Goal: Task Accomplishment & Management: Manage account settings

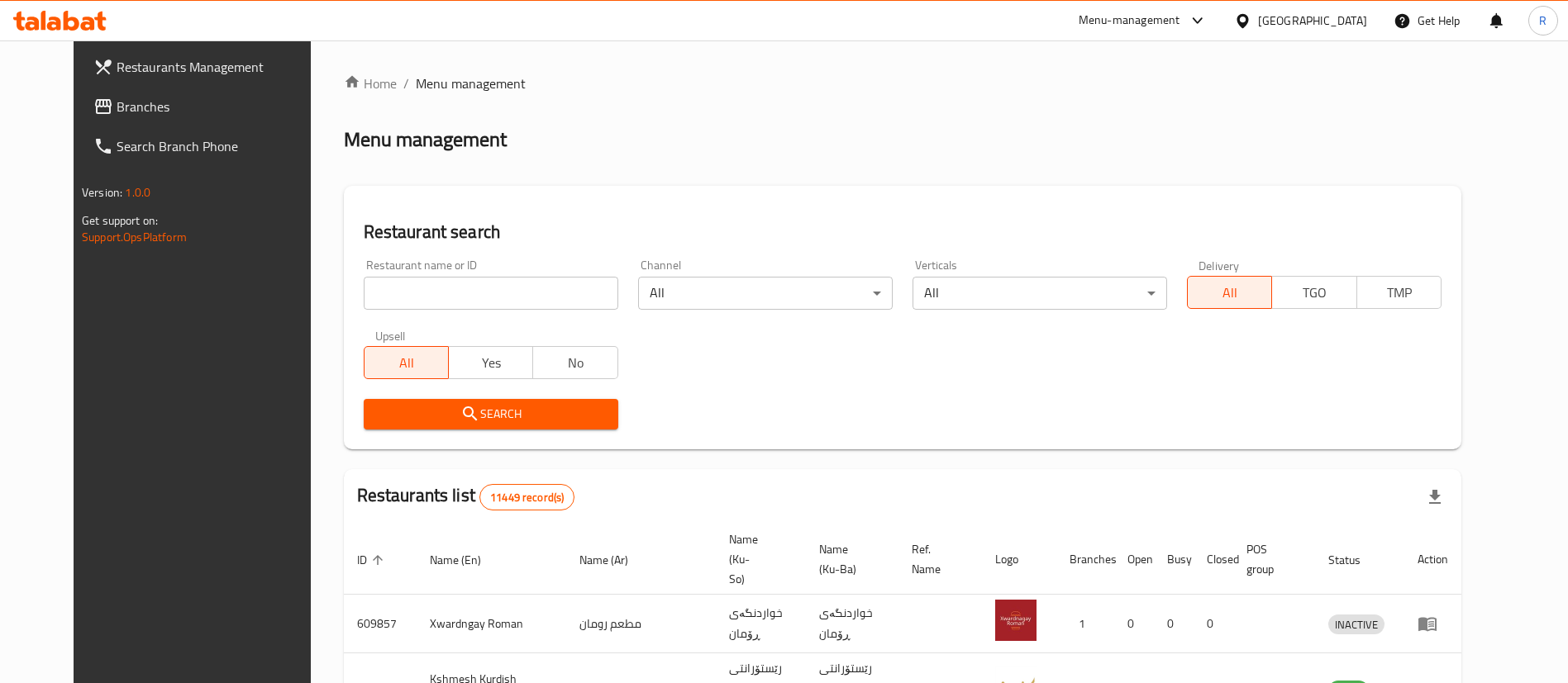
click at [559, 299] on input "search" at bounding box center [490, 293] width 254 height 33
type input "zakaria"
click at [473, 400] on button "Search" at bounding box center [490, 414] width 254 height 31
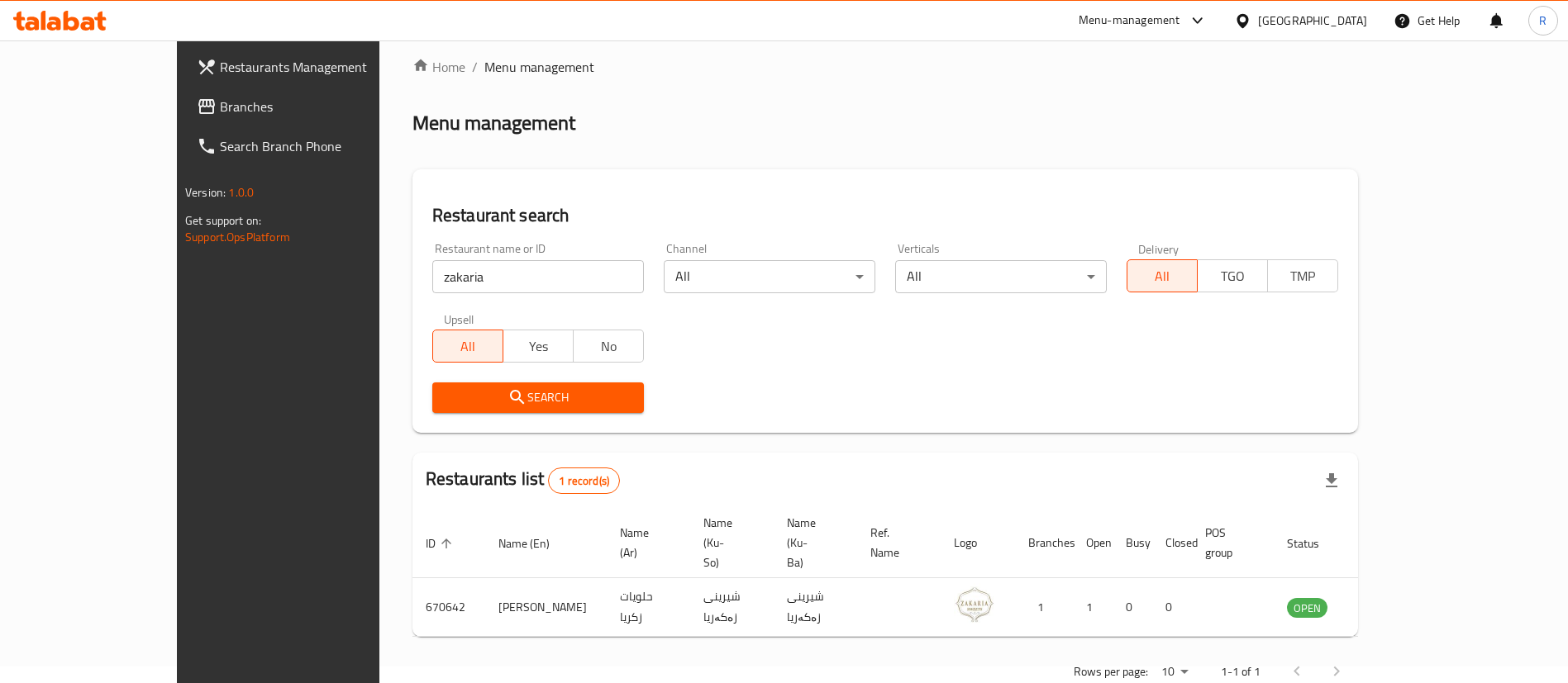
scroll to position [22, 0]
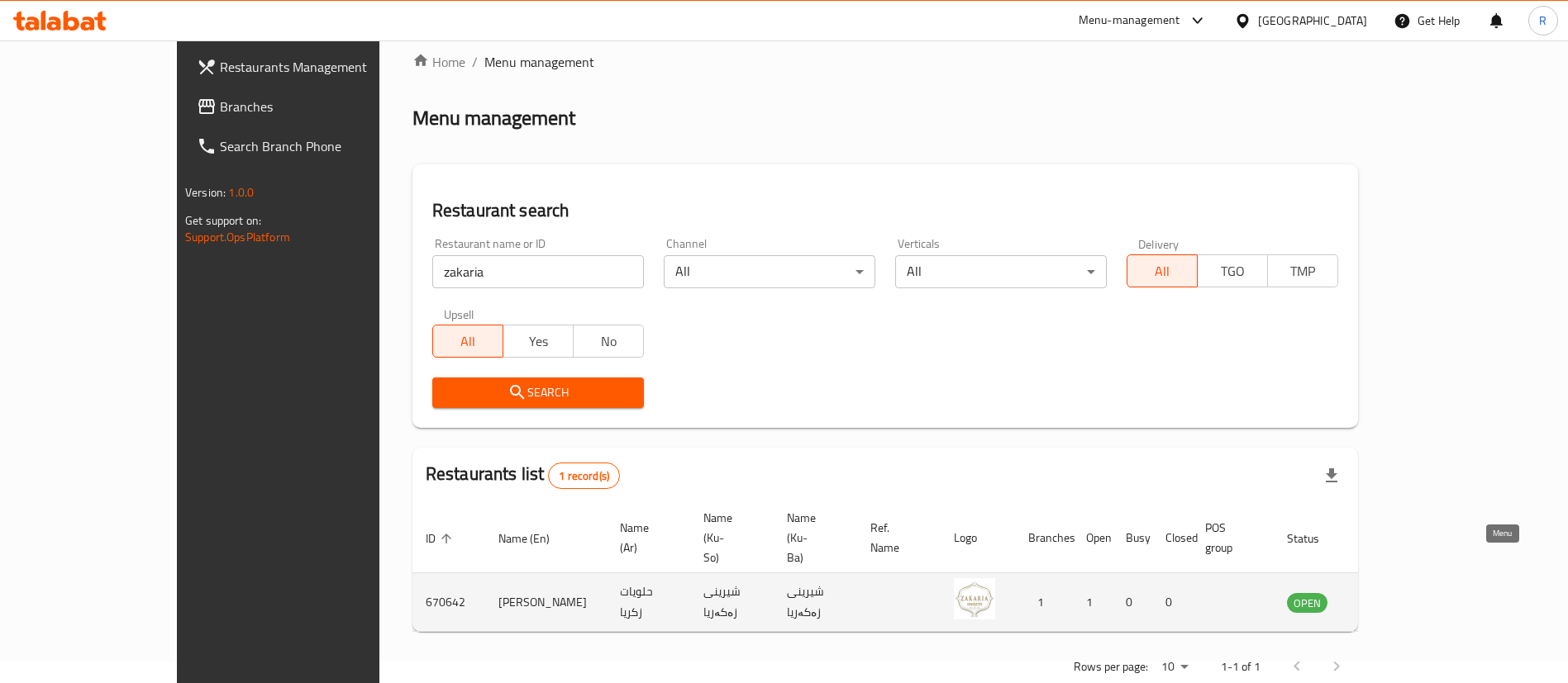
click at [1393, 597] on icon "enhanced table" at bounding box center [1383, 604] width 18 height 14
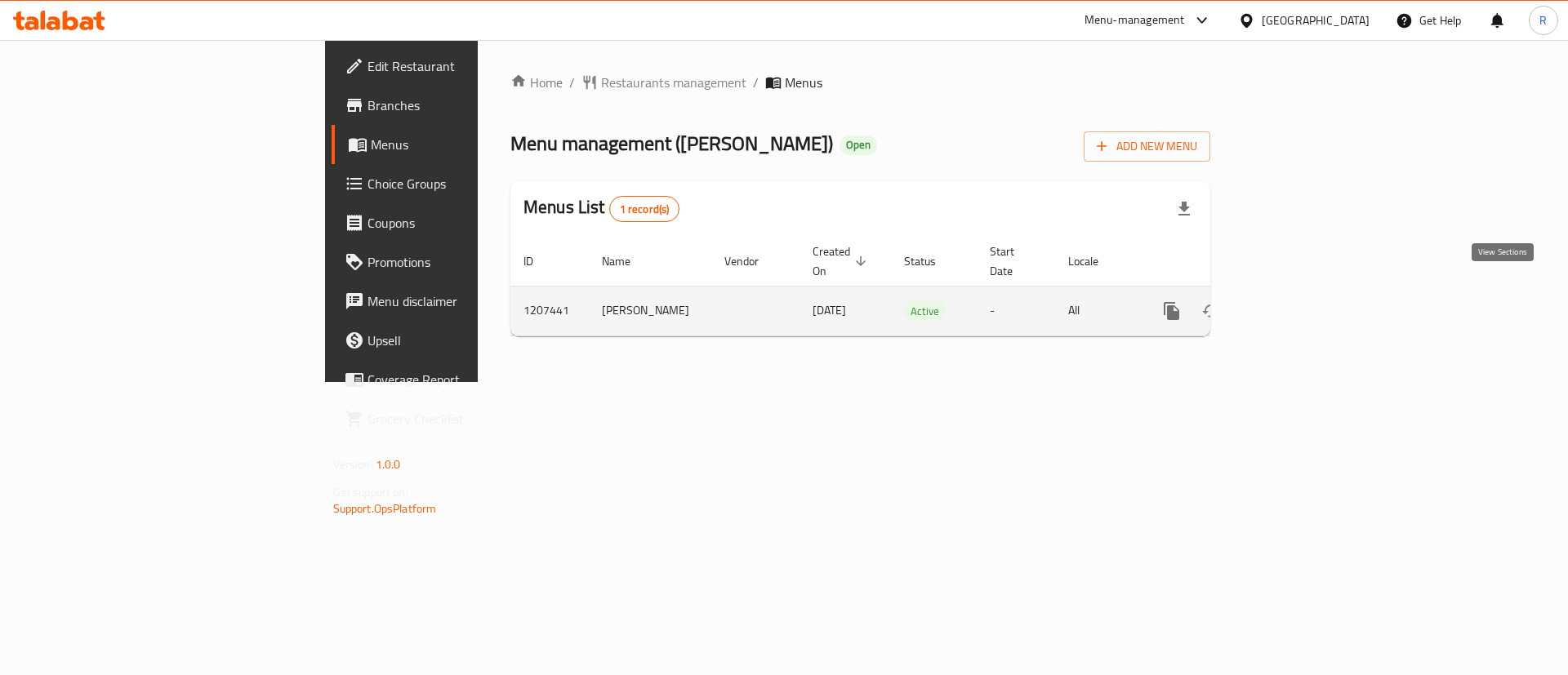
click at [1297, 304] on icon "enhanced table" at bounding box center [1289, 311] width 15 height 15
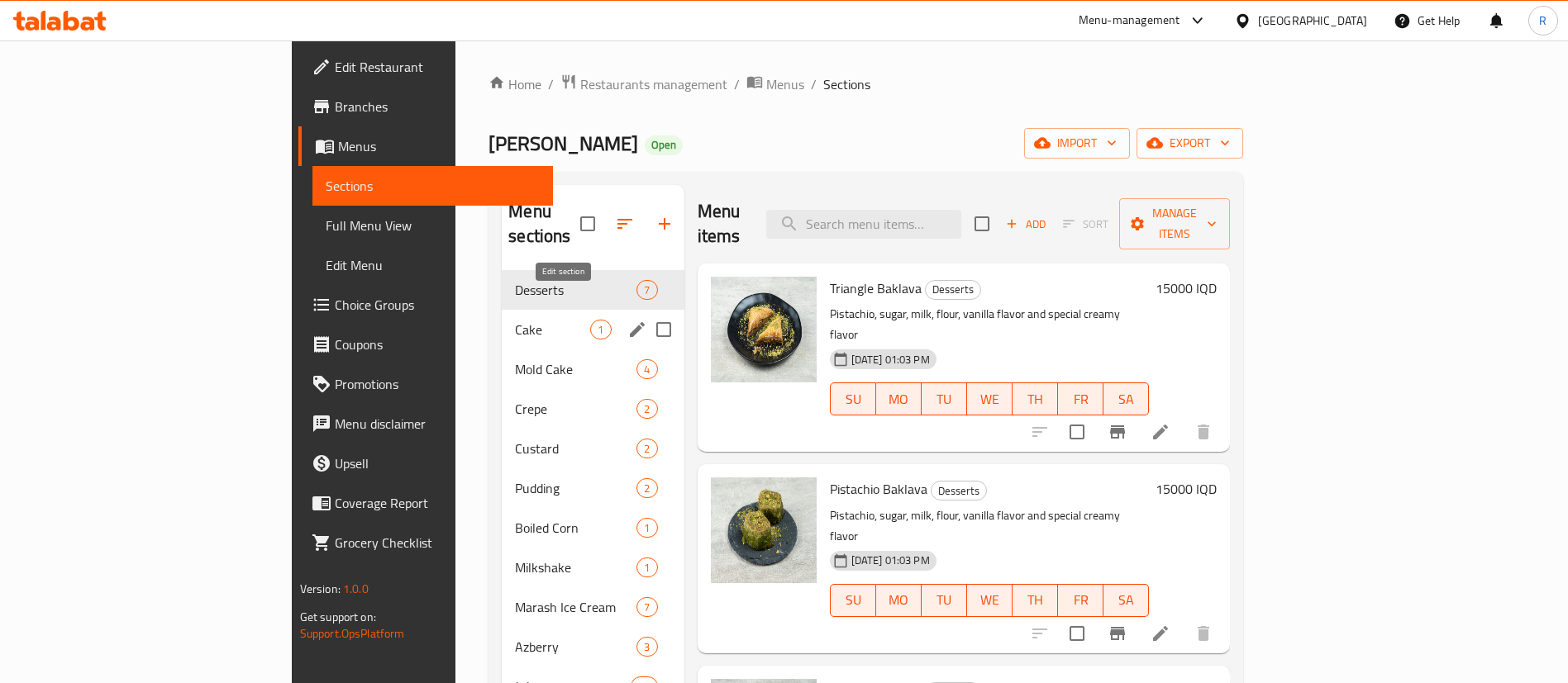
click at [628, 320] on icon "edit" at bounding box center [638, 330] width 20 height 20
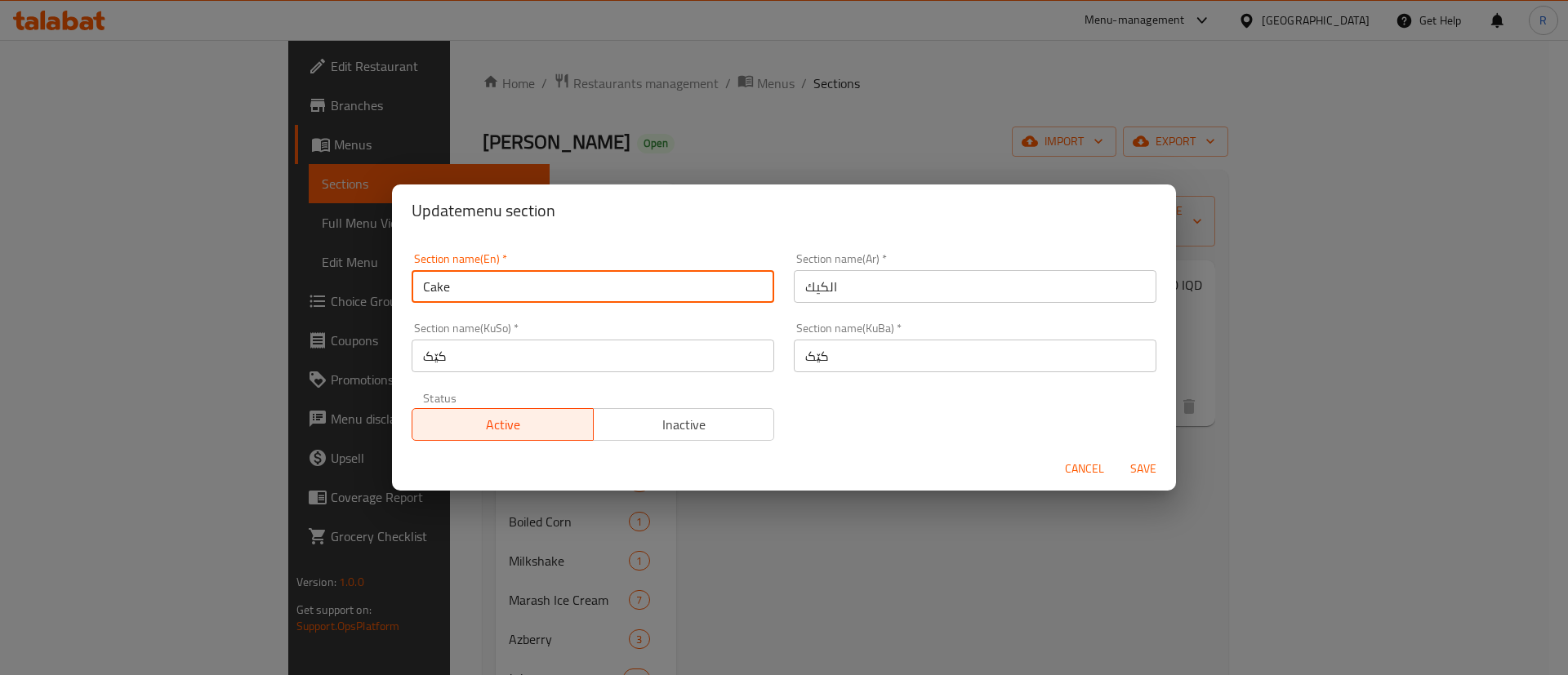
click at [496, 276] on input "Cake" at bounding box center [592, 286] width 362 height 32
click at [1086, 474] on span "Cancel" at bounding box center [1084, 469] width 39 height 21
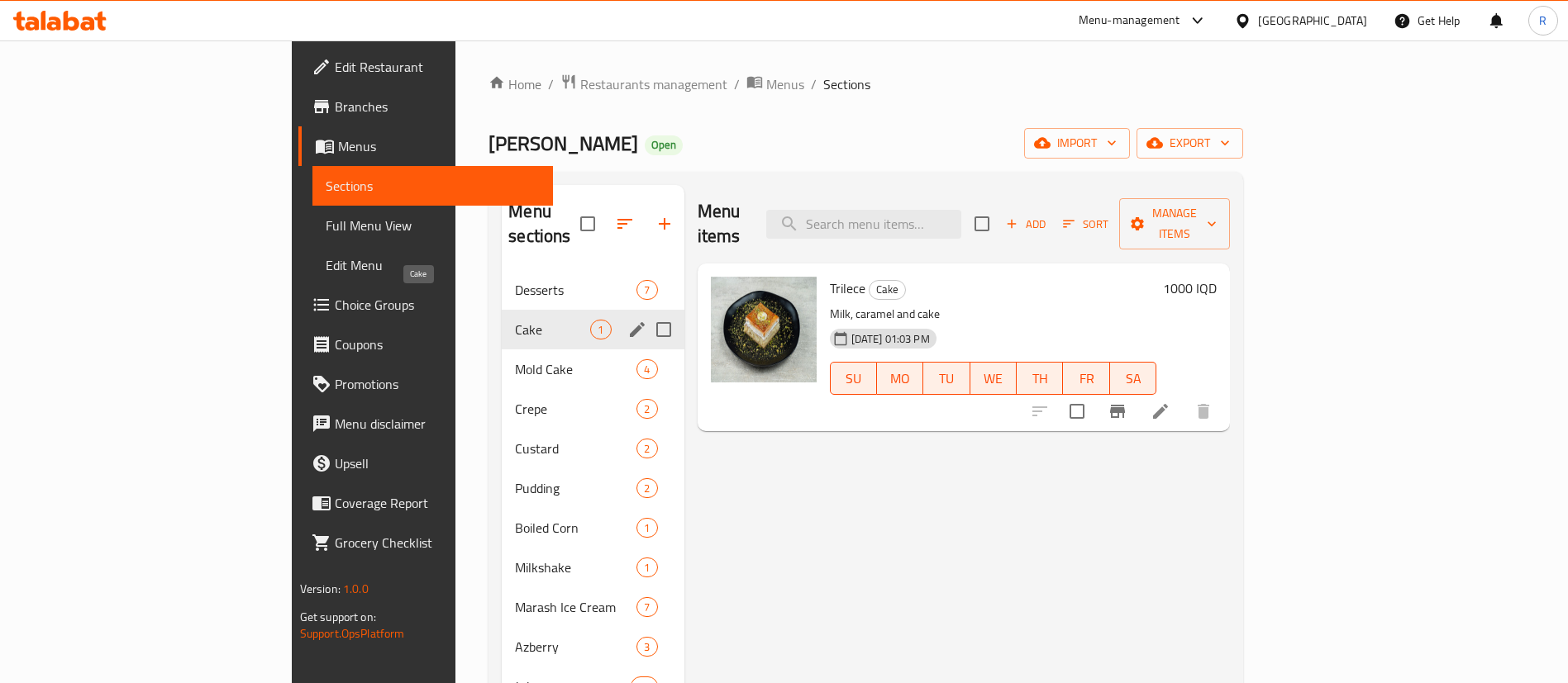
click at [515, 320] on span "Cake" at bounding box center [553, 330] width 75 height 20
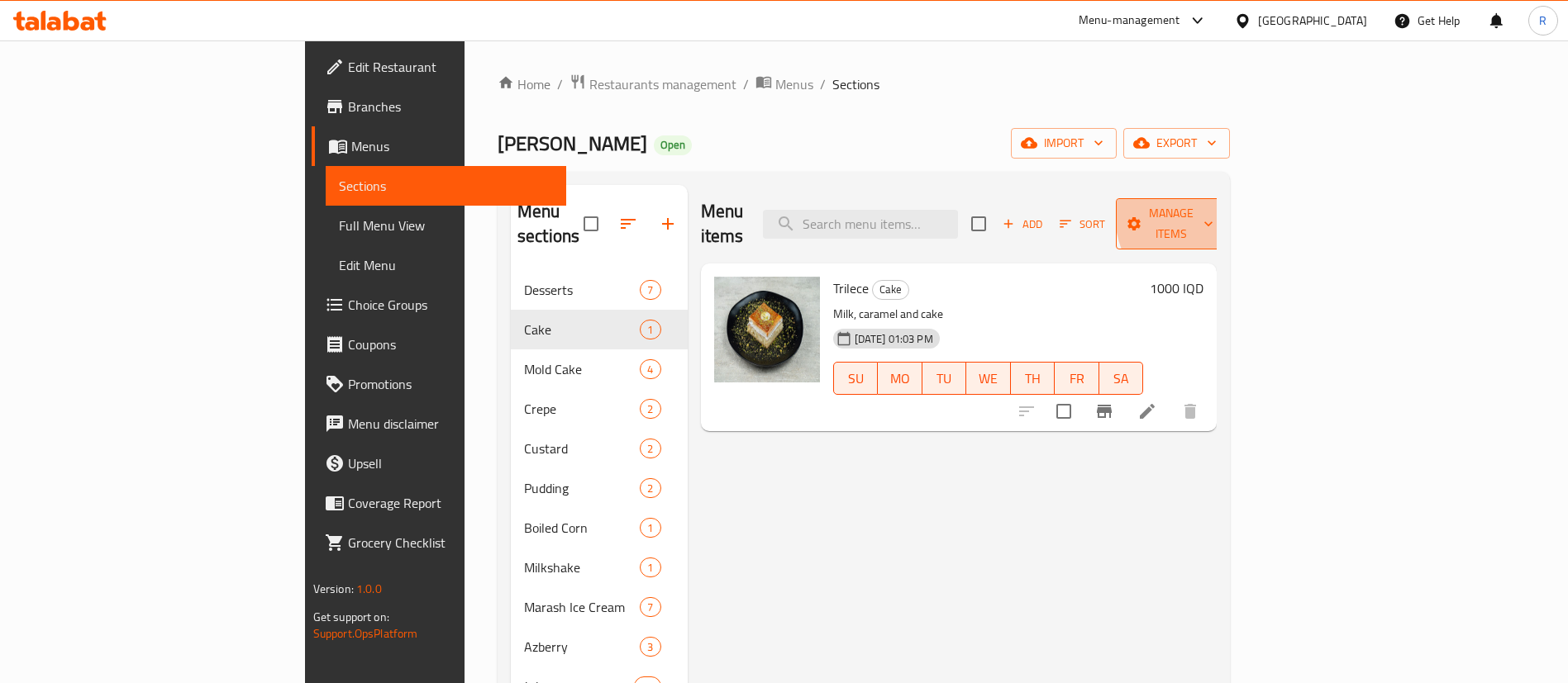
click at [1213, 213] on span "Manage items" at bounding box center [1171, 224] width 84 height 42
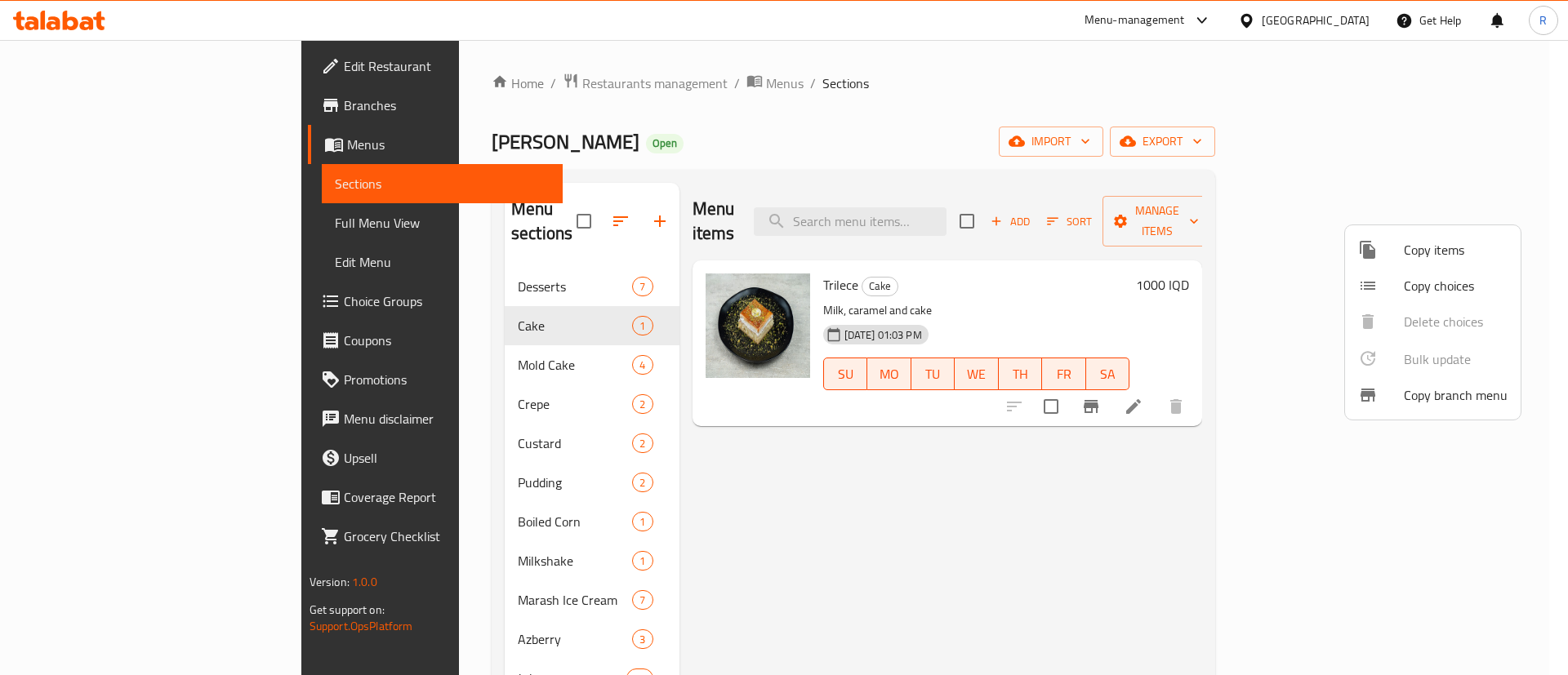
click at [1434, 240] on span "Copy items" at bounding box center [1456, 250] width 104 height 20
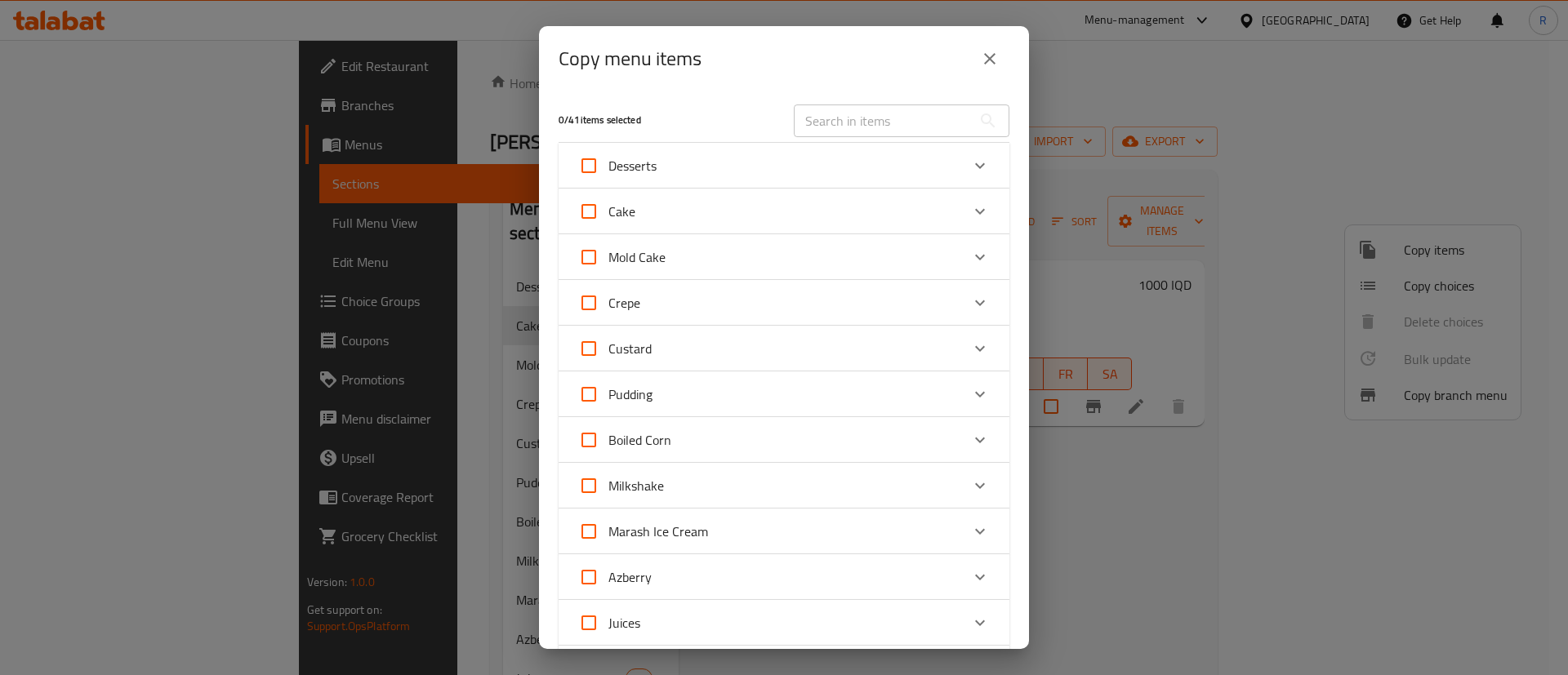
click at [970, 210] on icon "Expand" at bounding box center [980, 211] width 20 height 20
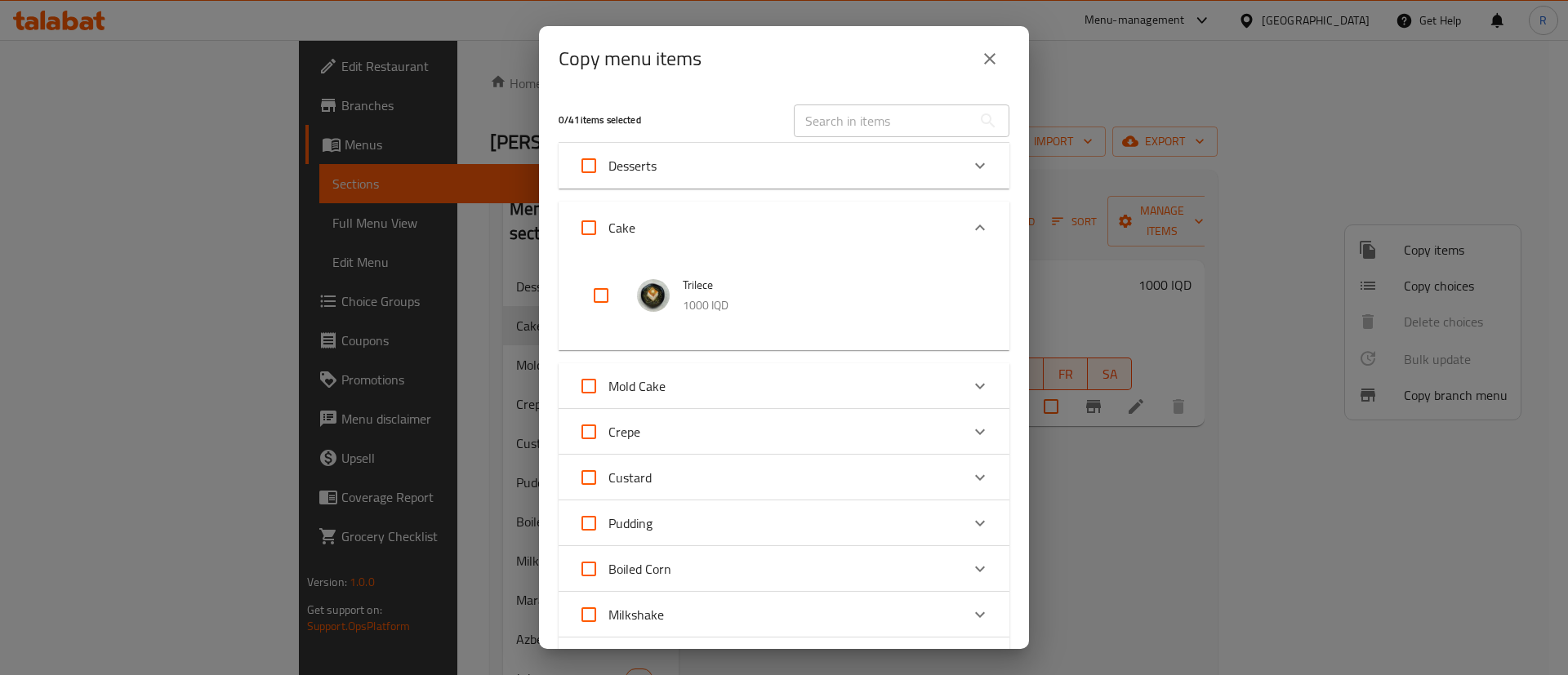
click at [600, 291] on input "checkbox" at bounding box center [601, 296] width 39 height 39
checkbox input "true"
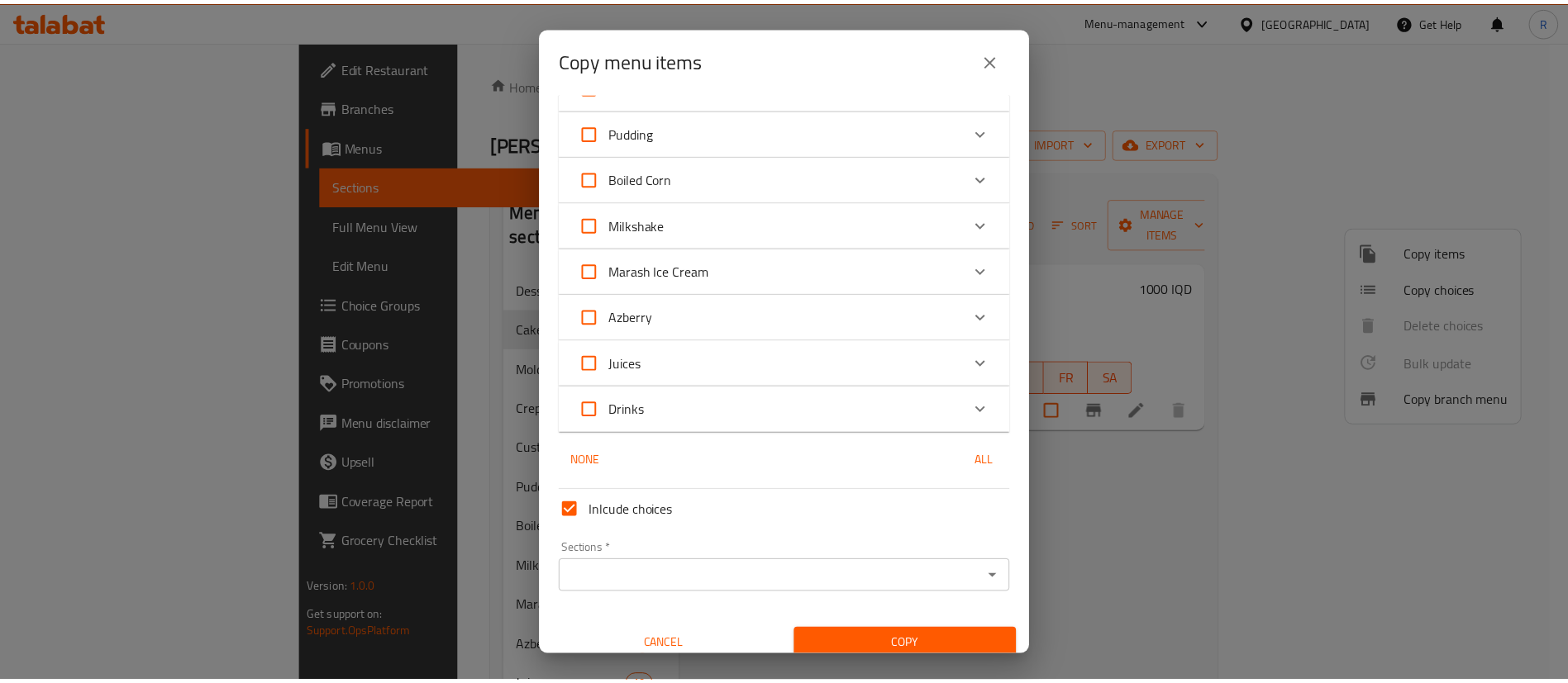
scroll to position [411, 0]
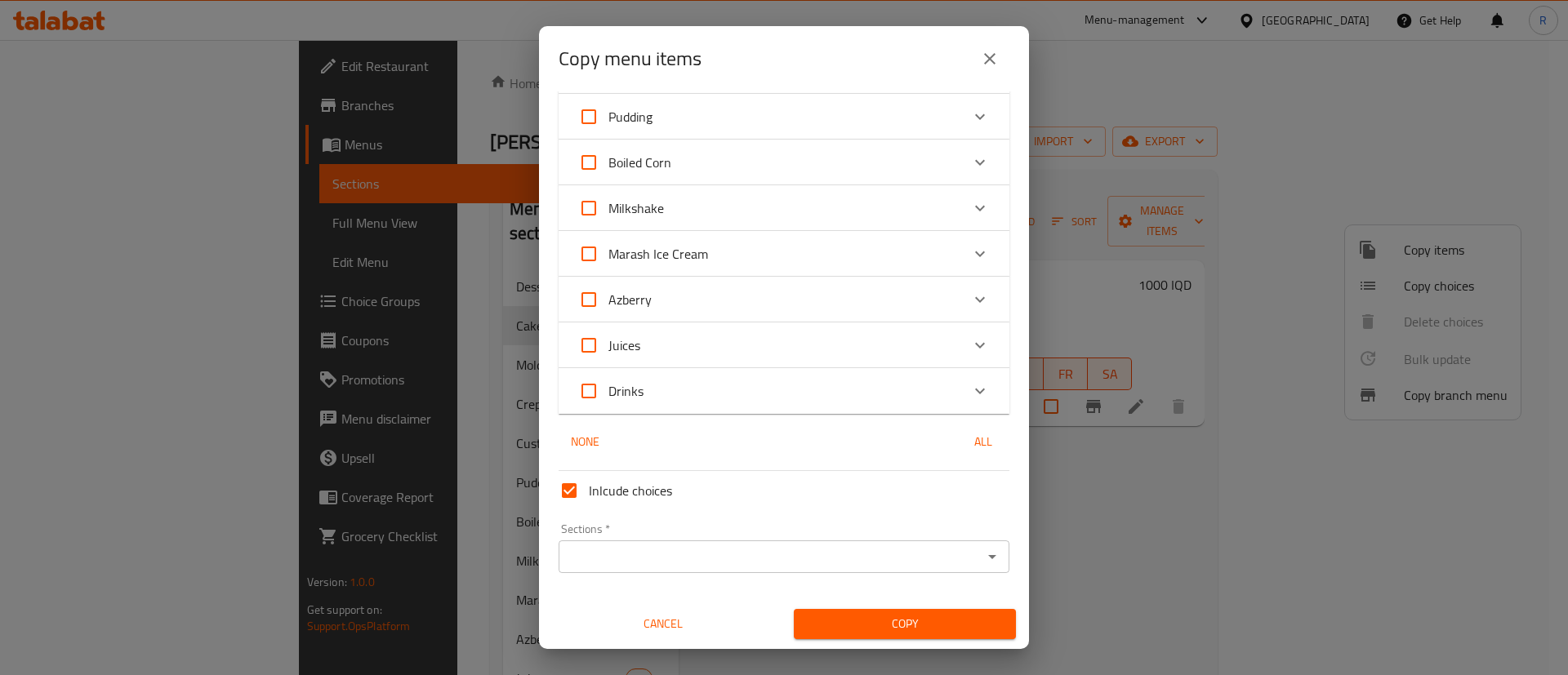
click at [617, 556] on input "Sections   *" at bounding box center [771, 556] width 414 height 22
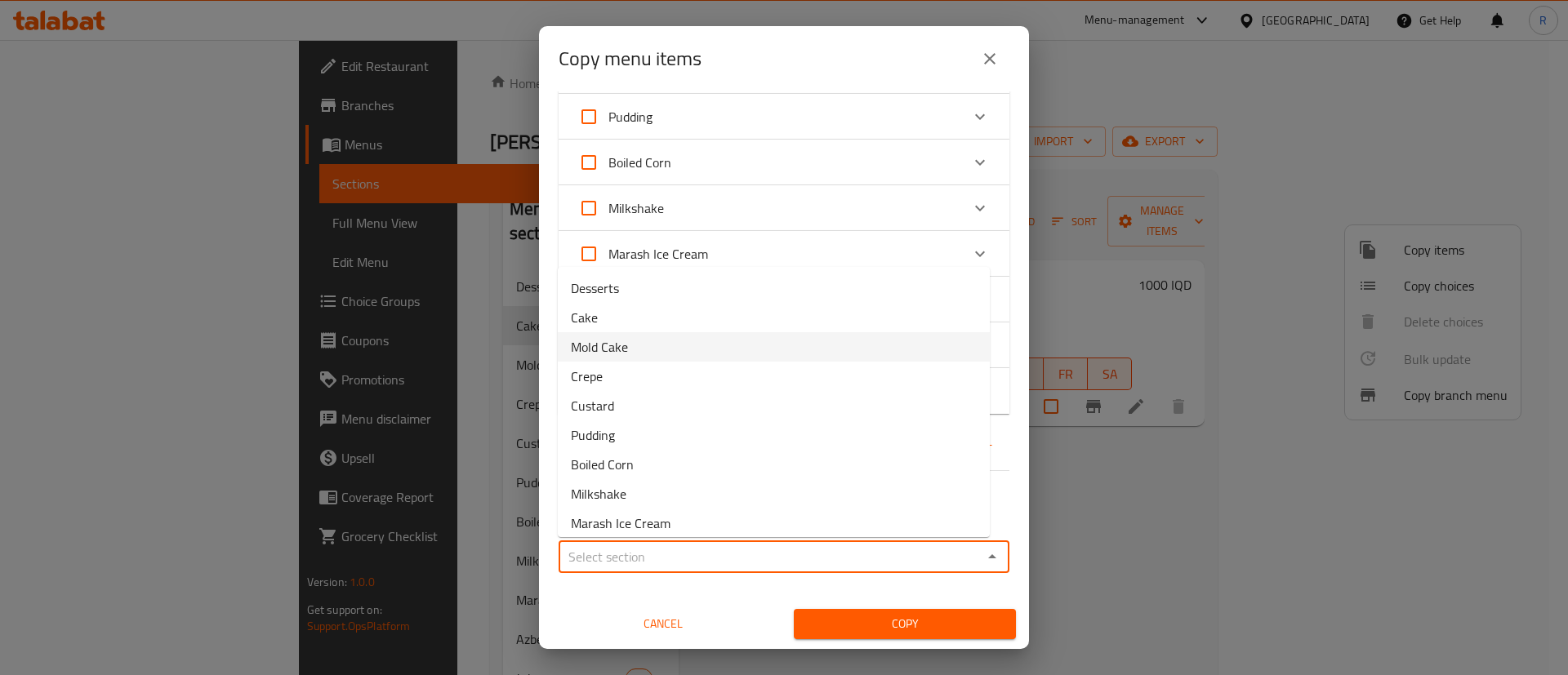
click at [631, 351] on li "Mold Cake" at bounding box center [774, 347] width 432 height 29
type input "Mold Cake"
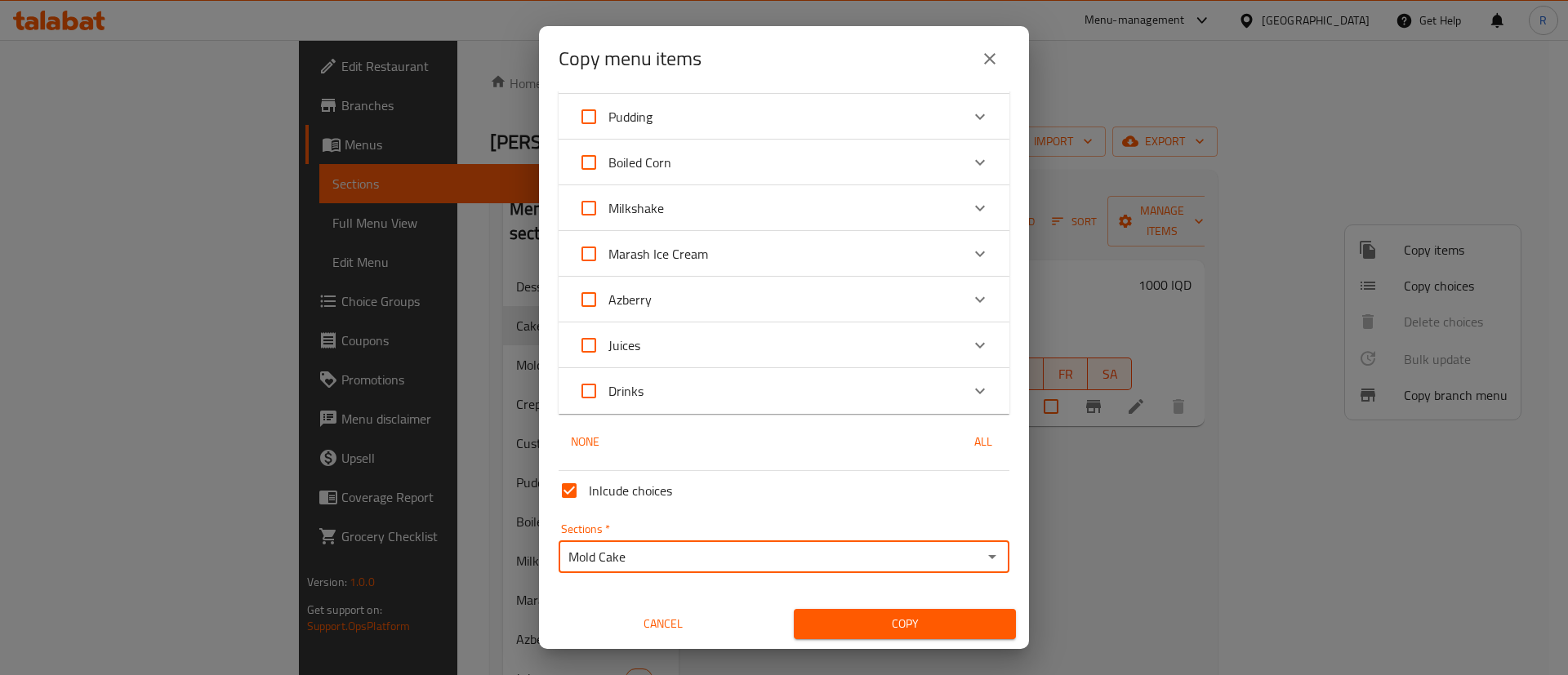
click at [900, 616] on span "Copy" at bounding box center [905, 624] width 196 height 21
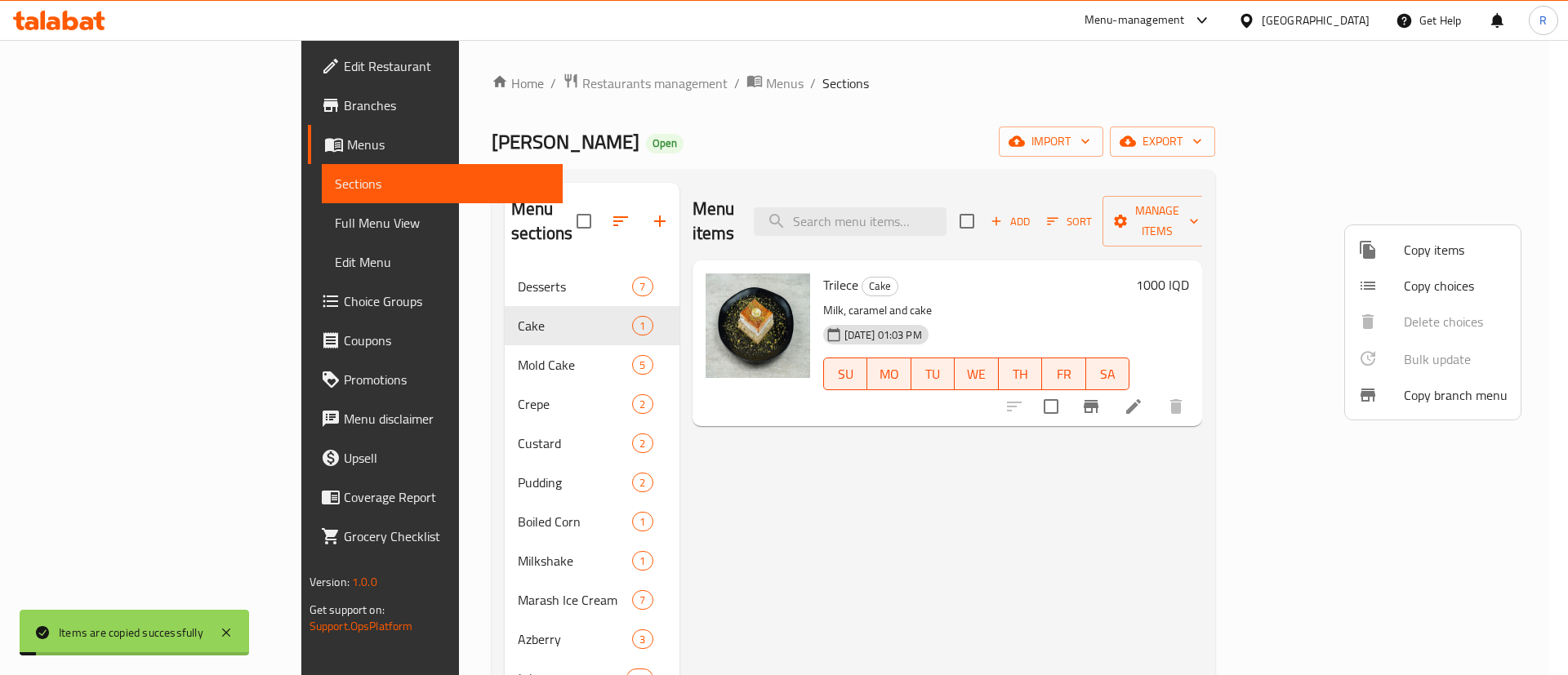
drag, startPoint x: 1150, startPoint y: 507, endPoint x: 1127, endPoint y: 507, distance: 23.0
click at [1149, 506] on div at bounding box center [784, 337] width 1568 height 675
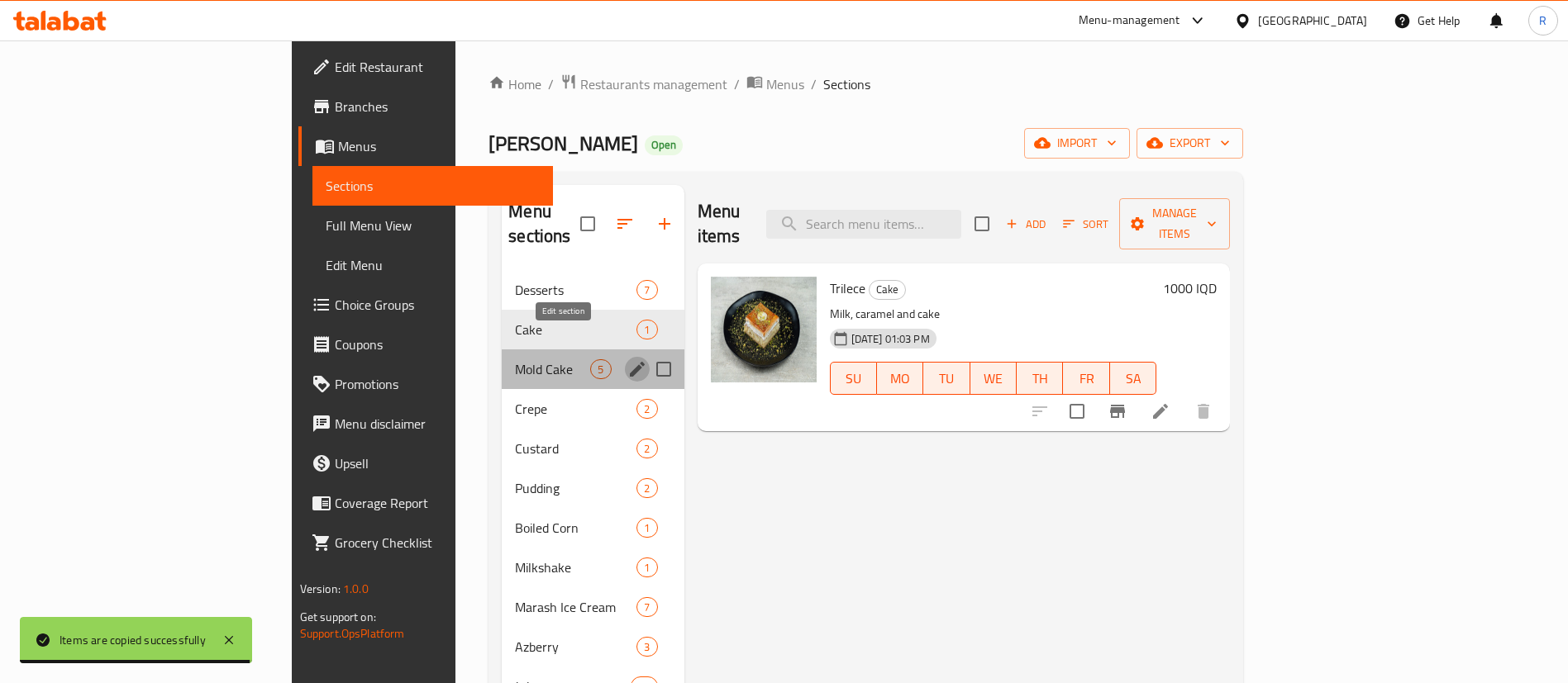
click at [630, 362] on icon "edit" at bounding box center [637, 369] width 15 height 15
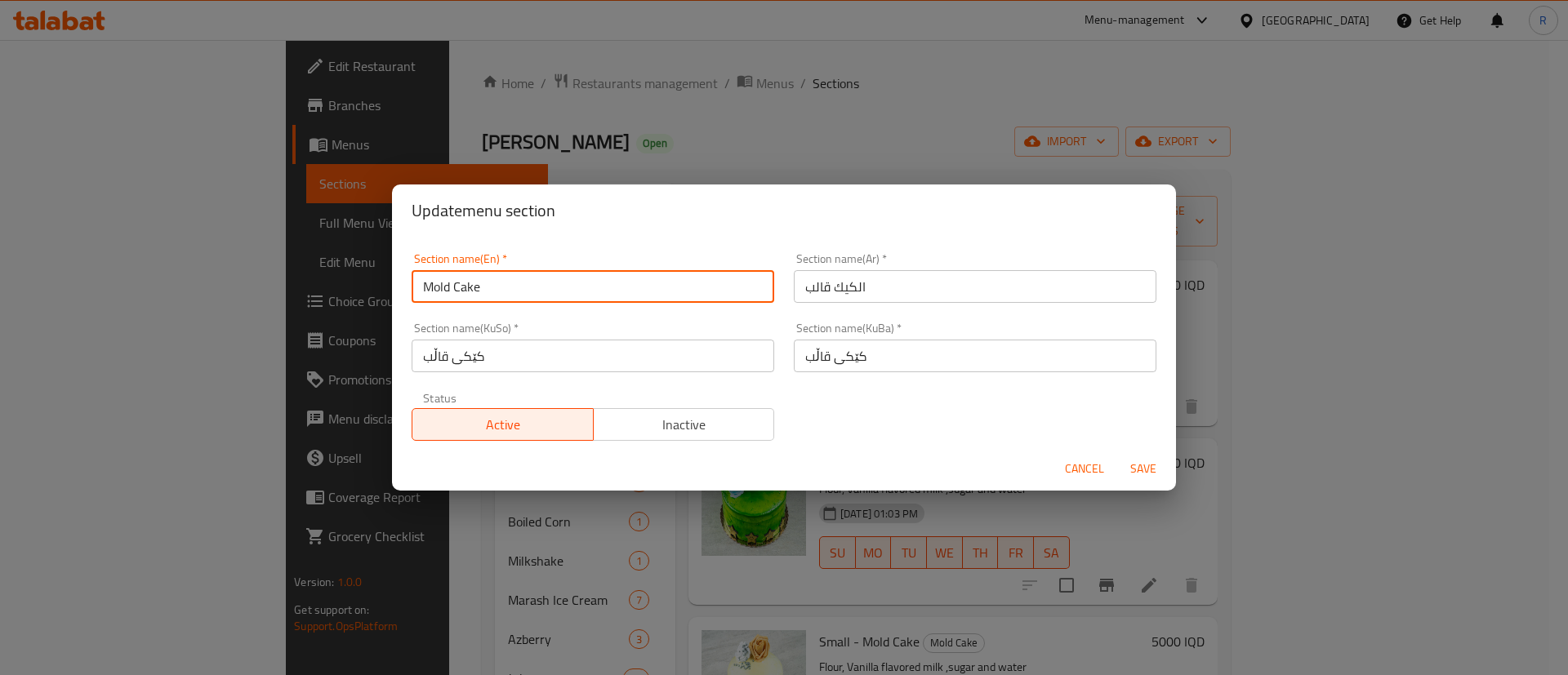
drag, startPoint x: 454, startPoint y: 283, endPoint x: 352, endPoint y: 303, distance: 103.9
click at [347, 301] on div "Update menu section Section name(En)   * Mold Cake Section name(En) * Section n…" at bounding box center [784, 337] width 1568 height 675
type input "Cake"
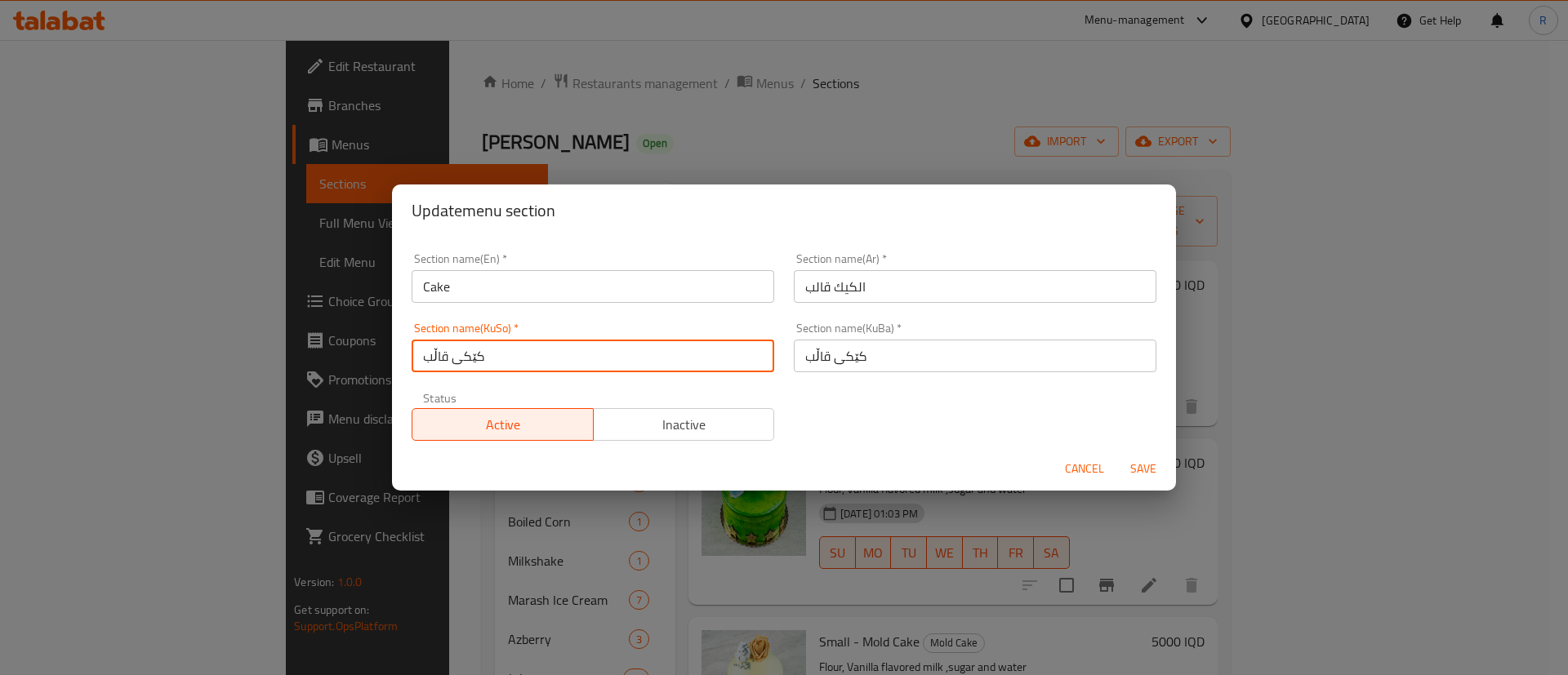
drag, startPoint x: 460, startPoint y: 357, endPoint x: 378, endPoint y: 364, distance: 82.3
click at [378, 364] on div "Update menu section Section name(En)   * Cake Section name(En) * Section name(A…" at bounding box center [784, 337] width 1568 height 675
type input "کێک"
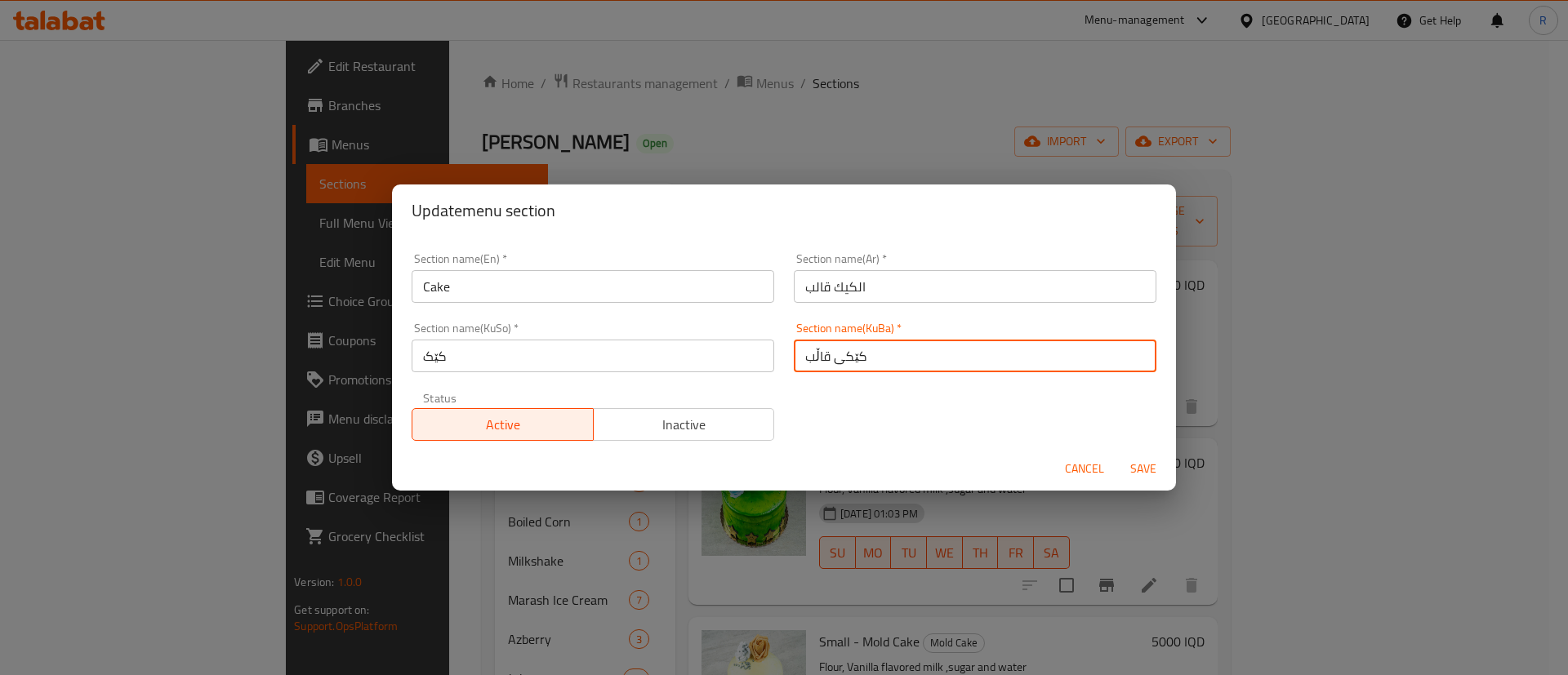
drag, startPoint x: 830, startPoint y: 358, endPoint x: 794, endPoint y: 362, distance: 36.2
click at [794, 362] on input "کێکی قاڵب" at bounding box center [975, 356] width 362 height 32
type input "کێک"
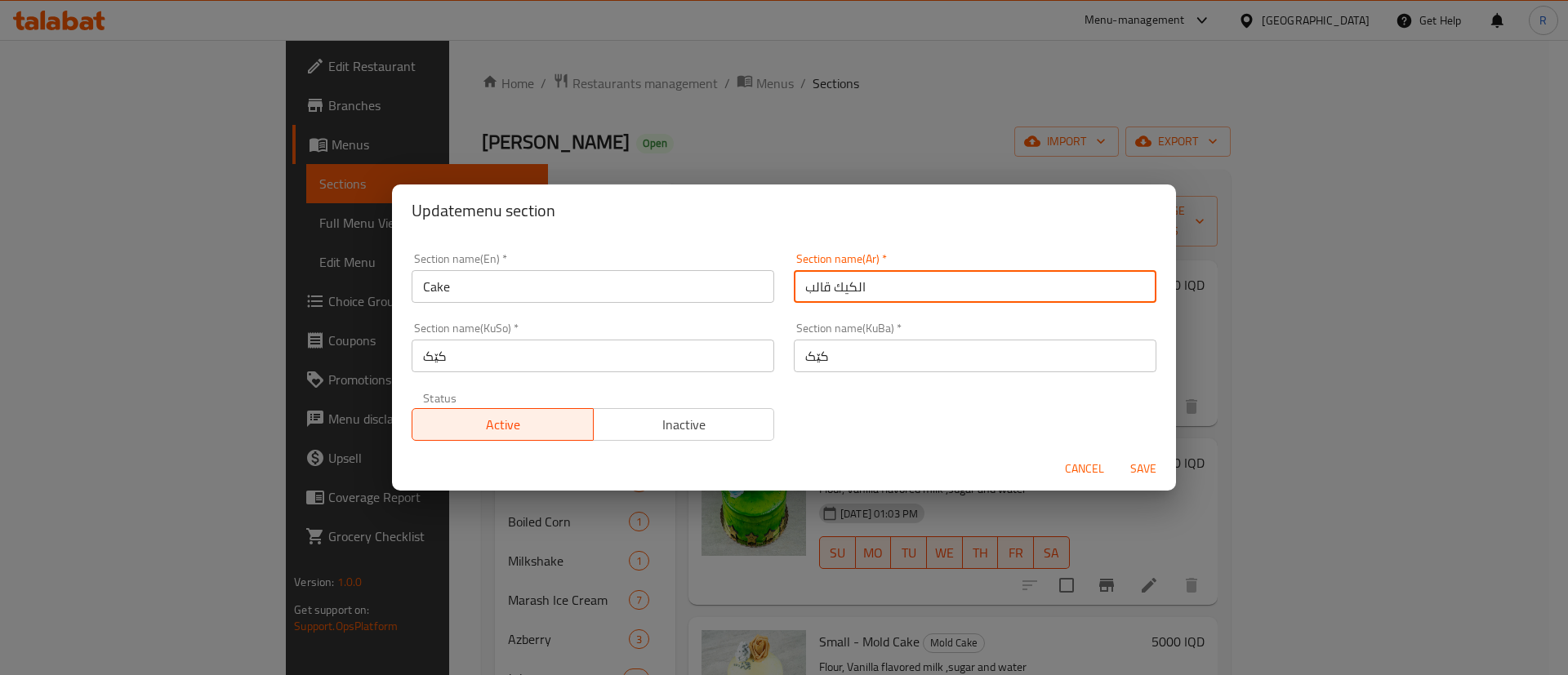
drag, startPoint x: 824, startPoint y: 284, endPoint x: 789, endPoint y: 291, distance: 35.7
click at [794, 291] on input "الكيك قالب" at bounding box center [975, 286] width 362 height 32
type input "الكيك"
click at [1158, 462] on span "Save" at bounding box center [1143, 469] width 39 height 21
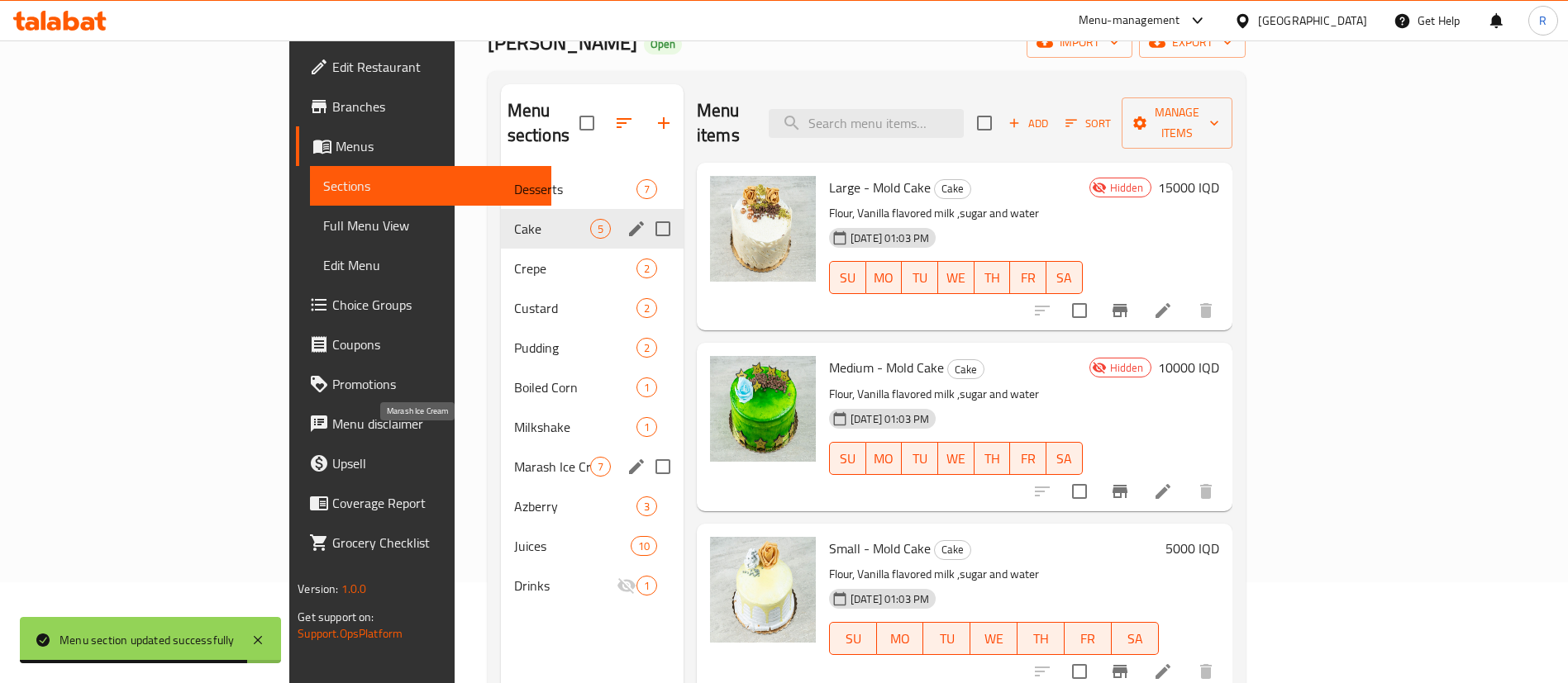
scroll to position [124, 0]
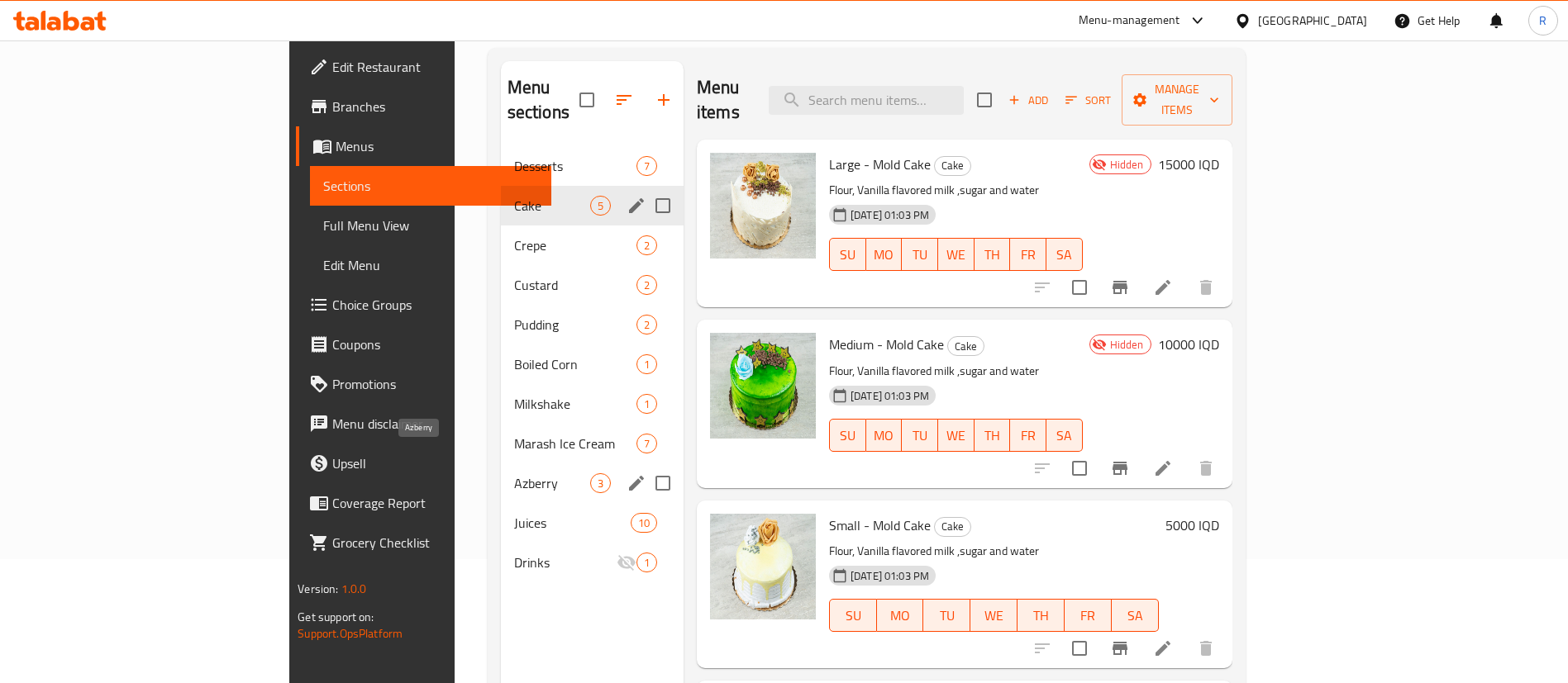
click at [514, 473] on span "Azberry" at bounding box center [552, 483] width 76 height 20
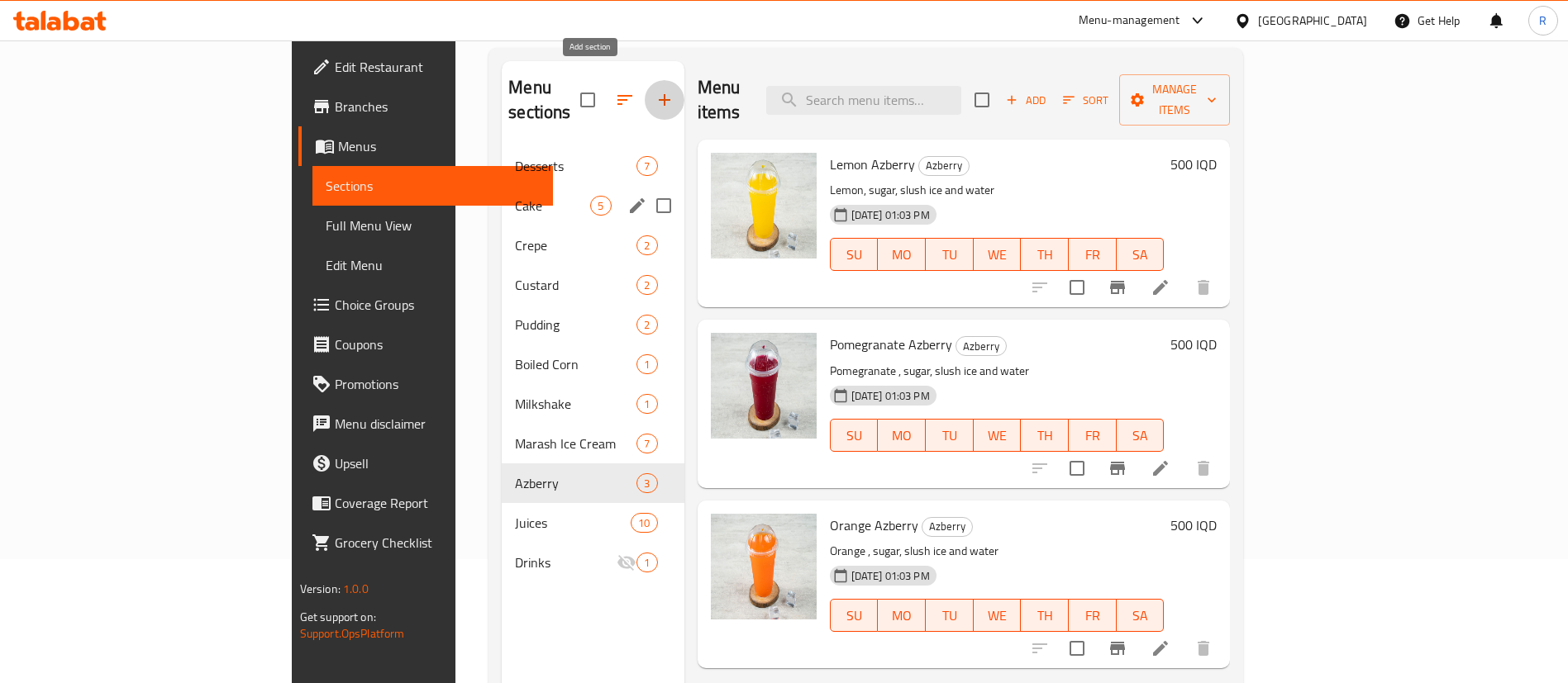
click at [654, 90] on icon "button" at bounding box center [664, 100] width 20 height 20
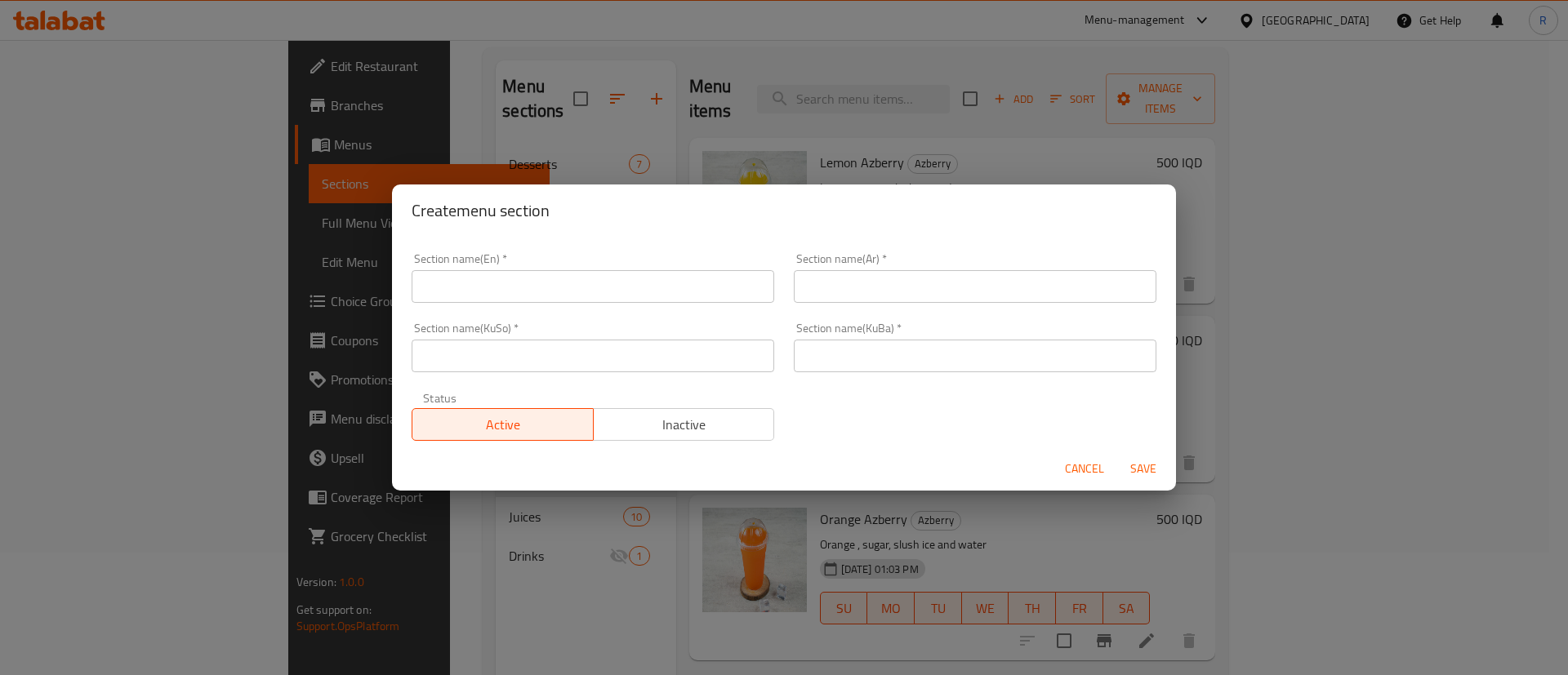
click at [571, 281] on input "text" at bounding box center [592, 286] width 362 height 32
type input "Natural Juices"
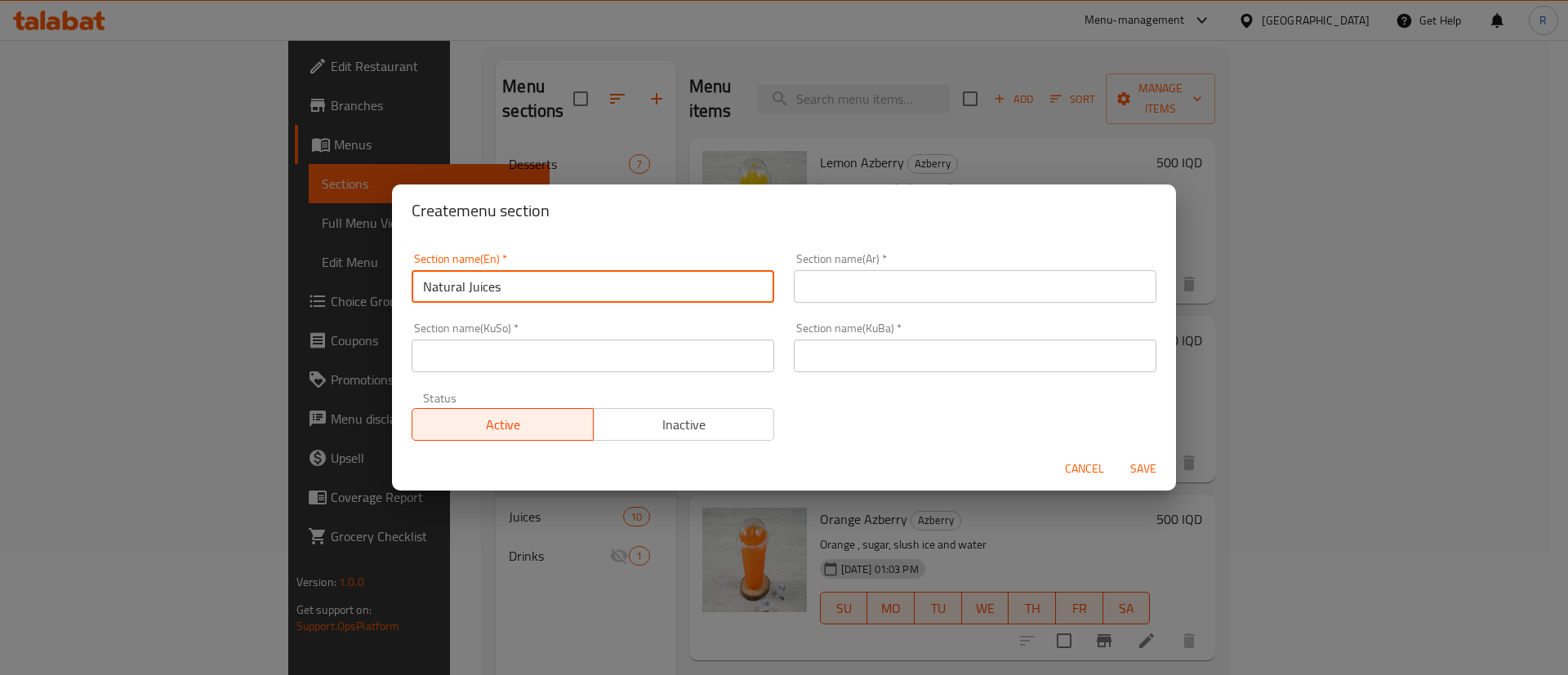
click at [883, 280] on input "text" at bounding box center [975, 286] width 362 height 32
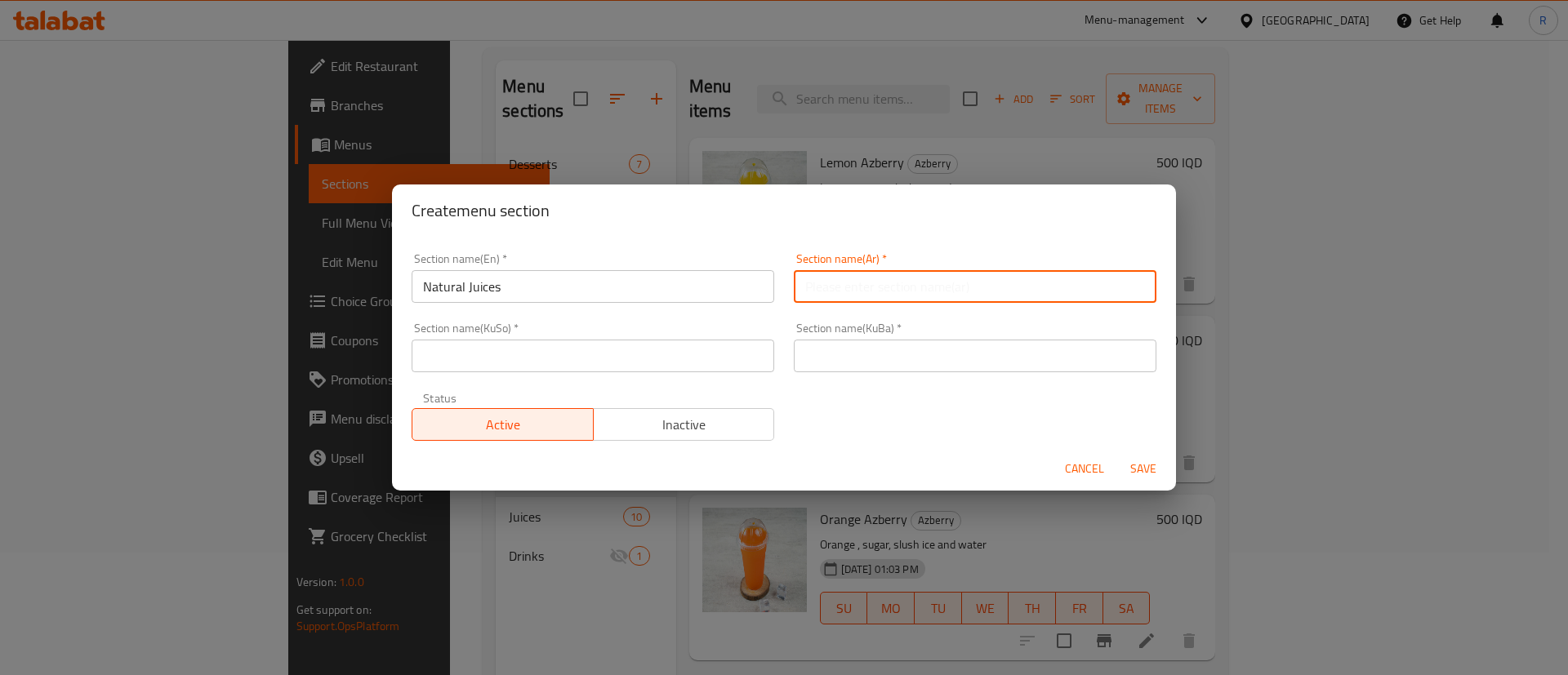
type input "العصائر الطبيعية"
click at [842, 361] on input "text" at bounding box center [975, 356] width 362 height 32
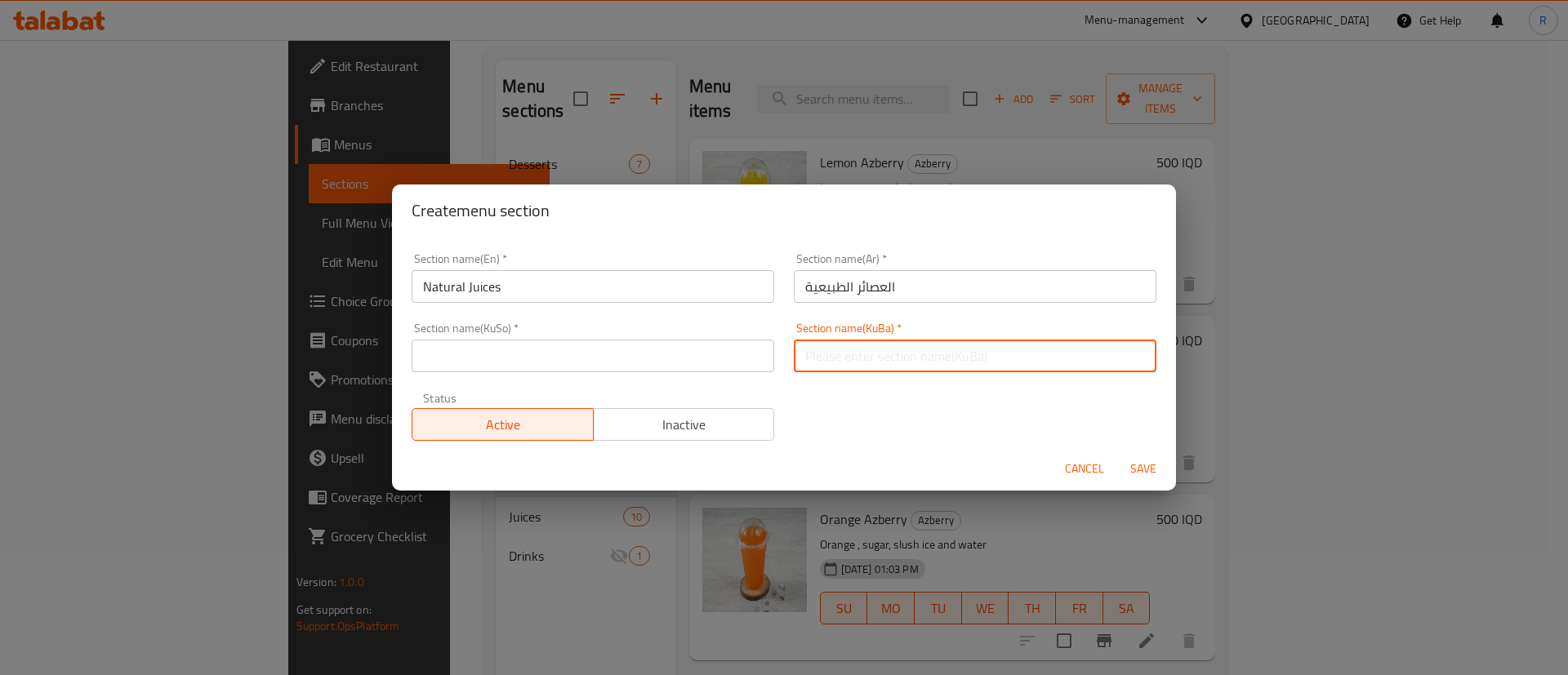
type input "a"
drag, startPoint x: 890, startPoint y: 356, endPoint x: 874, endPoint y: 359, distance: 16.3
click at [874, 359] on input "شەربەتەکان سروشتيه كان" at bounding box center [975, 356] width 362 height 32
drag, startPoint x: 922, startPoint y: 355, endPoint x: 780, endPoint y: 372, distance: 143.0
click at [784, 372] on div "Section name(KuBa)   * شەربەتە سروشتيه كان Section name(KuBa) *" at bounding box center [975, 347] width 382 height 69
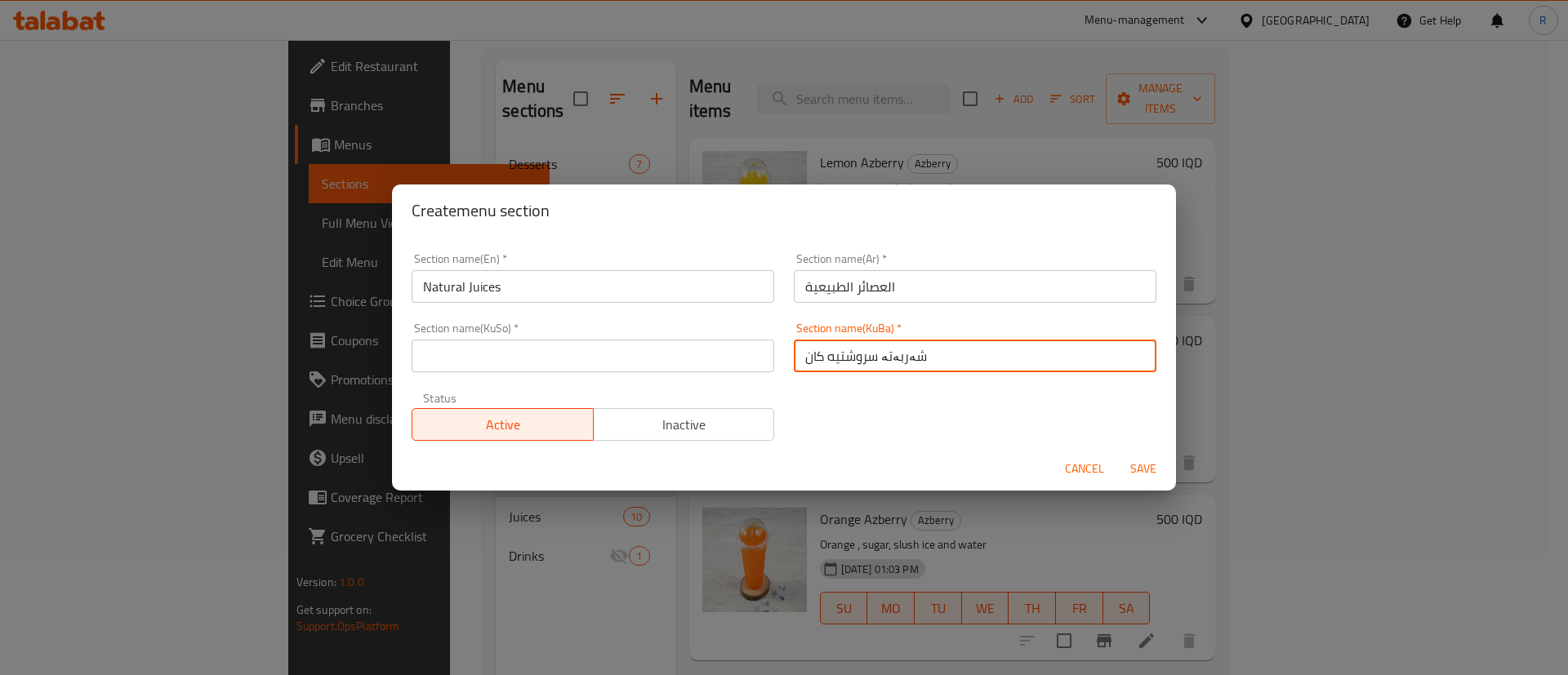
type input "شەربەتە سروشتيه كان"
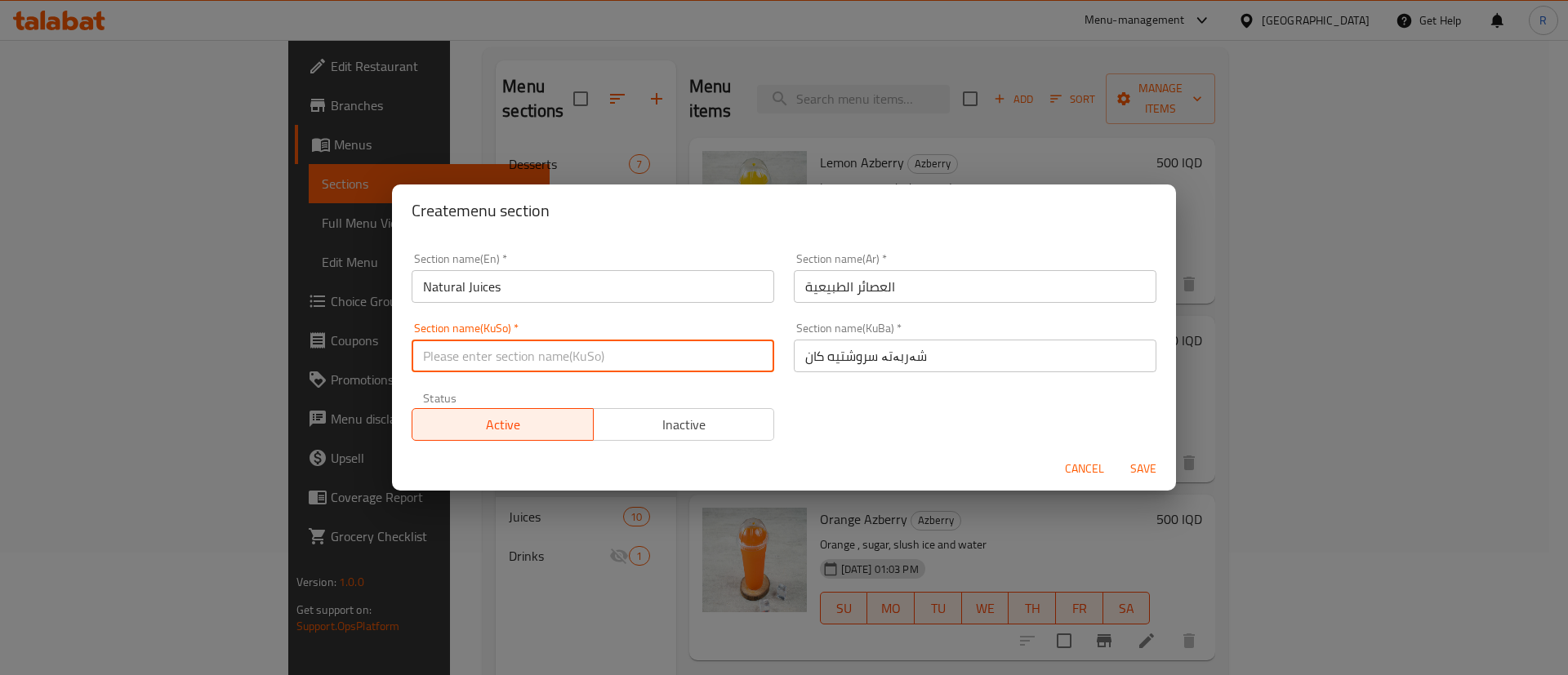
click at [748, 361] on input "text" at bounding box center [592, 356] width 362 height 32
paste input "شەربەتە سروشتيه كان"
type input "شەربەتە سروشتيه كان"
click at [1143, 461] on span "Save" at bounding box center [1143, 469] width 39 height 21
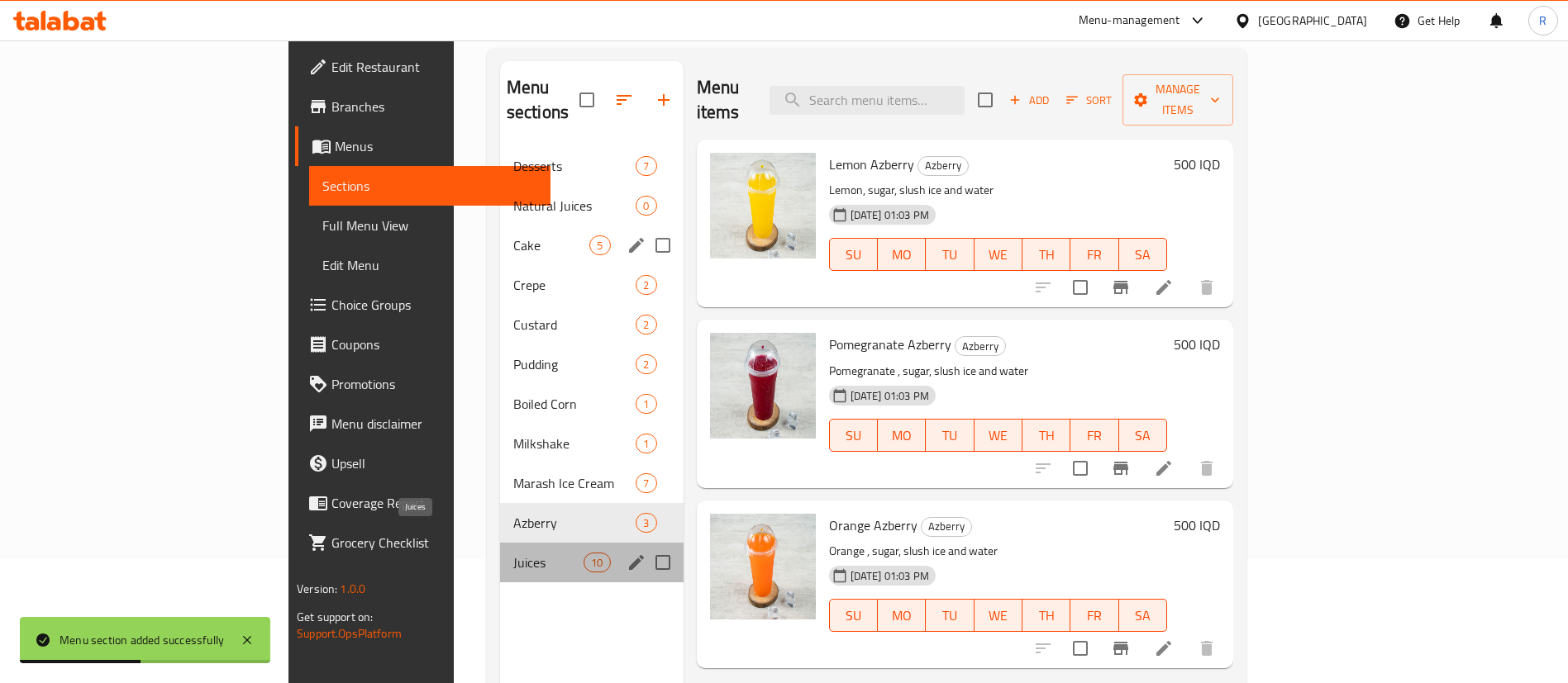
click at [513, 553] on span "Juices" at bounding box center [548, 562] width 70 height 20
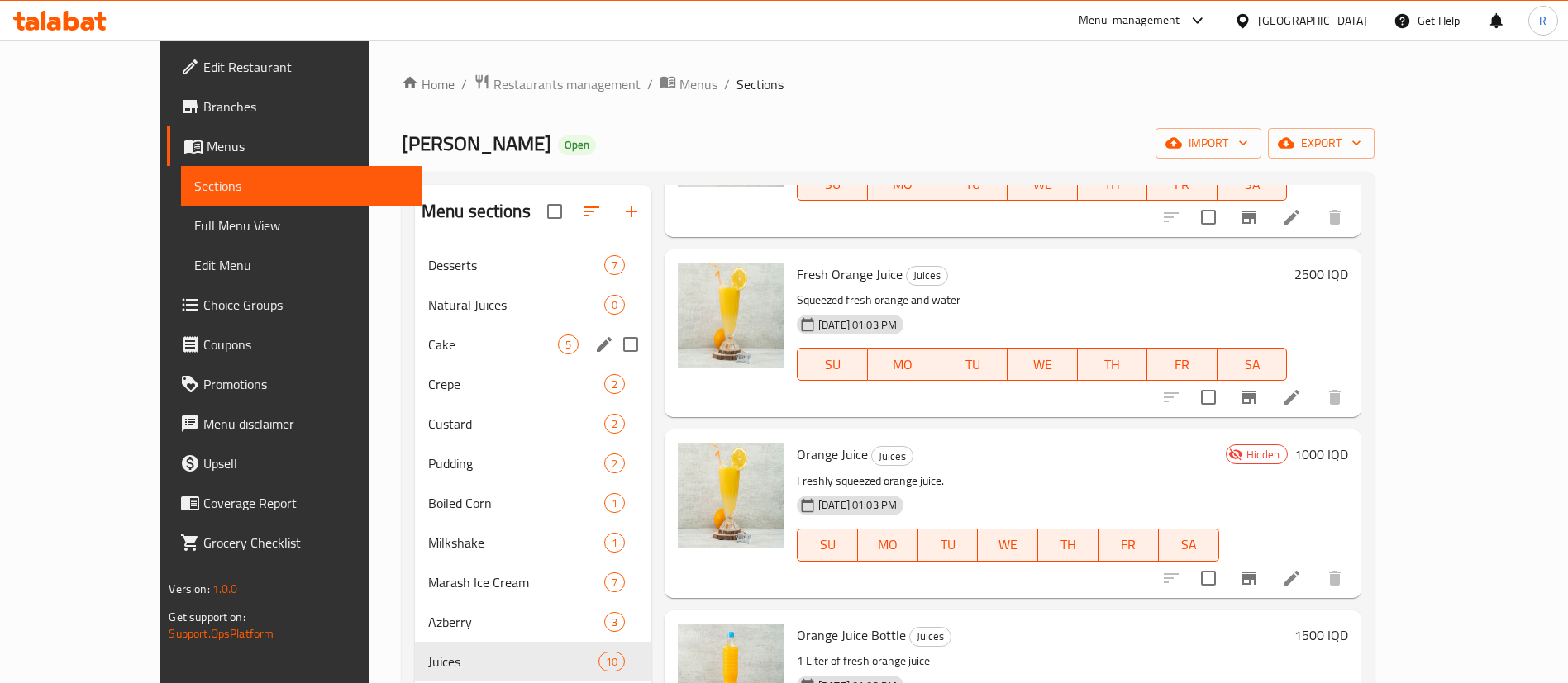
scroll to position [372, 0]
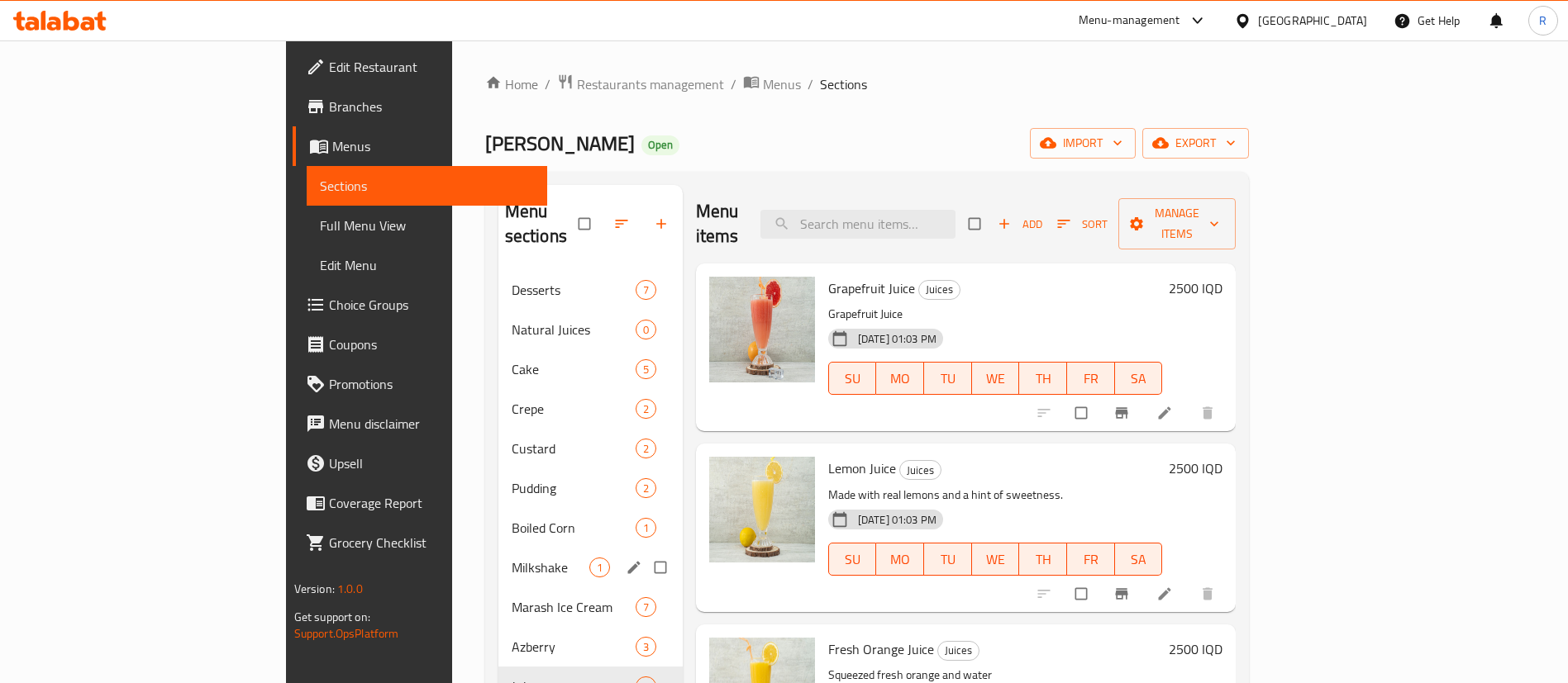
scroll to position [231, 0]
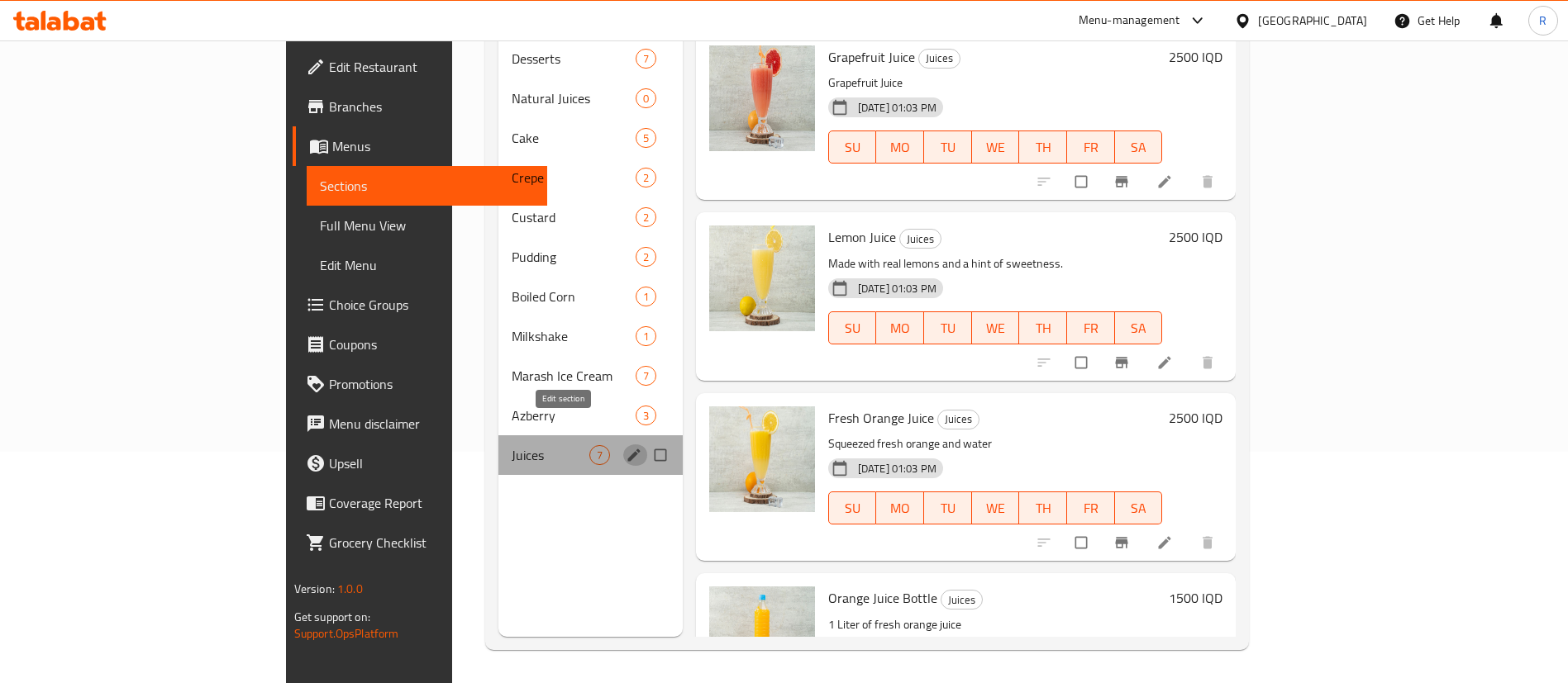
click at [626, 447] on icon "edit" at bounding box center [634, 455] width 17 height 17
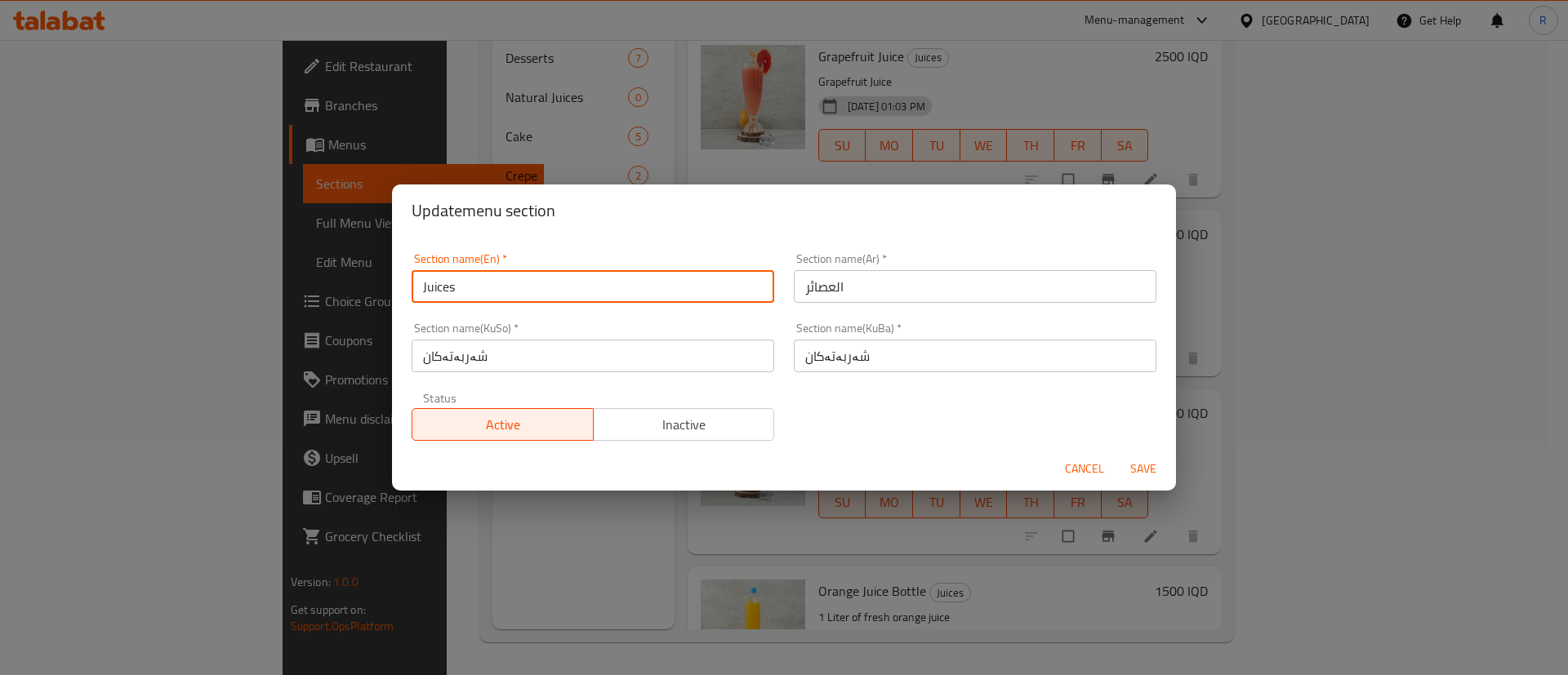
drag, startPoint x: 422, startPoint y: 290, endPoint x: 520, endPoint y: 315, distance: 101.1
click at [425, 292] on input "Juices" at bounding box center [592, 286] width 362 height 32
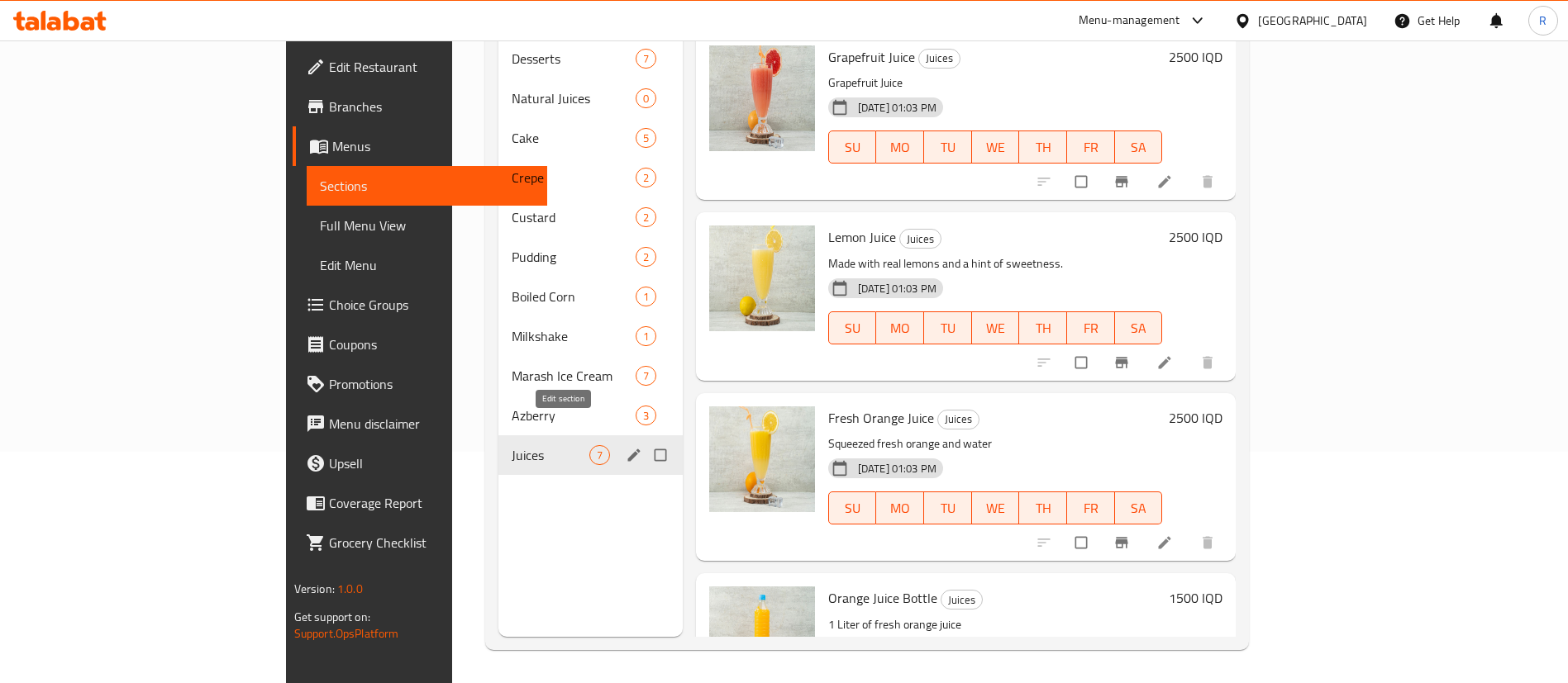
click at [626, 447] on icon "edit" at bounding box center [634, 455] width 17 height 17
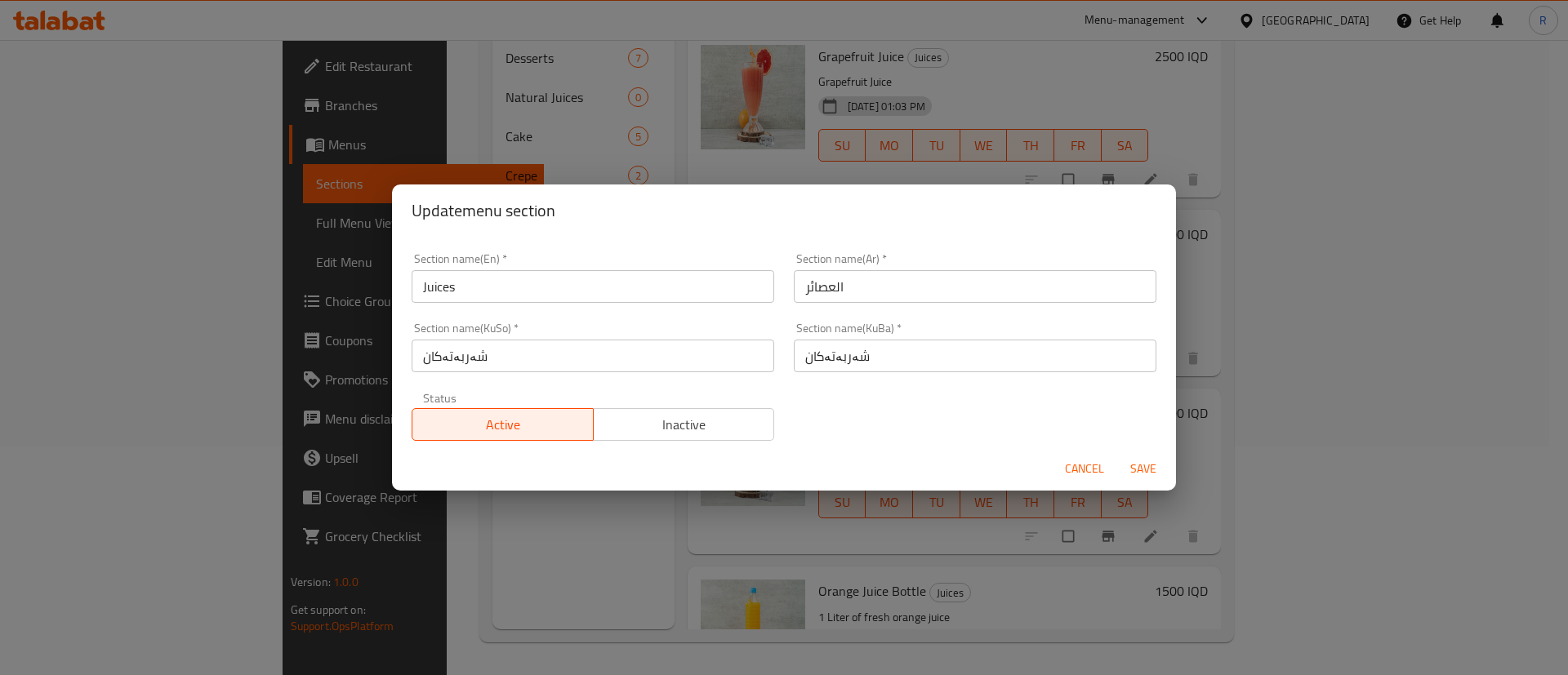
click at [506, 272] on input "Juices" at bounding box center [592, 286] width 362 height 32
click at [886, 278] on input "العصائر" at bounding box center [975, 286] width 362 height 32
type input "العصائر الجهاز"
click at [866, 356] on input "شەربەتەکان" at bounding box center [975, 356] width 362 height 32
type input "شەربەتەکان جهاز"
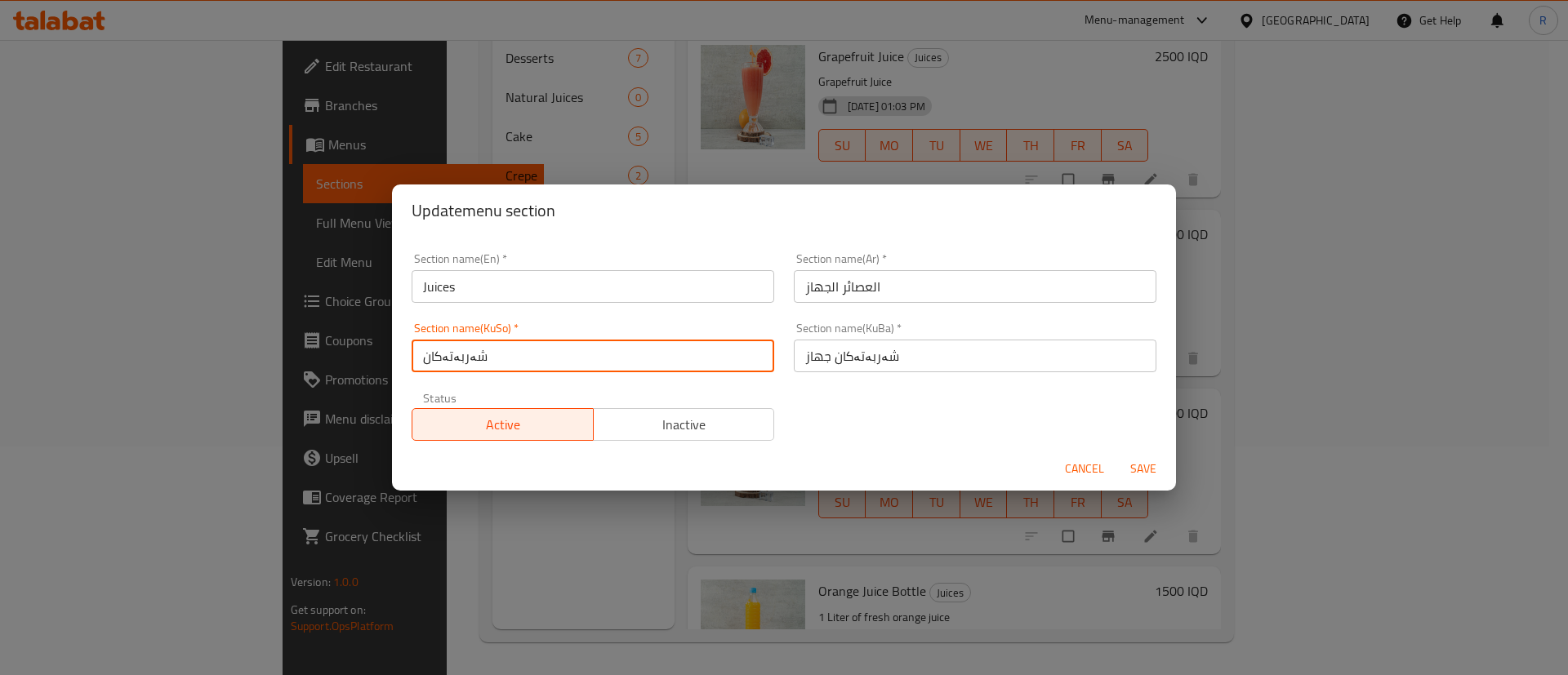
drag, startPoint x: 529, startPoint y: 357, endPoint x: 402, endPoint y: 366, distance: 127.3
click at [402, 366] on div "Section name(KuSo)   * شەربەتەکان Section name(KuSo) *" at bounding box center [592, 347] width 382 height 69
paste input "جهاز"
type input "شەربەتەکان جهاز"
click at [1143, 464] on span "Save" at bounding box center [1143, 469] width 39 height 21
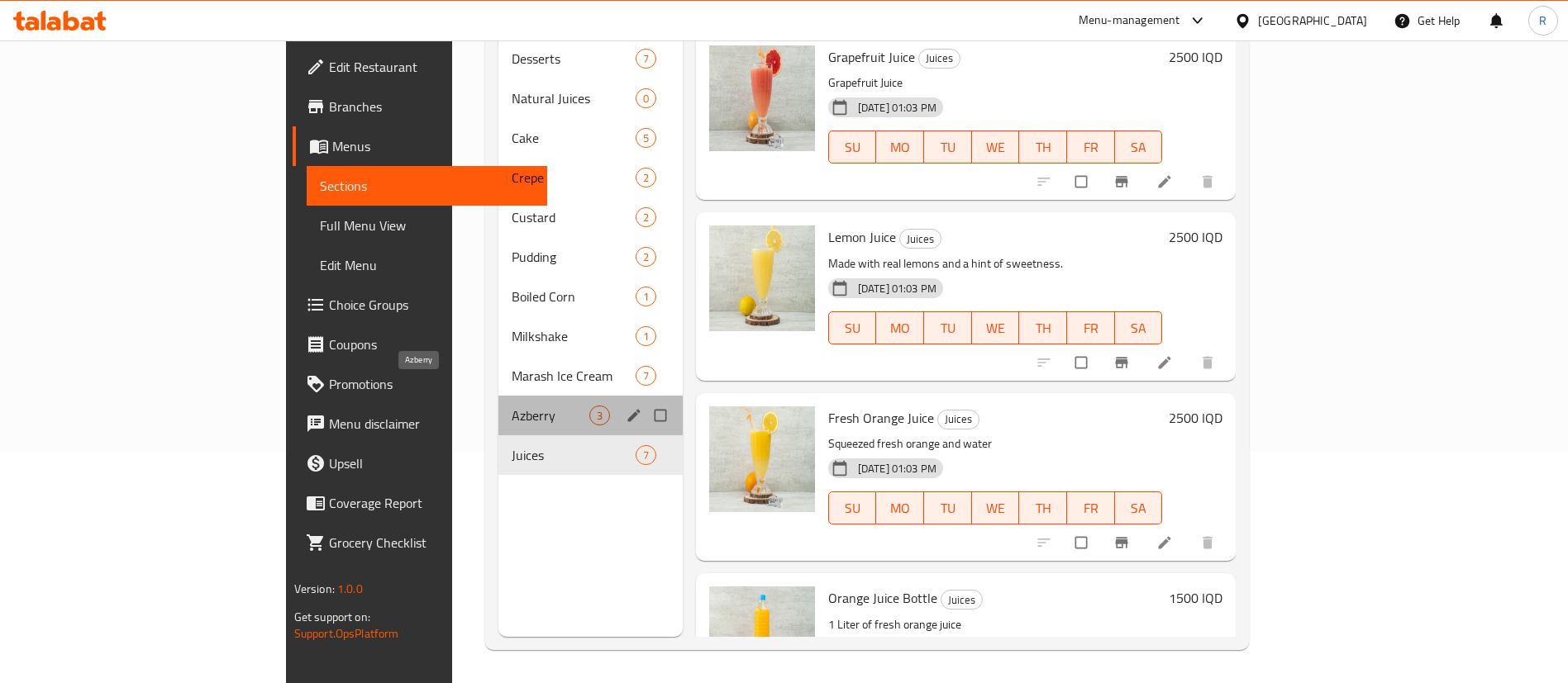
click at [511, 405] on span "Azberry" at bounding box center [550, 415] width 78 height 20
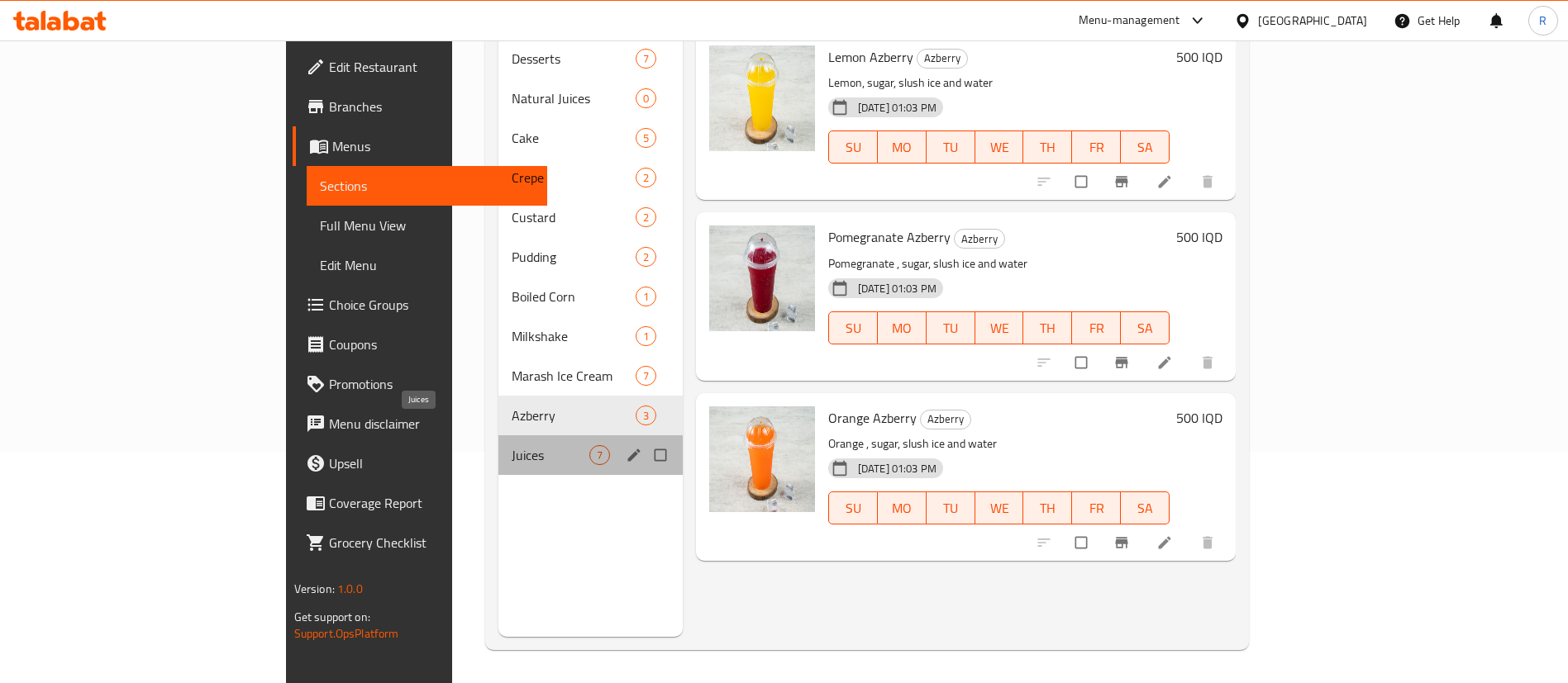
click at [511, 446] on span "Juices" at bounding box center [550, 456] width 78 height 20
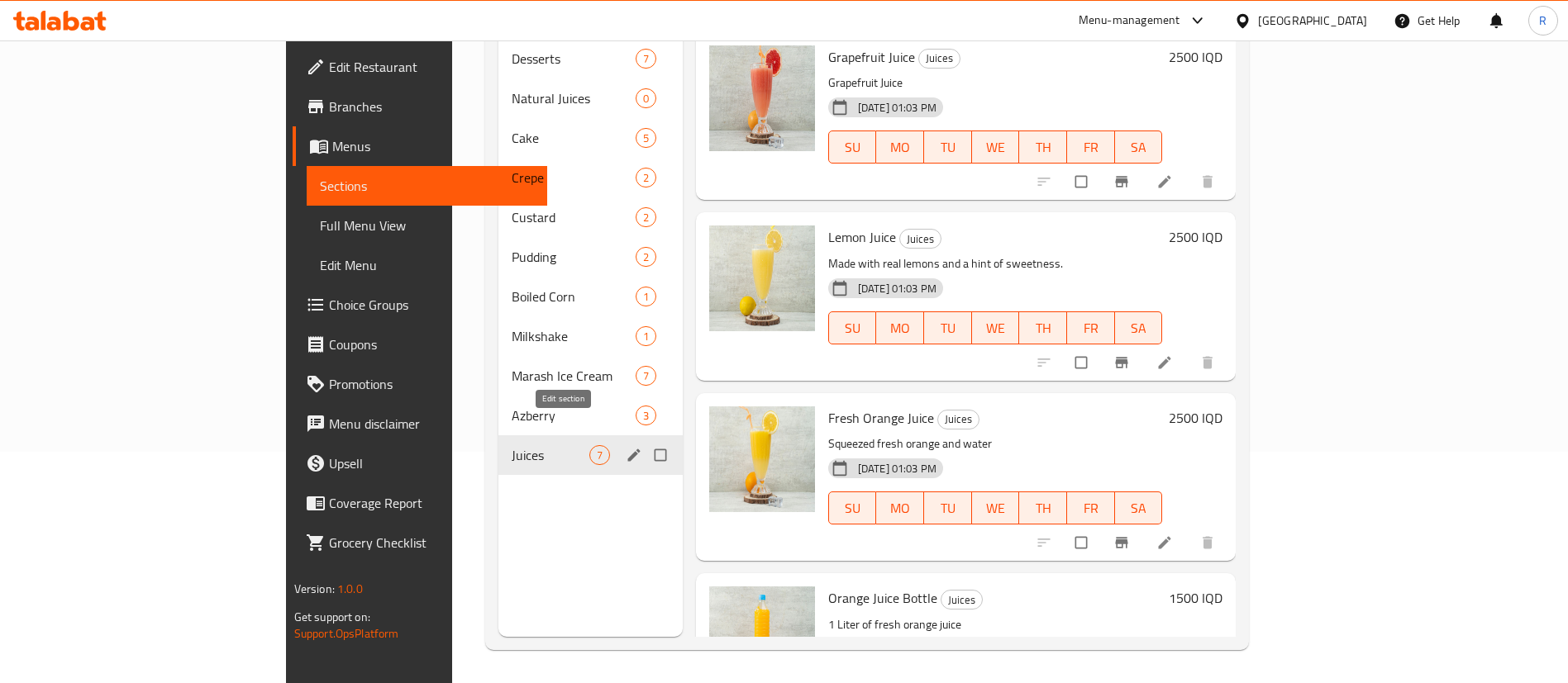
click at [626, 447] on icon "edit" at bounding box center [634, 455] width 17 height 17
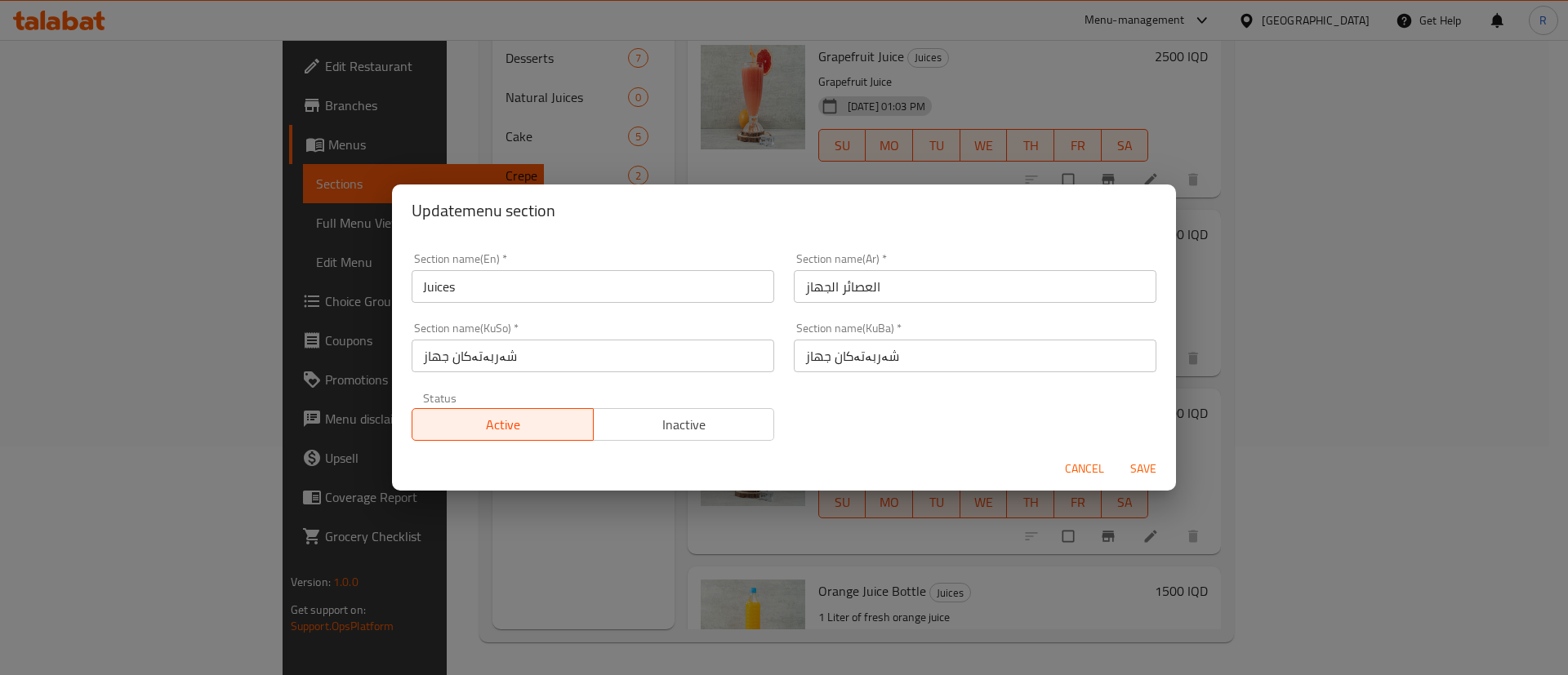
click at [1146, 469] on span "Save" at bounding box center [1143, 469] width 39 height 21
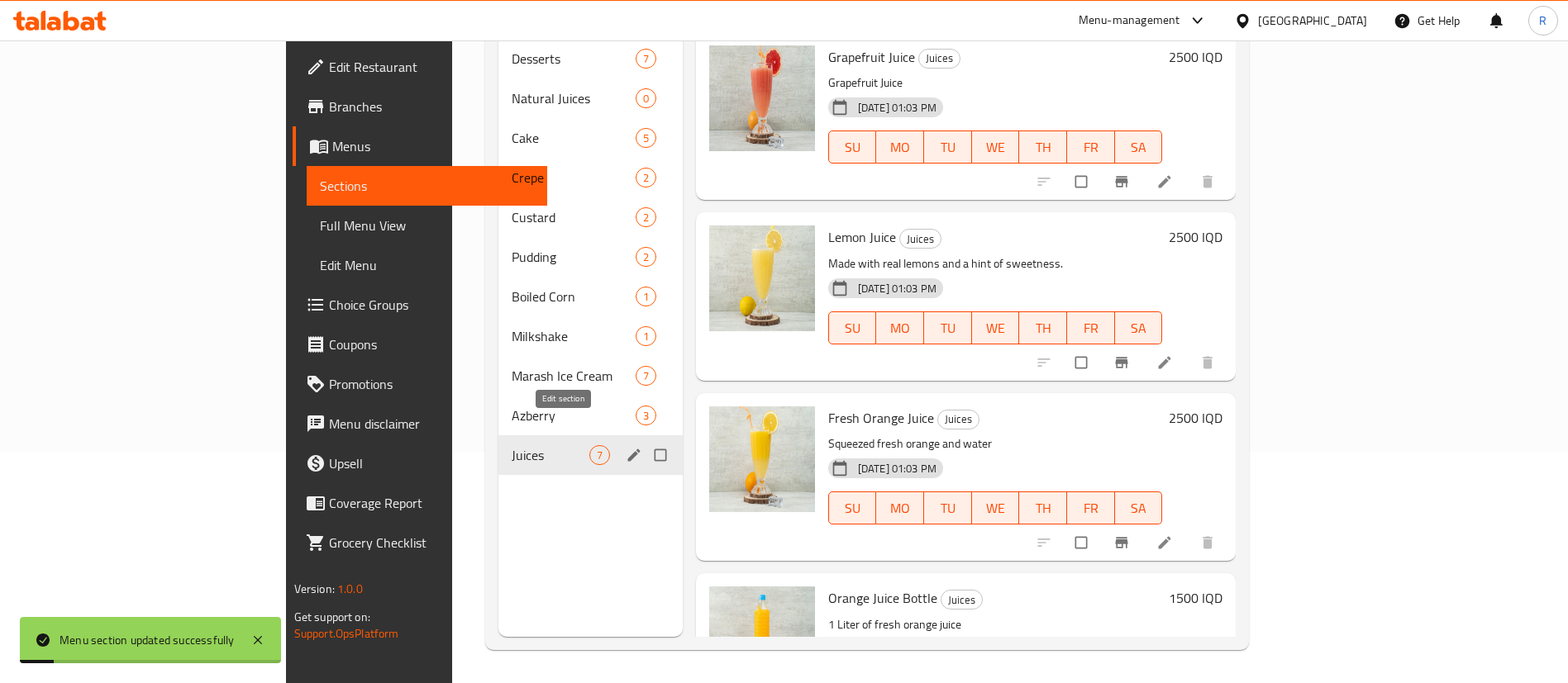
click at [626, 447] on icon "edit" at bounding box center [634, 455] width 17 height 17
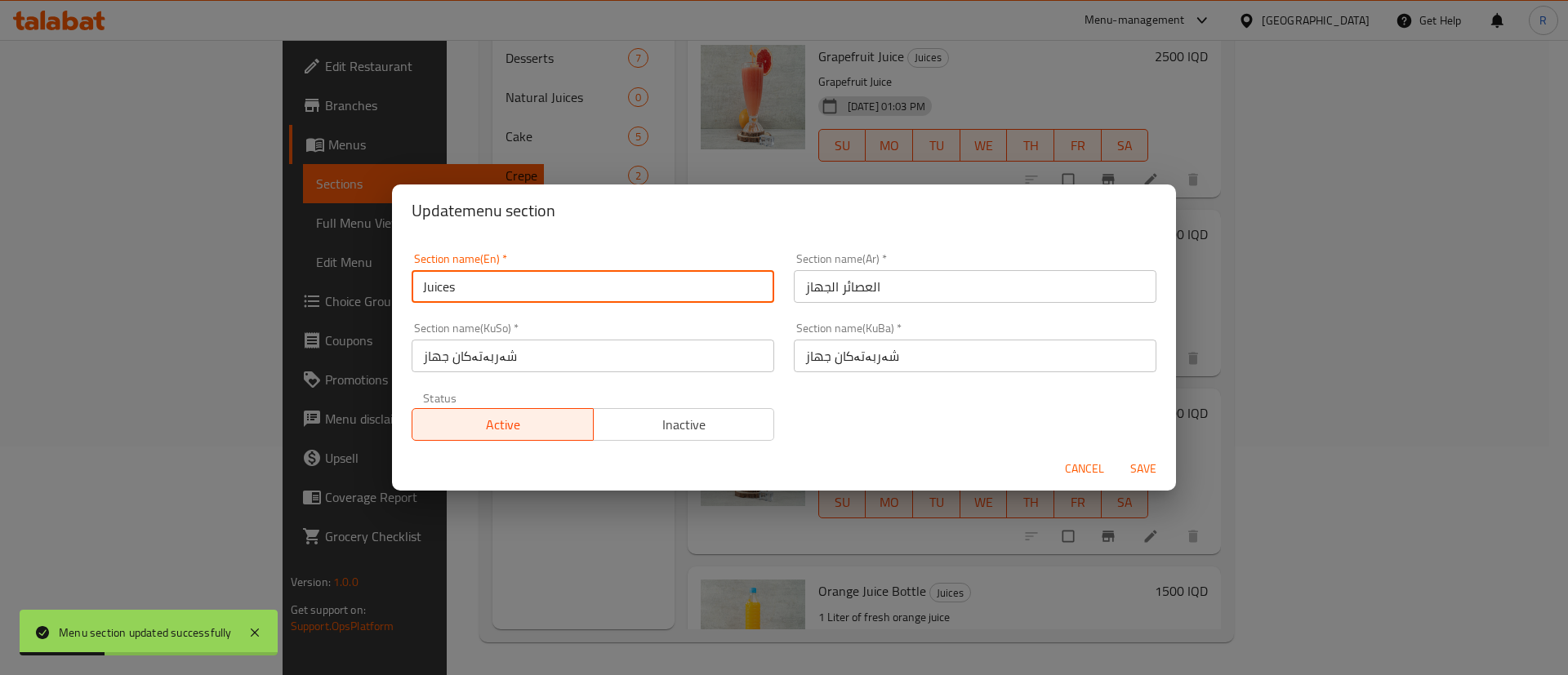
click at [481, 285] on input "Juices" at bounding box center [592, 286] width 362 height 32
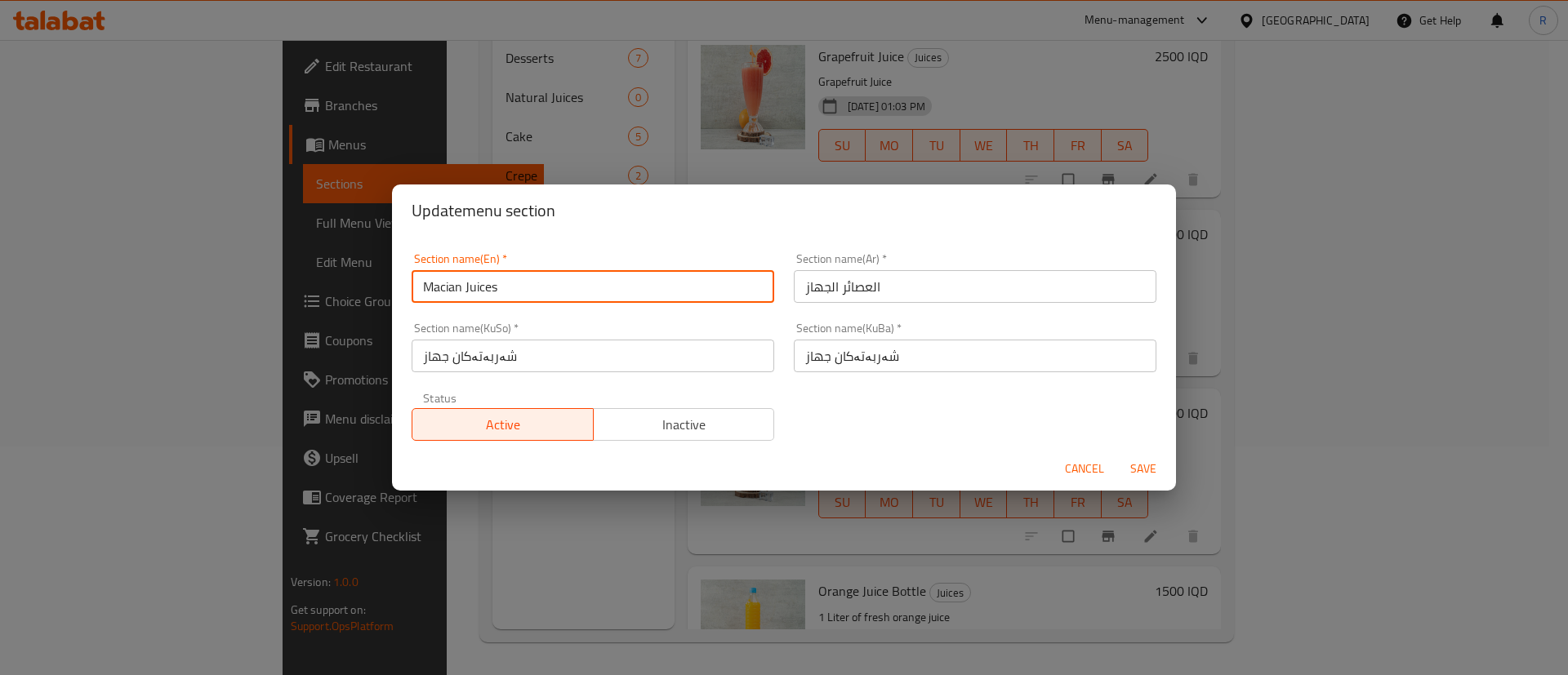
click at [441, 288] on input "Macian Juices" at bounding box center [592, 286] width 362 height 32
type input "Machine Juices"
click at [1143, 467] on span "Save" at bounding box center [1143, 469] width 39 height 21
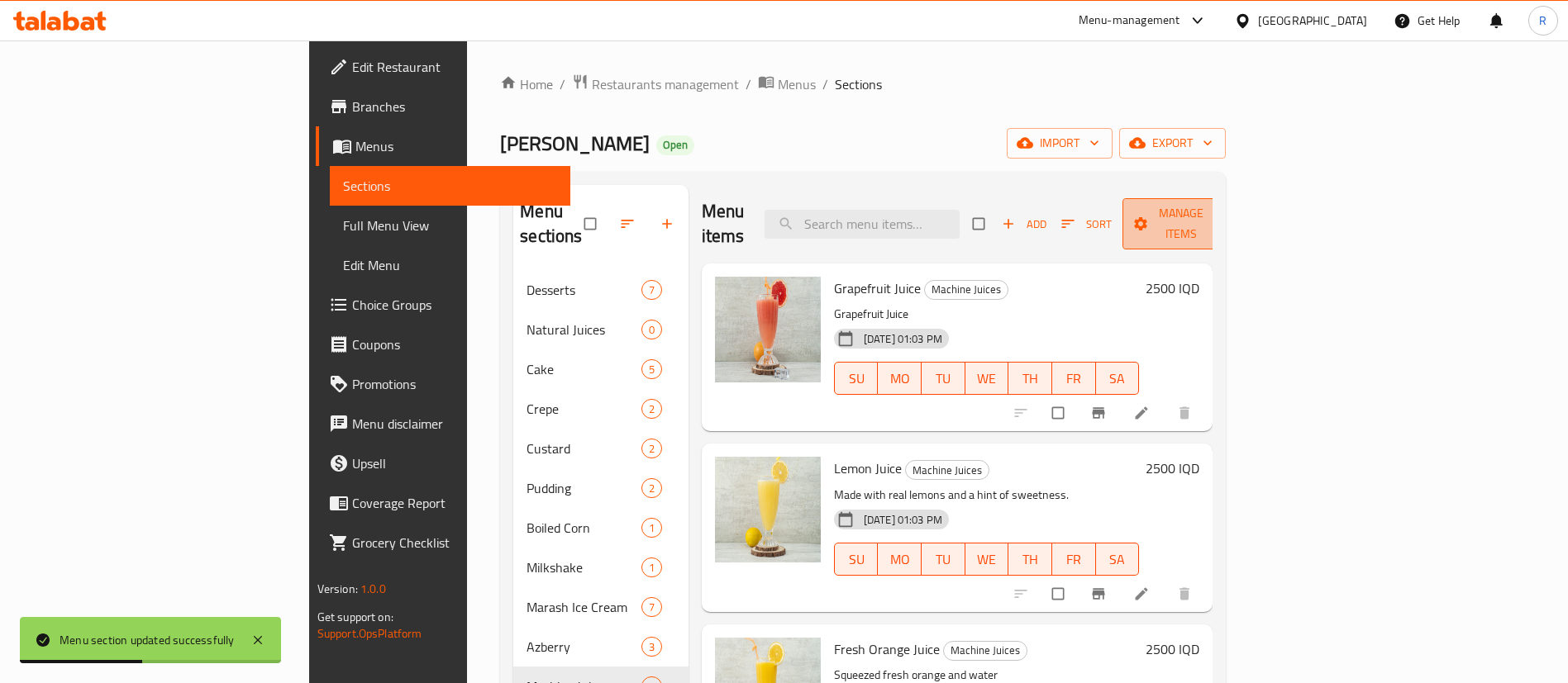
click at [1227, 214] on span "Manage items" at bounding box center [1181, 224] width 91 height 42
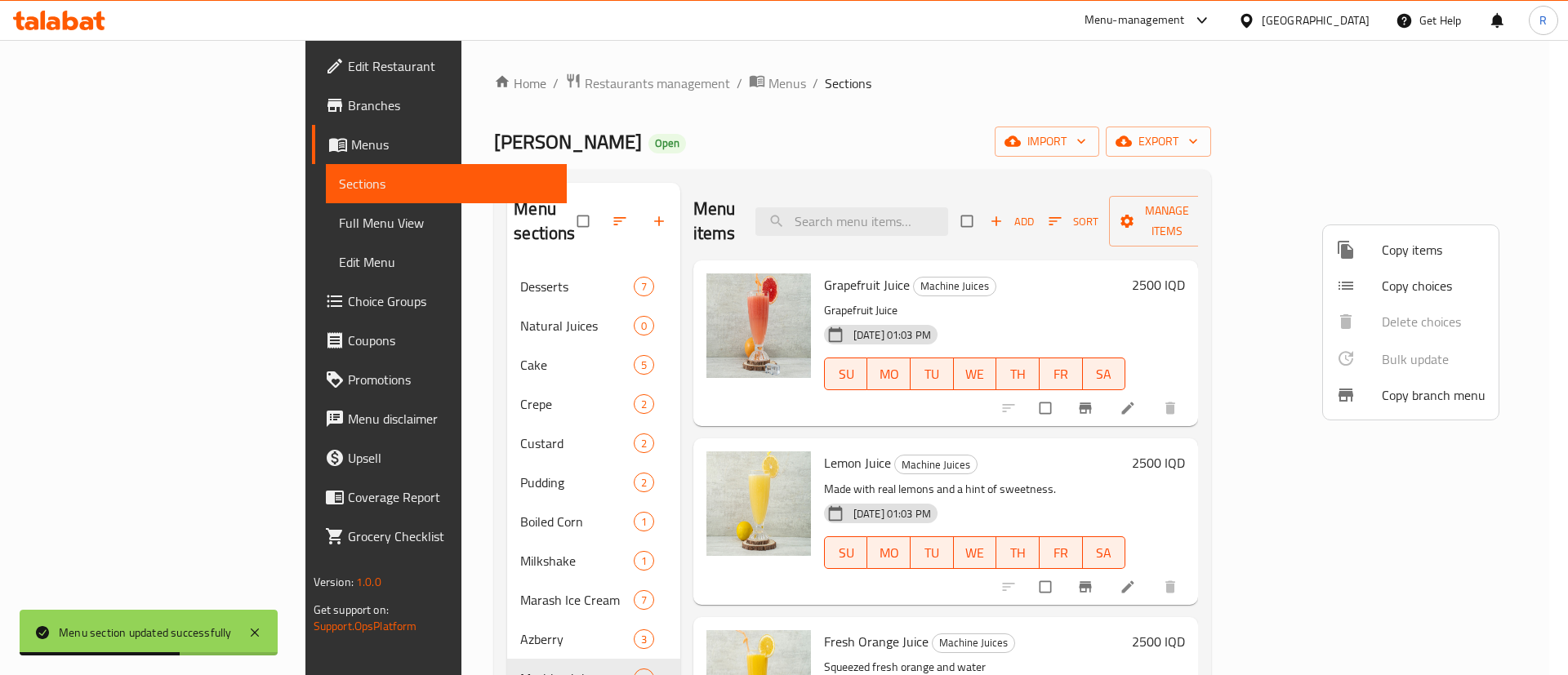
click at [1413, 249] on span "Copy items" at bounding box center [1433, 250] width 104 height 20
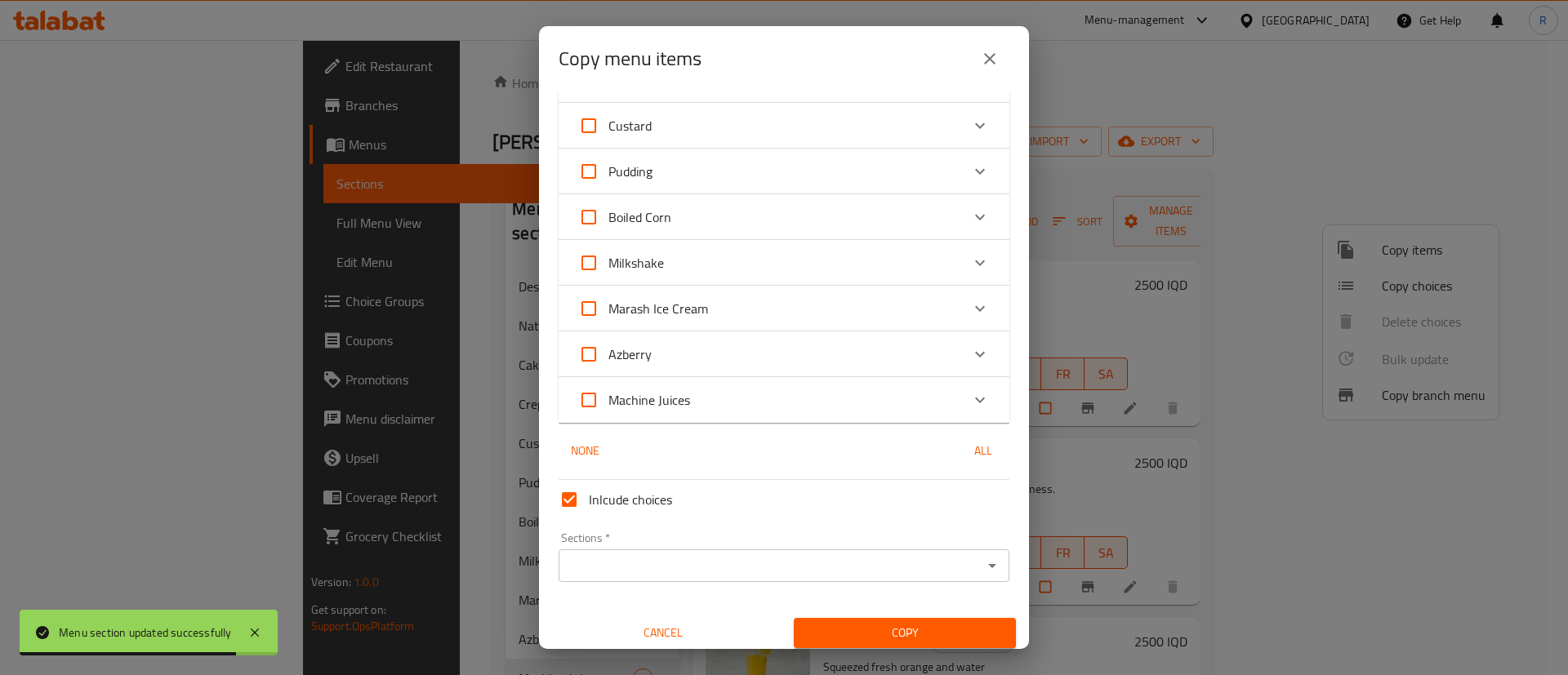
scroll to position [187, 0]
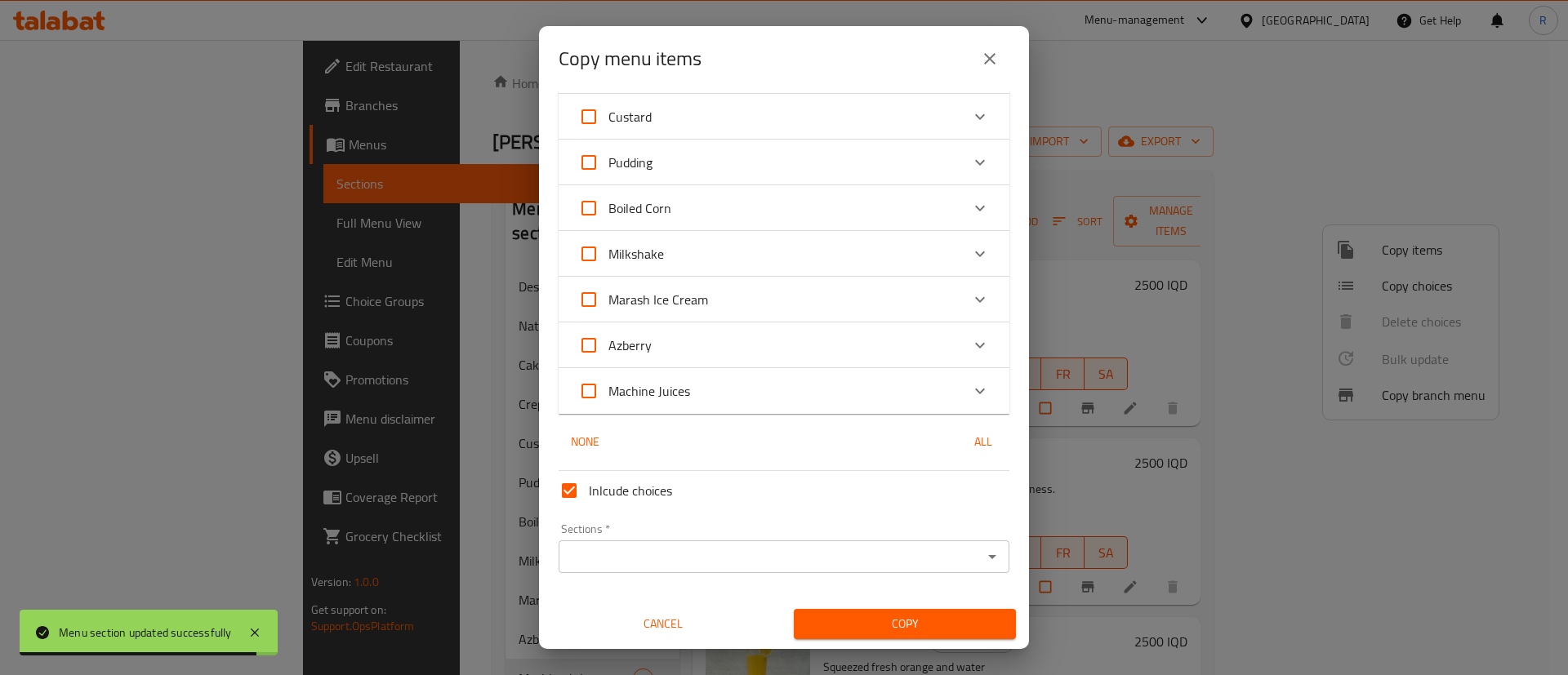
click at [970, 388] on icon "Expand" at bounding box center [980, 391] width 20 height 20
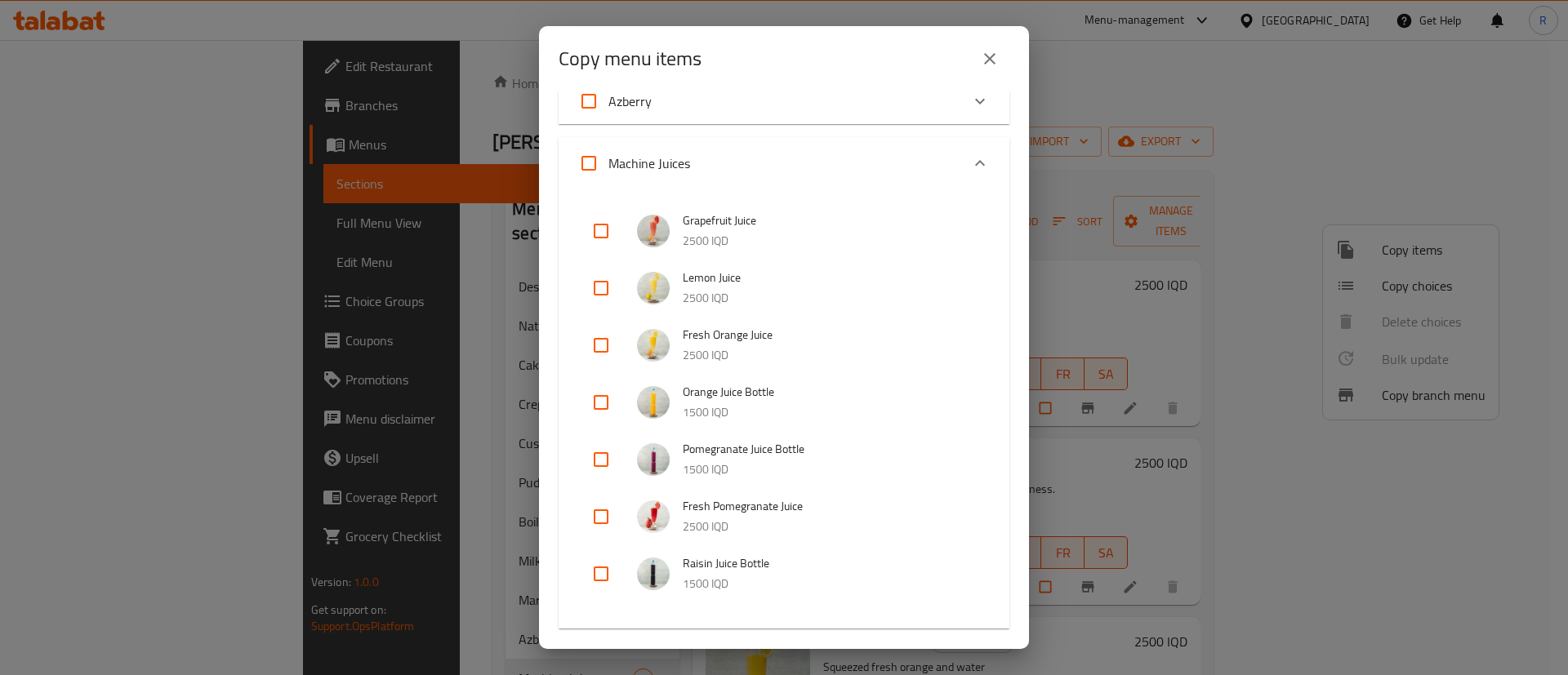
scroll to position [431, 0]
click at [604, 231] on input "checkbox" at bounding box center [601, 231] width 39 height 39
checkbox input "true"
click at [600, 289] on input "checkbox" at bounding box center [601, 287] width 39 height 39
checkbox input "true"
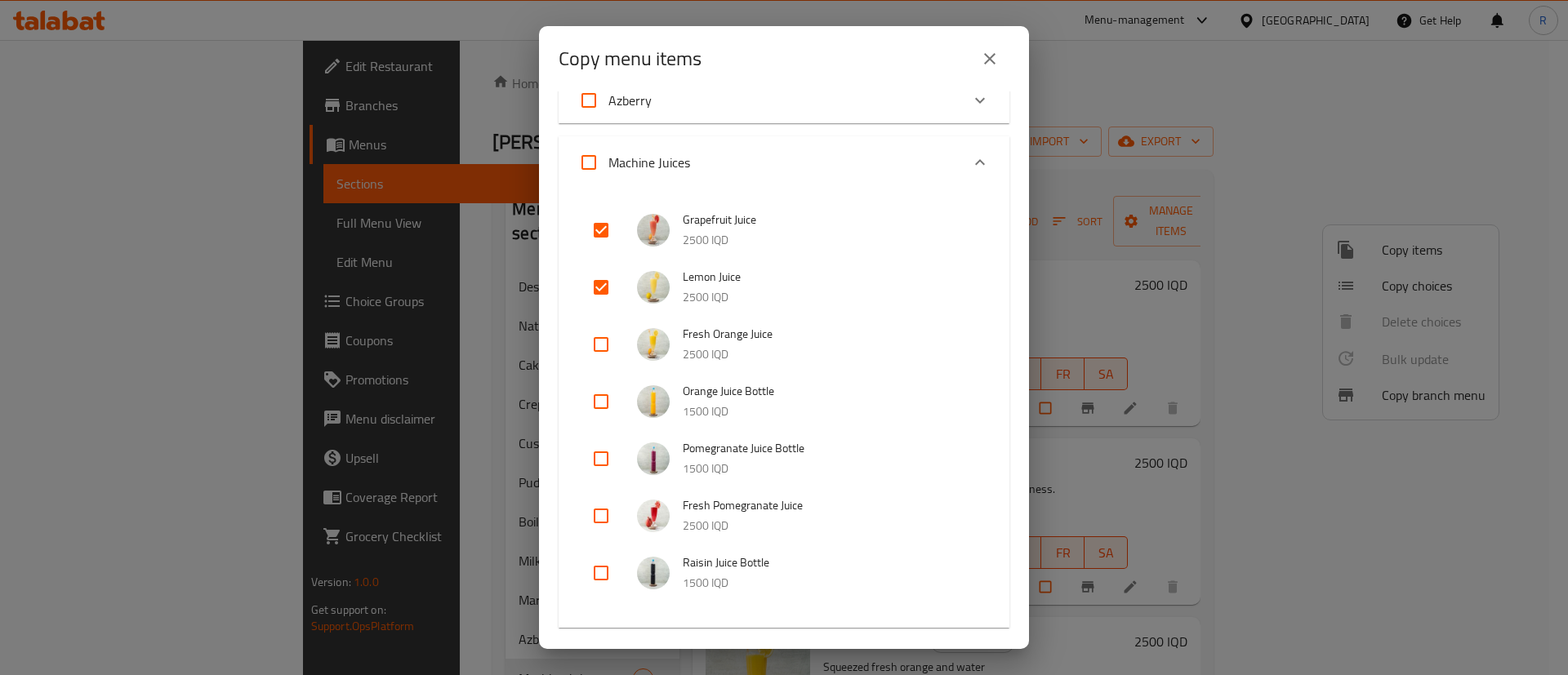
click at [605, 341] on input "checkbox" at bounding box center [601, 345] width 39 height 39
checkbox input "true"
click at [605, 518] on input "checkbox" at bounding box center [601, 516] width 39 height 39
checkbox input "true"
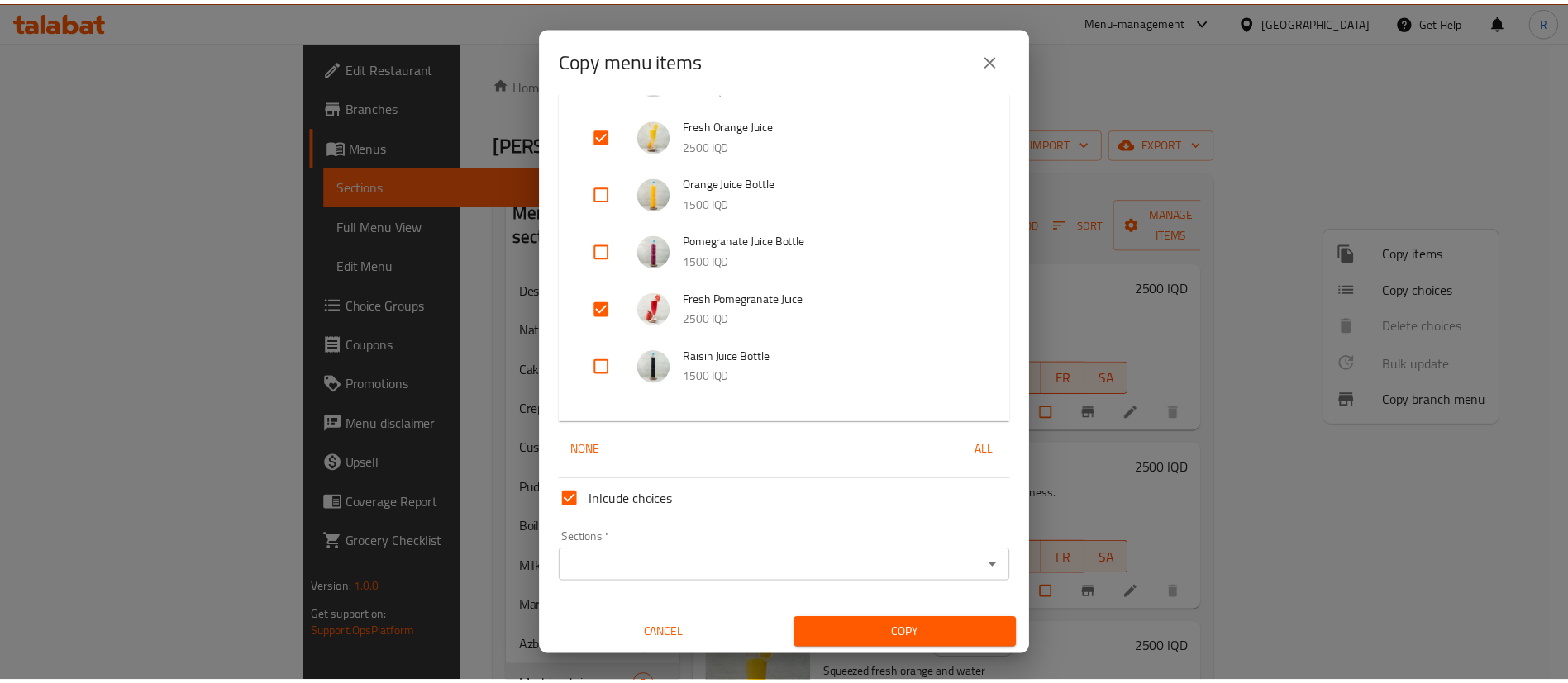
scroll to position [652, 0]
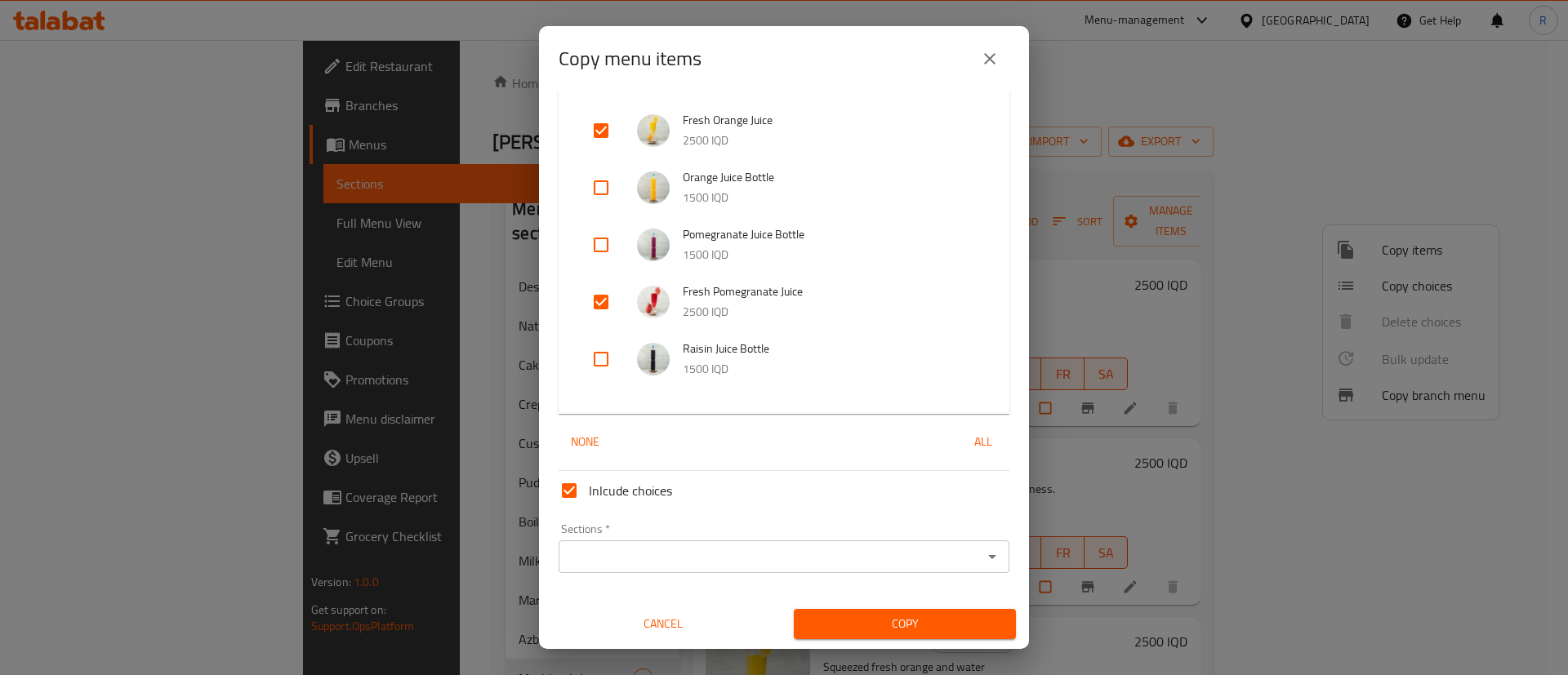
drag, startPoint x: 691, startPoint y: 563, endPoint x: 691, endPoint y: 545, distance: 18.0
click at [692, 562] on input "Sections   *" at bounding box center [771, 556] width 414 height 22
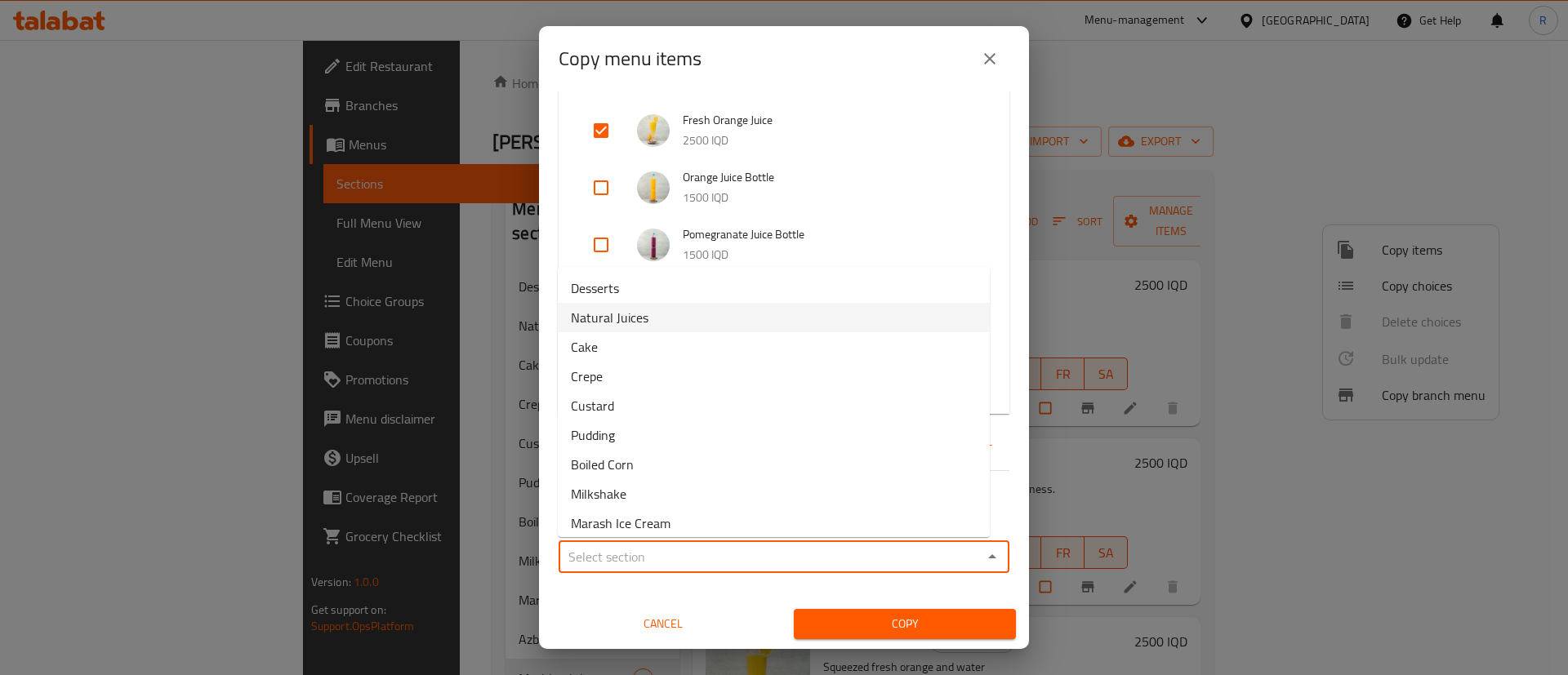
click at [655, 316] on li "Natural Juices" at bounding box center [774, 317] width 432 height 29
type input "Natural Juices"
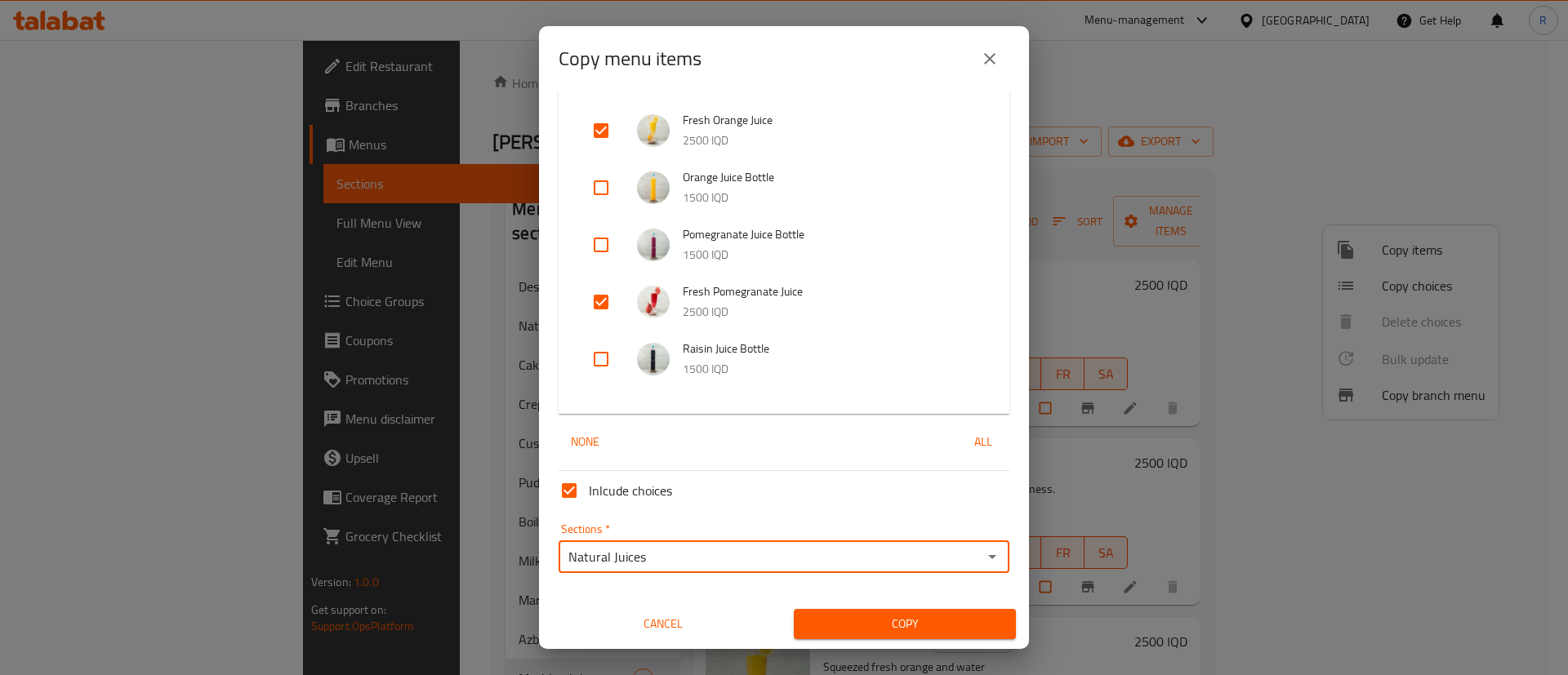
click at [929, 620] on span "Copy" at bounding box center [905, 624] width 196 height 21
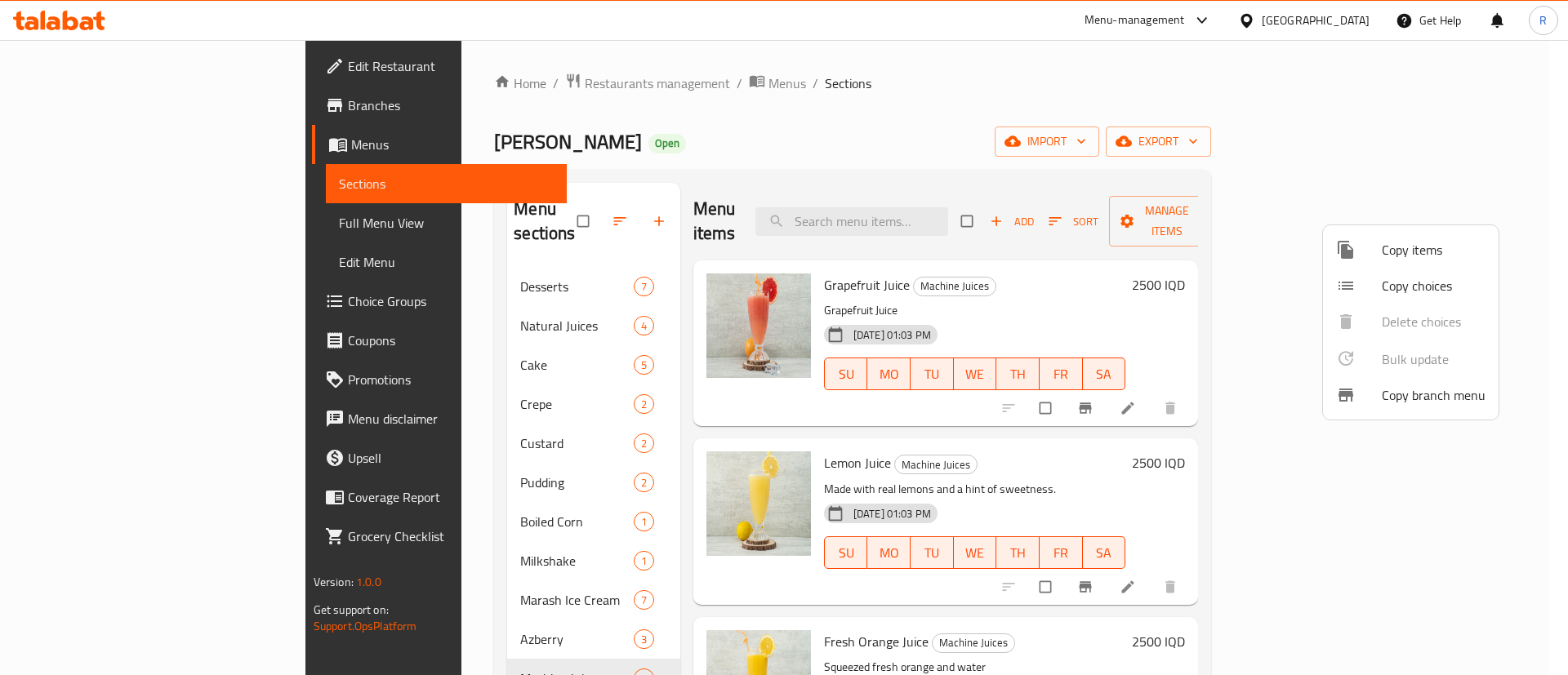
click at [405, 651] on div at bounding box center [784, 337] width 1568 height 675
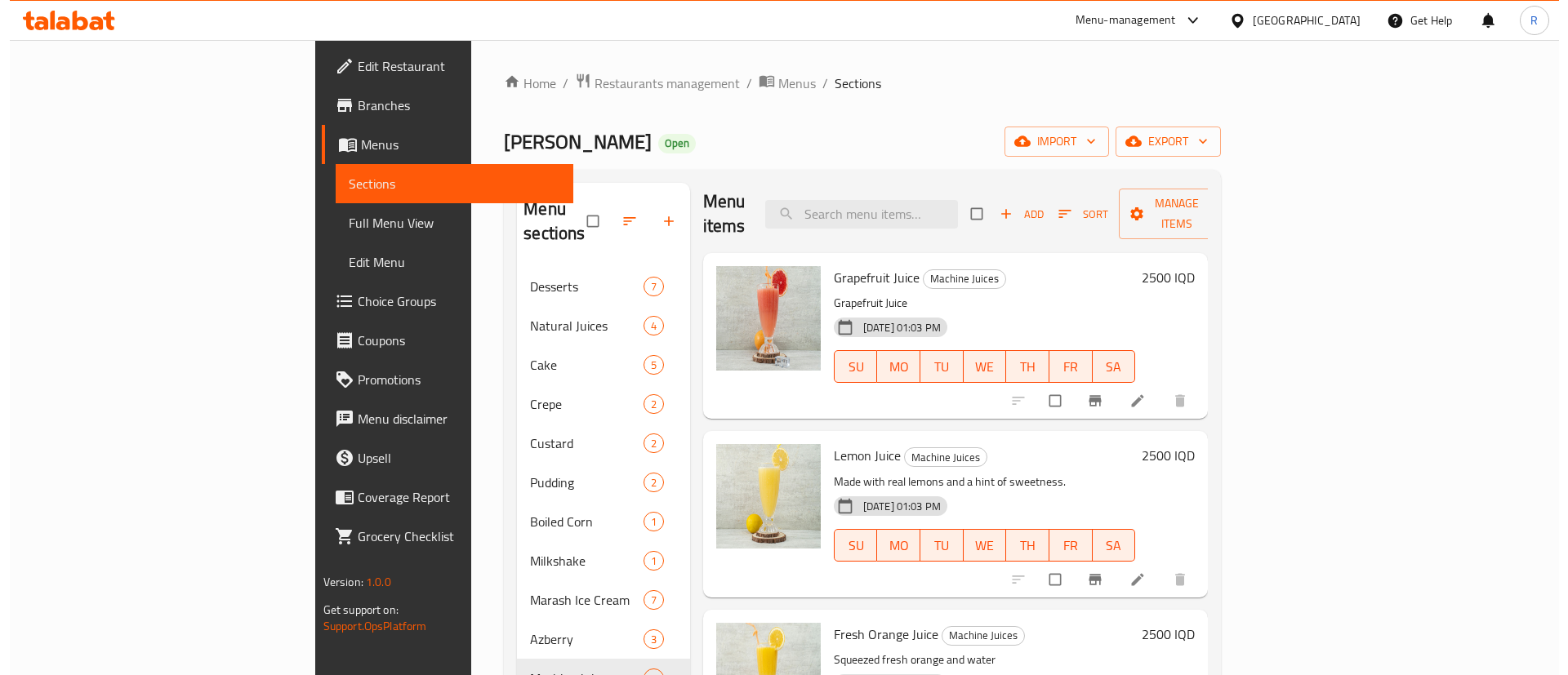
scroll to position [0, 0]
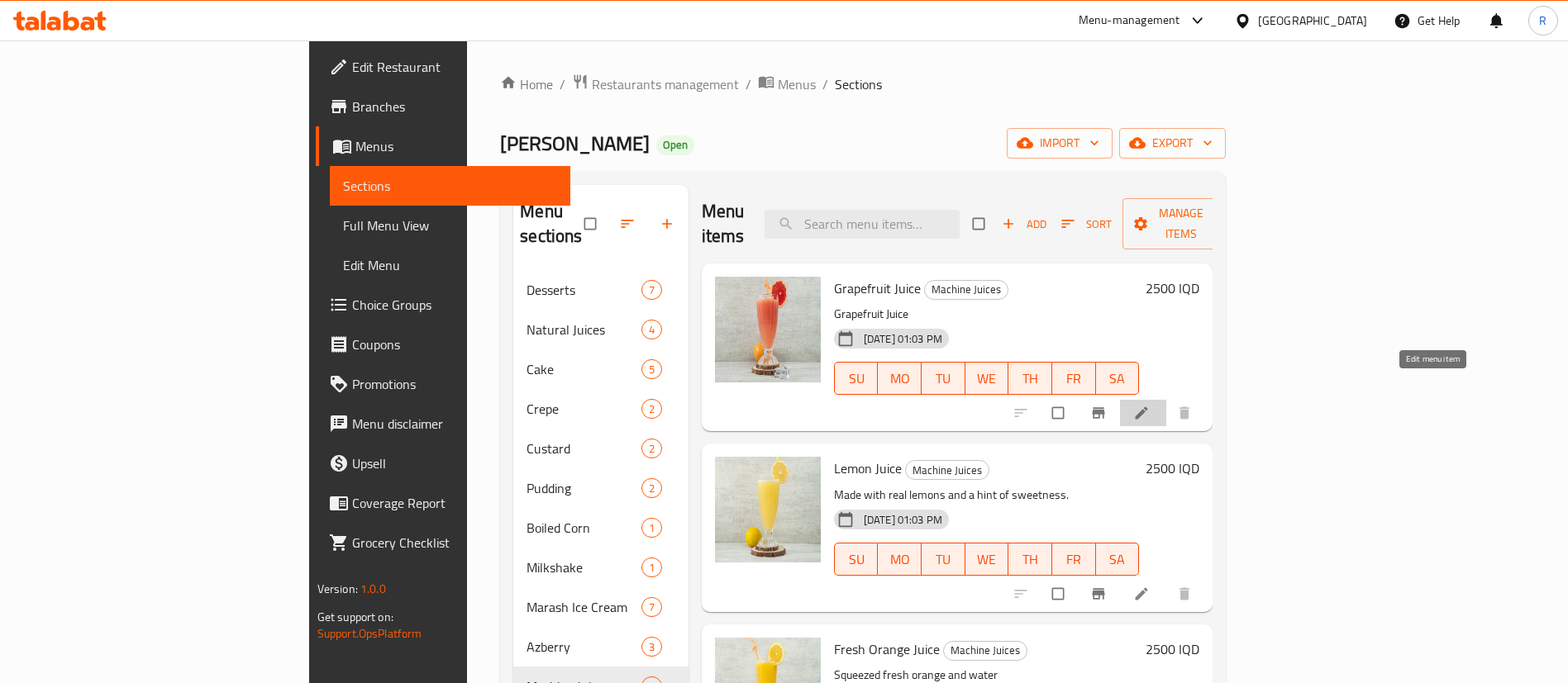
click at [1150, 405] on icon at bounding box center [1141, 413] width 17 height 17
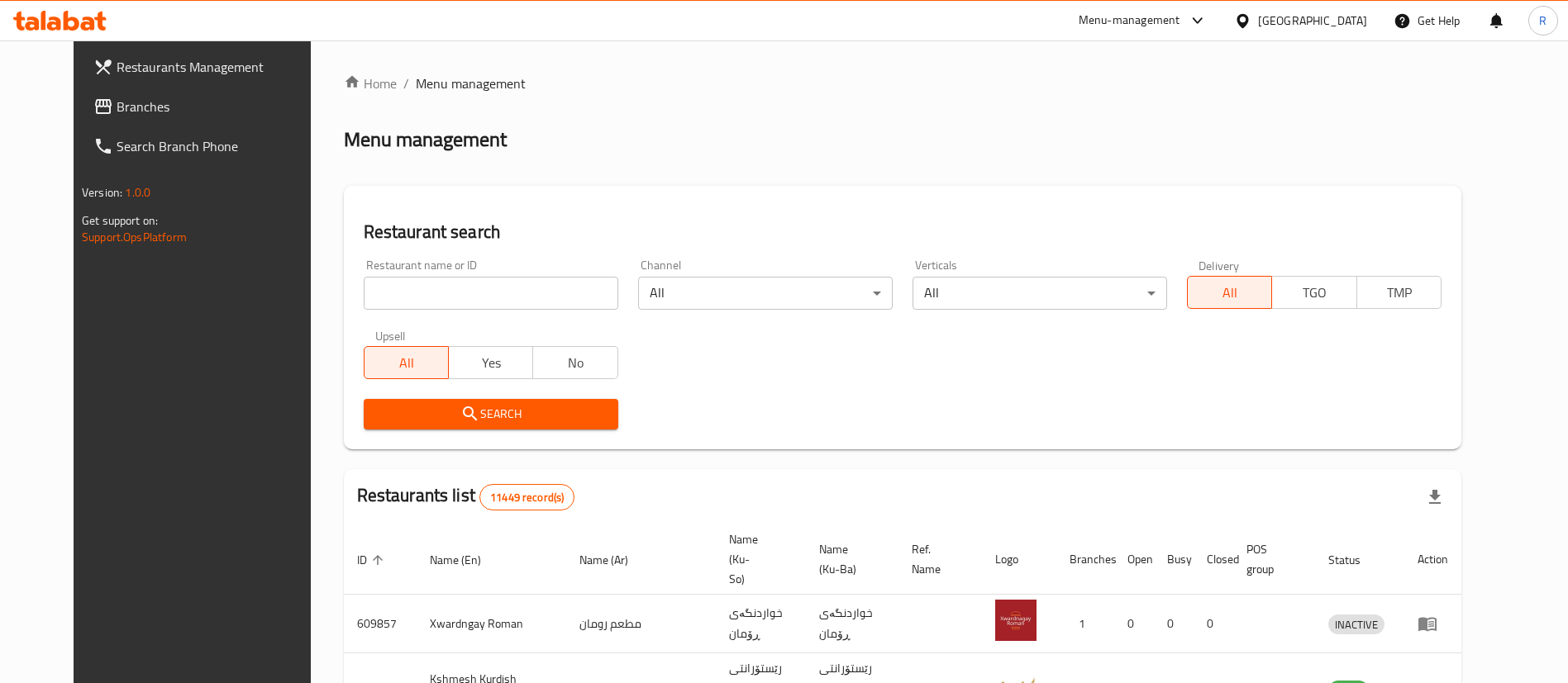
click at [520, 290] on input "search" at bounding box center [490, 293] width 254 height 33
type input "zakaria"
click at [460, 399] on button "Search" at bounding box center [490, 414] width 254 height 31
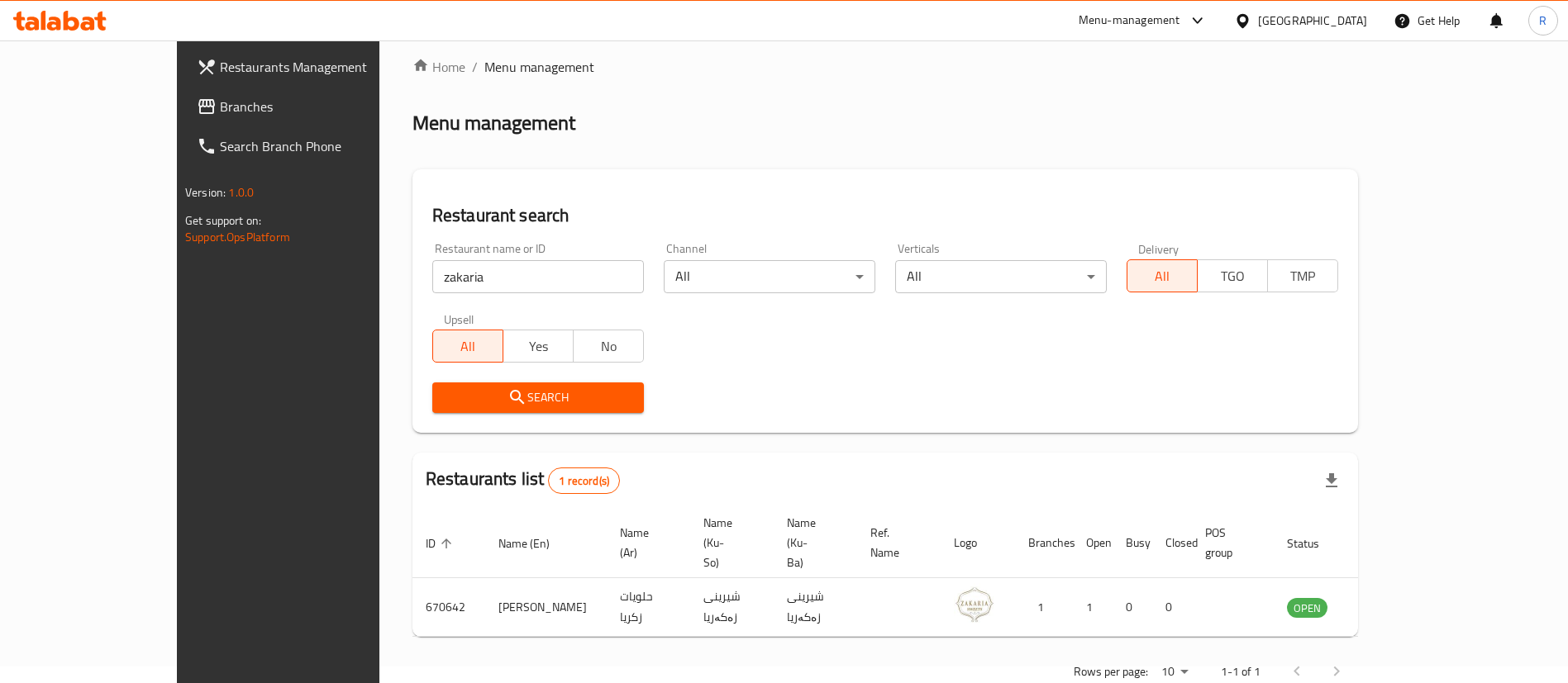
scroll to position [22, 0]
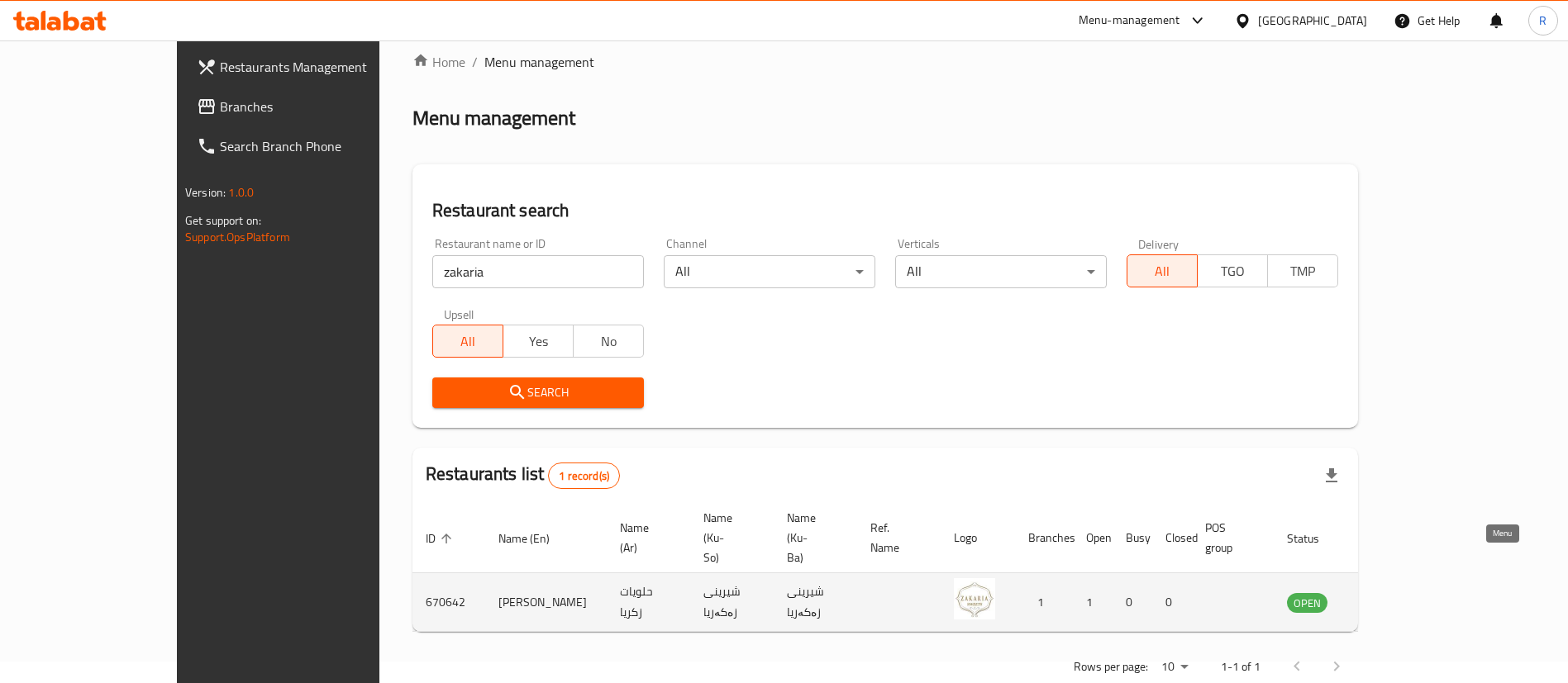
click at [1393, 597] on icon "enhanced table" at bounding box center [1383, 604] width 18 height 14
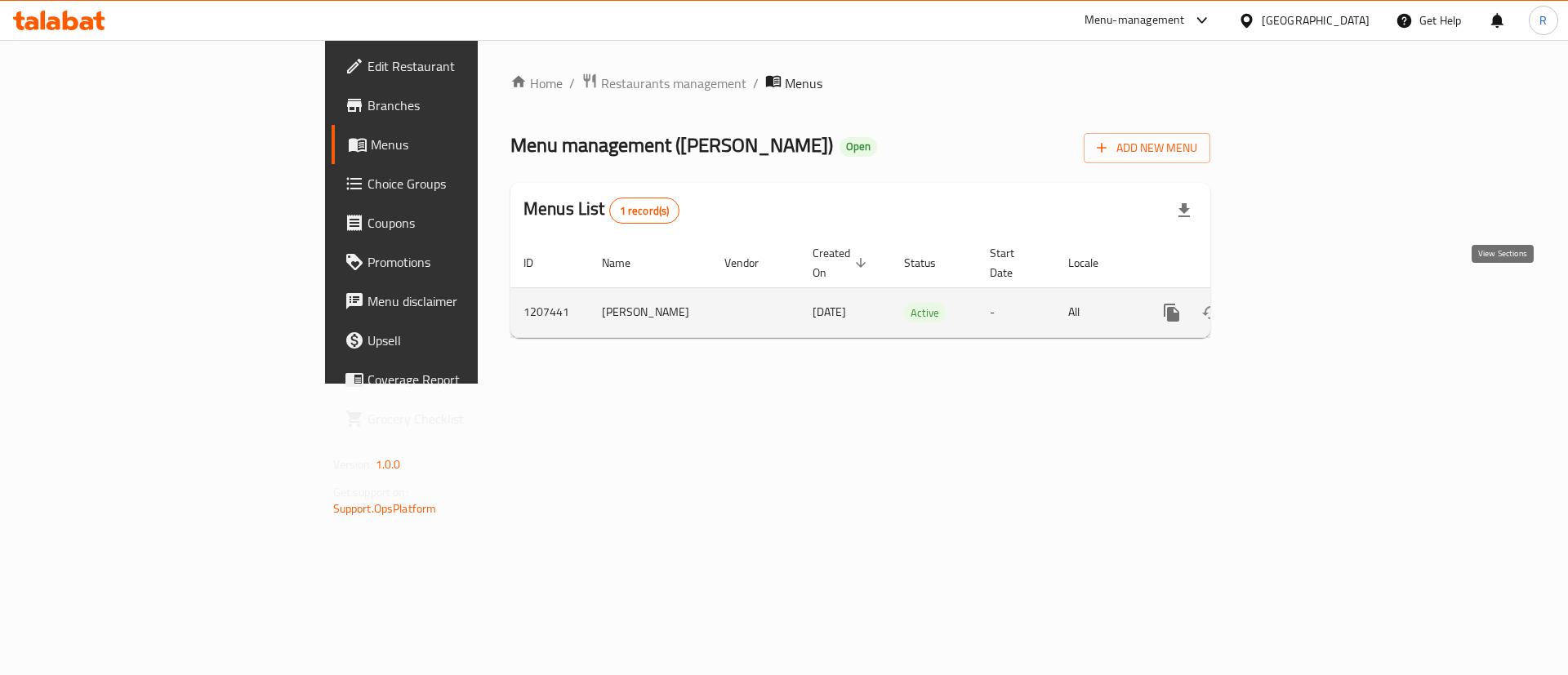
click at [1299, 303] on icon "enhanced table" at bounding box center [1290, 313] width 20 height 20
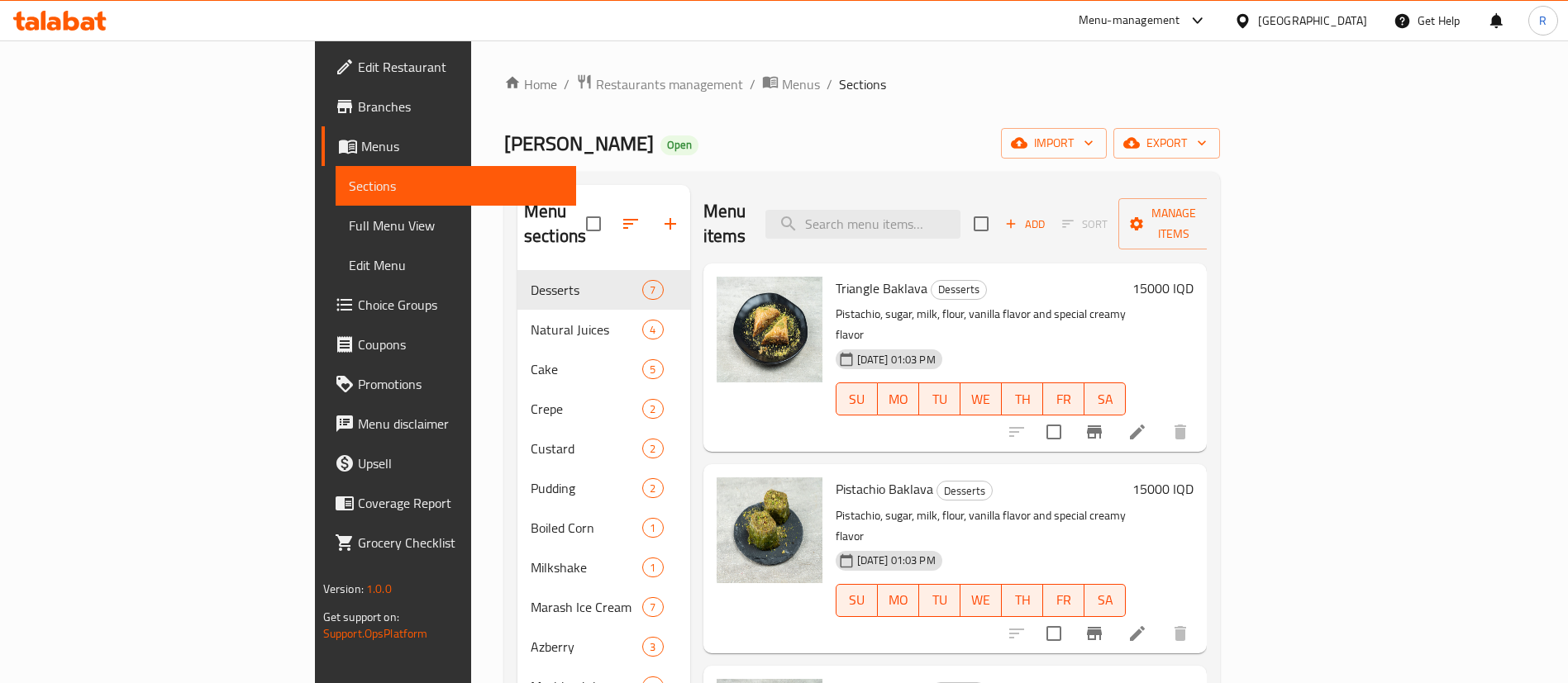
scroll to position [231, 0]
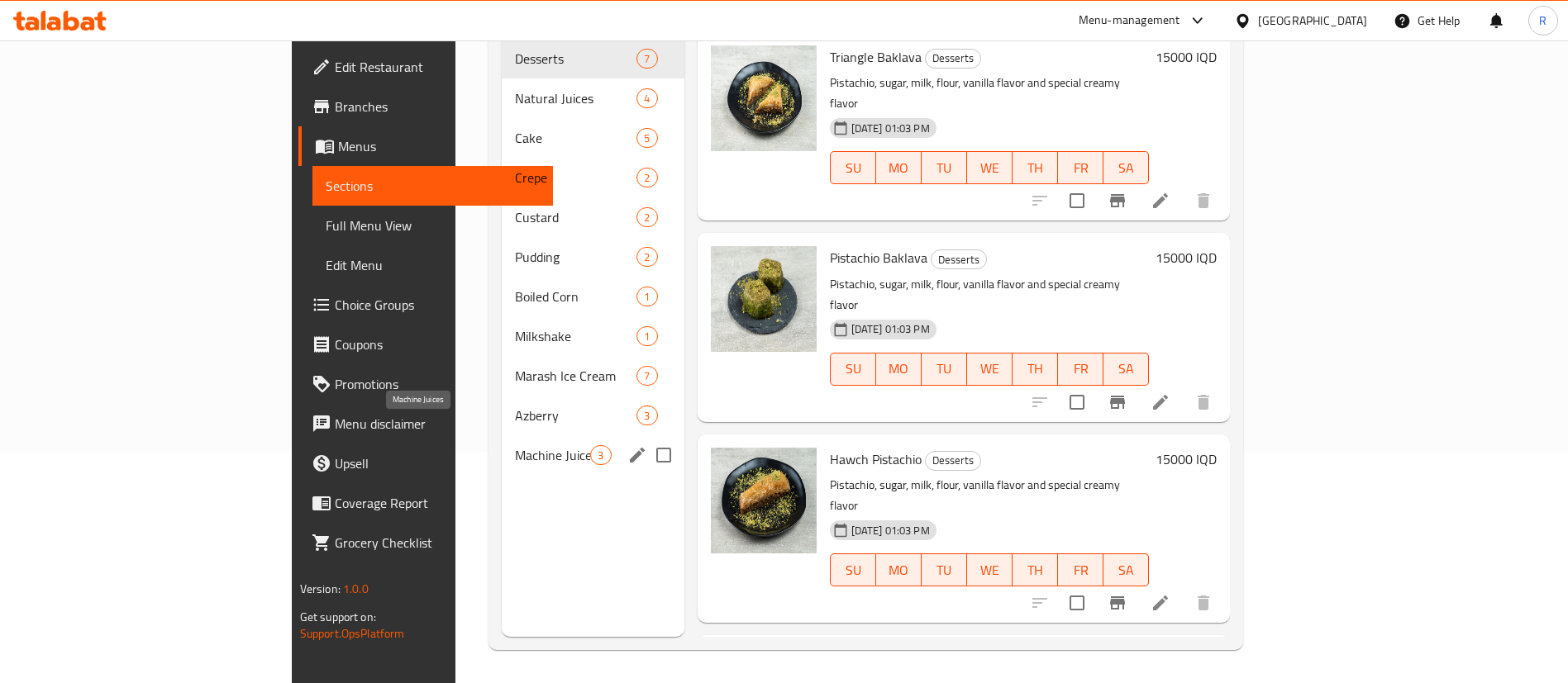
click at [515, 446] on span "Machine Juices" at bounding box center [553, 456] width 75 height 20
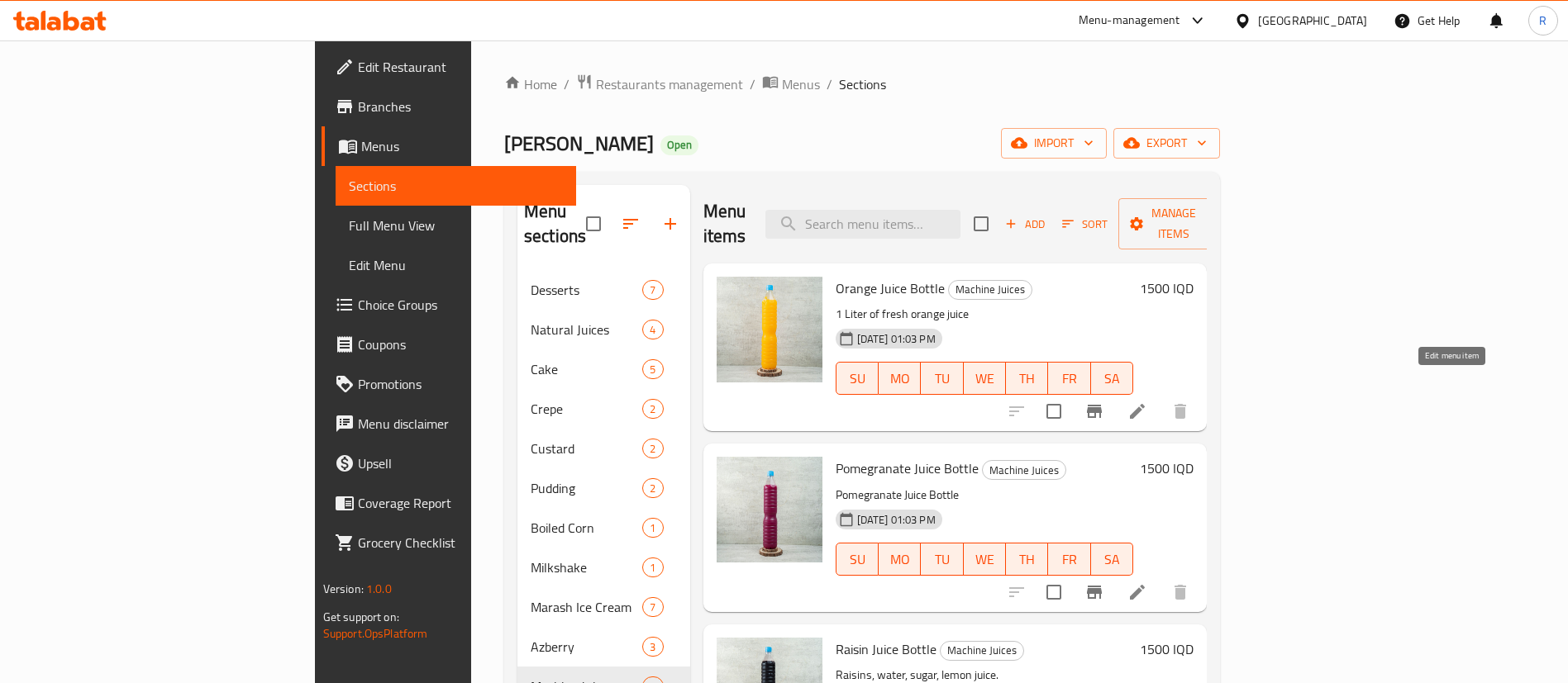
click at [1145, 404] on icon at bounding box center [1137, 411] width 15 height 15
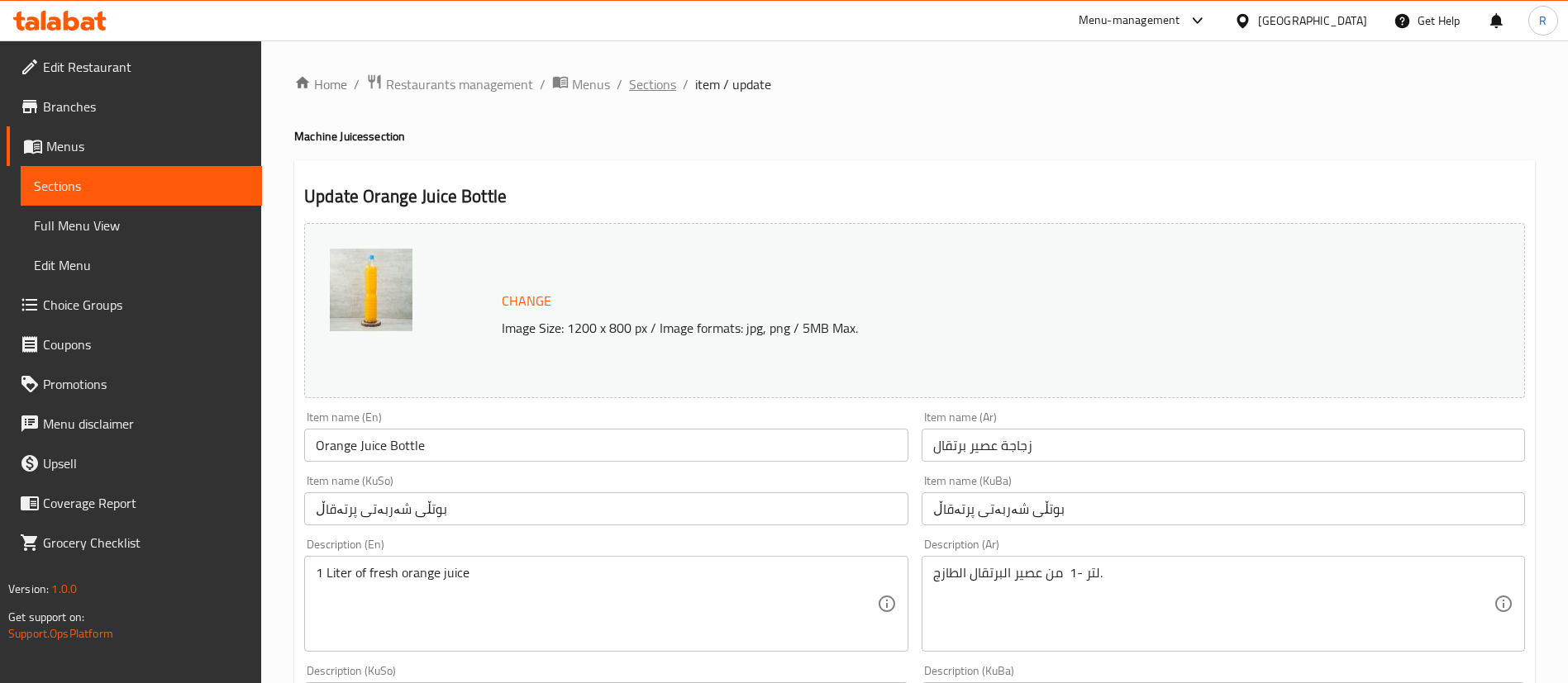
click at [644, 85] on span "Sections" at bounding box center [653, 84] width 47 height 20
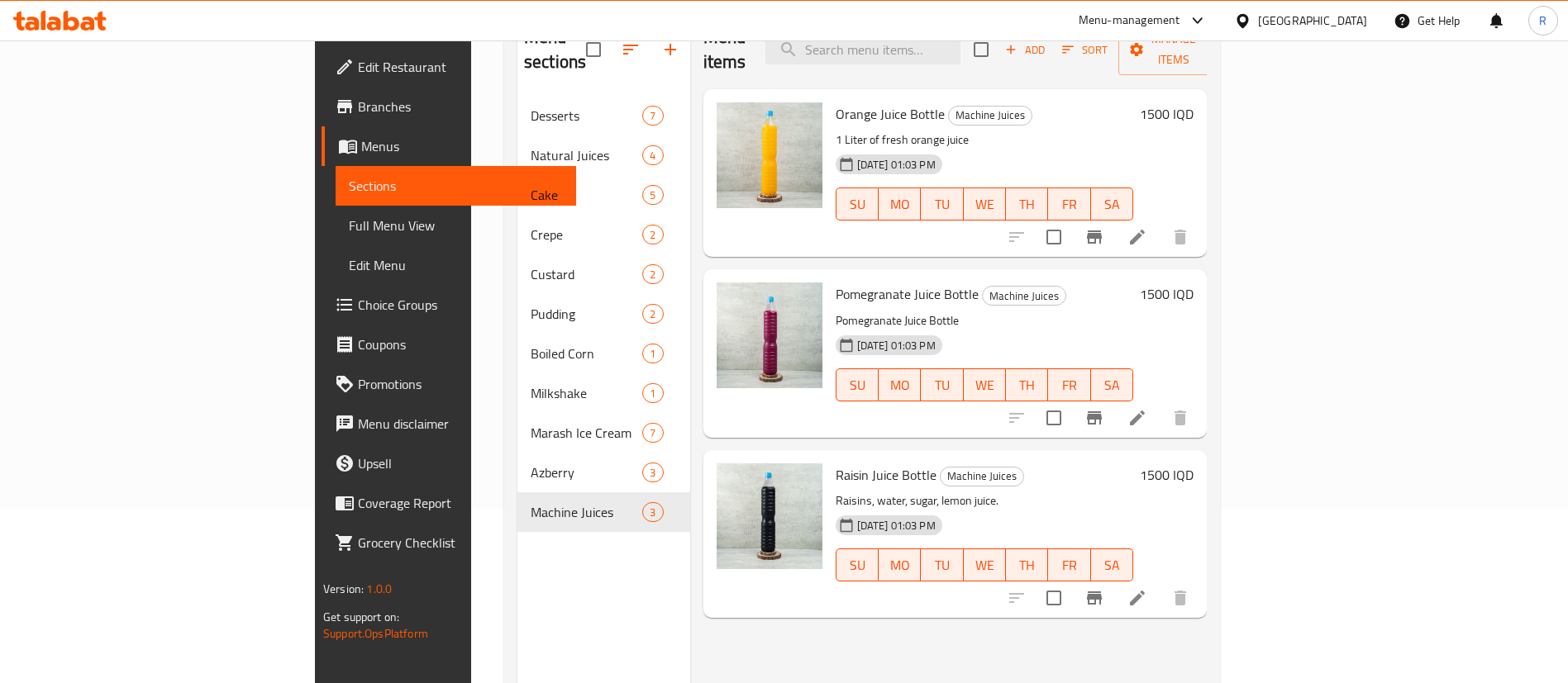
scroll to position [231, 0]
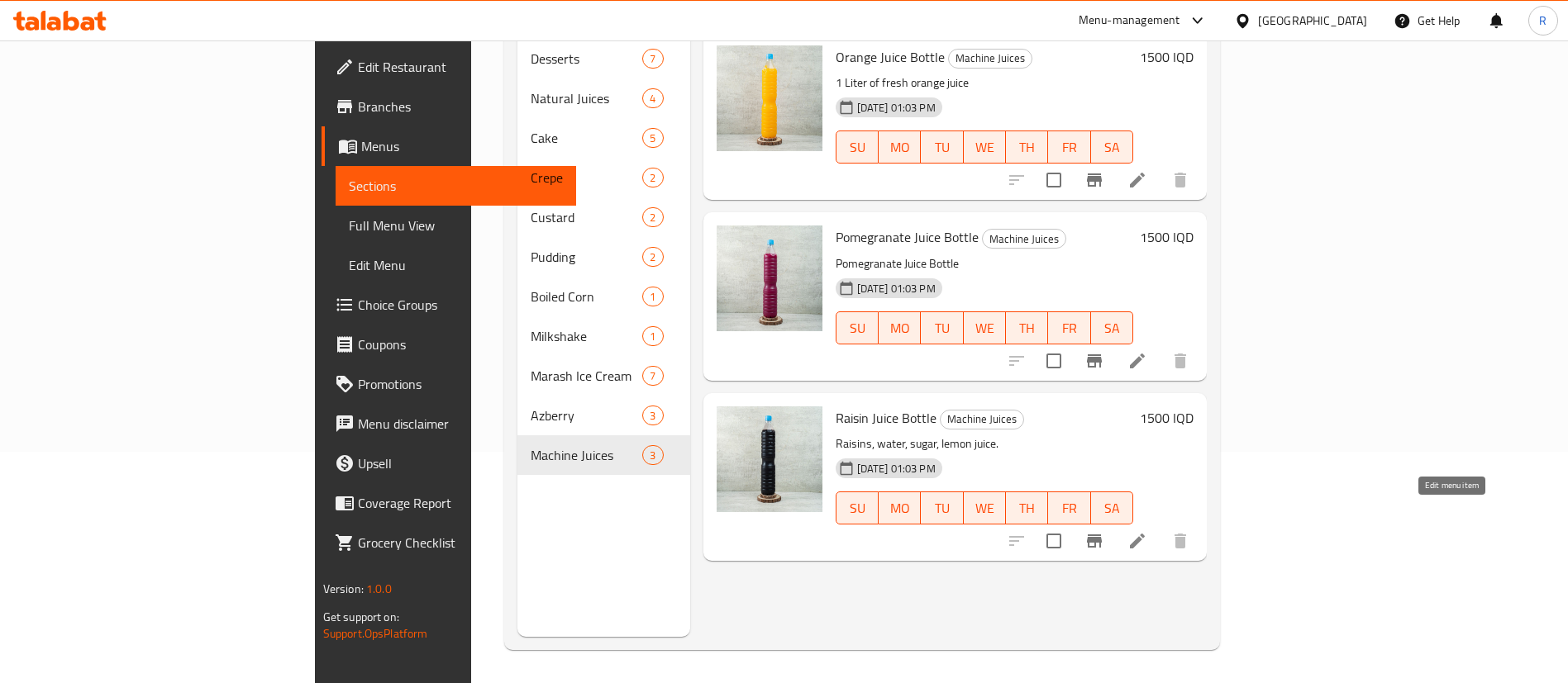
click at [1145, 534] on icon at bounding box center [1137, 541] width 15 height 15
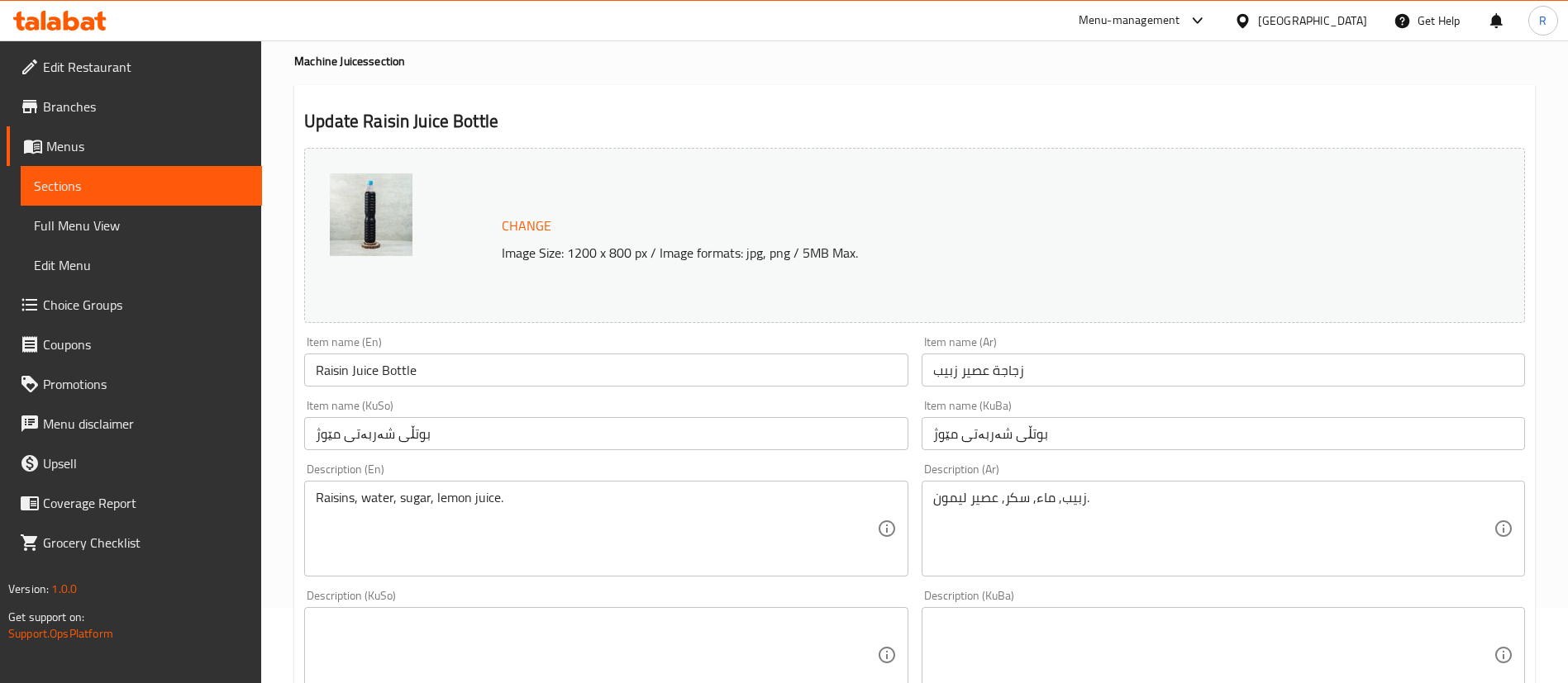
scroll to position [124, 0]
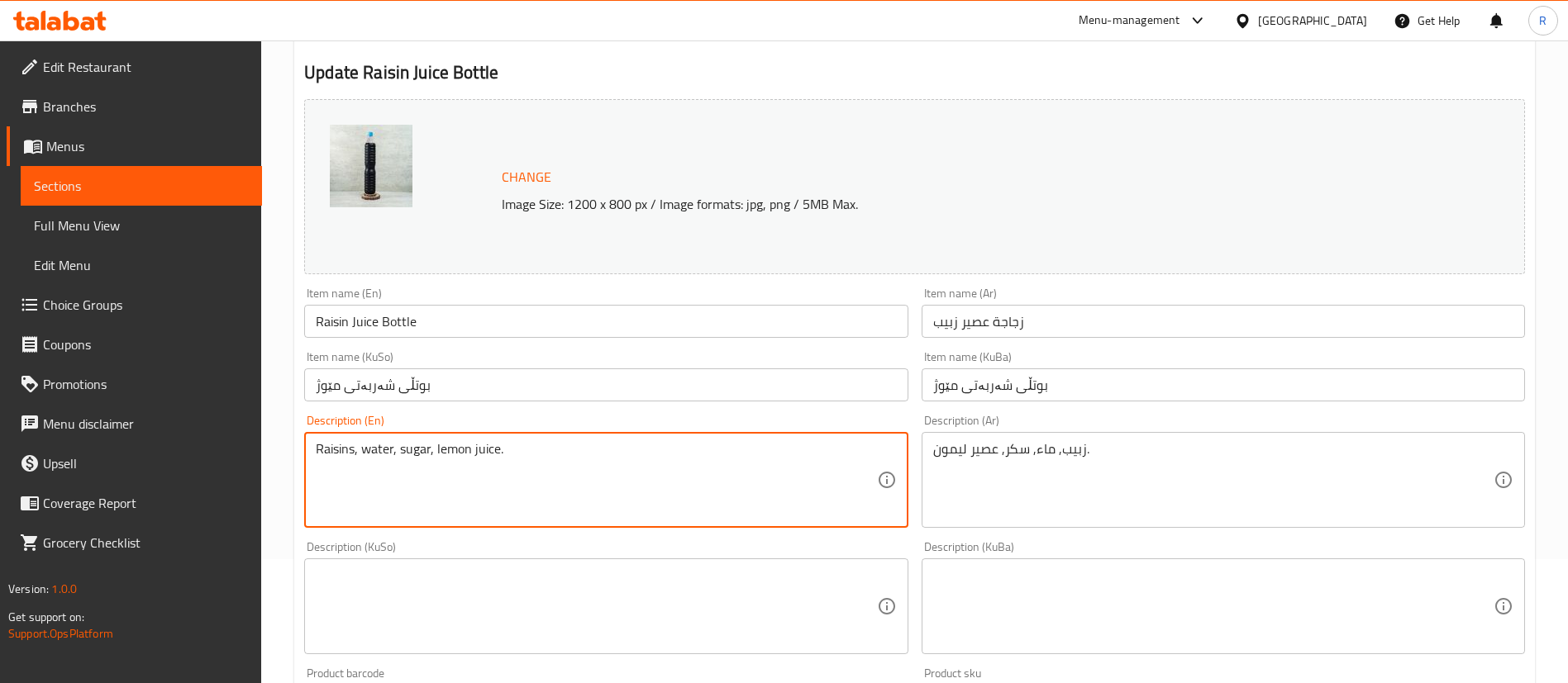
drag, startPoint x: 527, startPoint y: 449, endPoint x: 139, endPoint y: 471, distance: 388.6
type textarea "1 Bottle"
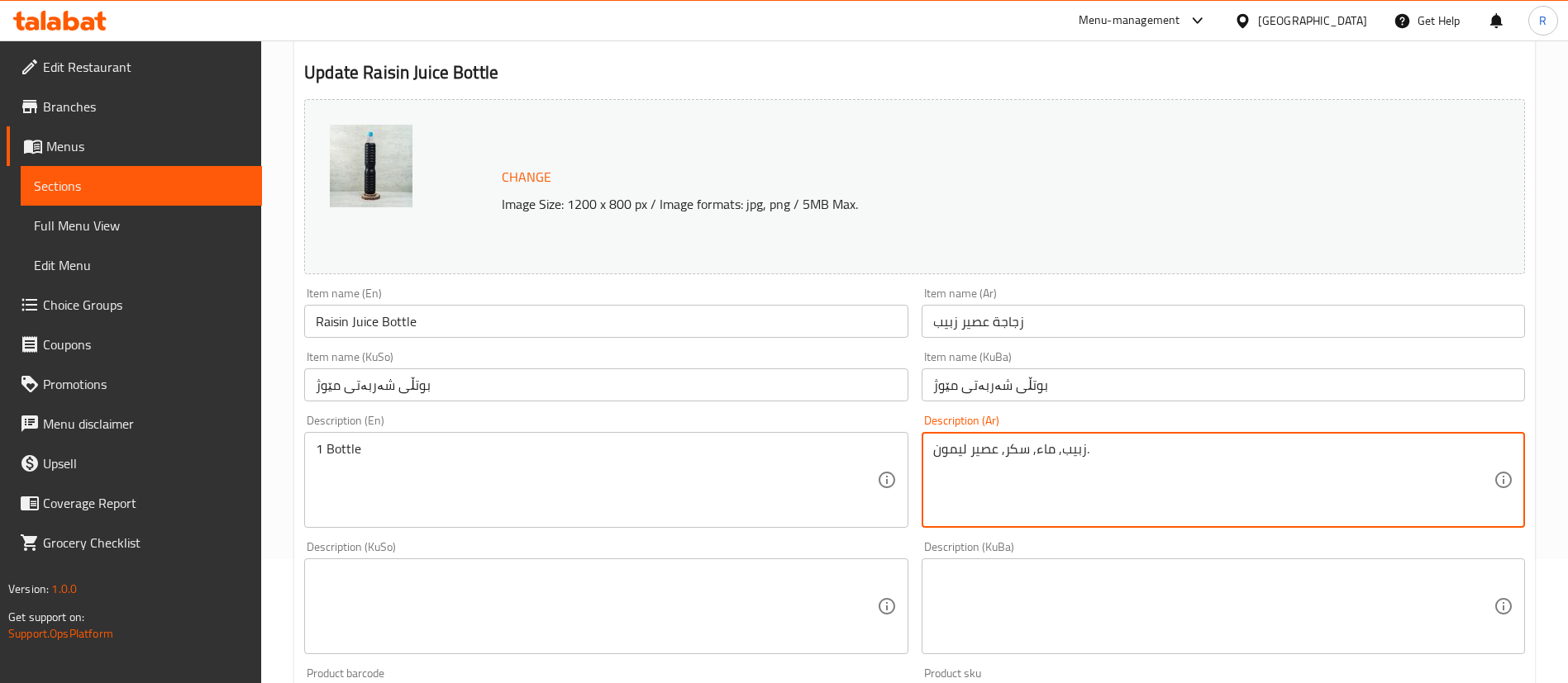
drag, startPoint x: 1128, startPoint y: 445, endPoint x: 942, endPoint y: 460, distance: 186.6
type textarea "ز"
drag, startPoint x: 980, startPoint y: 456, endPoint x: 919, endPoint y: 468, distance: 62.2
click at [919, 468] on div "Description (Ar) ا بطل Description (Ar)" at bounding box center [1223, 471] width 617 height 127
type textarea "1 بطل"
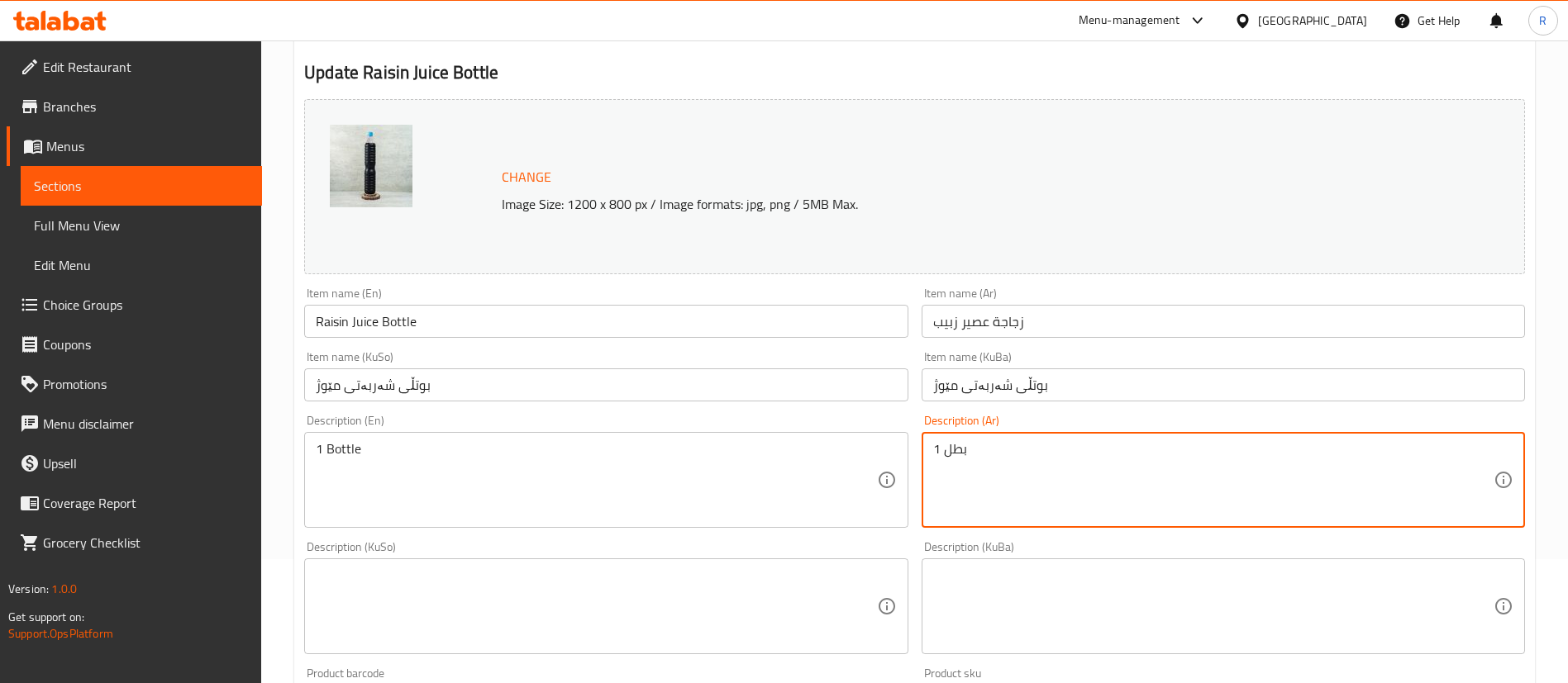
click at [974, 582] on textarea at bounding box center [1213, 606] width 561 height 78
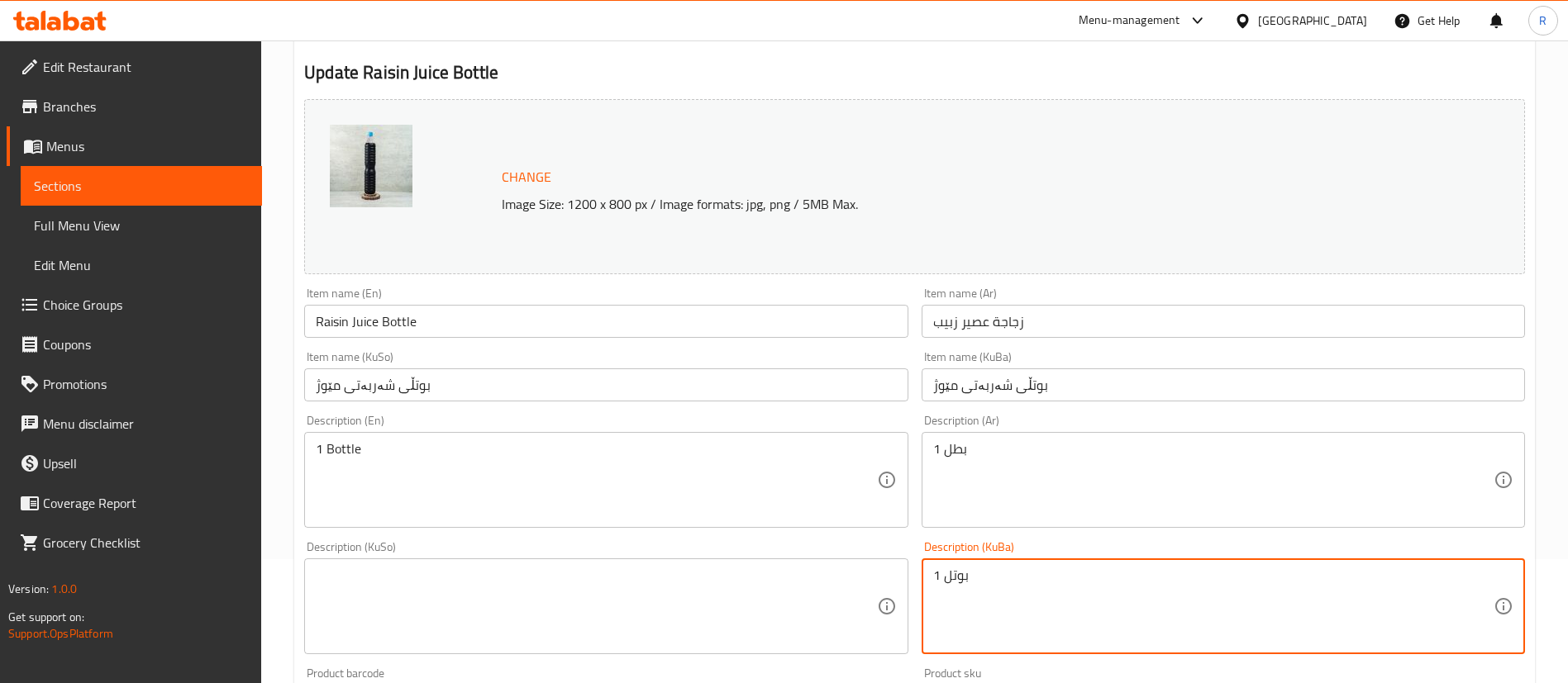
type textarea "1 بوتل"
click at [593, 600] on textarea at bounding box center [595, 606] width 561 height 78
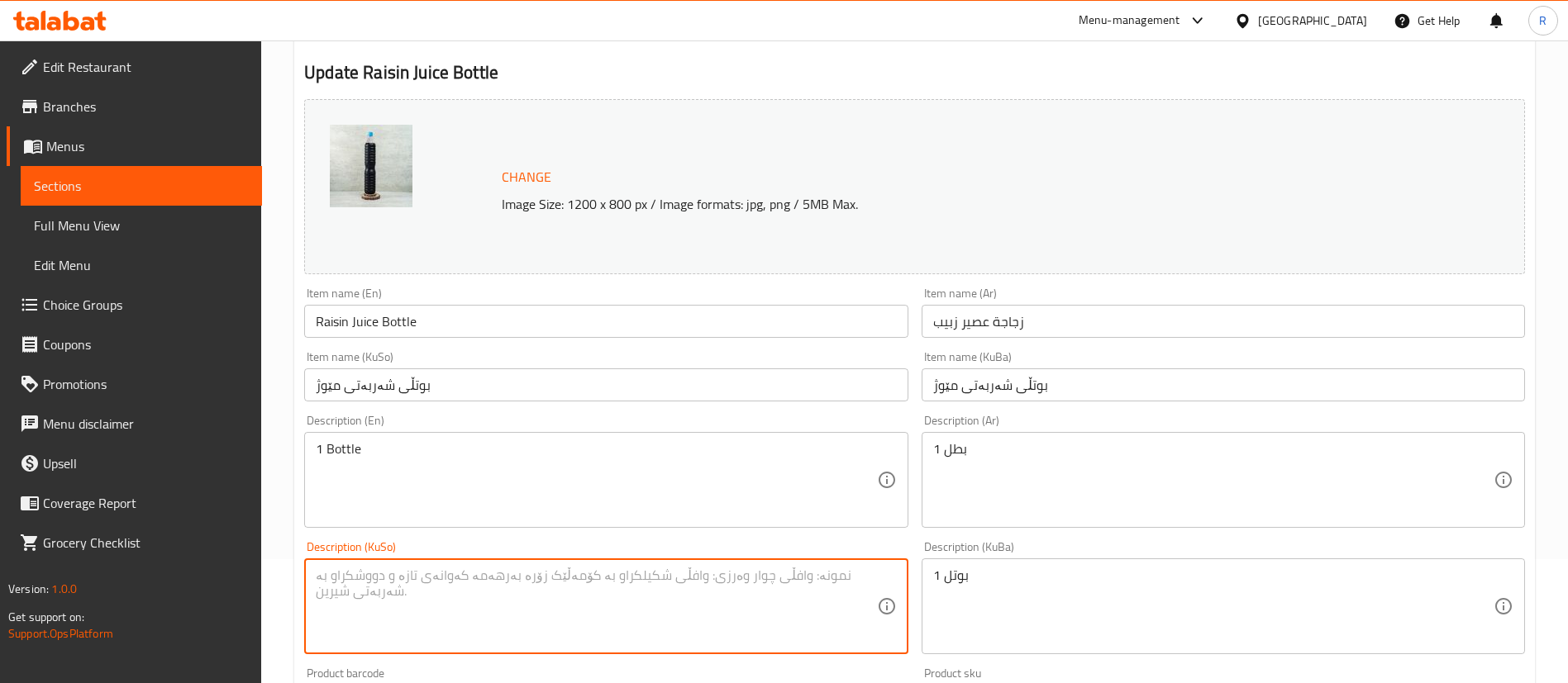
paste textarea "1 بوتل"
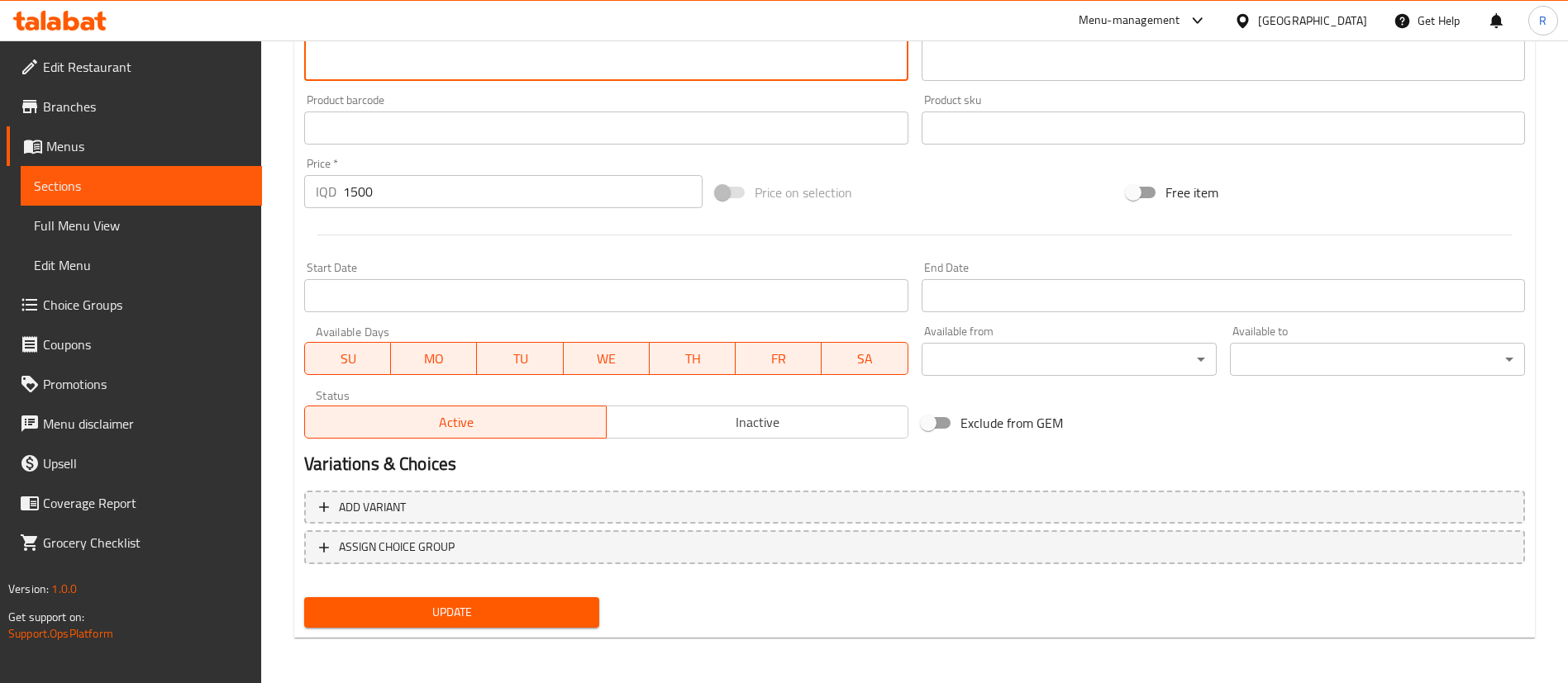
scroll to position [698, 0]
type textarea "1 بوتل"
click at [486, 610] on span "Update" at bounding box center [452, 612] width 269 height 21
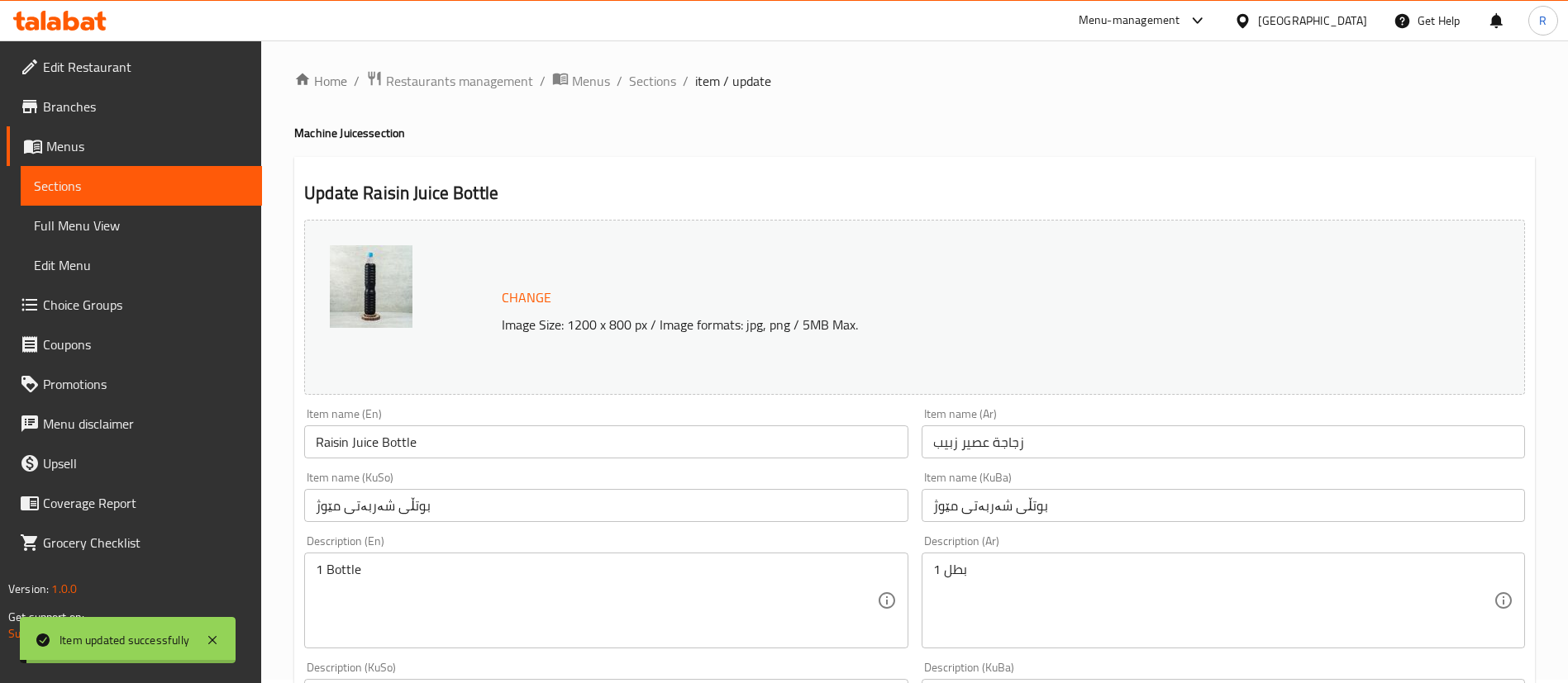
scroll to position [0, 0]
drag, startPoint x: 647, startPoint y: 82, endPoint x: 718, endPoint y: 111, distance: 76.7
click at [647, 83] on span "Sections" at bounding box center [653, 84] width 47 height 20
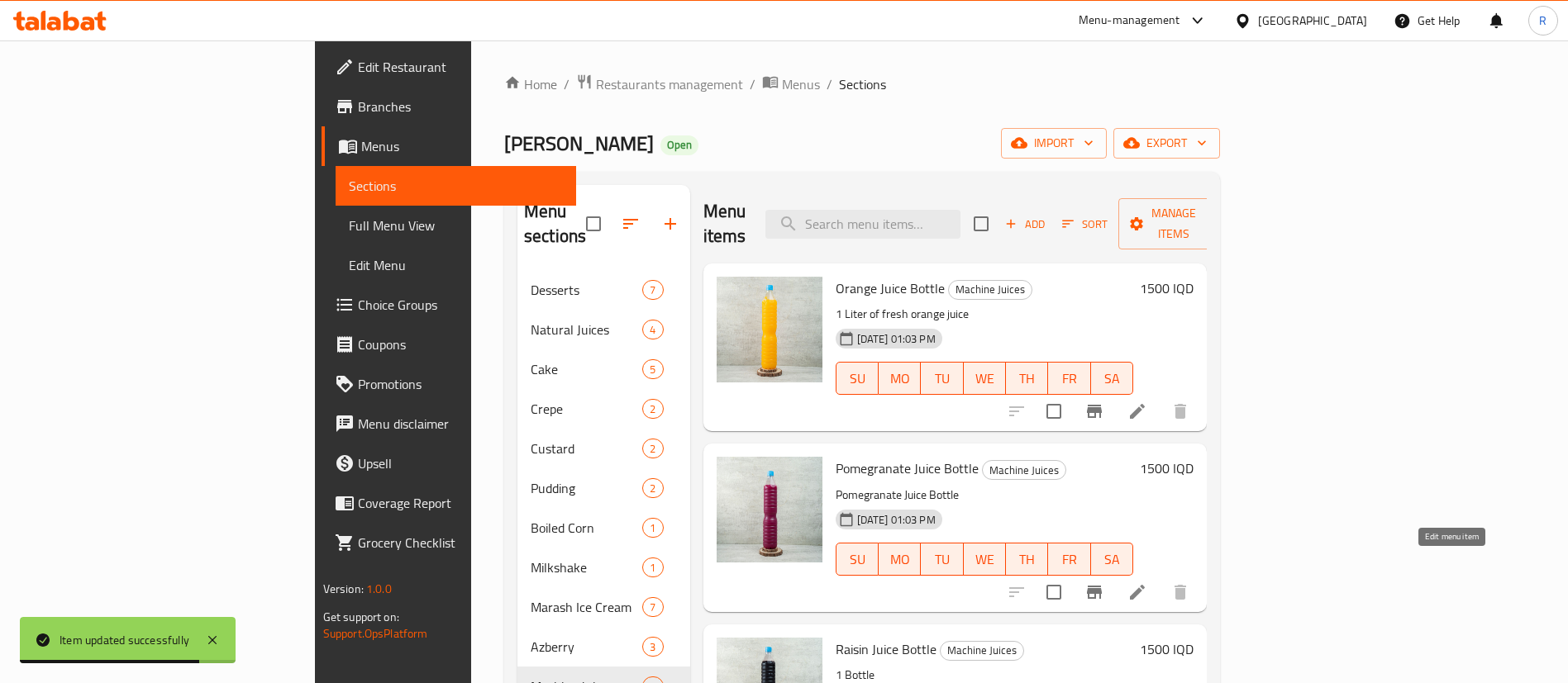
click at [1145, 585] on icon at bounding box center [1137, 592] width 15 height 15
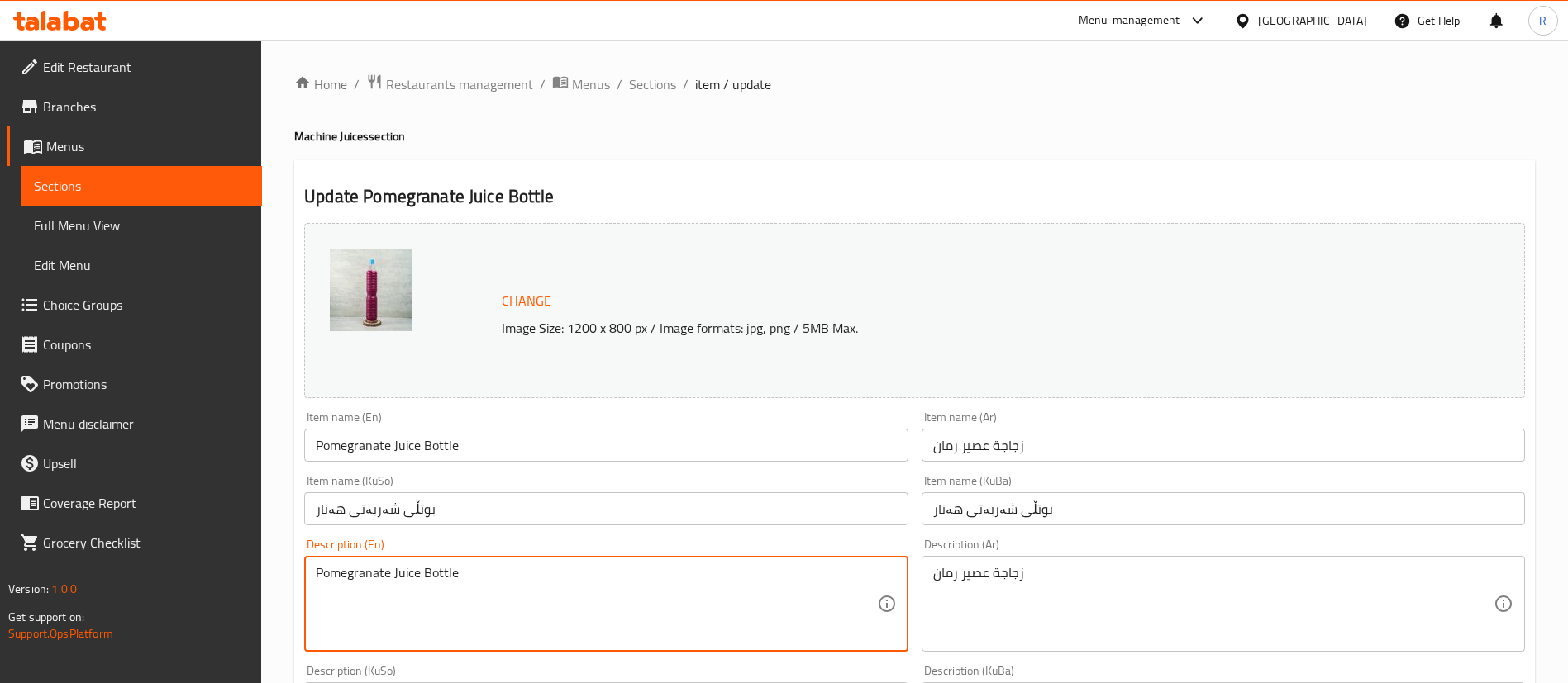
drag, startPoint x: 418, startPoint y: 571, endPoint x: 281, endPoint y: 592, distance: 138.6
type textarea "1 Bottle"
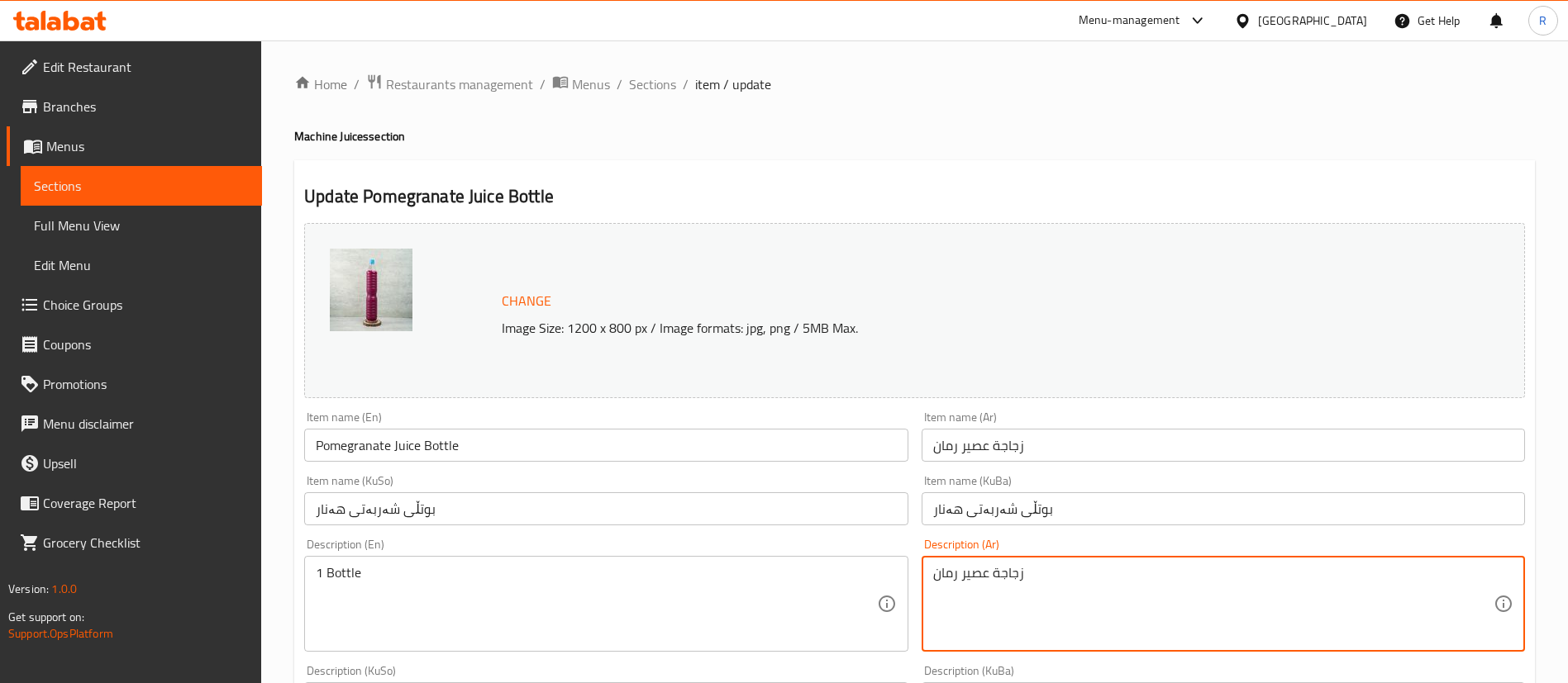
drag, startPoint x: 1037, startPoint y: 572, endPoint x: 922, endPoint y: 577, distance: 115.1
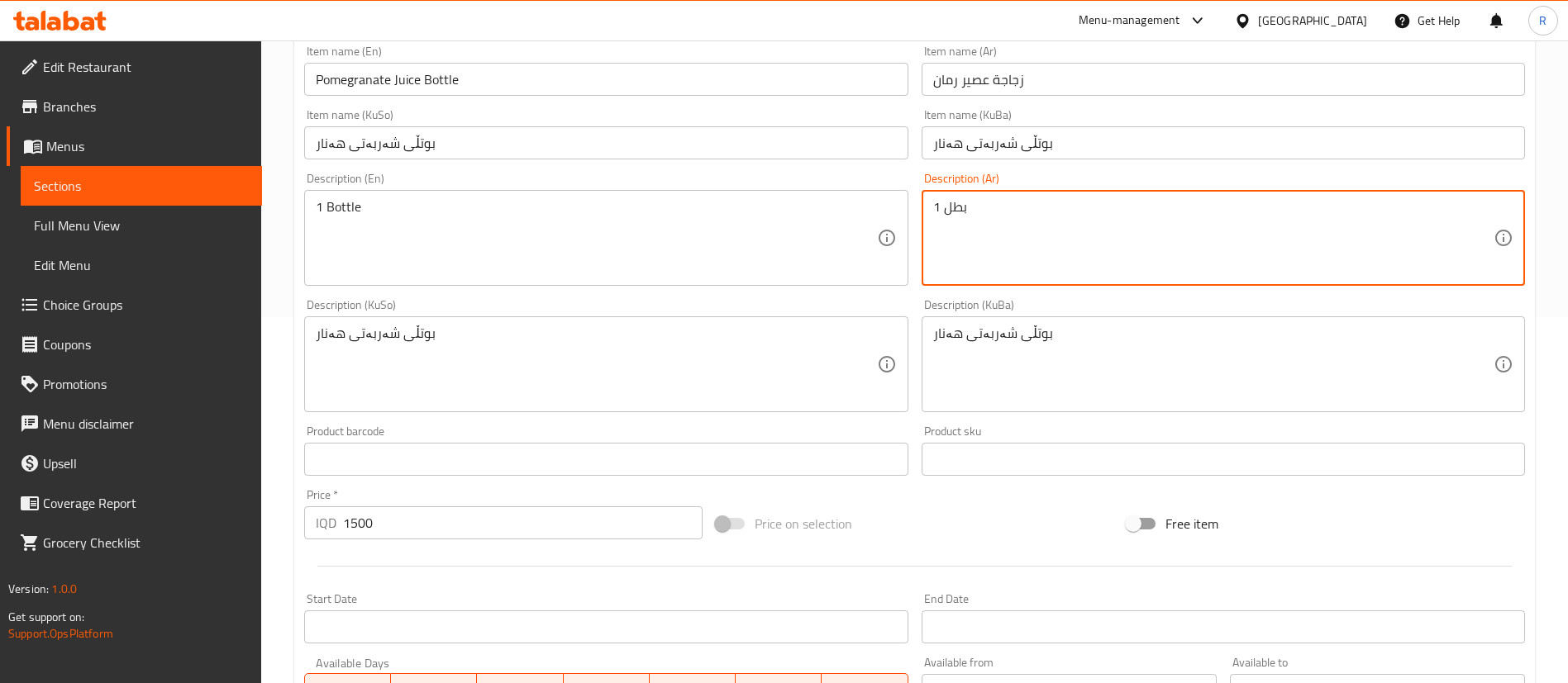
scroll to position [372, 0]
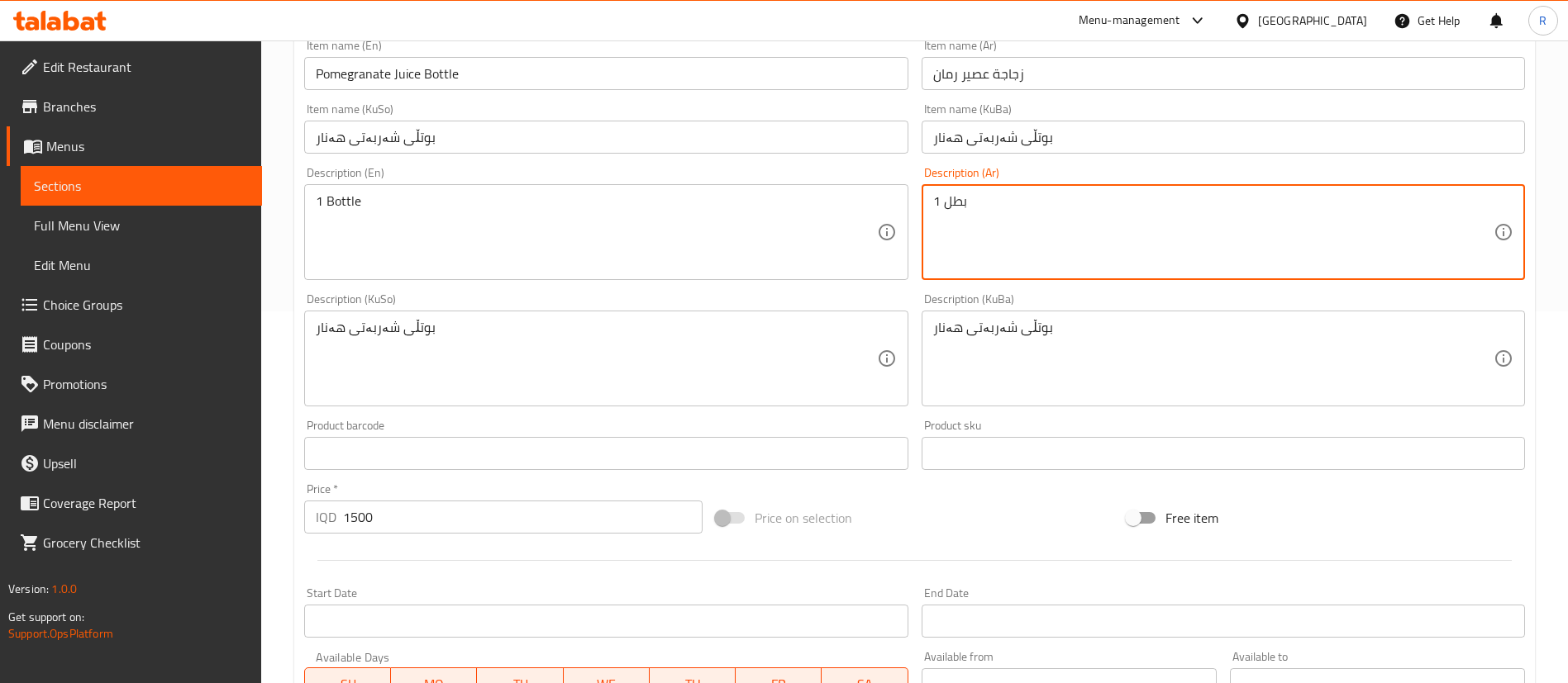
type textarea "1 بطل"
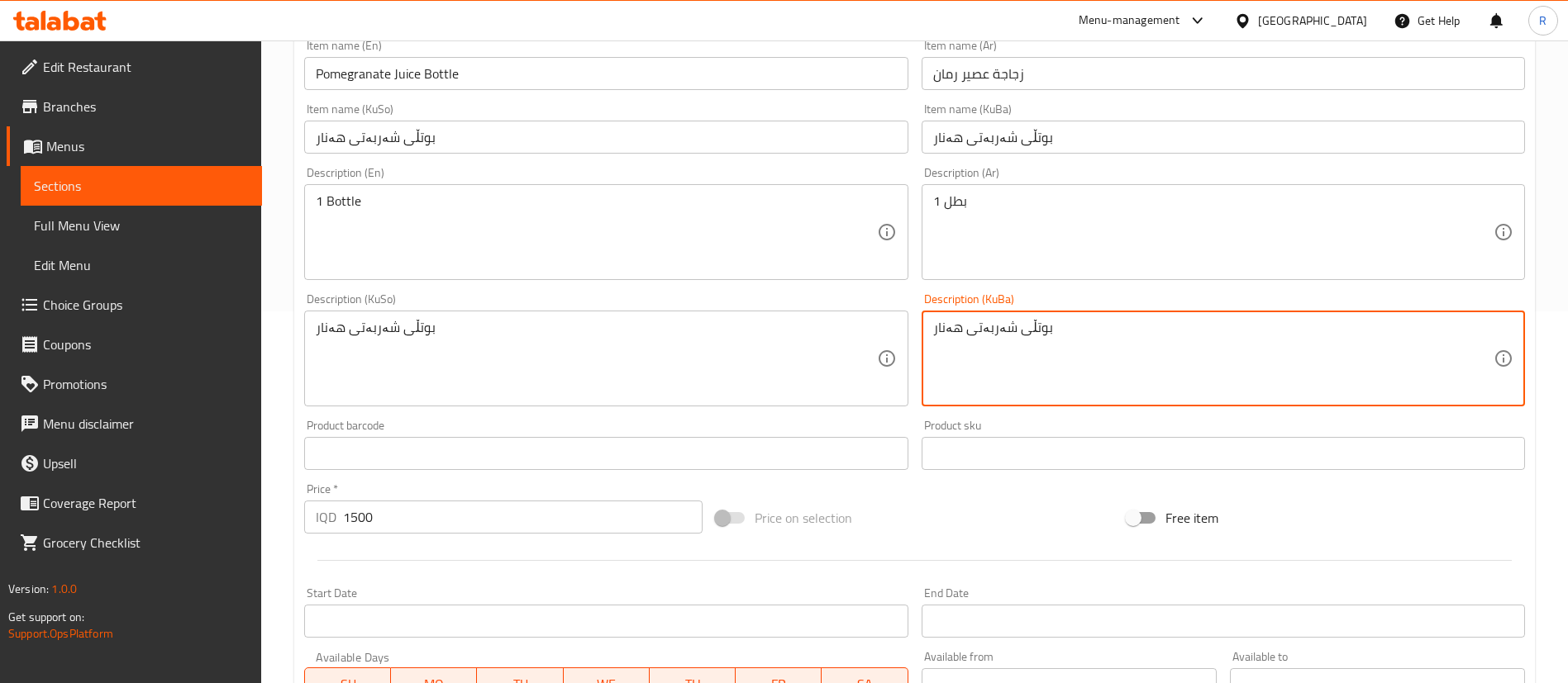
drag, startPoint x: 1065, startPoint y: 330, endPoint x: 935, endPoint y: 337, distance: 130.2
type textarea "1 بوتل"
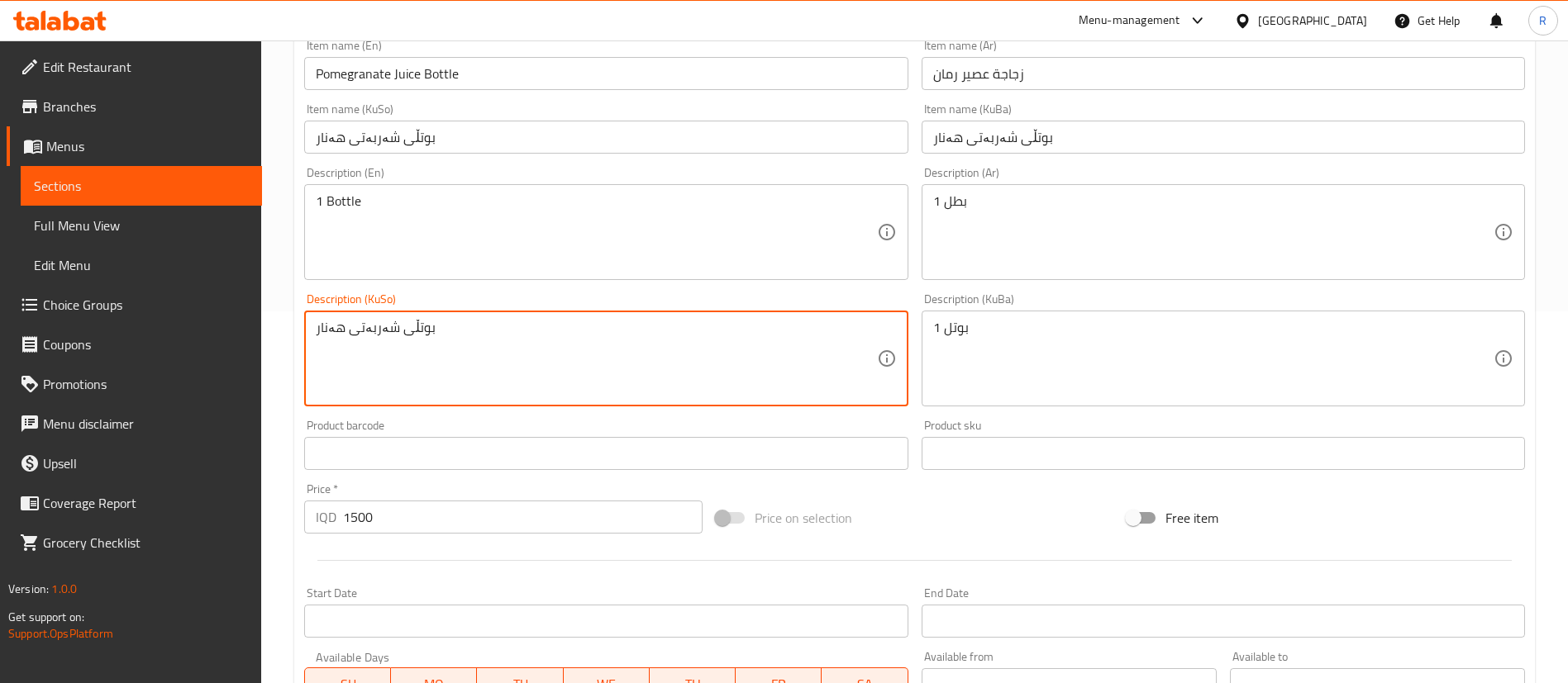
drag, startPoint x: 441, startPoint y: 330, endPoint x: 314, endPoint y: 340, distance: 127.4
paste textarea "1 بوتل"
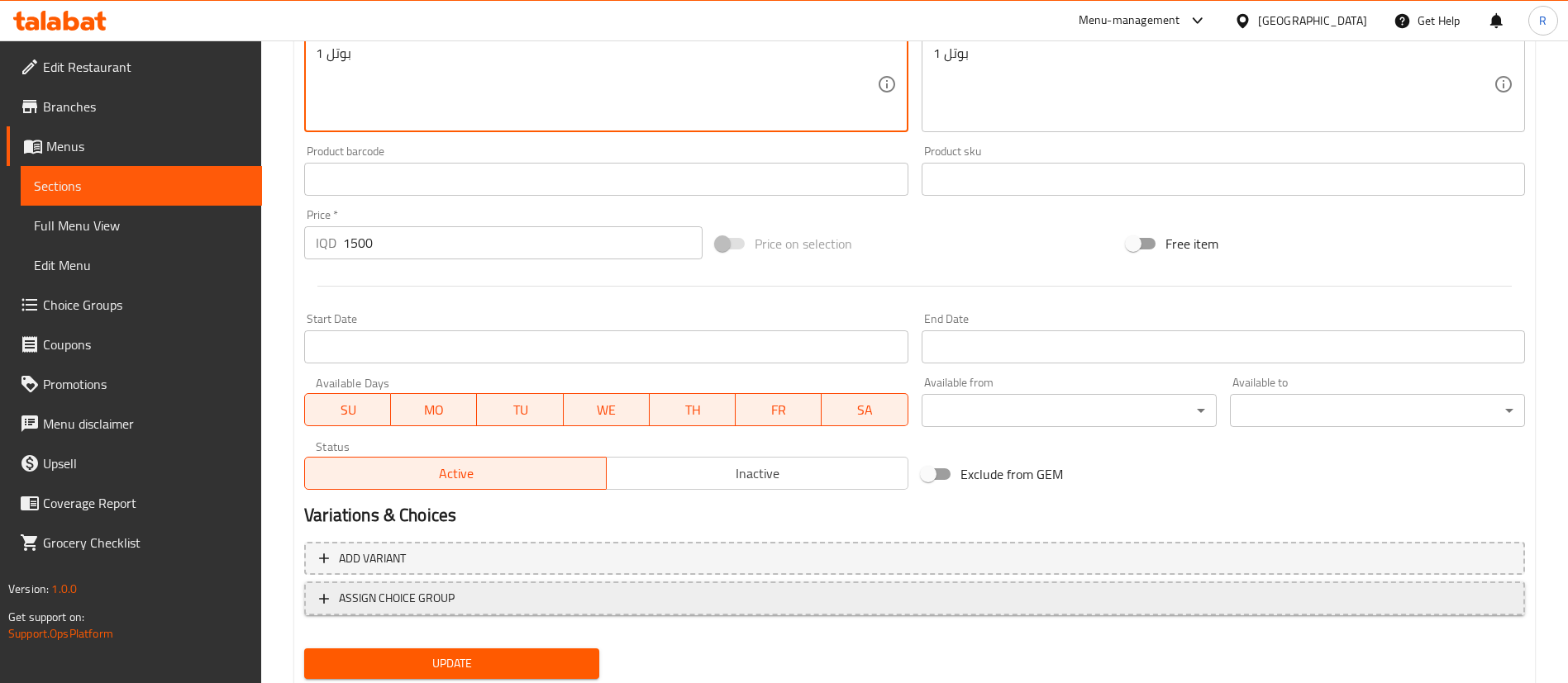
scroll to position [698, 0]
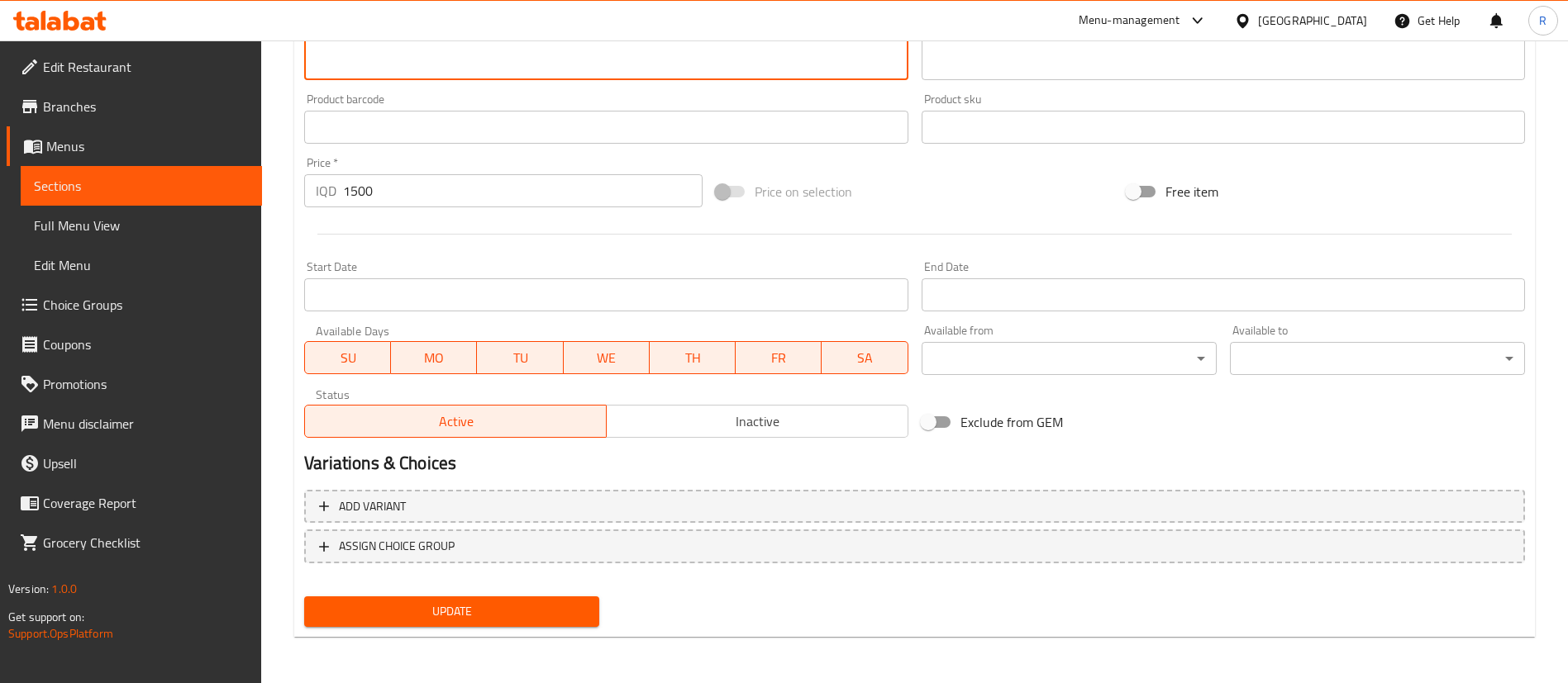
type textarea "1 بوتل"
click at [369, 597] on button "Update" at bounding box center [452, 612] width 295 height 31
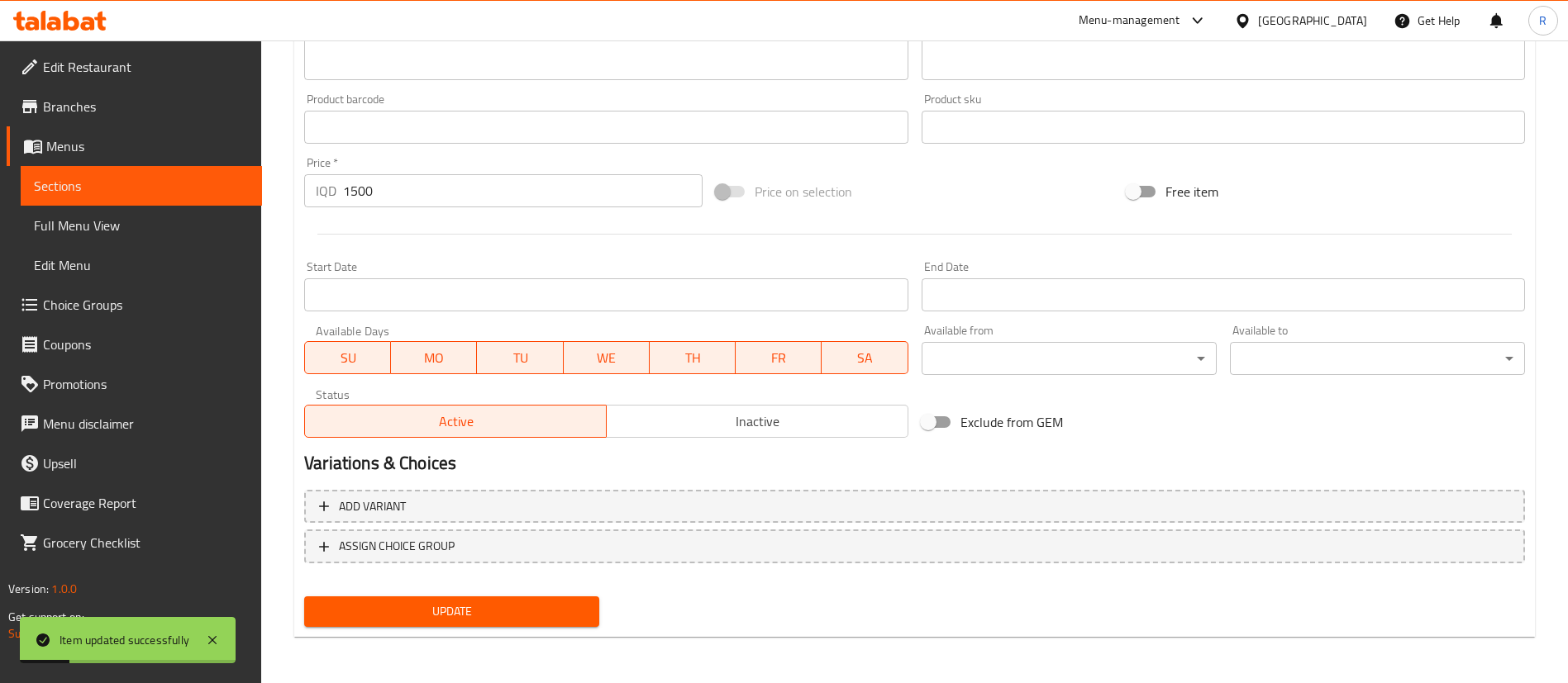
drag, startPoint x: 410, startPoint y: 614, endPoint x: 425, endPoint y: 600, distance: 20.5
click at [410, 613] on span "Update" at bounding box center [452, 612] width 269 height 21
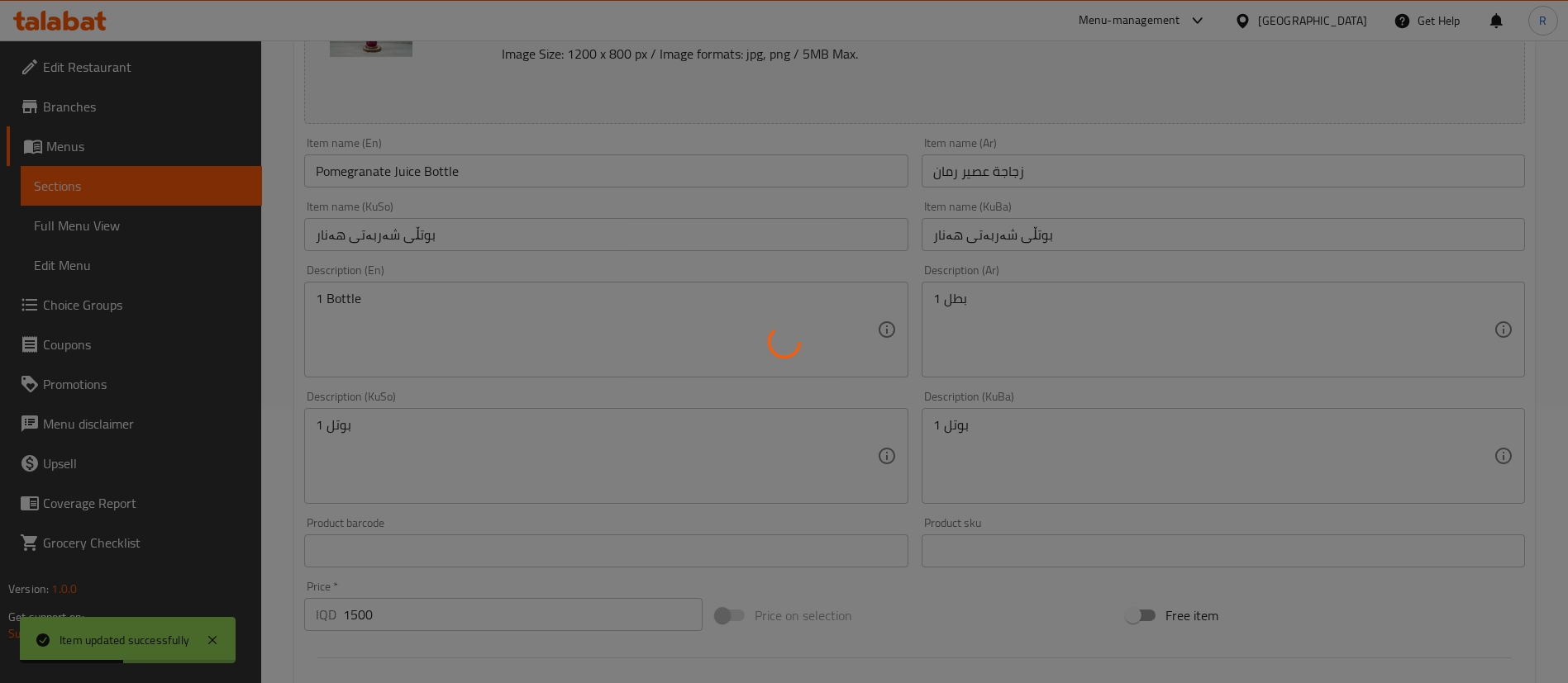
scroll to position [0, 0]
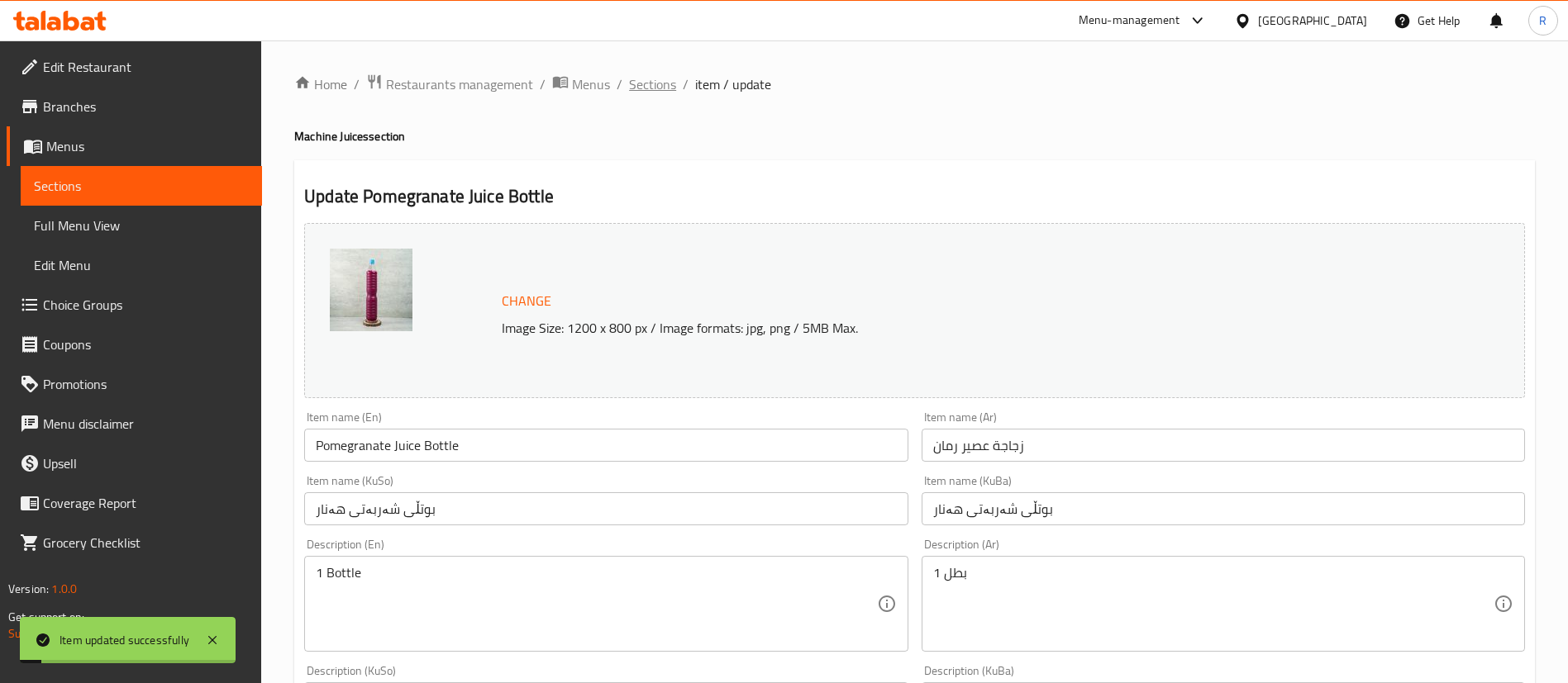
click at [648, 82] on span "Sections" at bounding box center [653, 84] width 47 height 20
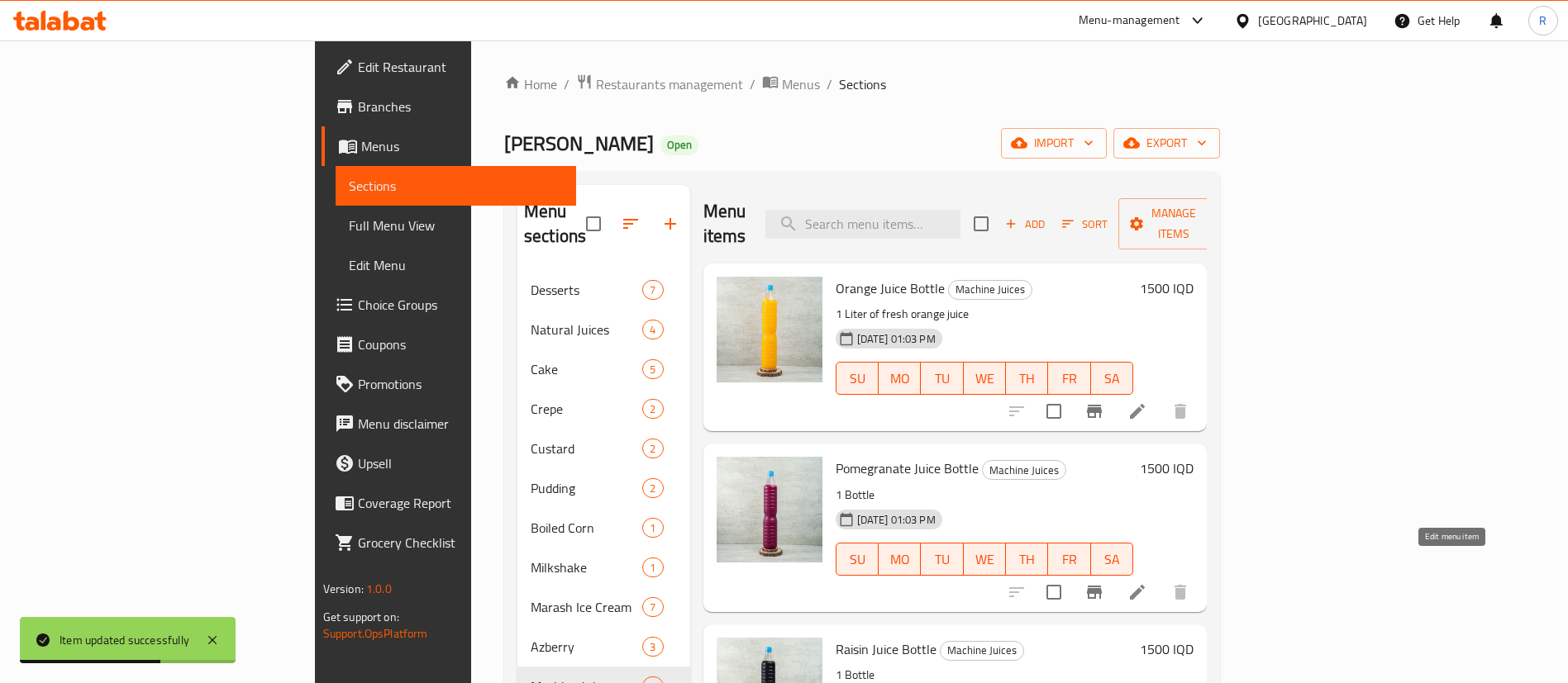
click at [1147, 582] on icon at bounding box center [1137, 592] width 20 height 20
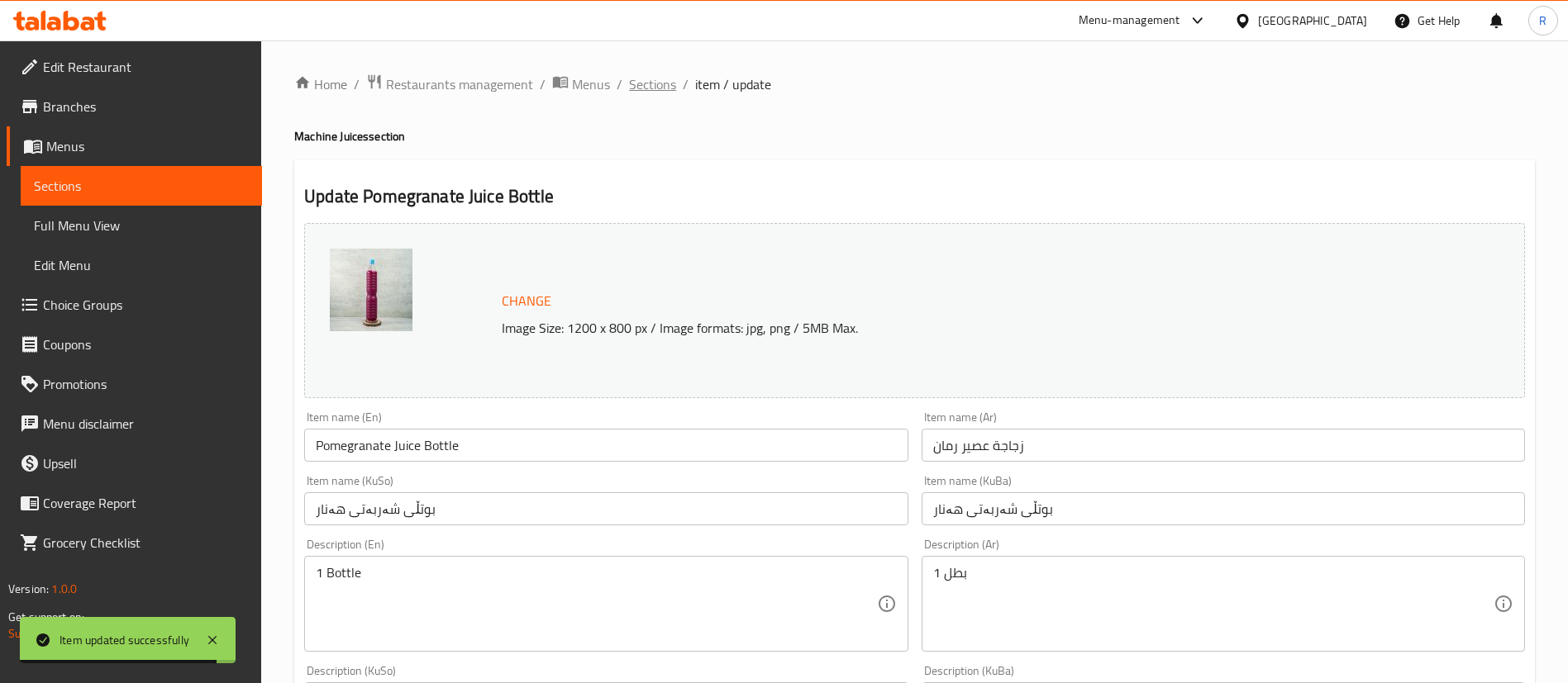
click at [663, 78] on span "Sections" at bounding box center [653, 84] width 47 height 20
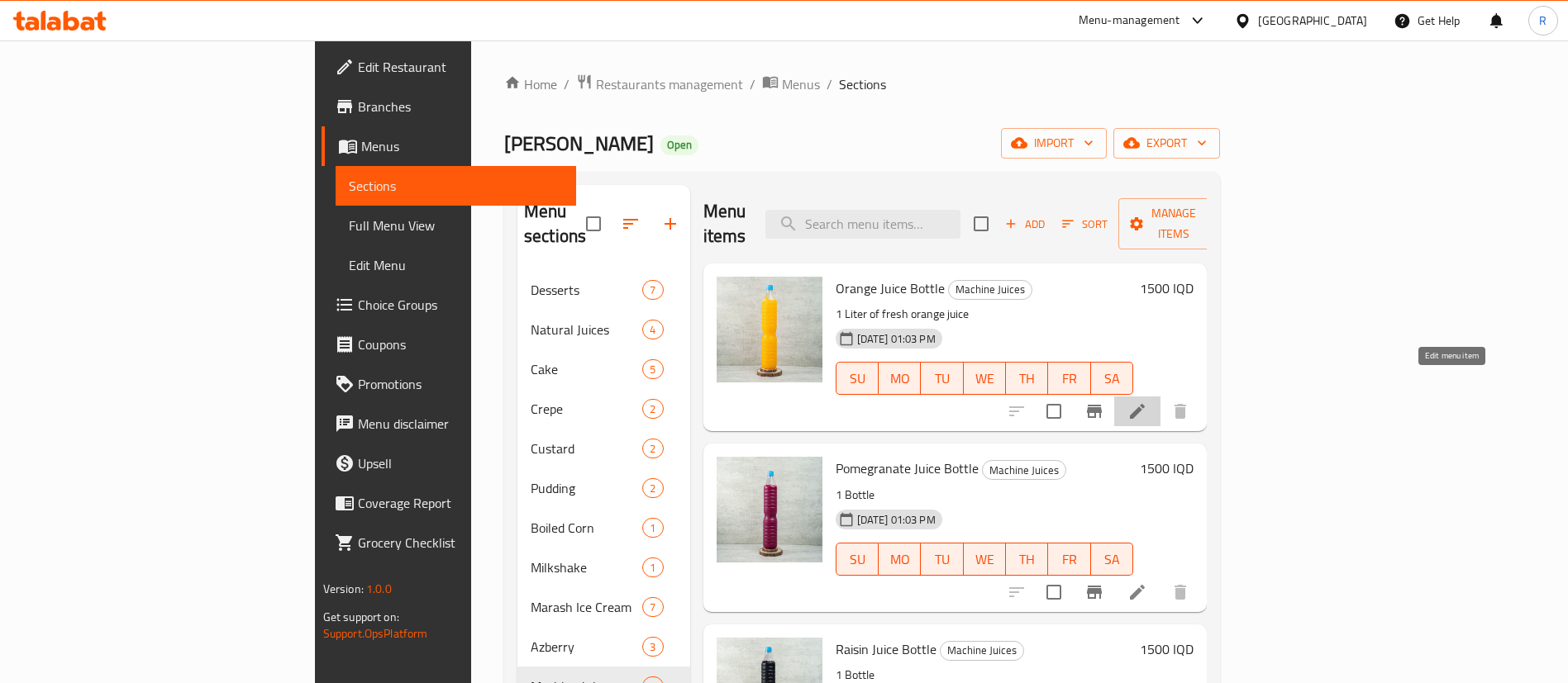
click at [1147, 401] on icon at bounding box center [1137, 411] width 20 height 20
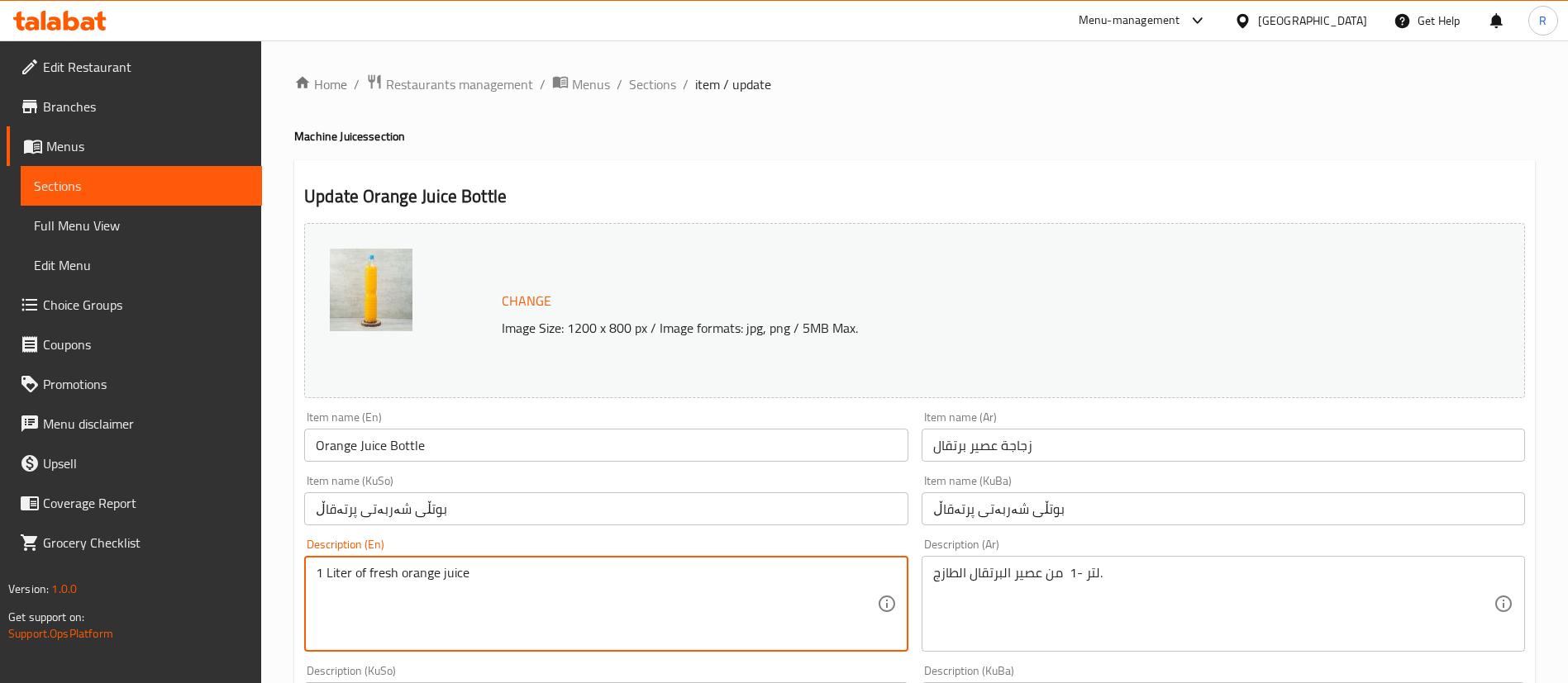
drag, startPoint x: 501, startPoint y: 572, endPoint x: 156, endPoint y: 581, distance: 345.1
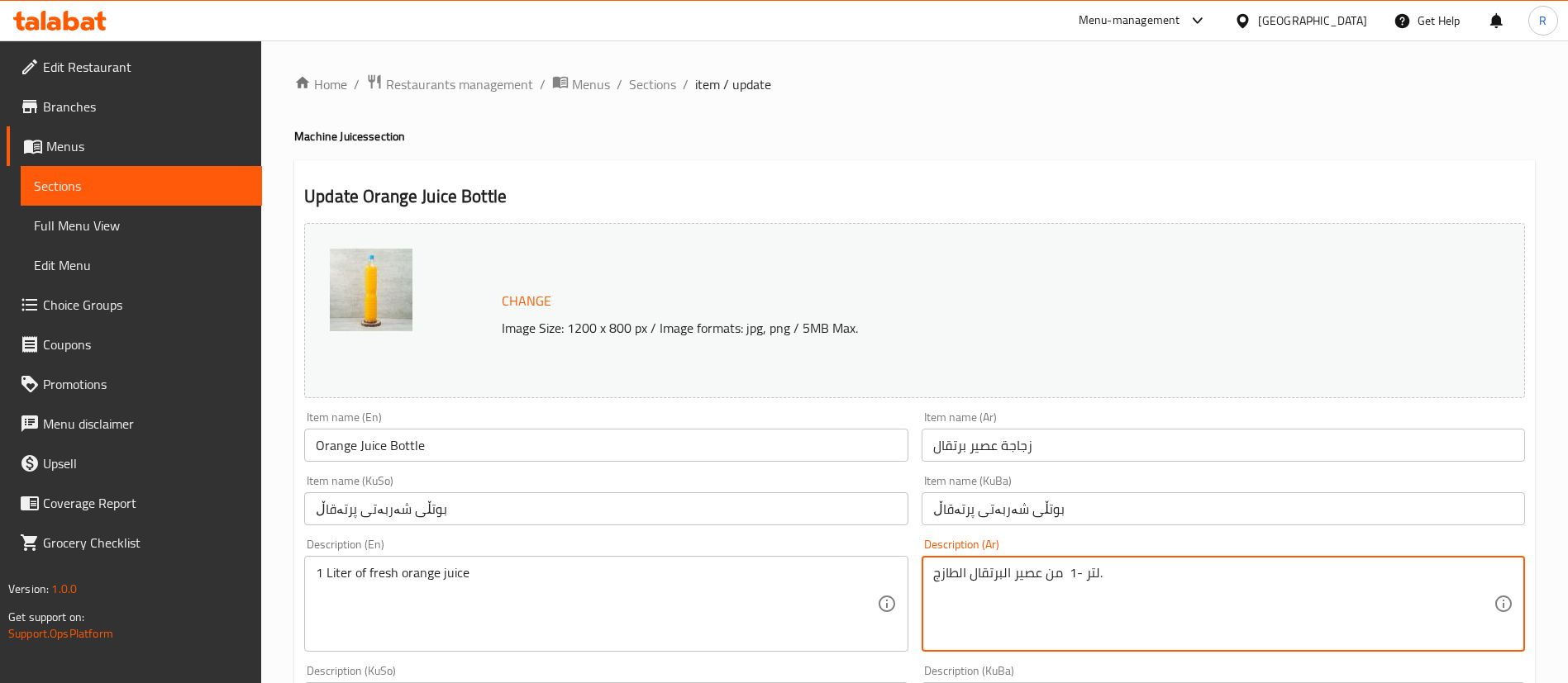
drag, startPoint x: 1120, startPoint y: 570, endPoint x: 969, endPoint y: 583, distance: 151.6
drag, startPoint x: 1045, startPoint y: 582, endPoint x: 1032, endPoint y: 583, distance: 13.0
click at [1035, 583] on textarea "لتر -1 من عصير البرتقال" at bounding box center [1213, 604] width 561 height 78
drag, startPoint x: 1002, startPoint y: 577, endPoint x: 928, endPoint y: 584, distance: 74.3
click at [929, 584] on div "لتر - Description (Ar)" at bounding box center [1223, 604] width 603 height 96
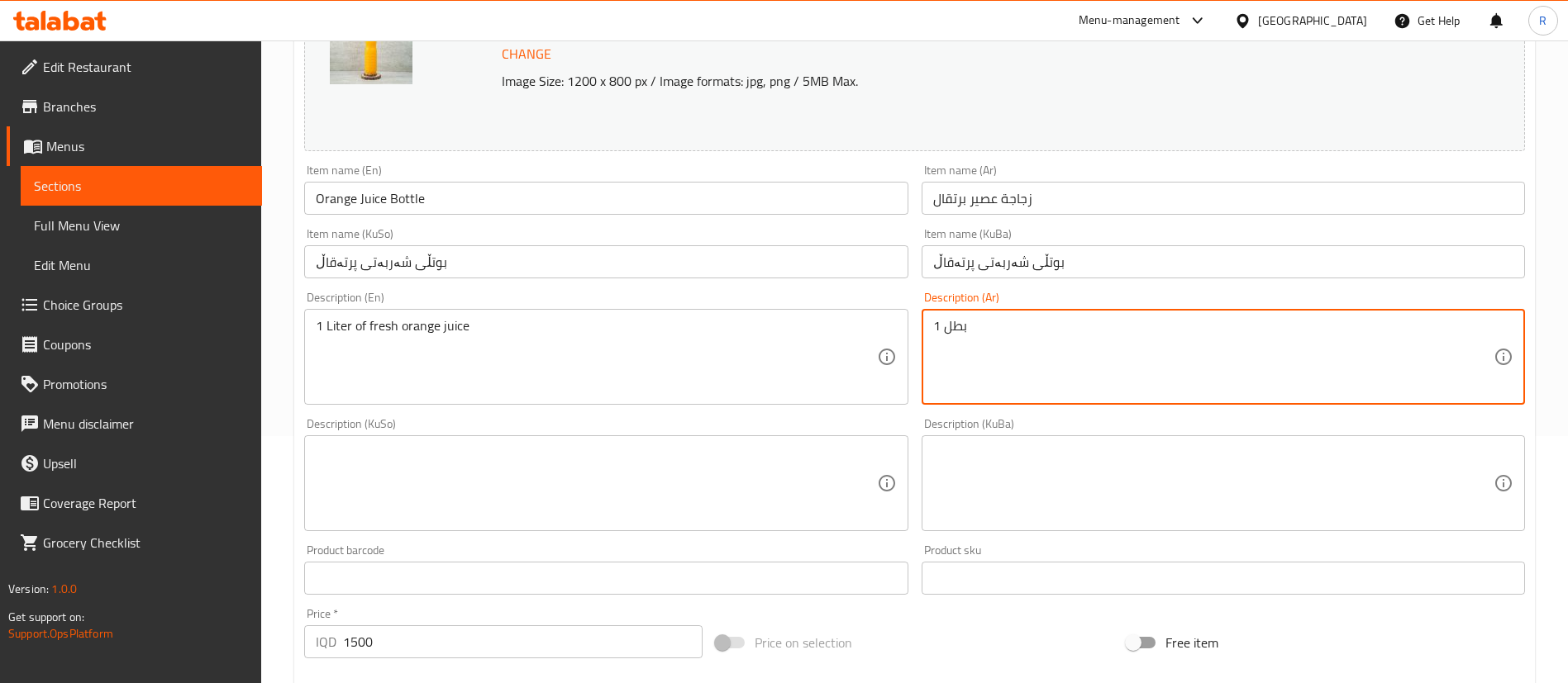
scroll to position [248, 0]
type textarea "1 بطل"
click at [992, 488] on textarea at bounding box center [1213, 482] width 561 height 78
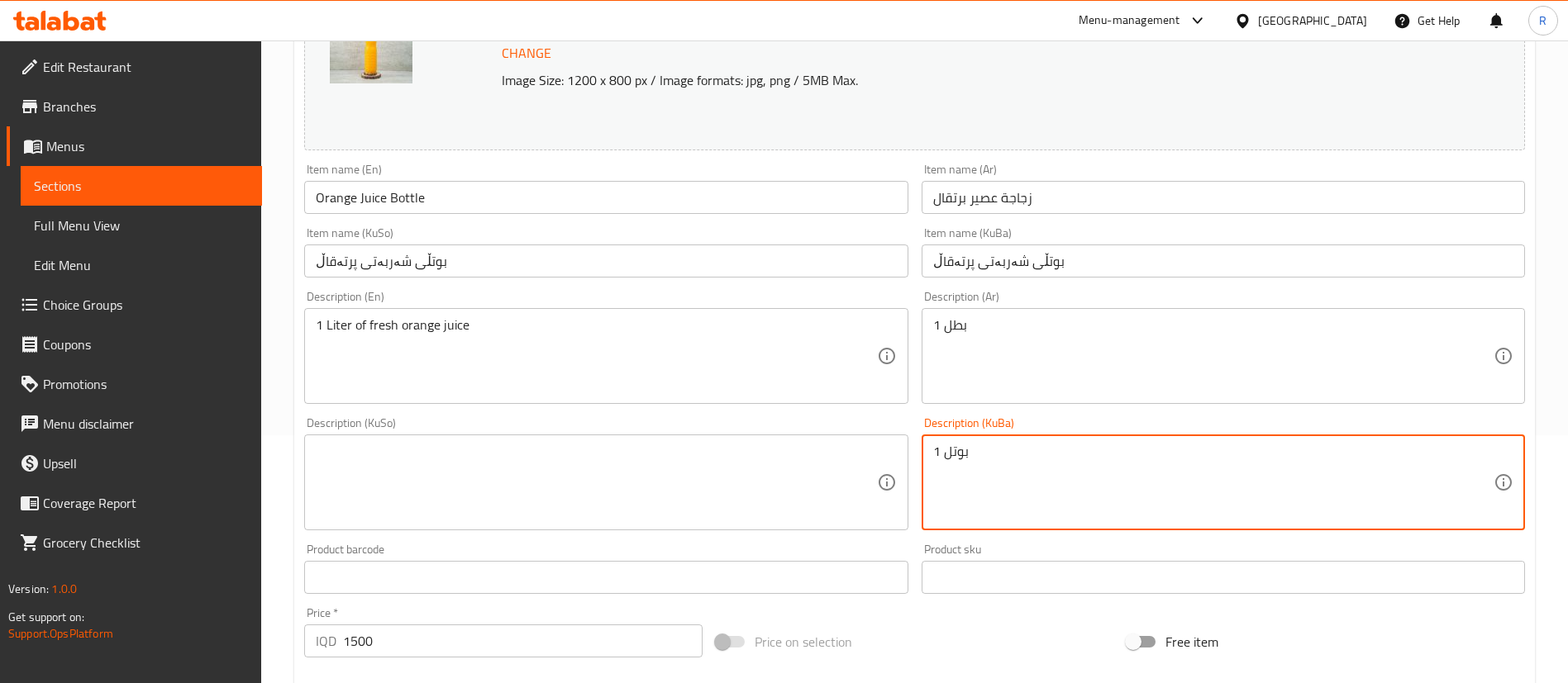
type textarea "1 بوتل"
click at [619, 467] on textarea at bounding box center [595, 482] width 561 height 78
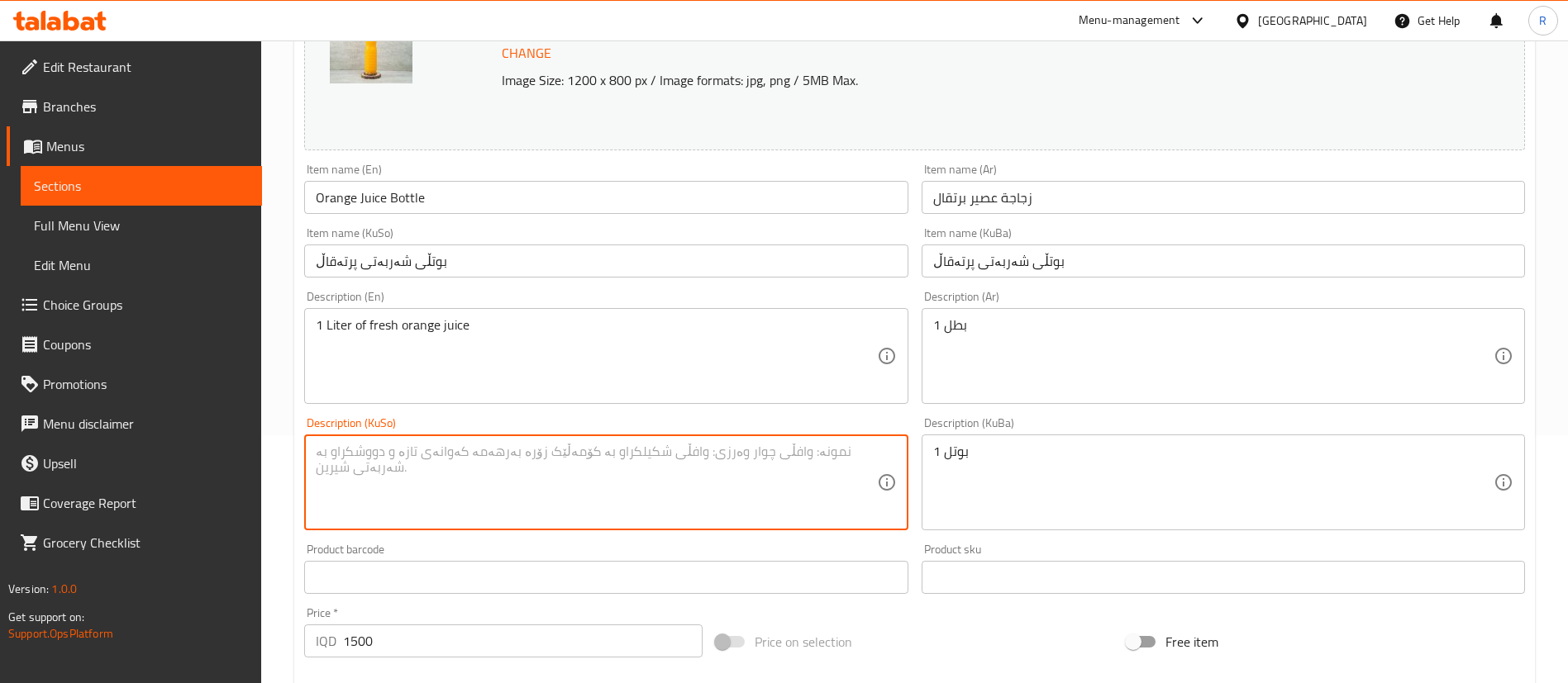
paste textarea "1 بوتل"
type textarea "1 بوتل"
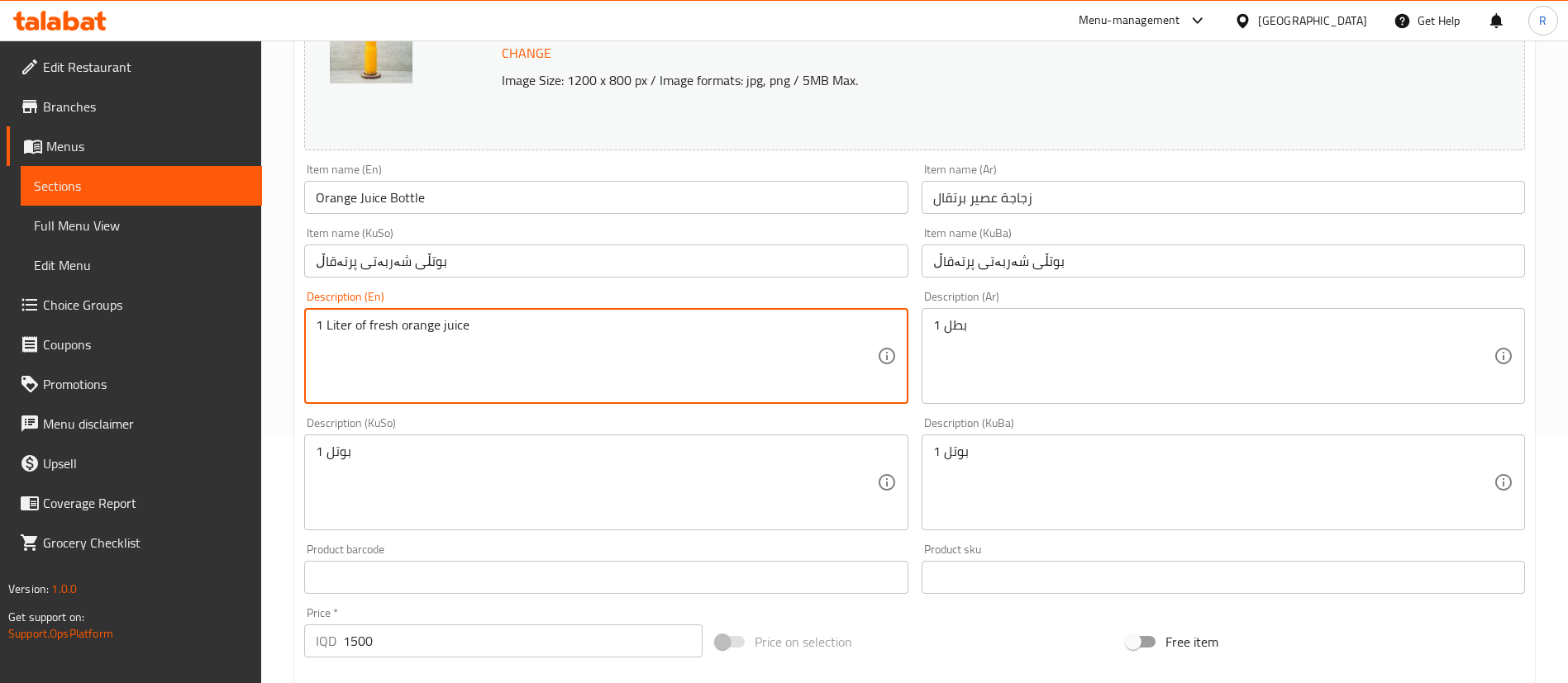
drag, startPoint x: 511, startPoint y: 325, endPoint x: 310, endPoint y: 330, distance: 201.1
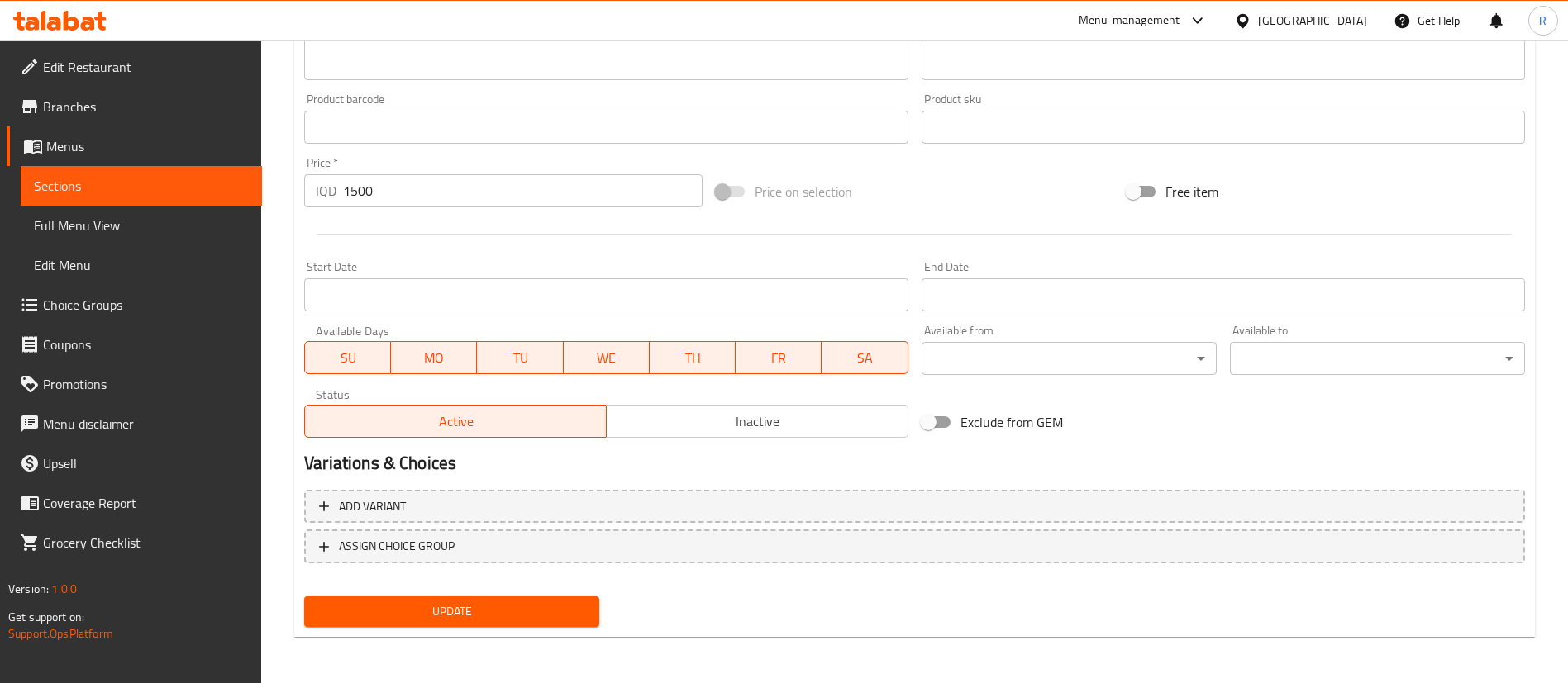
type textarea "1 Bottle"
click at [348, 597] on button "Update" at bounding box center [452, 612] width 295 height 31
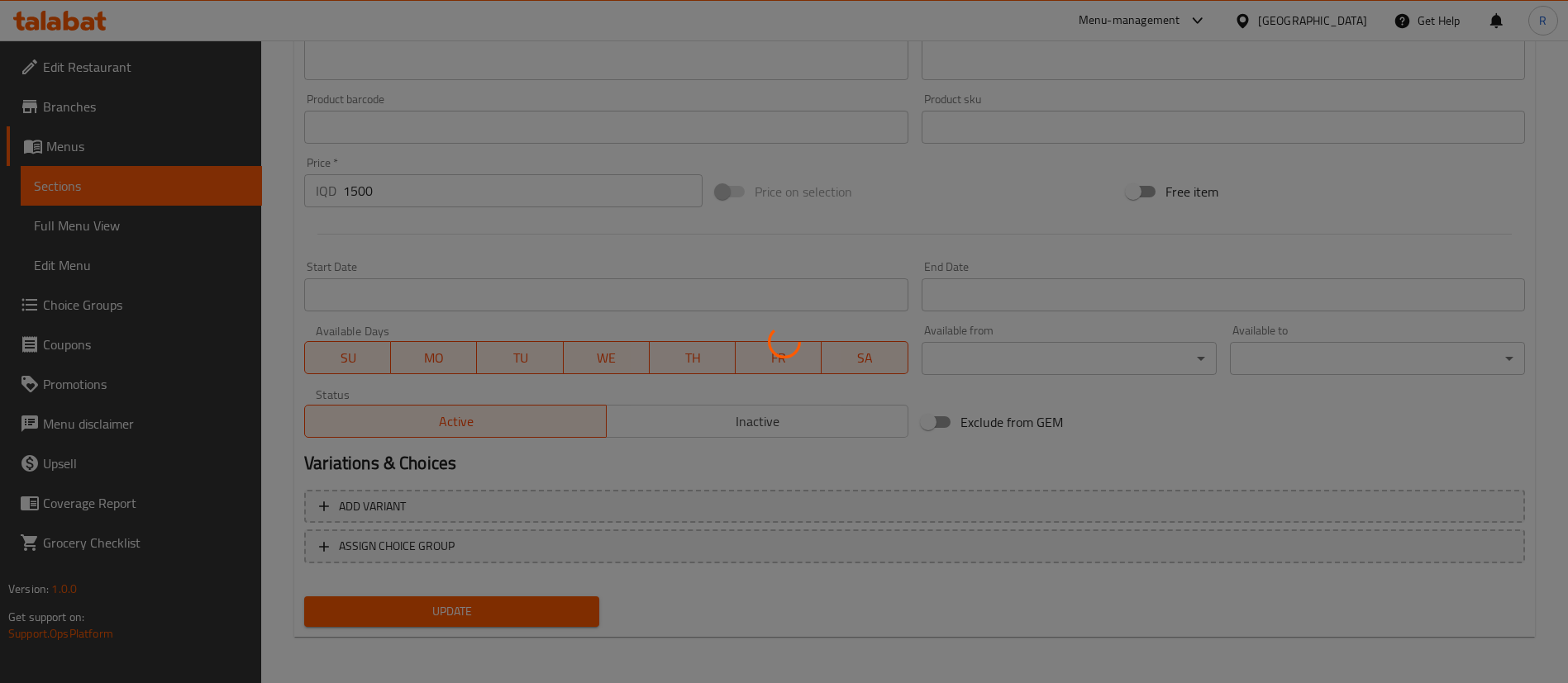
scroll to position [0, 0]
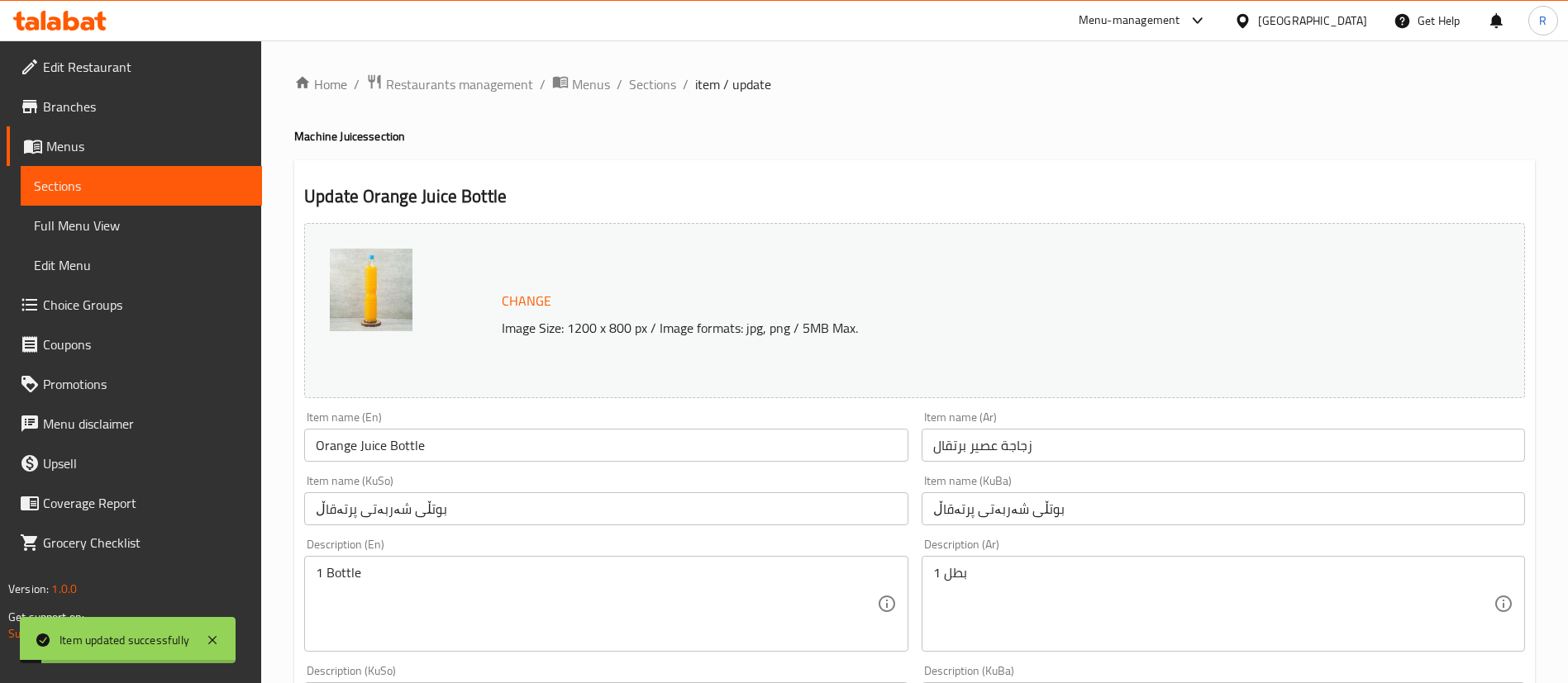
click at [648, 78] on span "Sections" at bounding box center [653, 84] width 47 height 20
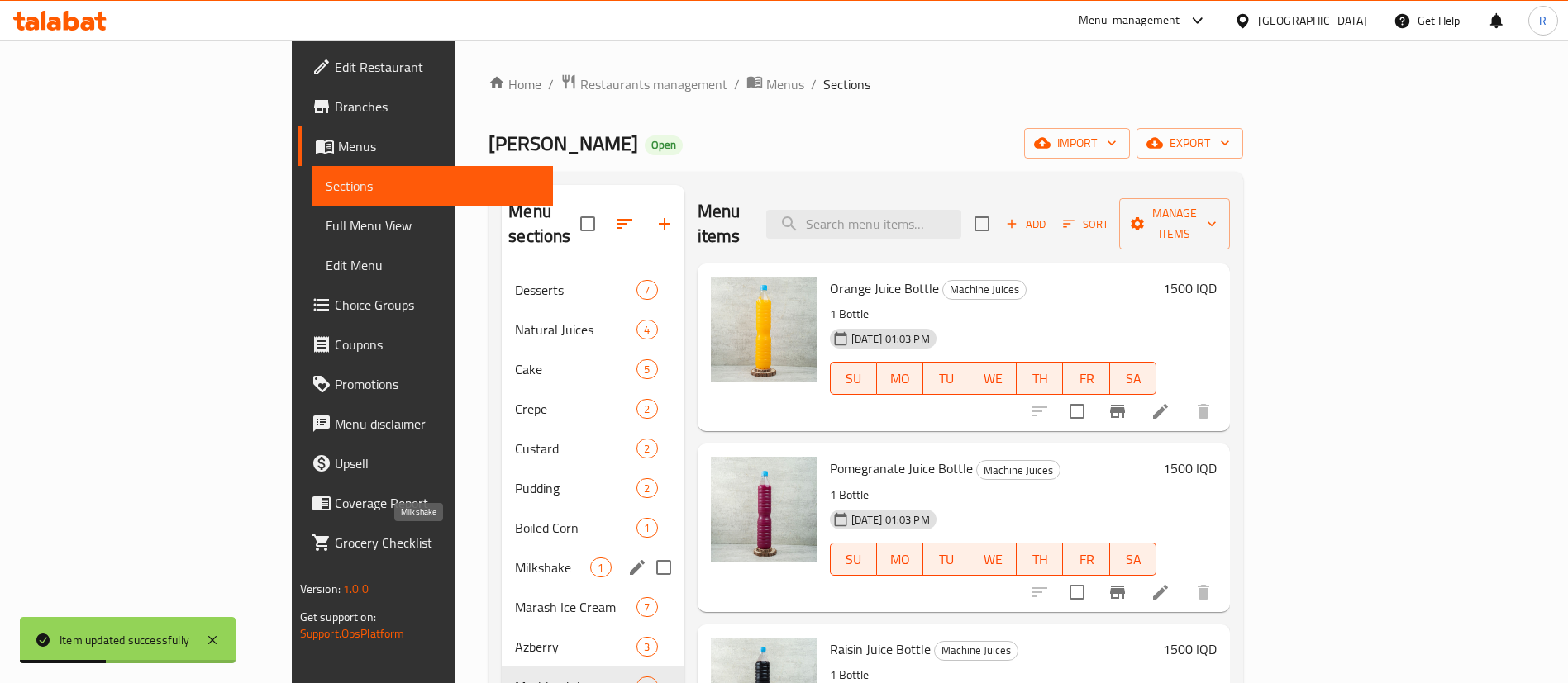
scroll to position [124, 0]
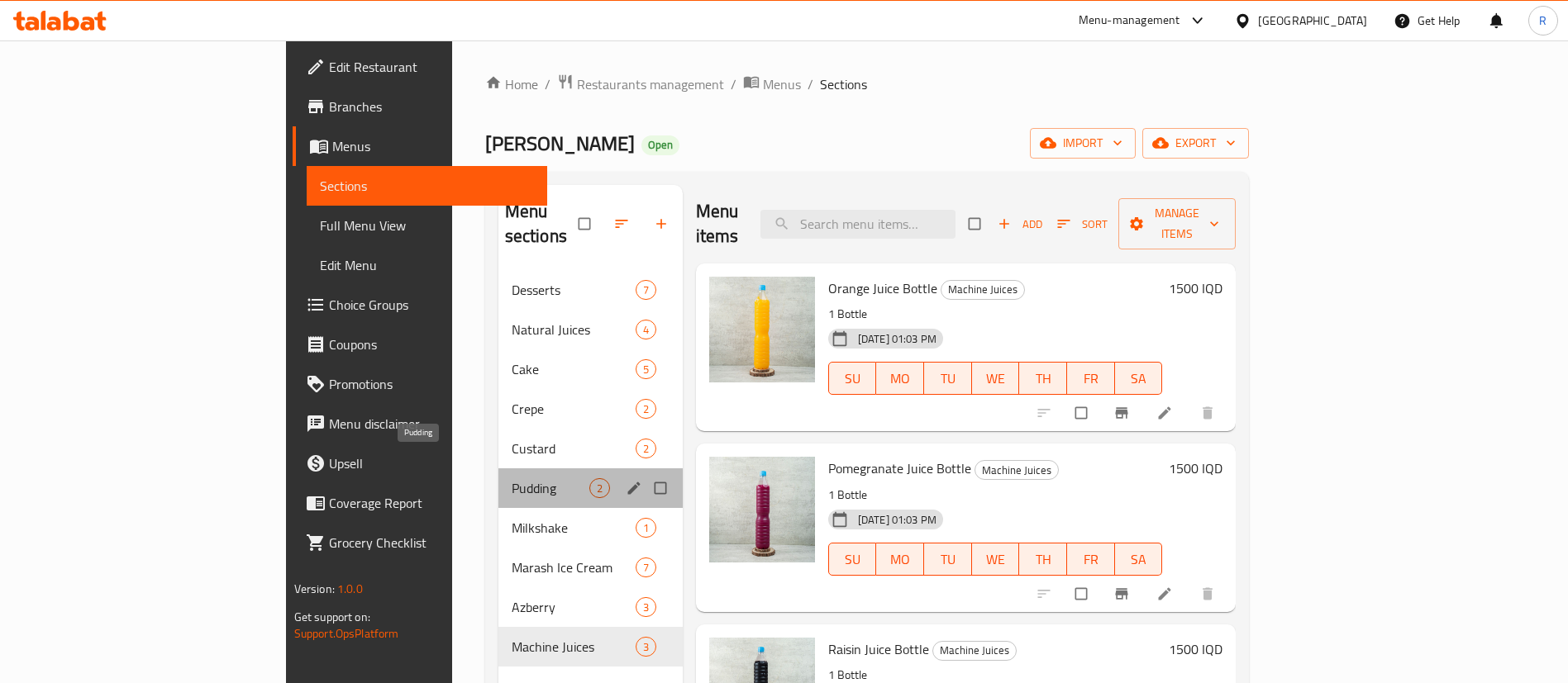
click at [511, 478] on span "Pudding" at bounding box center [550, 488] width 78 height 20
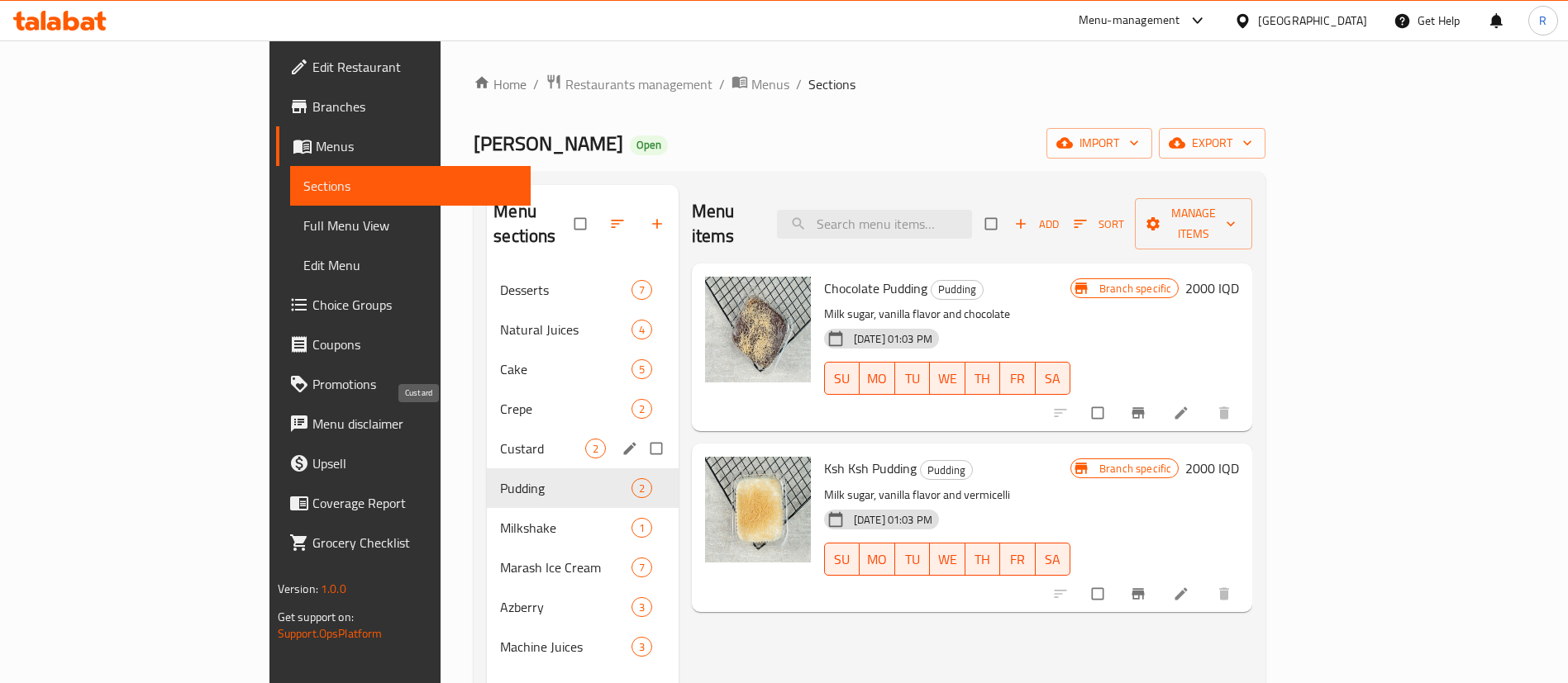
click at [500, 439] on span "Custard" at bounding box center [542, 449] width 84 height 20
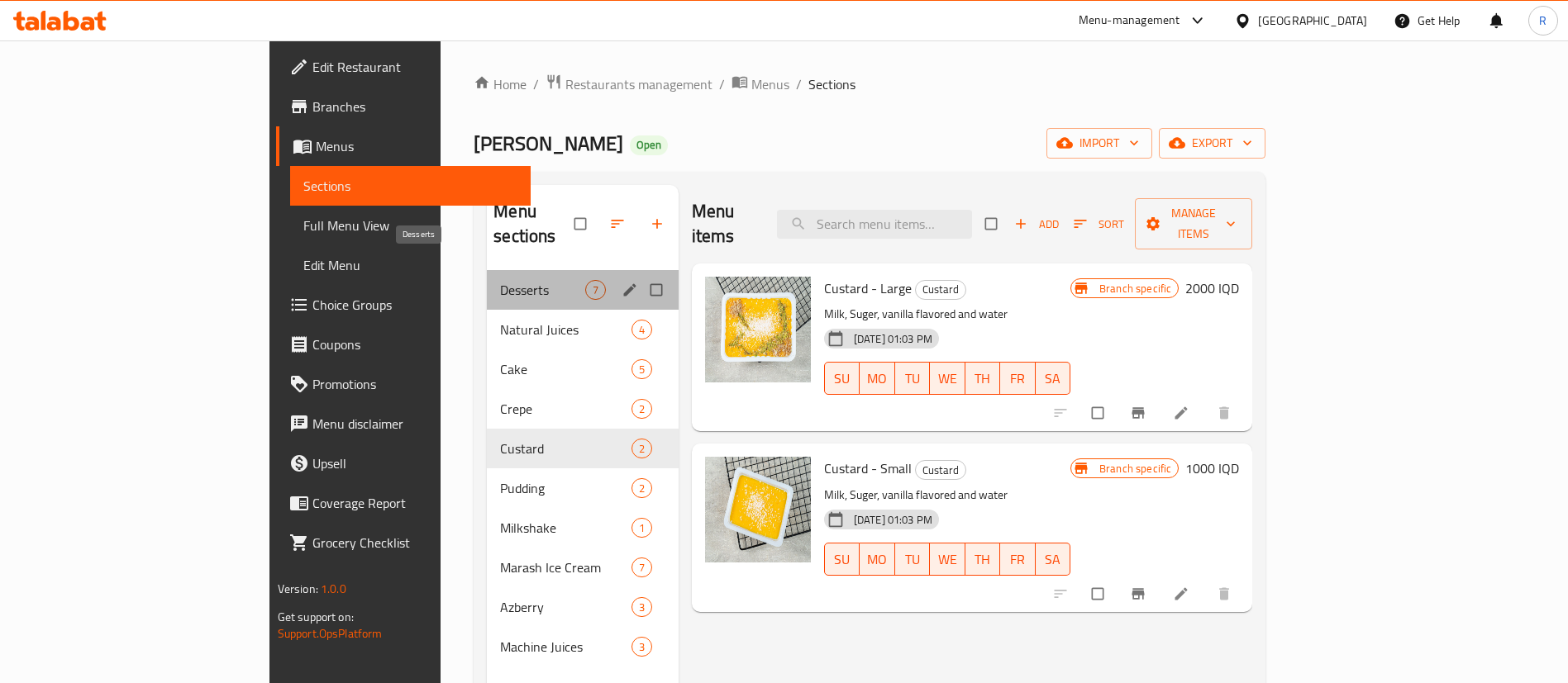
click at [500, 280] on span "Desserts" at bounding box center [542, 290] width 84 height 20
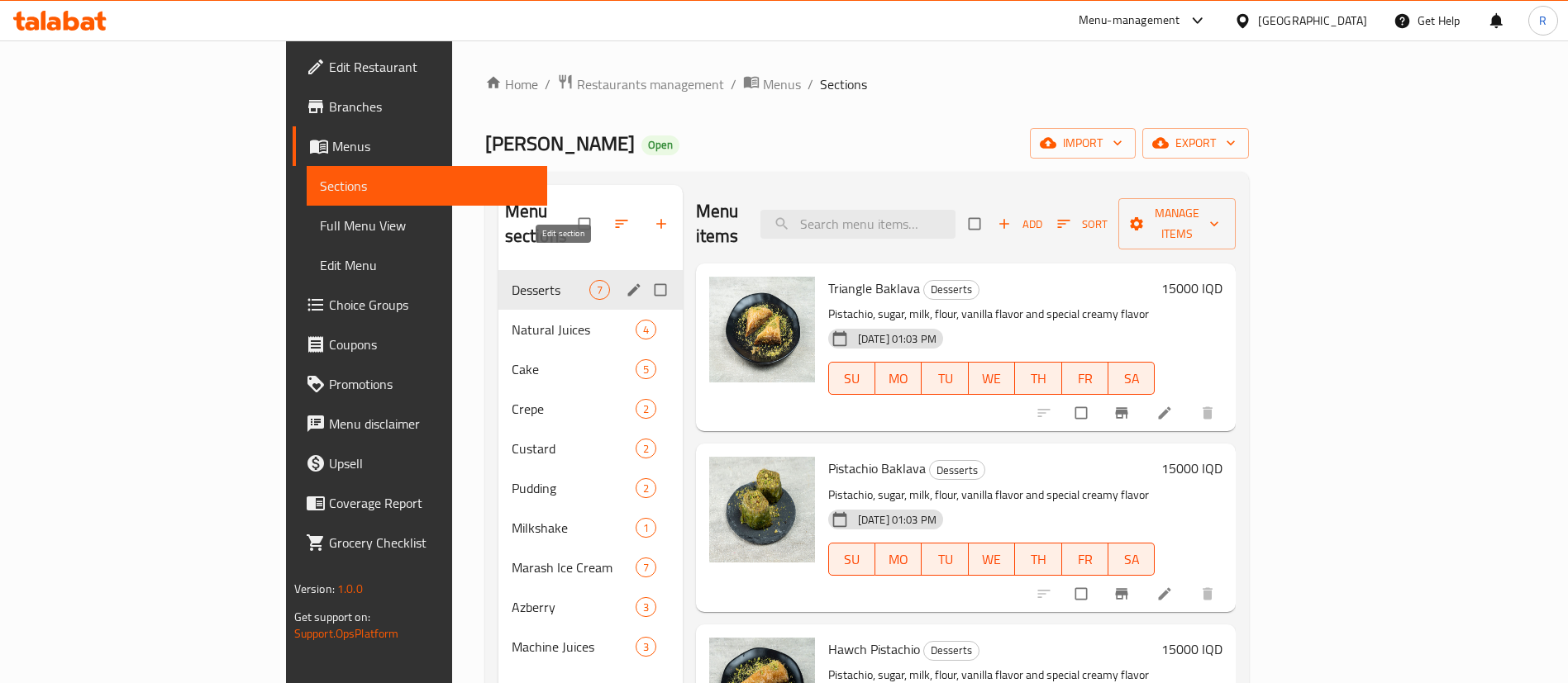
click at [628, 284] on icon "edit" at bounding box center [634, 290] width 13 height 13
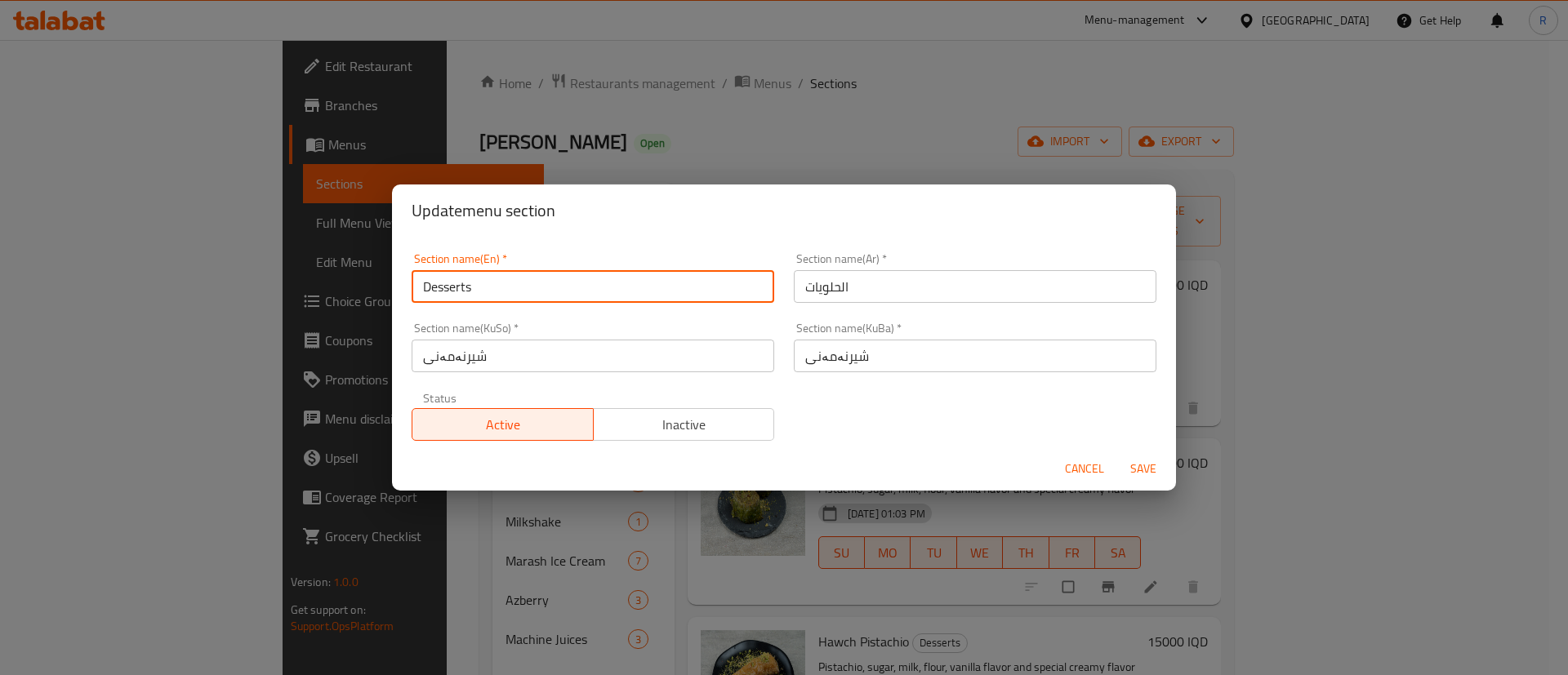
drag, startPoint x: 507, startPoint y: 291, endPoint x: 364, endPoint y: 305, distance: 143.7
click at [364, 305] on div "Update menu section Section name(En)   * Desserts Section name(En) * Section na…" at bounding box center [784, 337] width 1568 height 675
type input "B"
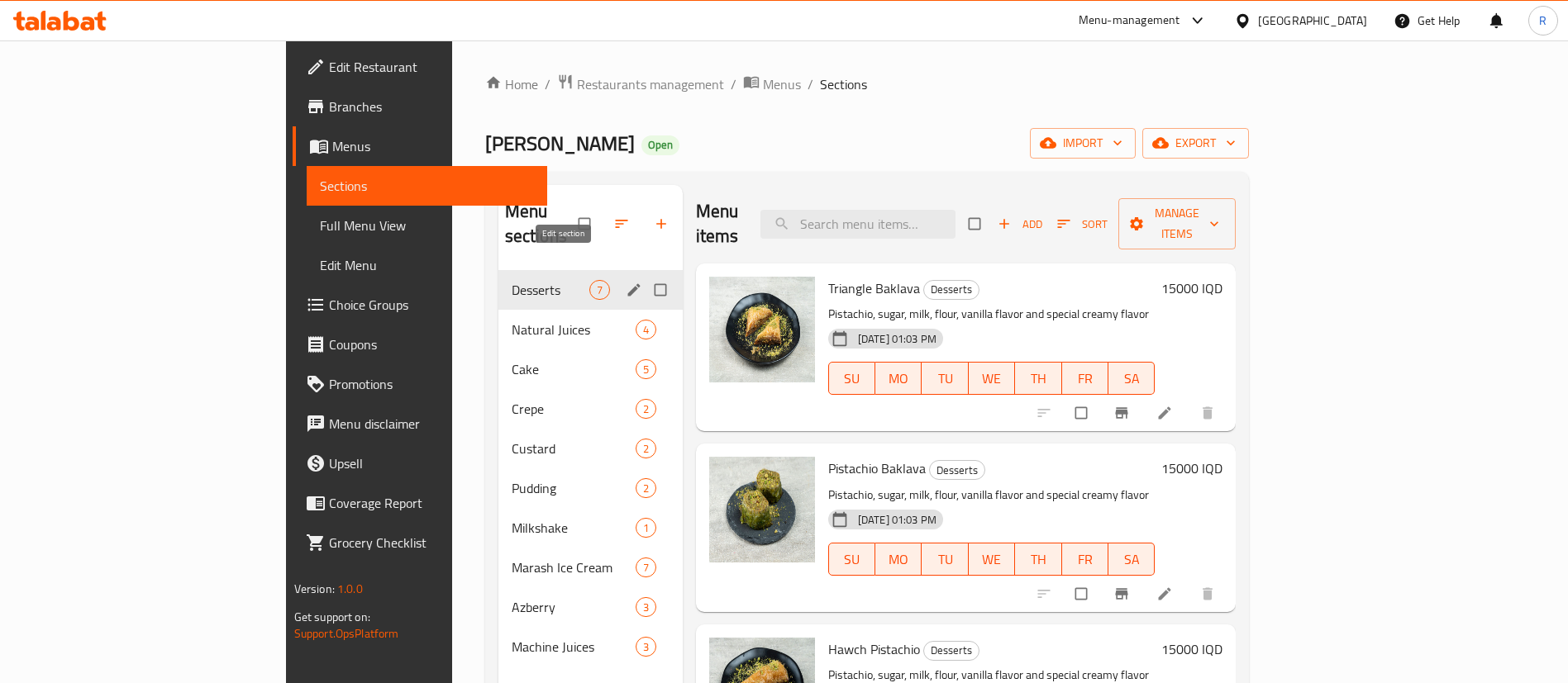
click at [626, 282] on icon "edit" at bounding box center [634, 290] width 17 height 17
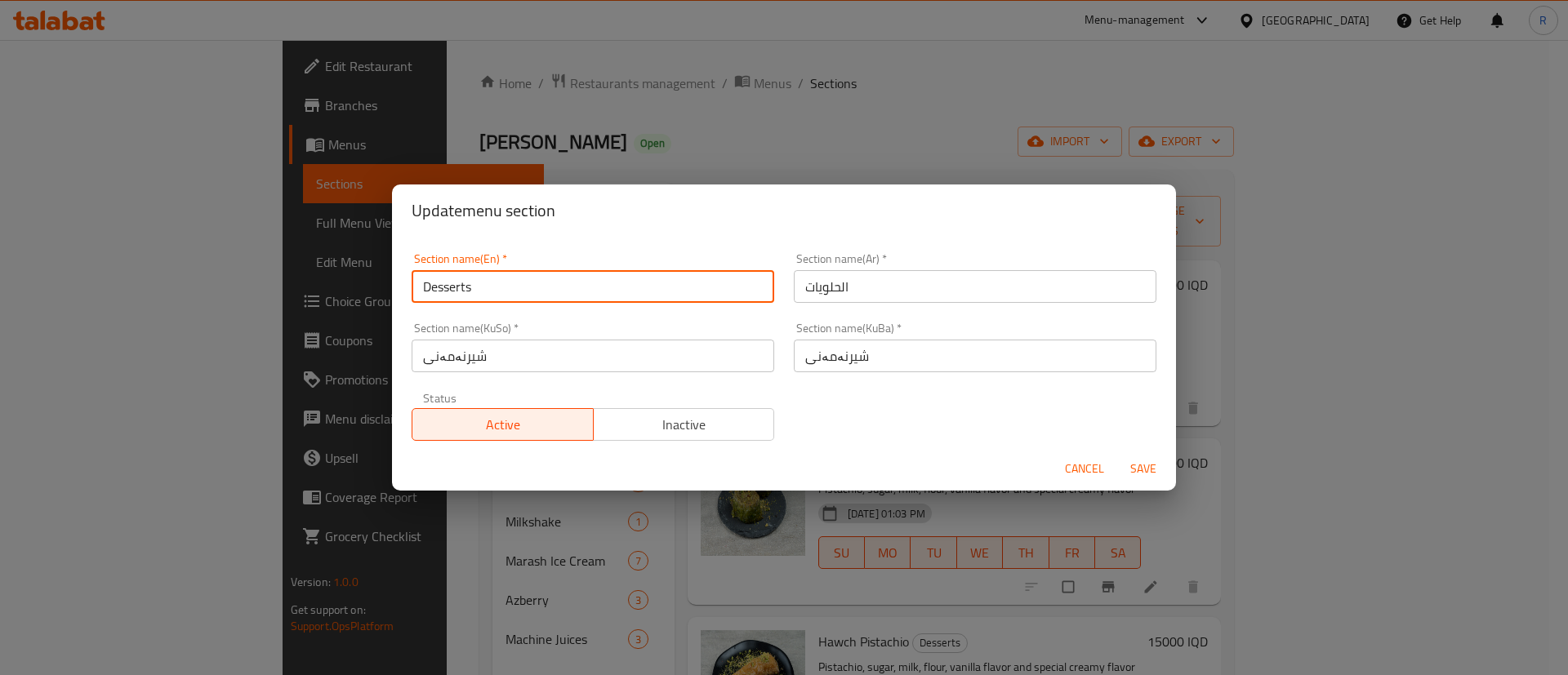
drag, startPoint x: 490, startPoint y: 281, endPoint x: 381, endPoint y: 298, distance: 110.3
click at [381, 298] on div "Update menu section Section name(En)   * Desserts Section name(En) * Section na…" at bounding box center [784, 337] width 1568 height 675
type input "b"
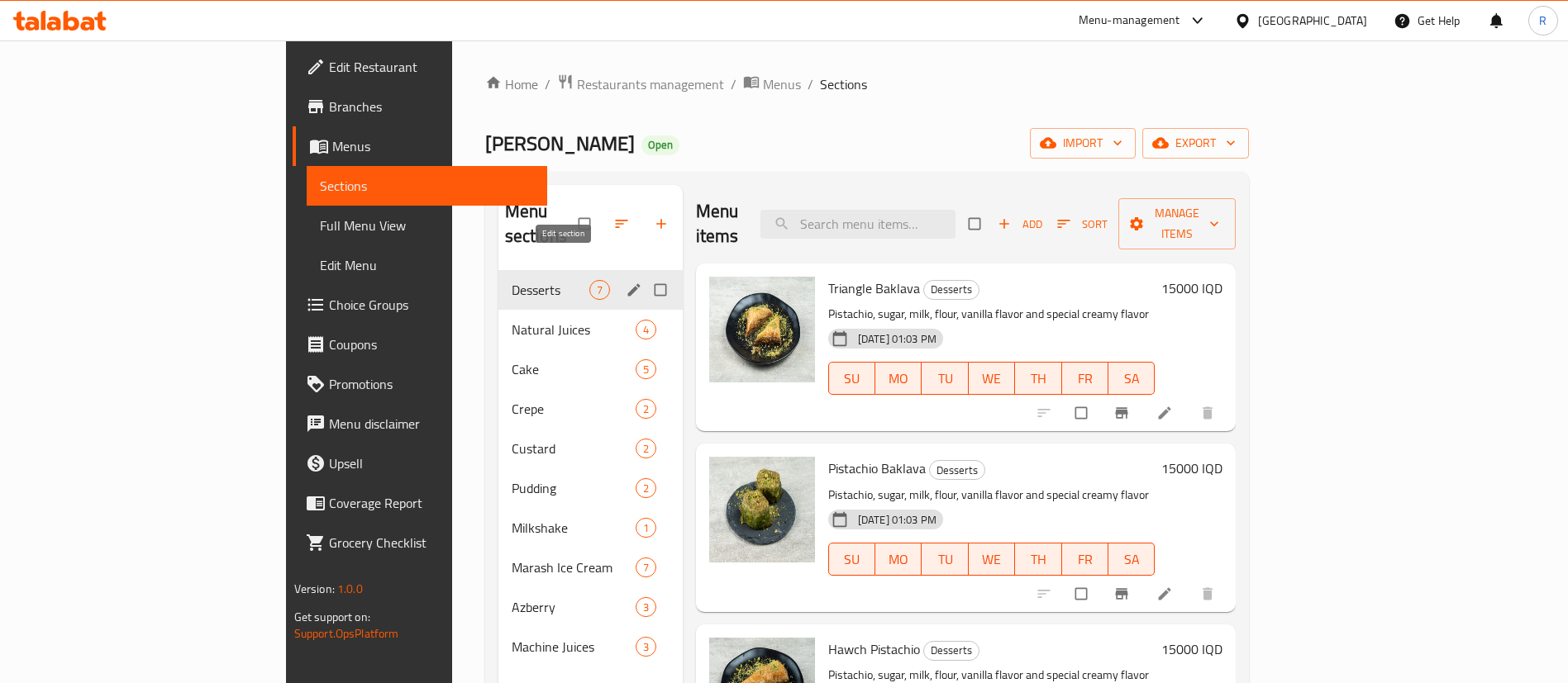
click at [626, 282] on icon "edit" at bounding box center [634, 290] width 17 height 17
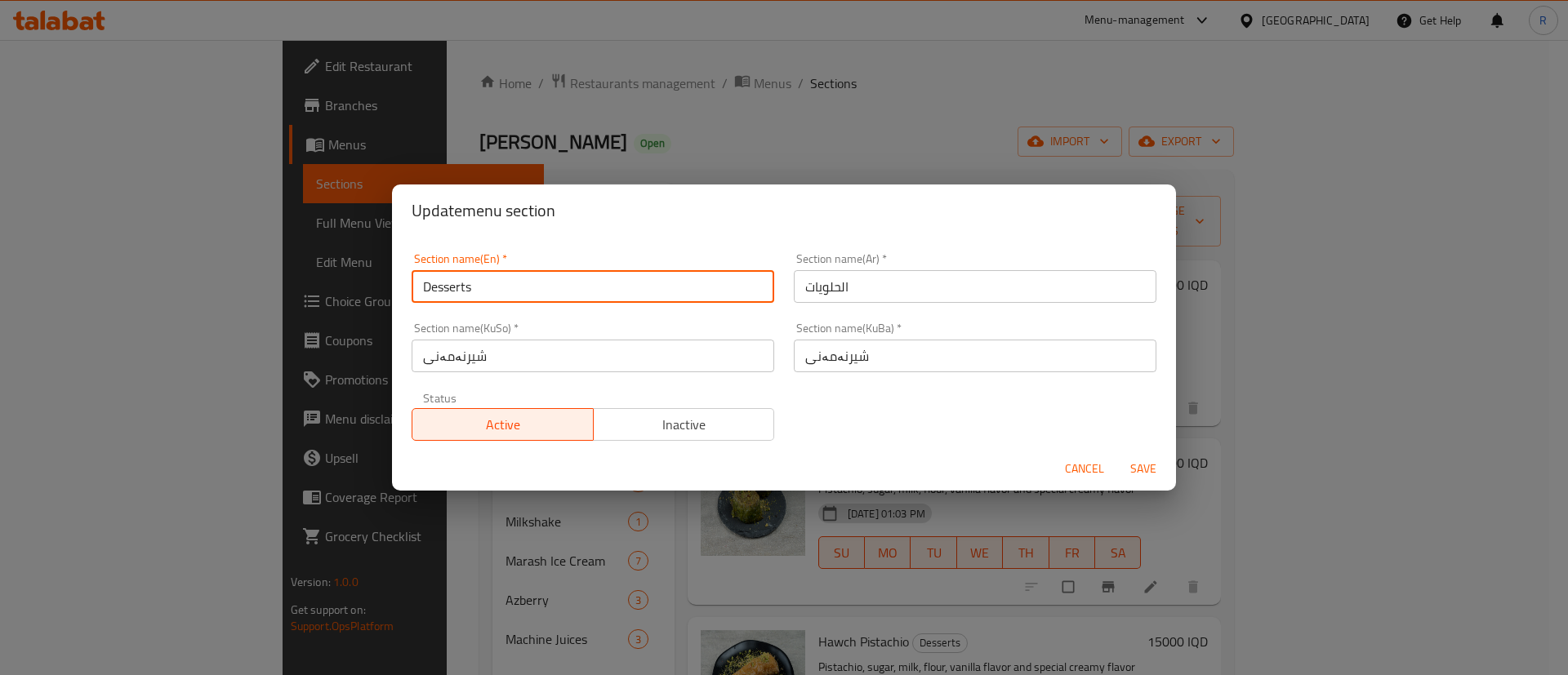
drag, startPoint x: 496, startPoint y: 281, endPoint x: 366, endPoint y: 306, distance: 132.4
click at [366, 306] on div "Update menu section Section name(En)   * Desserts Section name(En) * Section na…" at bounding box center [784, 337] width 1568 height 675
type input "Baklava"
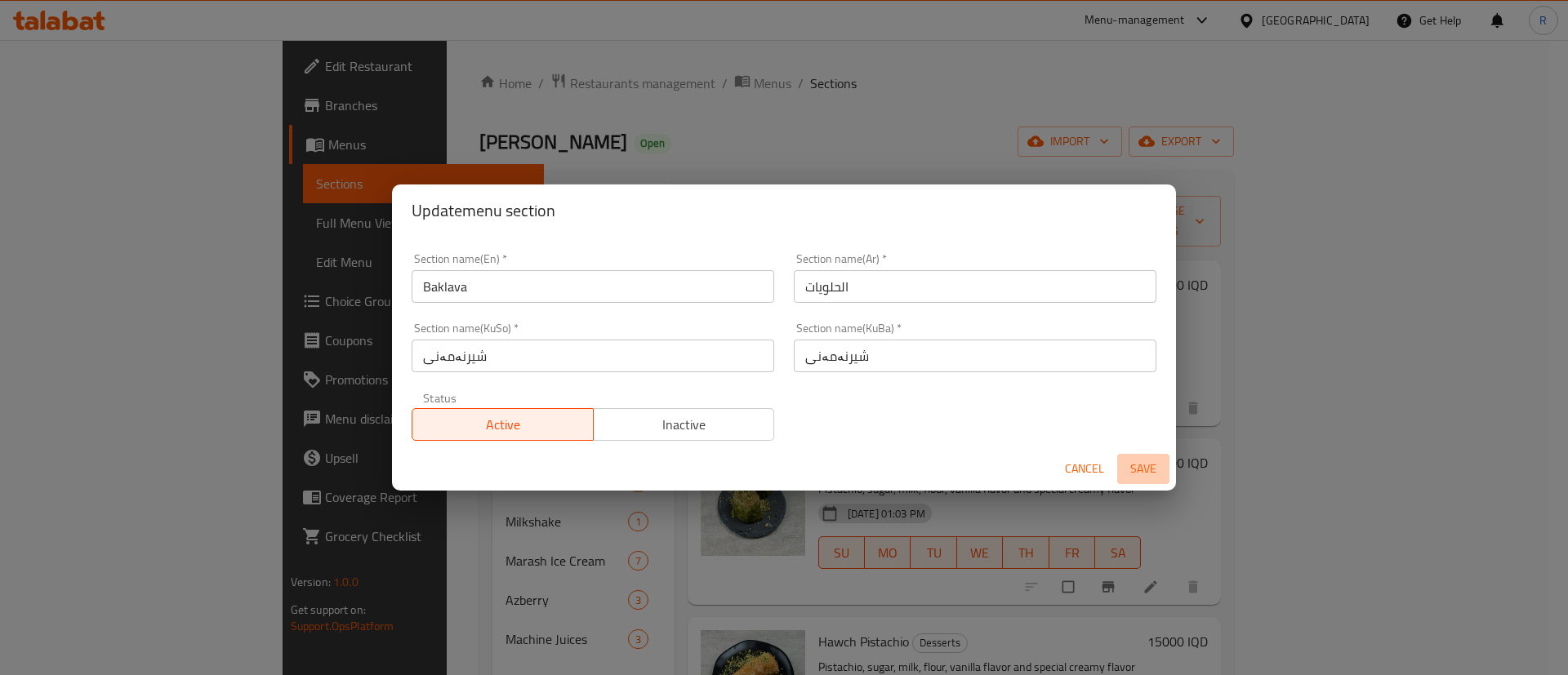
click at [1139, 463] on span "Save" at bounding box center [1143, 469] width 39 height 21
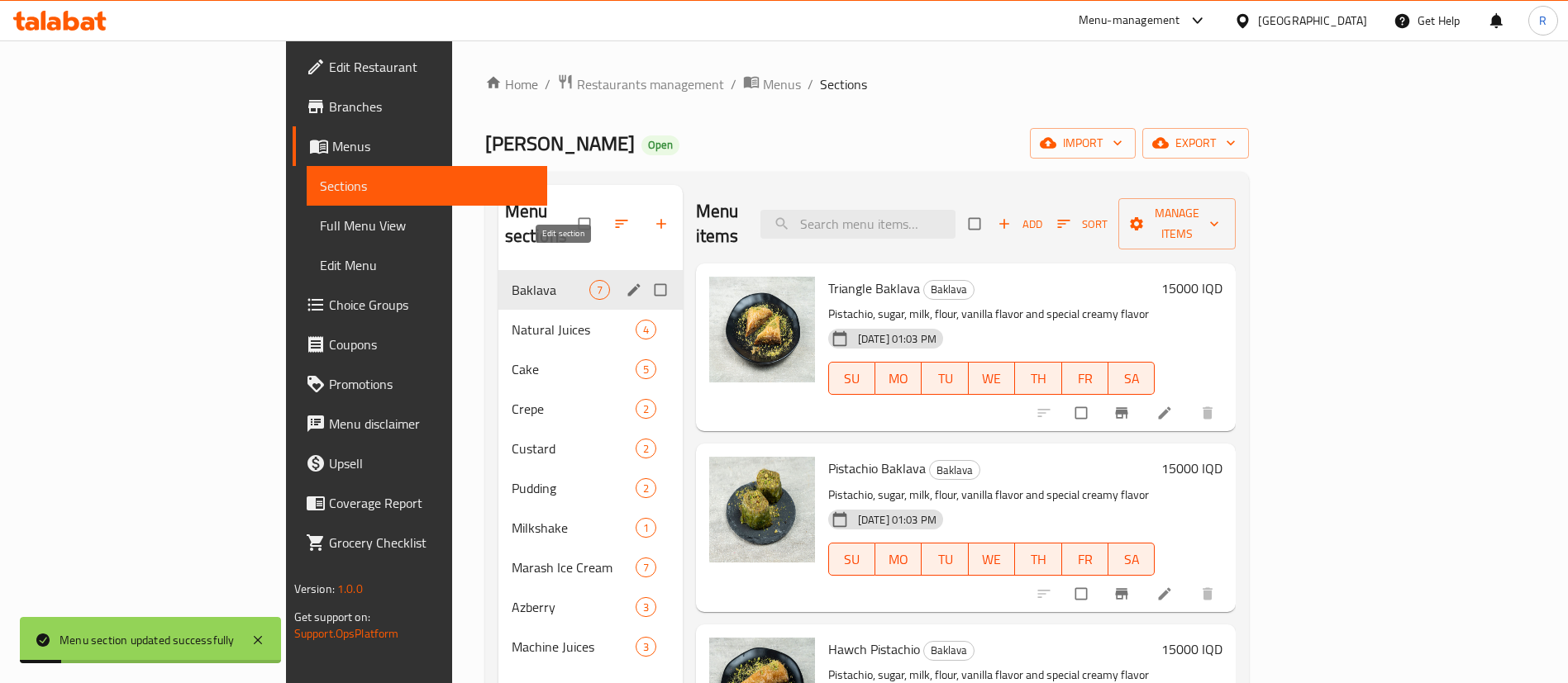
click at [628, 284] on icon "edit" at bounding box center [634, 290] width 13 height 13
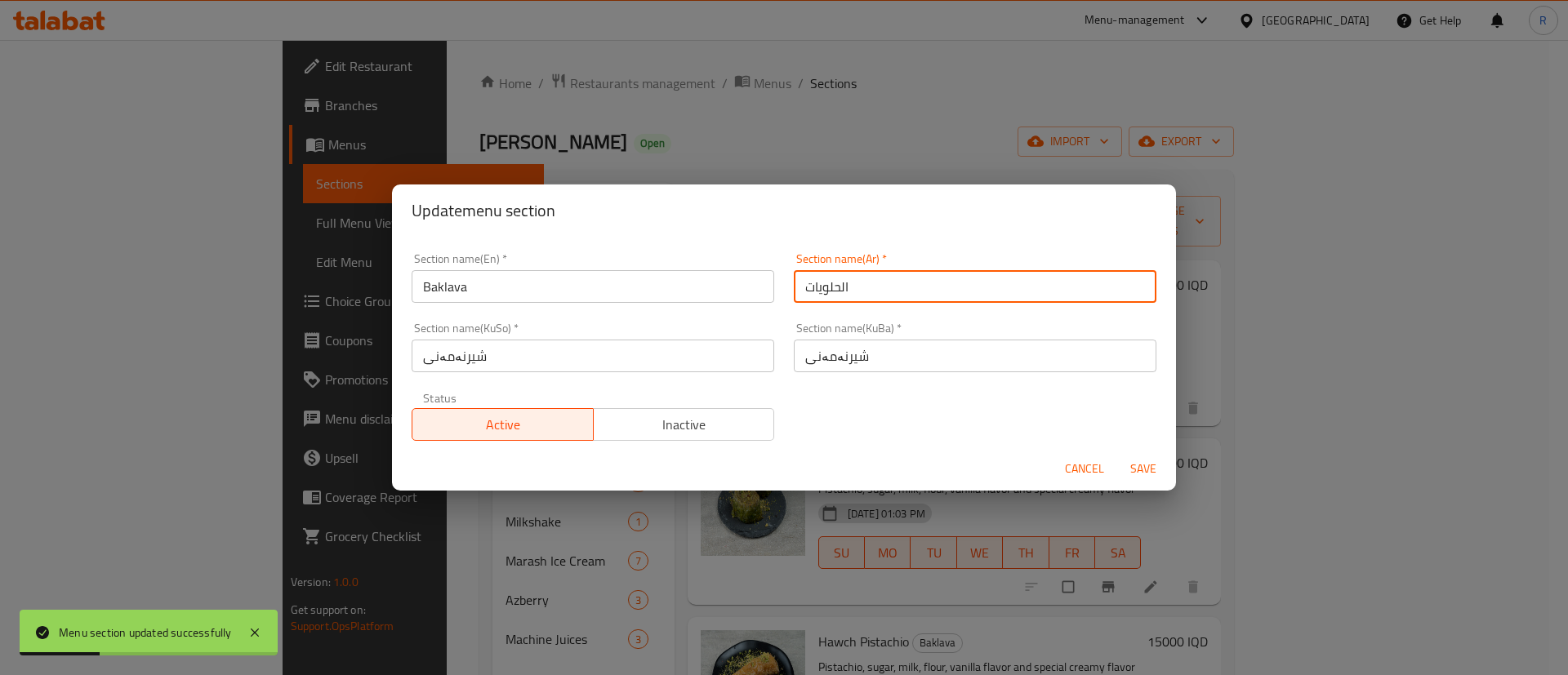
drag, startPoint x: 872, startPoint y: 283, endPoint x: 709, endPoint y: 284, distance: 163.0
click at [709, 284] on div "Section name(En)   * Baklava Section name(En) * Section name(Ar)   * الحلويات S…" at bounding box center [784, 347] width 764 height 207
type input "بقلاوة"
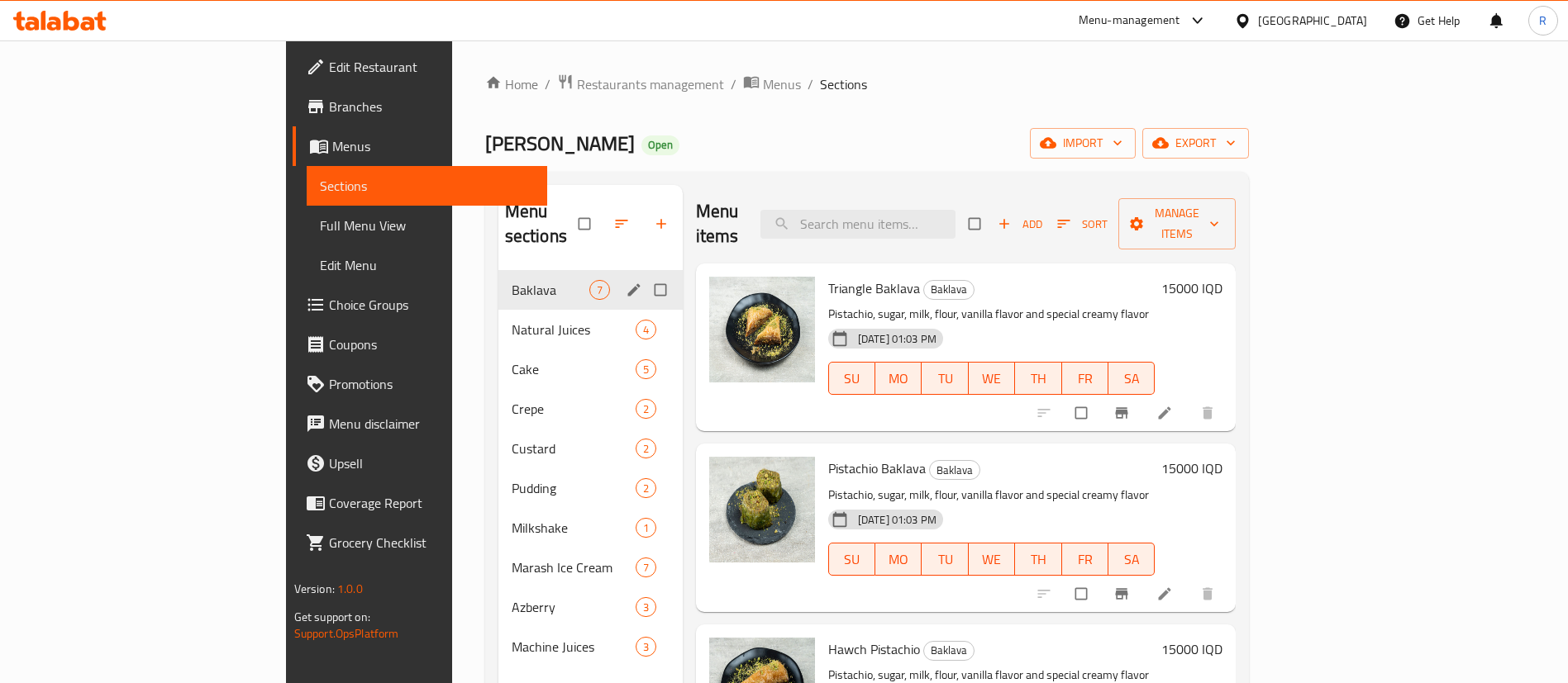
click at [626, 282] on icon "edit" at bounding box center [634, 290] width 17 height 17
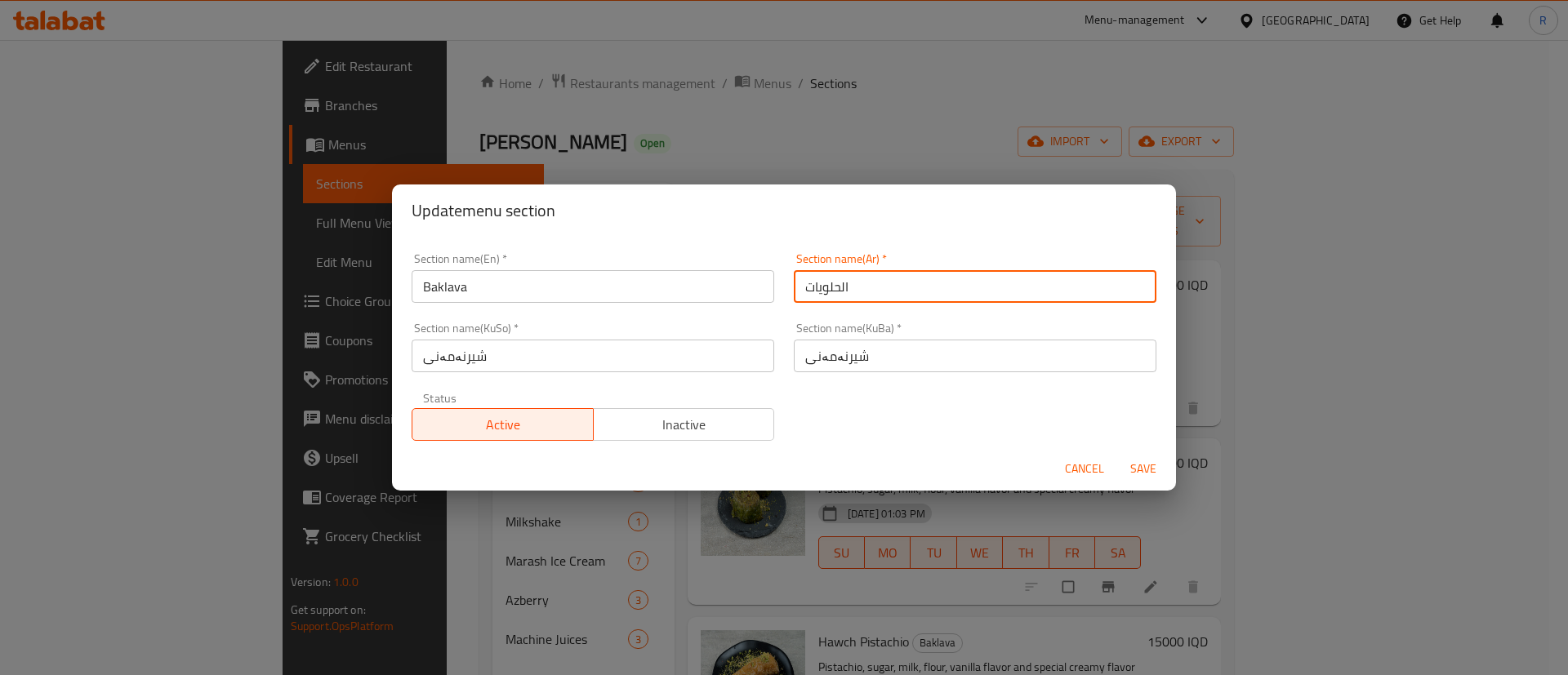
drag, startPoint x: 874, startPoint y: 287, endPoint x: 722, endPoint y: 288, distance: 152.0
click at [722, 288] on div "Section name(En)   * Baklava Section name(En) * Section name(Ar)   * الحلويات S…" at bounding box center [784, 347] width 764 height 207
type input "ب"
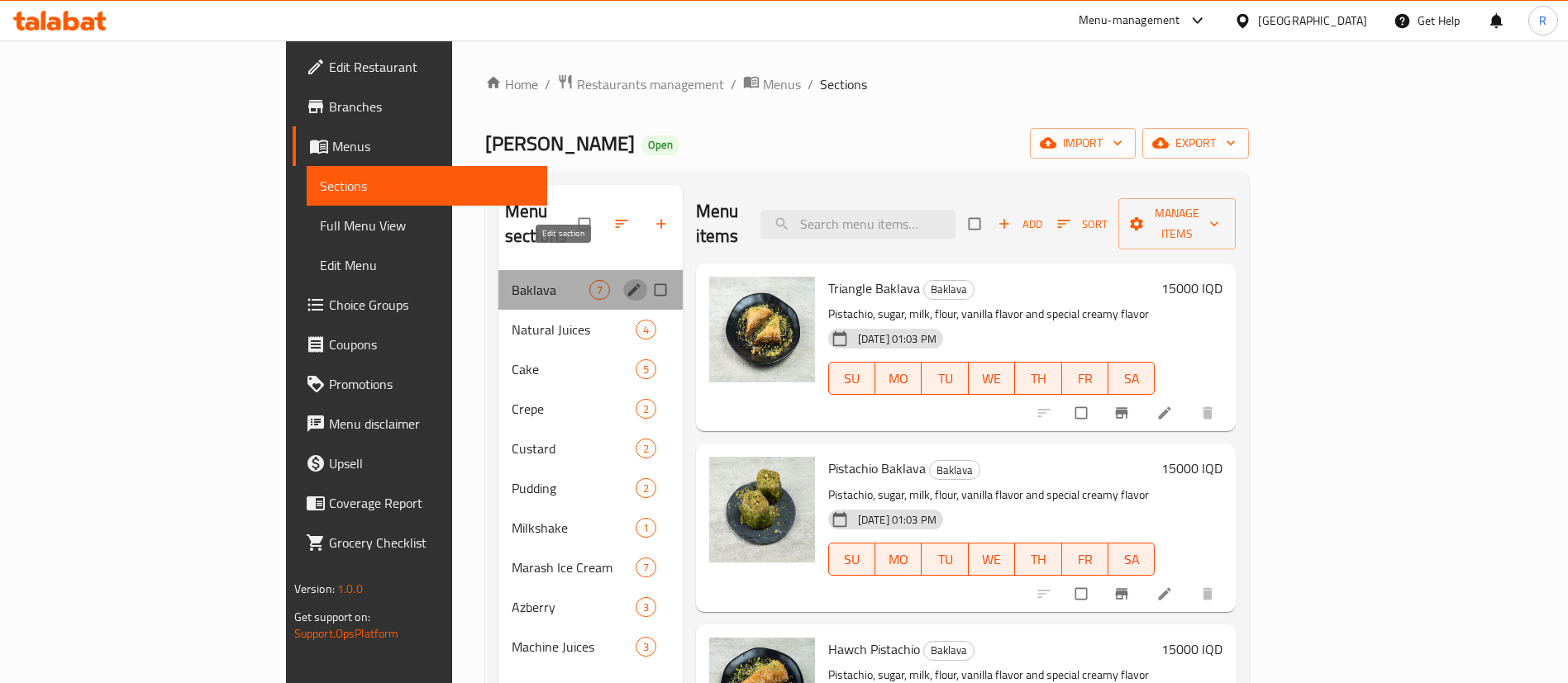
click at [628, 284] on icon "edit" at bounding box center [634, 290] width 13 height 13
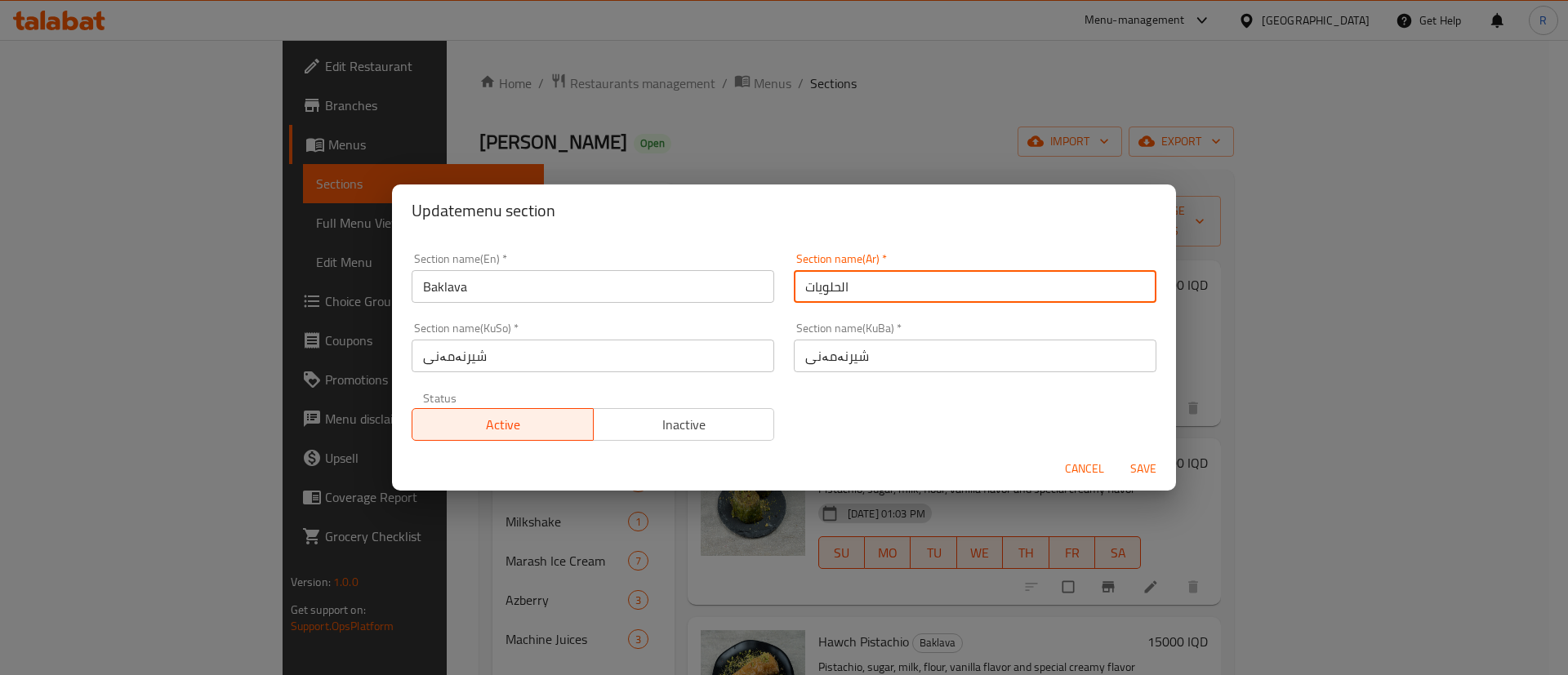
drag, startPoint x: 858, startPoint y: 282, endPoint x: 764, endPoint y: 291, distance: 94.4
click at [764, 291] on div "Section name(En)   * Baklava Section name(En) * Section name(Ar)   * الحلويات S…" at bounding box center [784, 347] width 764 height 207
drag, startPoint x: 816, startPoint y: 284, endPoint x: 761, endPoint y: 296, distance: 56.3
click at [761, 296] on div "Section name(En)   * Baklava Section name(En) * Section name(Ar)   * بقلاوة جوز…" at bounding box center [784, 347] width 764 height 207
type input "بقلاوة"
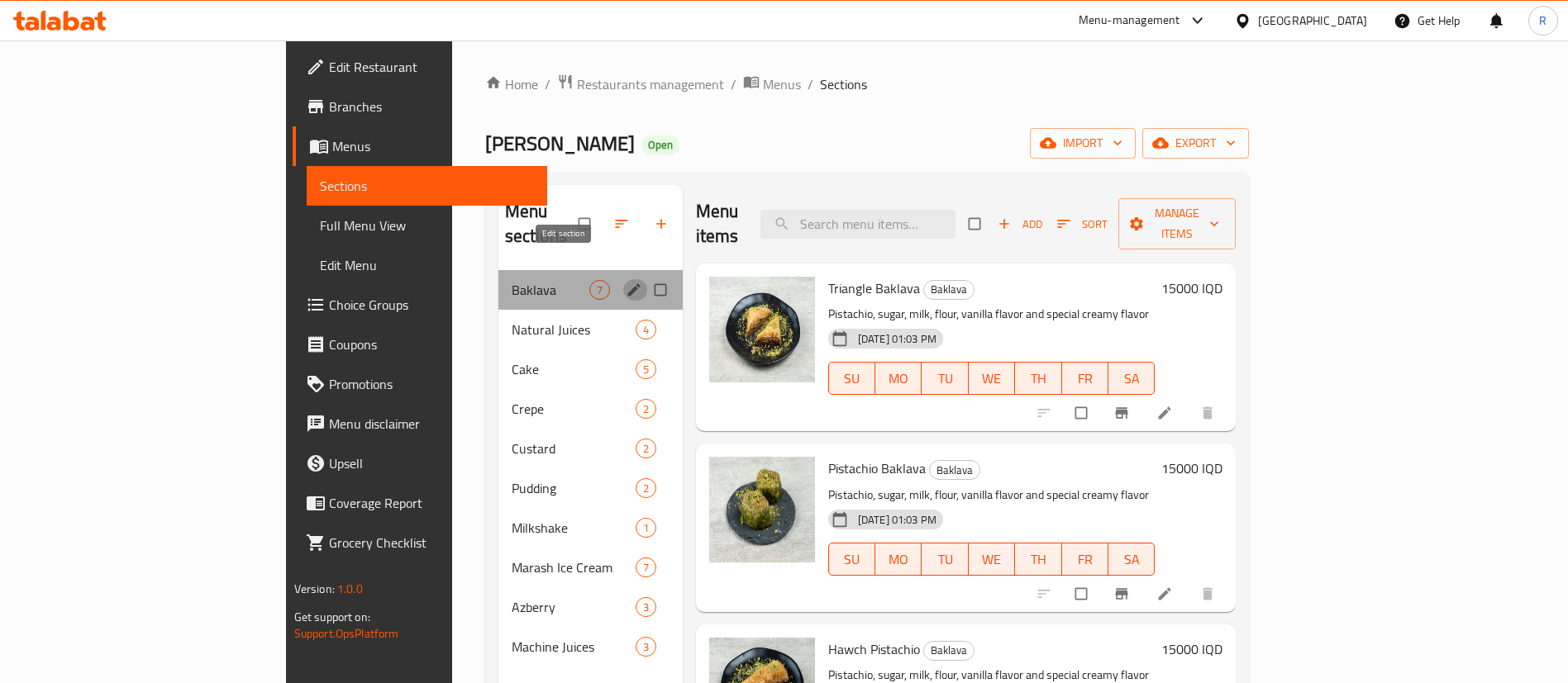
click at [628, 284] on icon "edit" at bounding box center [634, 290] width 13 height 13
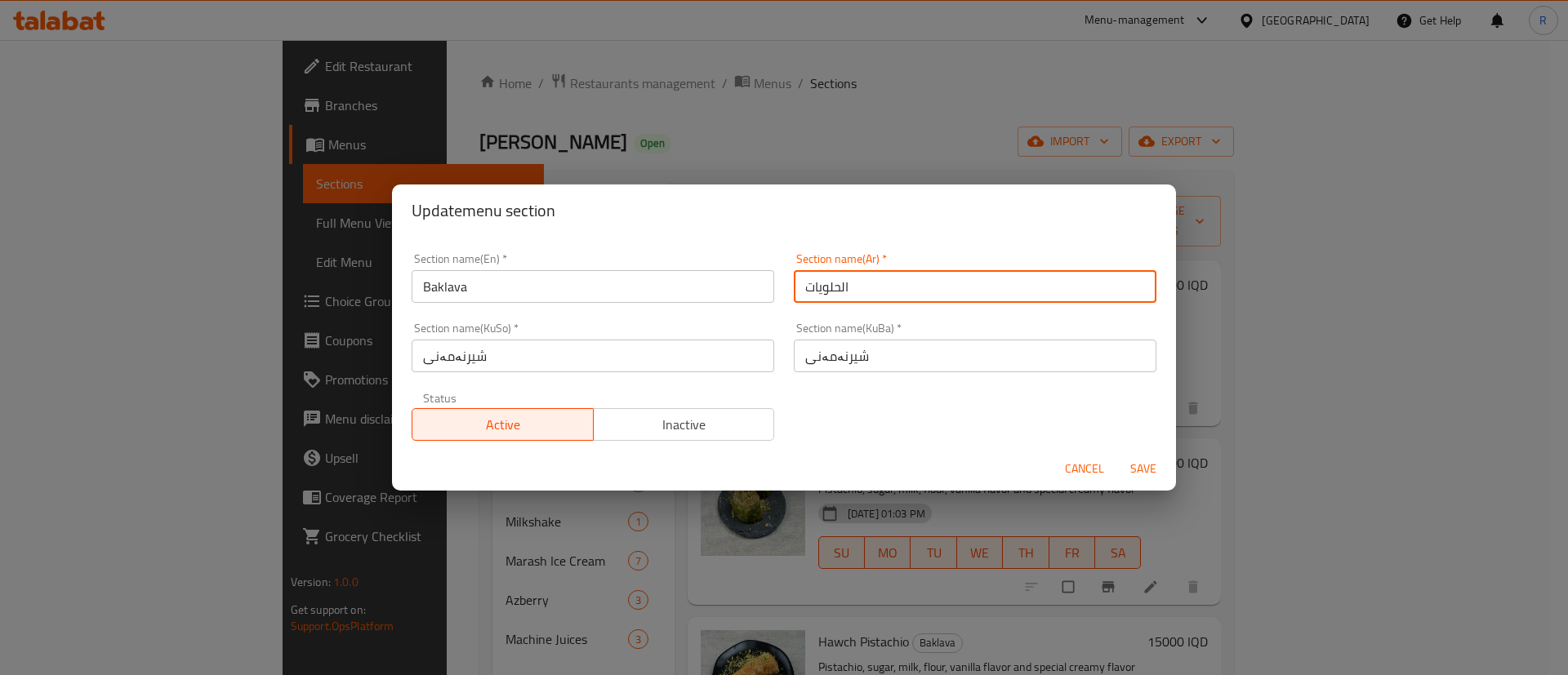
drag, startPoint x: 869, startPoint y: 279, endPoint x: 628, endPoint y: 285, distance: 241.1
click at [628, 285] on div "Section name(En)   * Baklava Section name(En) * Section name(Ar)   * الحلويات S…" at bounding box center [784, 347] width 764 height 207
click at [826, 279] on input "بقلاوة" at bounding box center [975, 286] width 362 height 32
type input "بقلاوة"
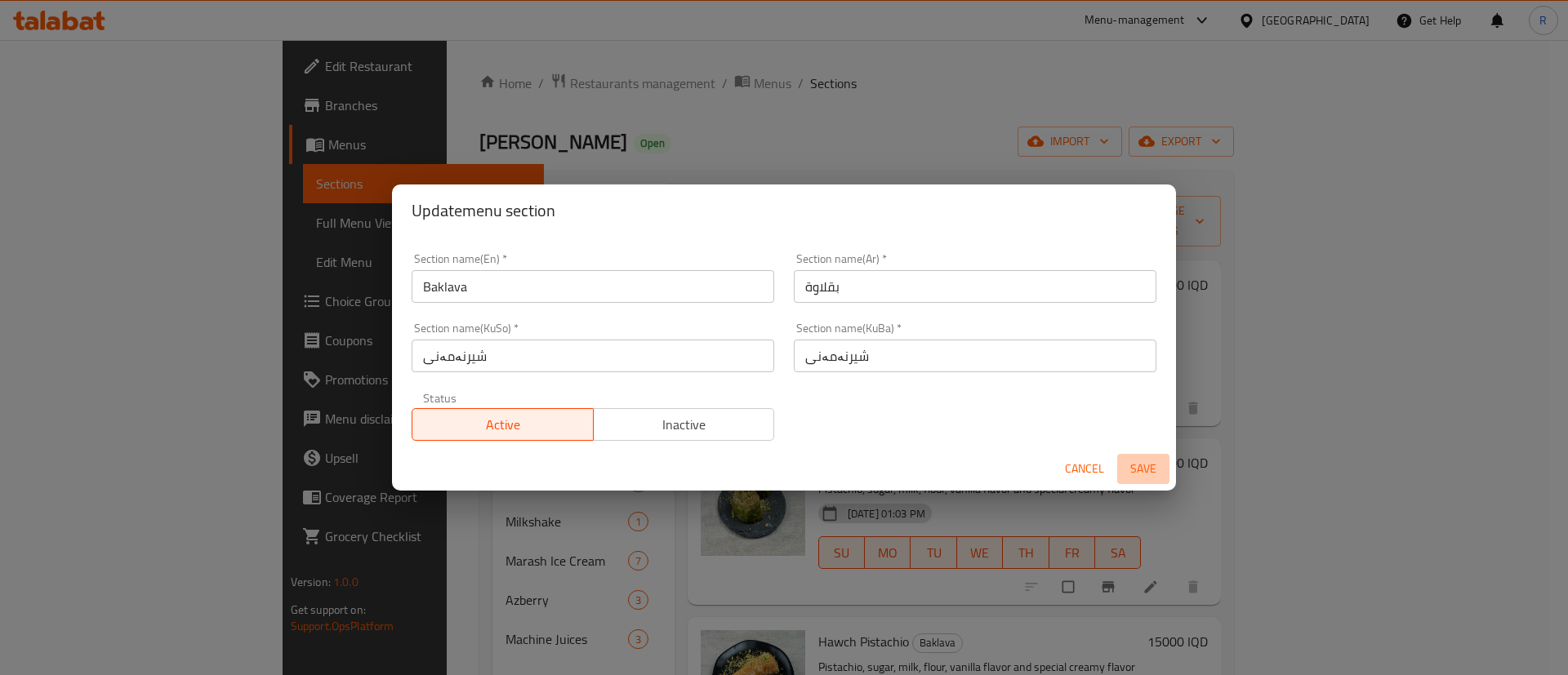
click at [1142, 464] on span "Save" at bounding box center [1143, 469] width 39 height 21
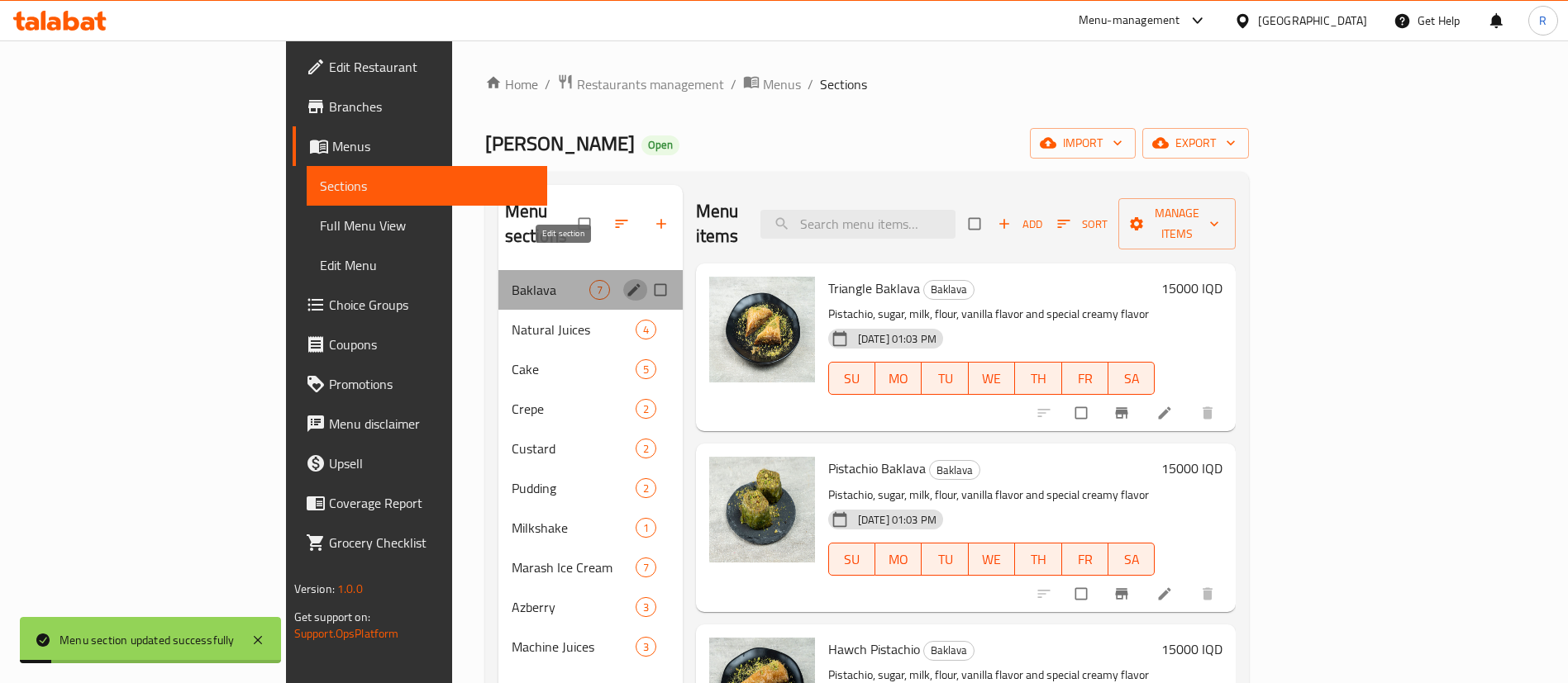
click at [628, 284] on icon "edit" at bounding box center [634, 290] width 13 height 13
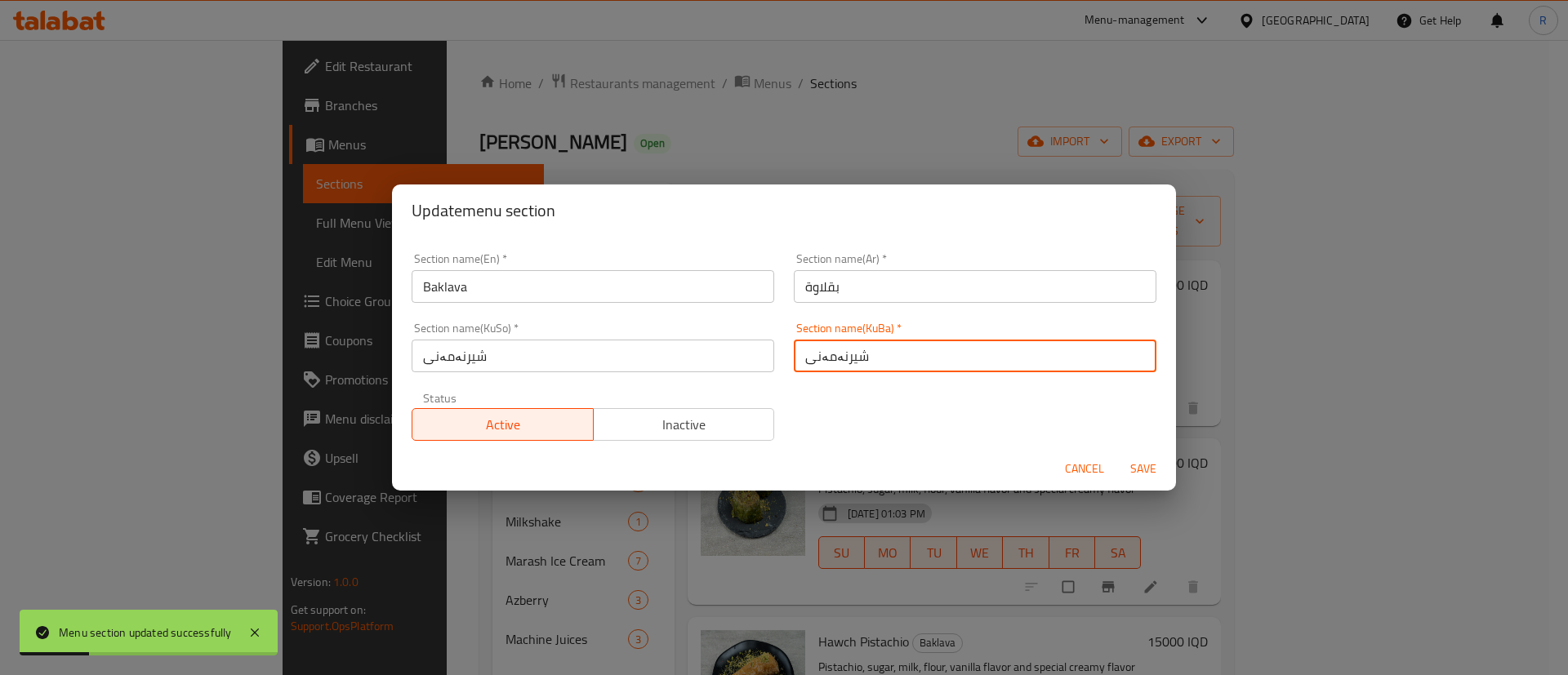
drag, startPoint x: 876, startPoint y: 361, endPoint x: 768, endPoint y: 360, distance: 108.0
click at [768, 360] on div "Section name(En)   * Baklava Section name(En) * Section name(Ar)   * بقلاوة Sec…" at bounding box center [784, 347] width 764 height 207
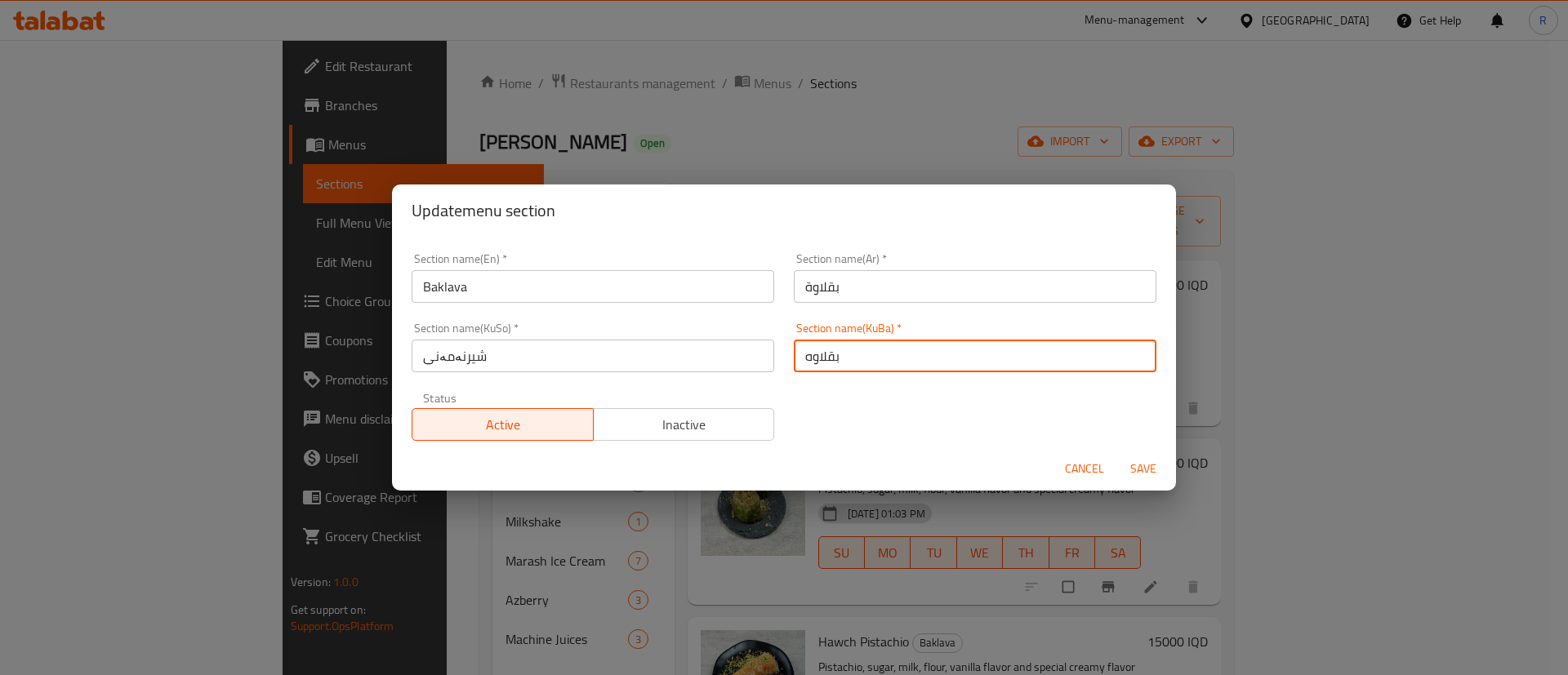
type input "بقلاوه"
click at [719, 359] on input "شیرنەمەنی" at bounding box center [592, 356] width 362 height 32
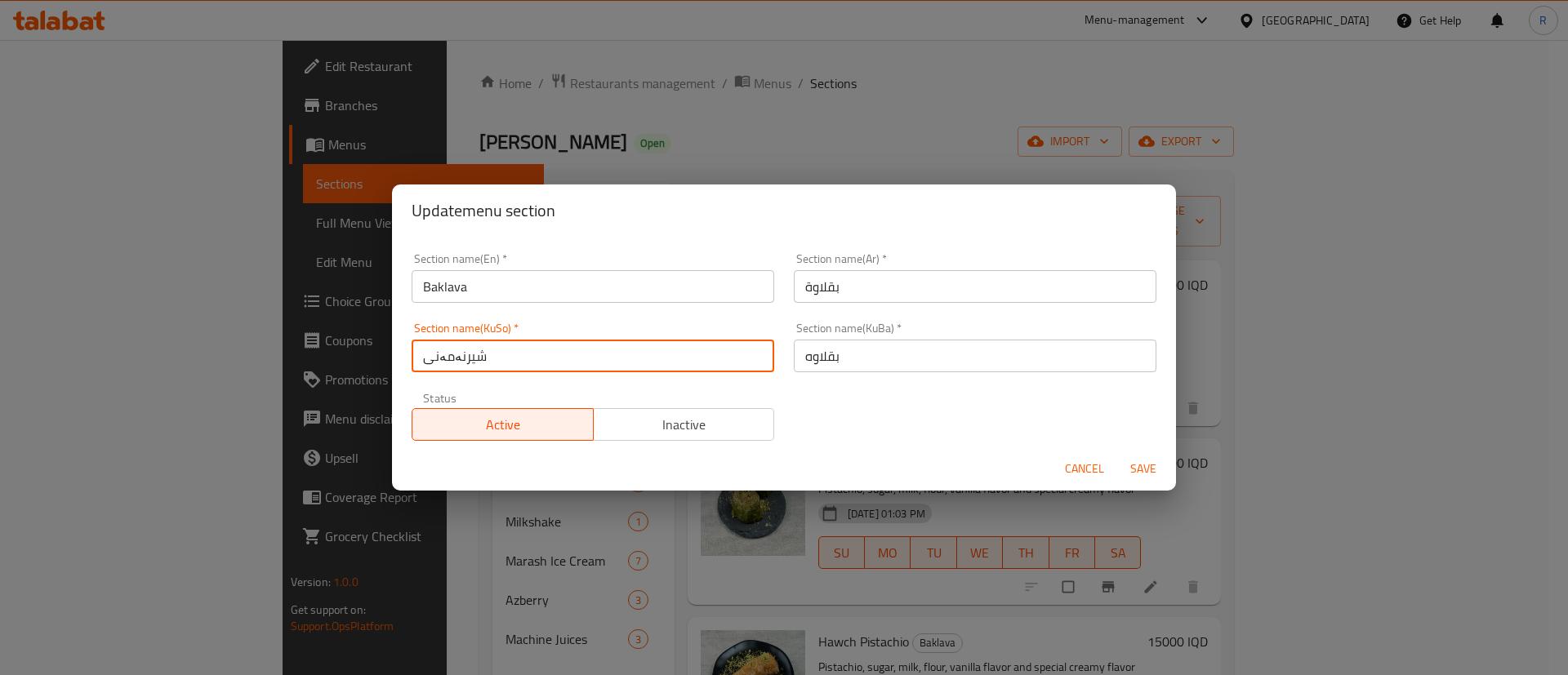
drag, startPoint x: 513, startPoint y: 352, endPoint x: 383, endPoint y: 363, distance: 130.5
click at [383, 363] on div "Update menu section Section name(En)   * Baklava Section name(En) * Section nam…" at bounding box center [784, 337] width 1568 height 675
paste input "قلاوه"
type input "بقلاوه"
drag, startPoint x: 1138, startPoint y: 466, endPoint x: 1192, endPoint y: 541, distance: 92.4
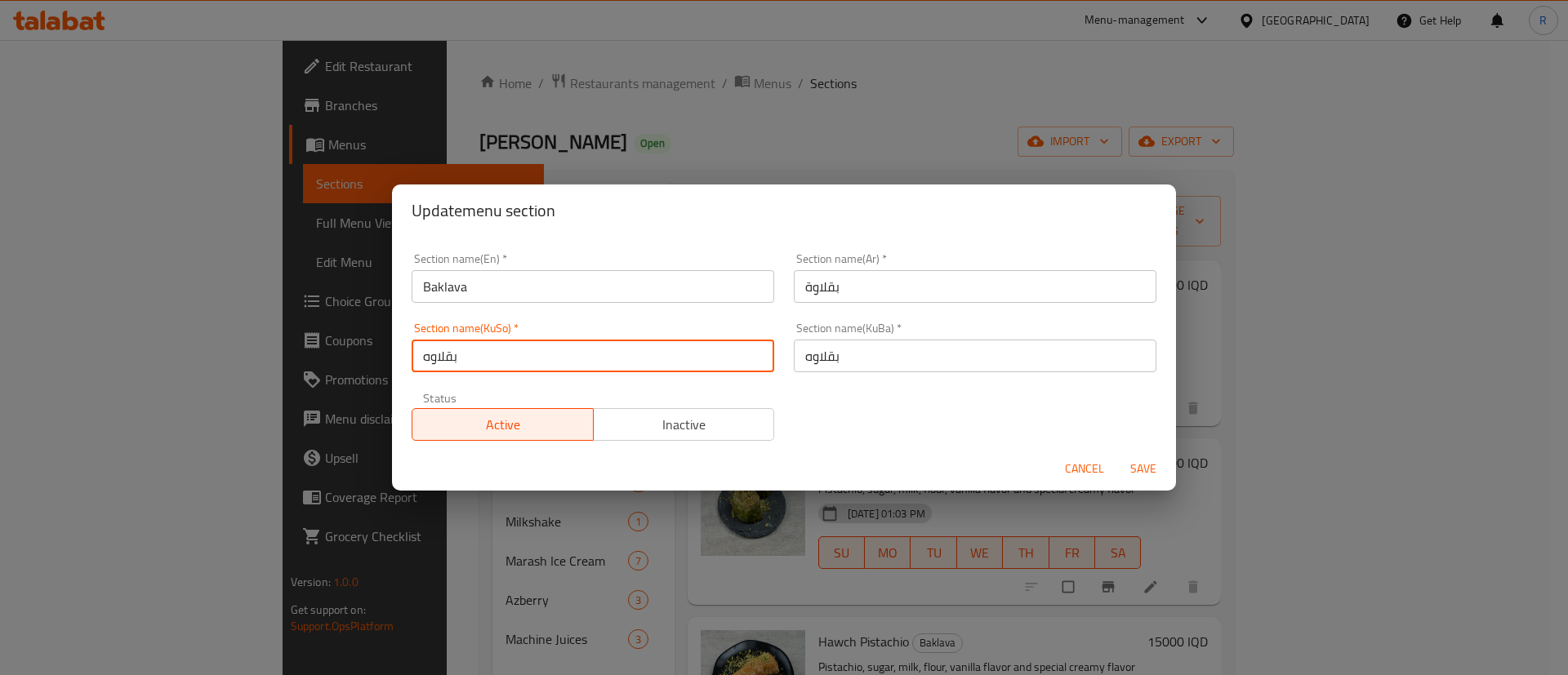
click at [1138, 465] on span "Save" at bounding box center [1143, 469] width 39 height 21
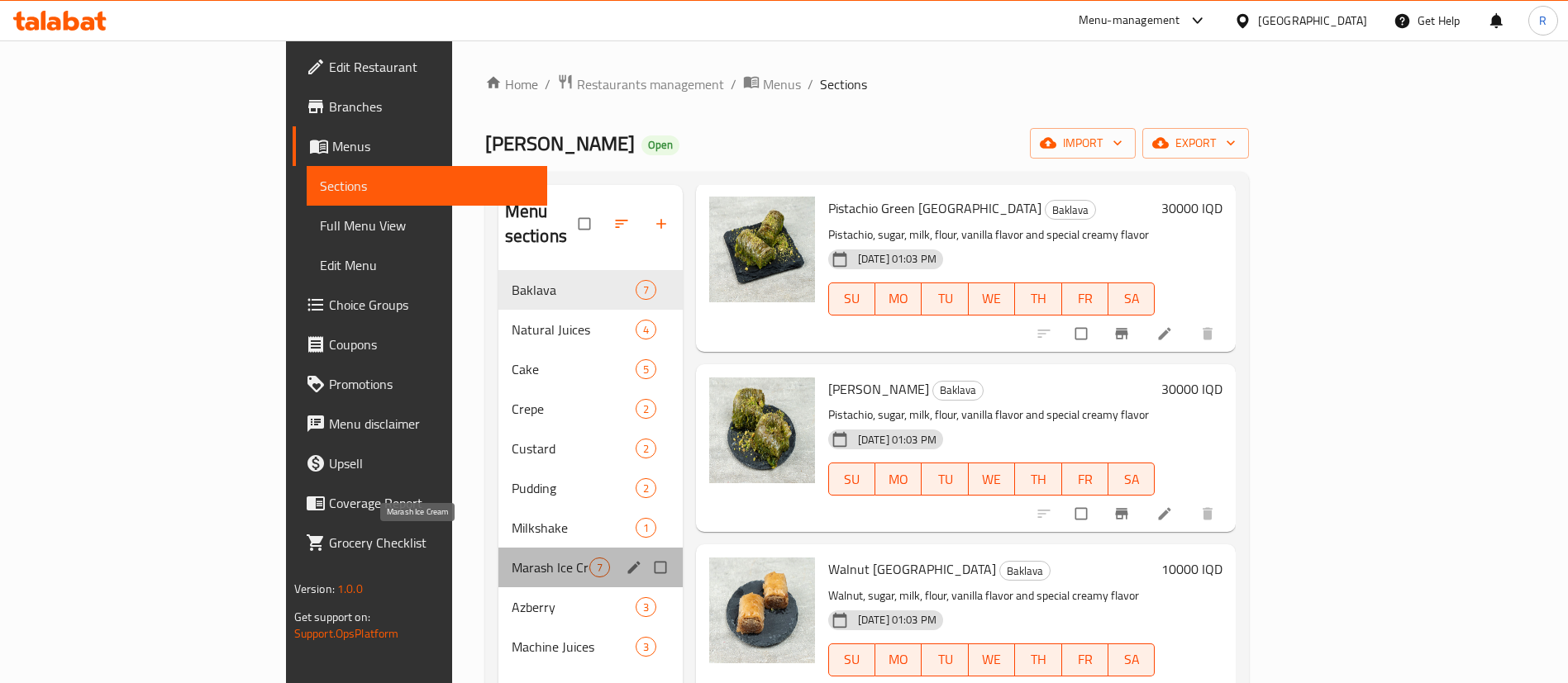
click at [511, 557] on span "Marash Ice Cream" at bounding box center [550, 567] width 78 height 20
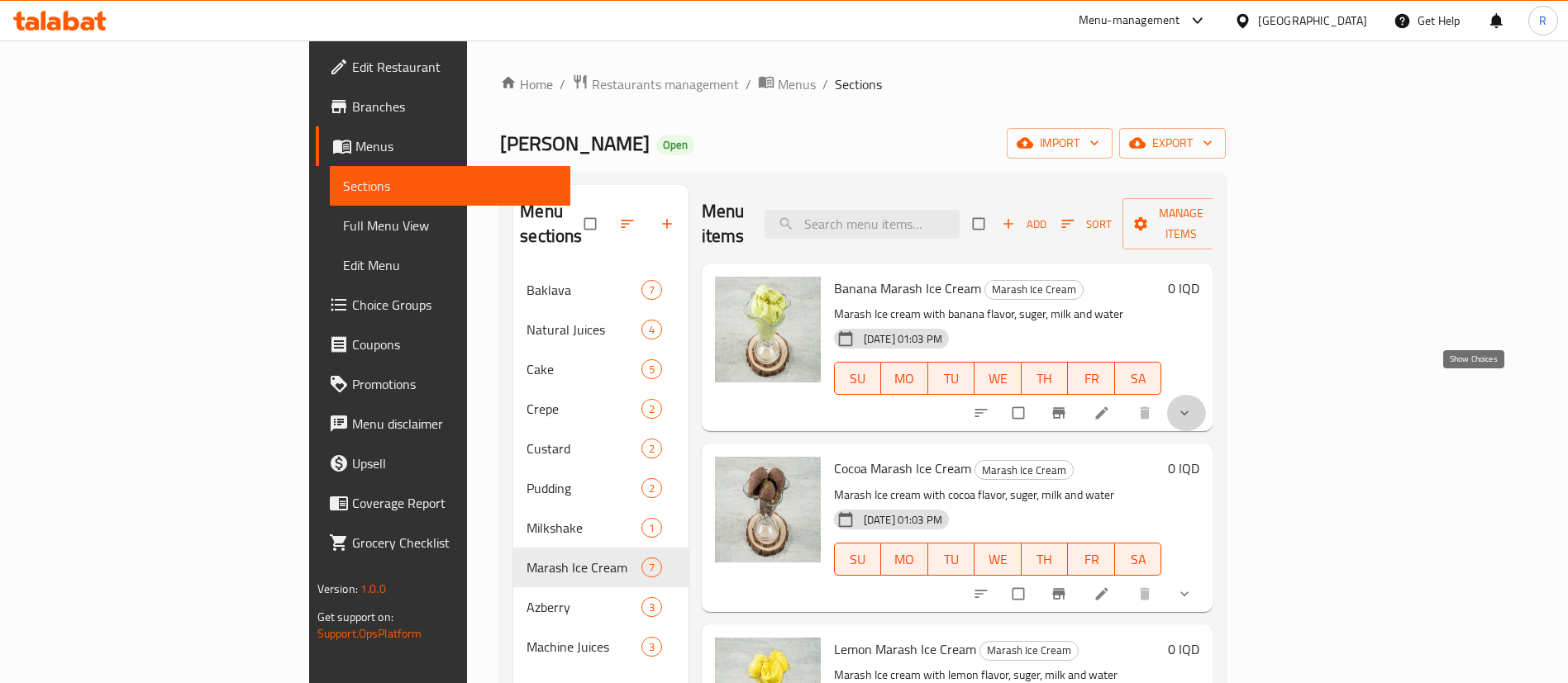
click at [1192, 405] on icon "show more" at bounding box center [1184, 413] width 17 height 17
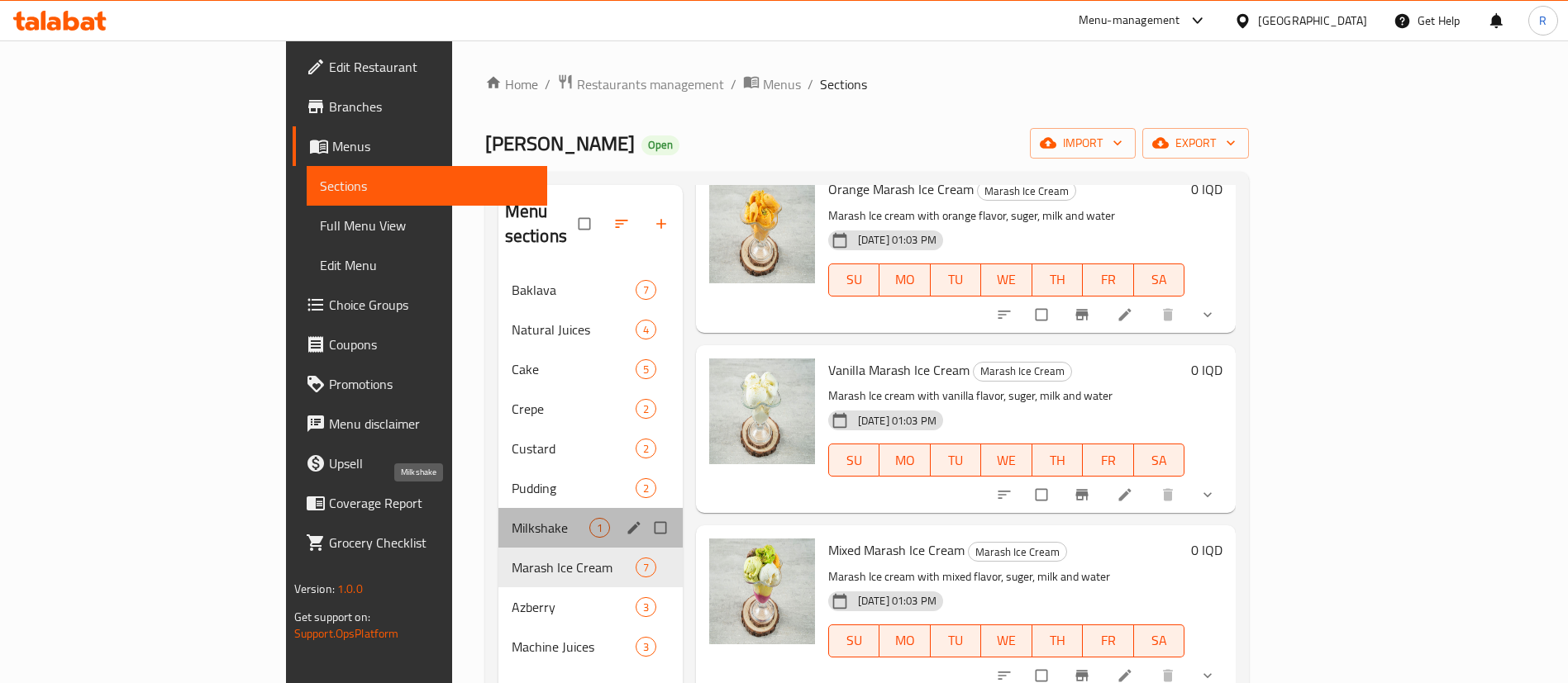
click at [511, 518] on span "Milkshake" at bounding box center [550, 528] width 78 height 20
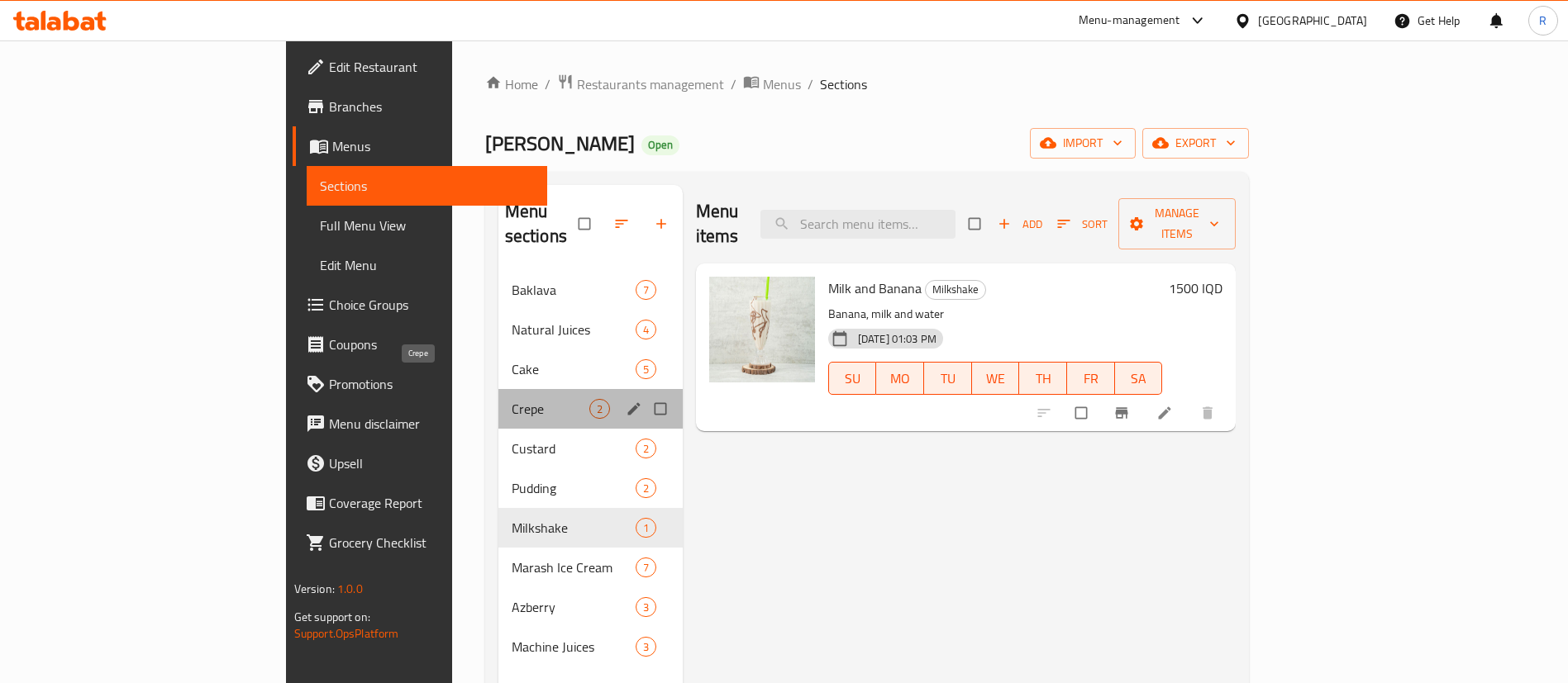
click at [511, 399] on span "Crepe" at bounding box center [550, 409] width 78 height 20
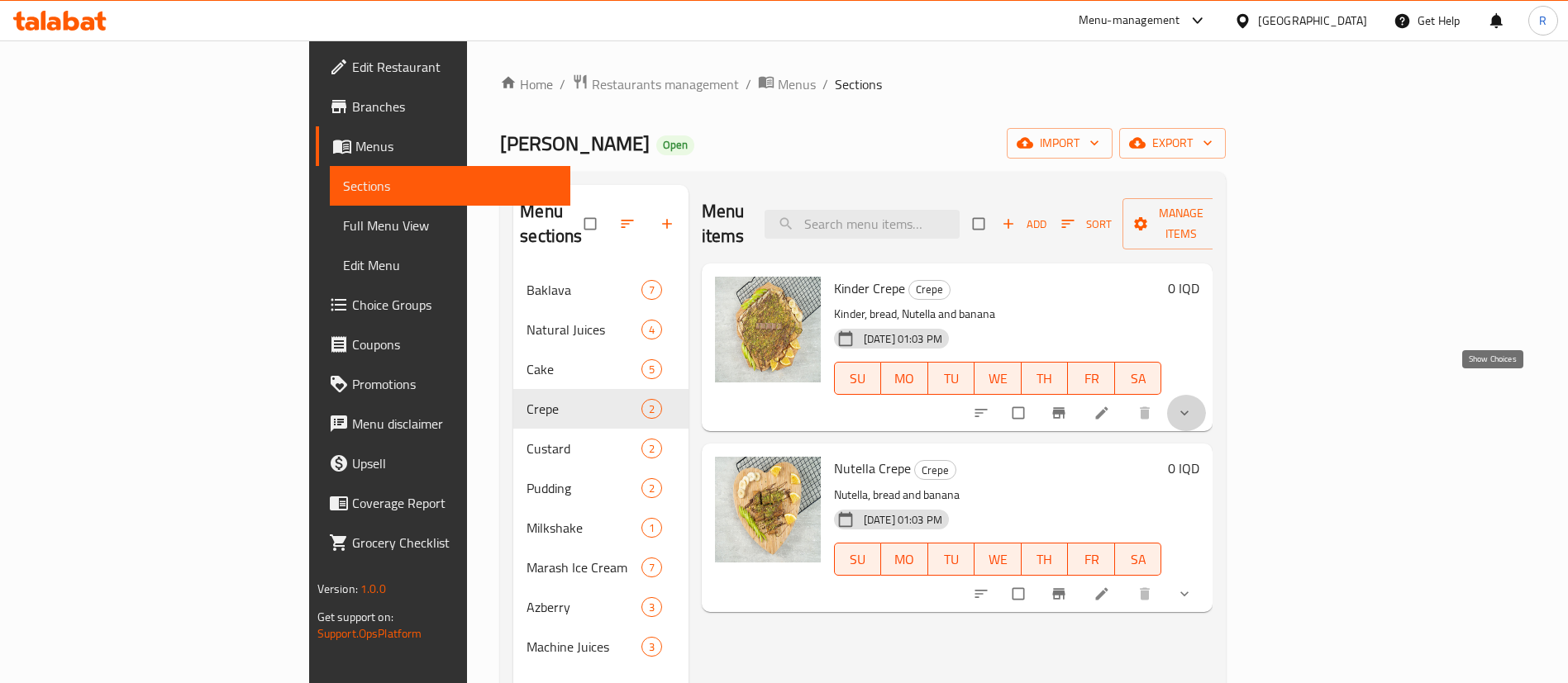
click at [1192, 405] on icon "show more" at bounding box center [1184, 413] width 17 height 17
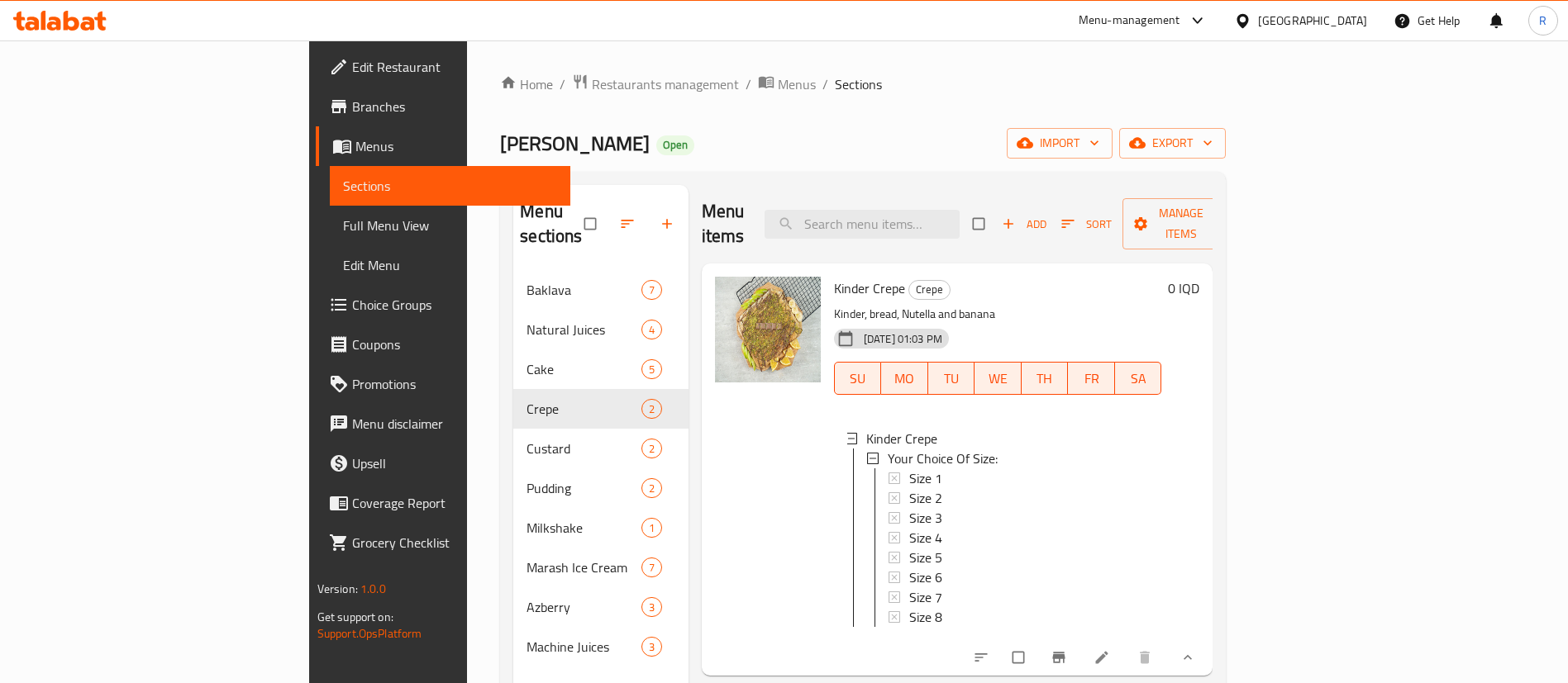
scroll to position [231, 0]
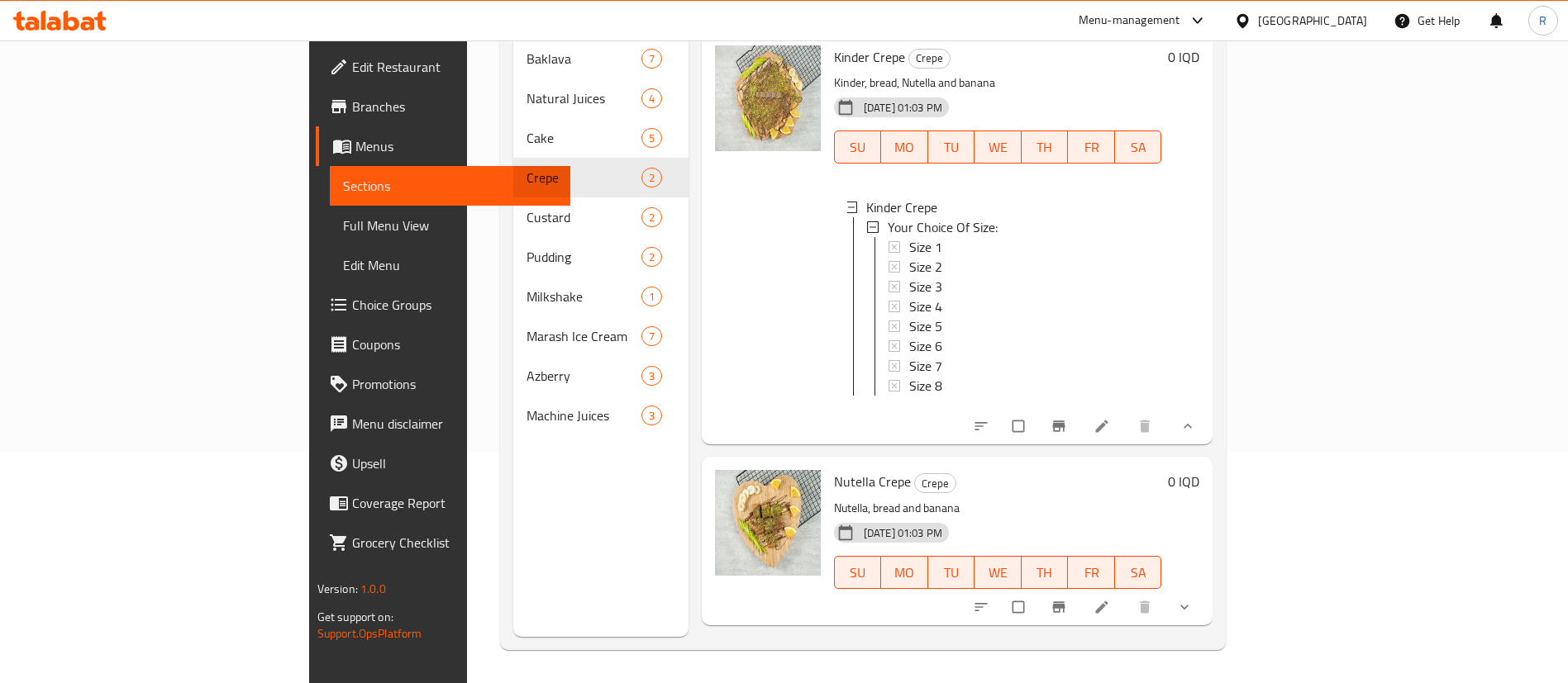
click at [1206, 600] on button "show more" at bounding box center [1186, 607] width 40 height 37
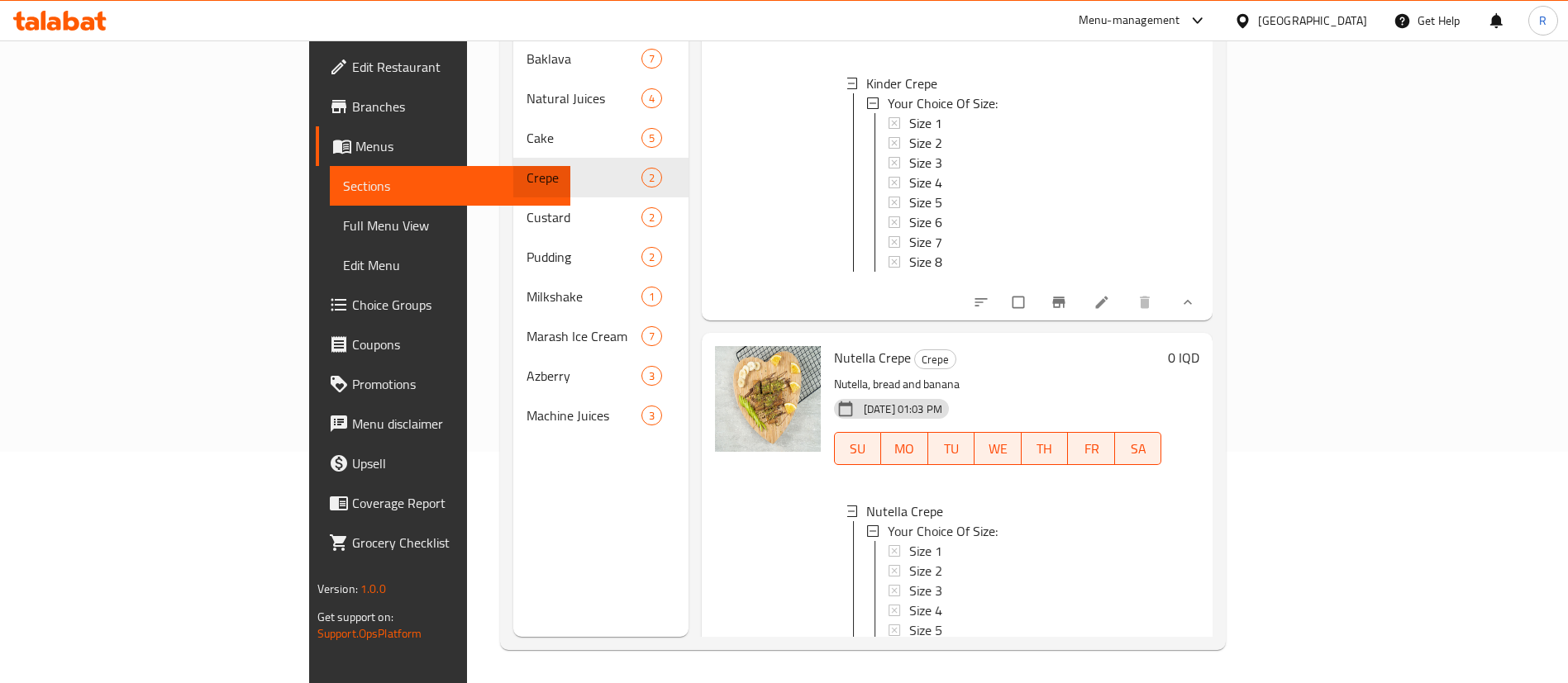
scroll to position [246, 0]
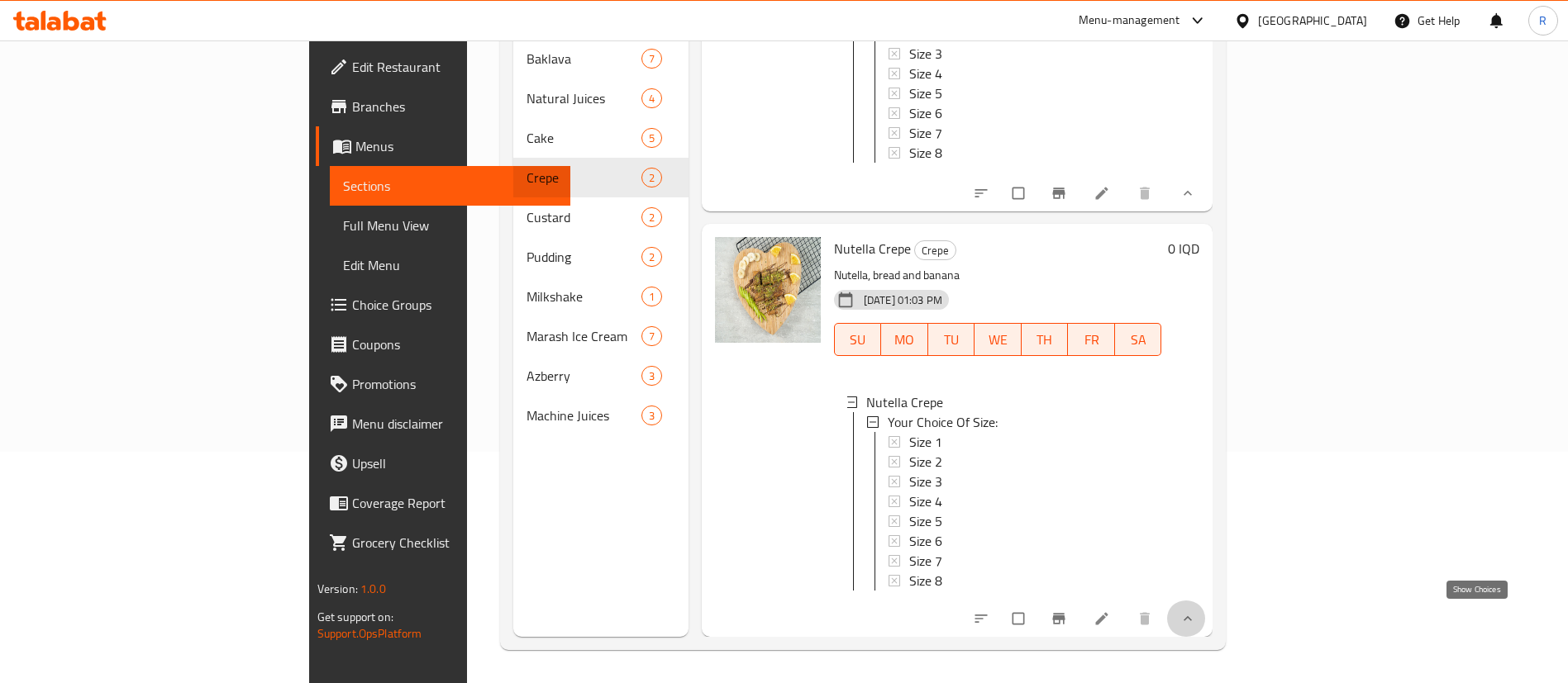
click at [1196, 614] on icon "show more" at bounding box center [1187, 619] width 17 height 17
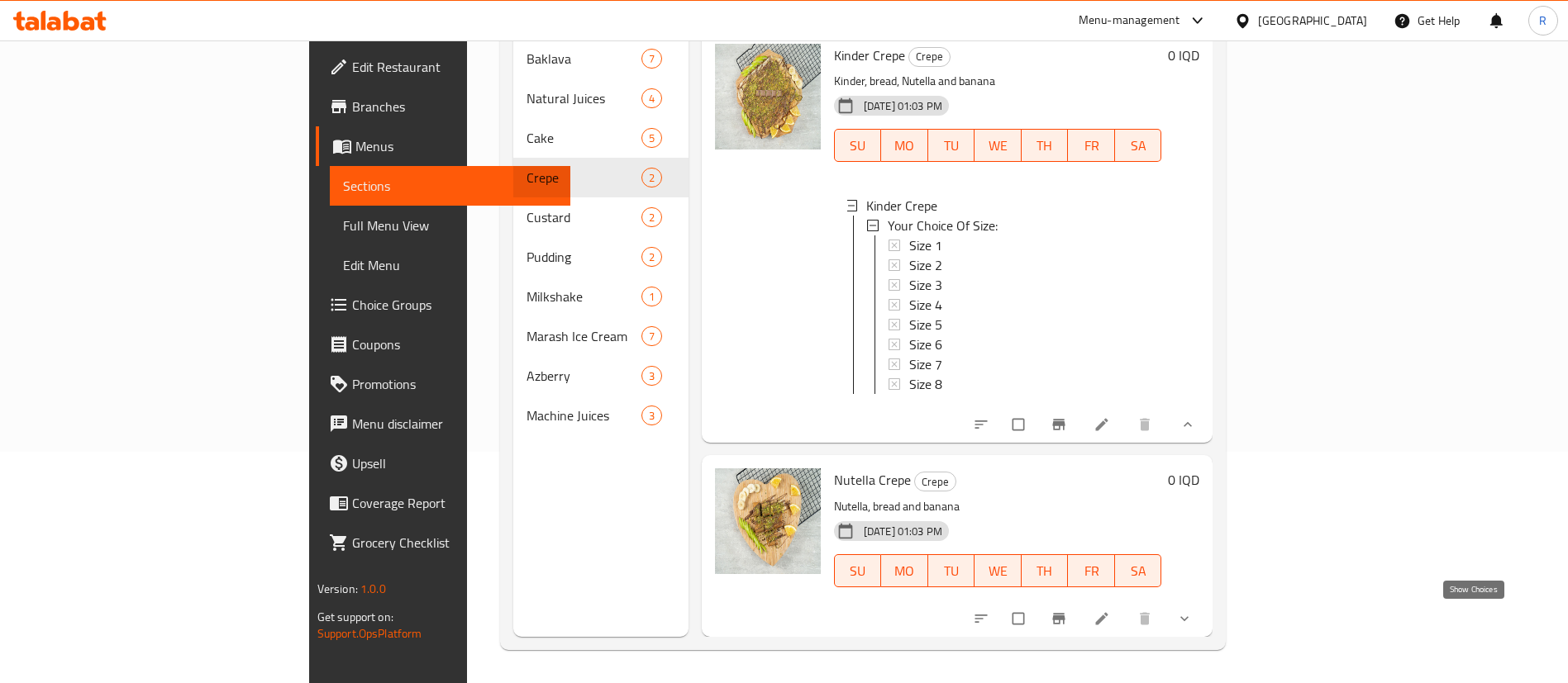
scroll to position [0, 0]
click at [1196, 423] on icon "show more" at bounding box center [1187, 426] width 17 height 17
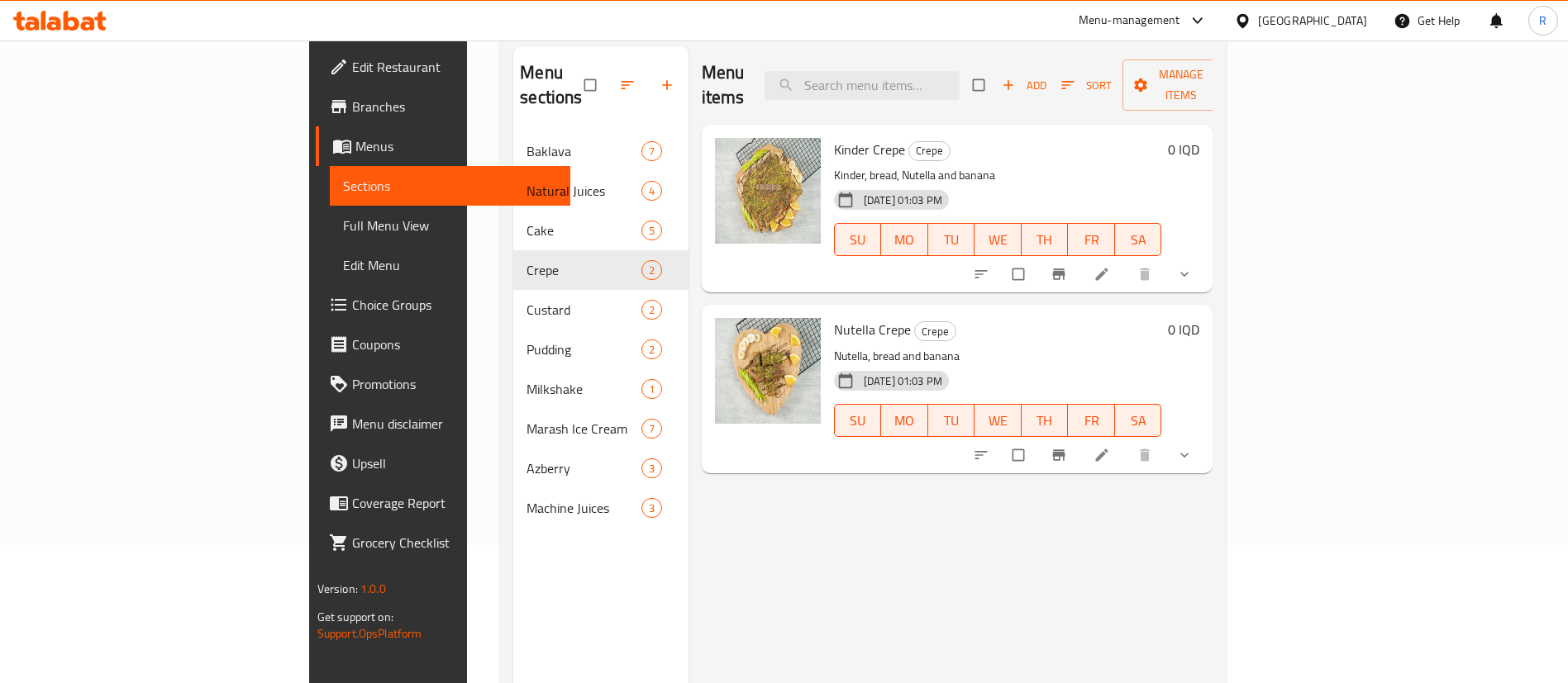
scroll to position [108, 0]
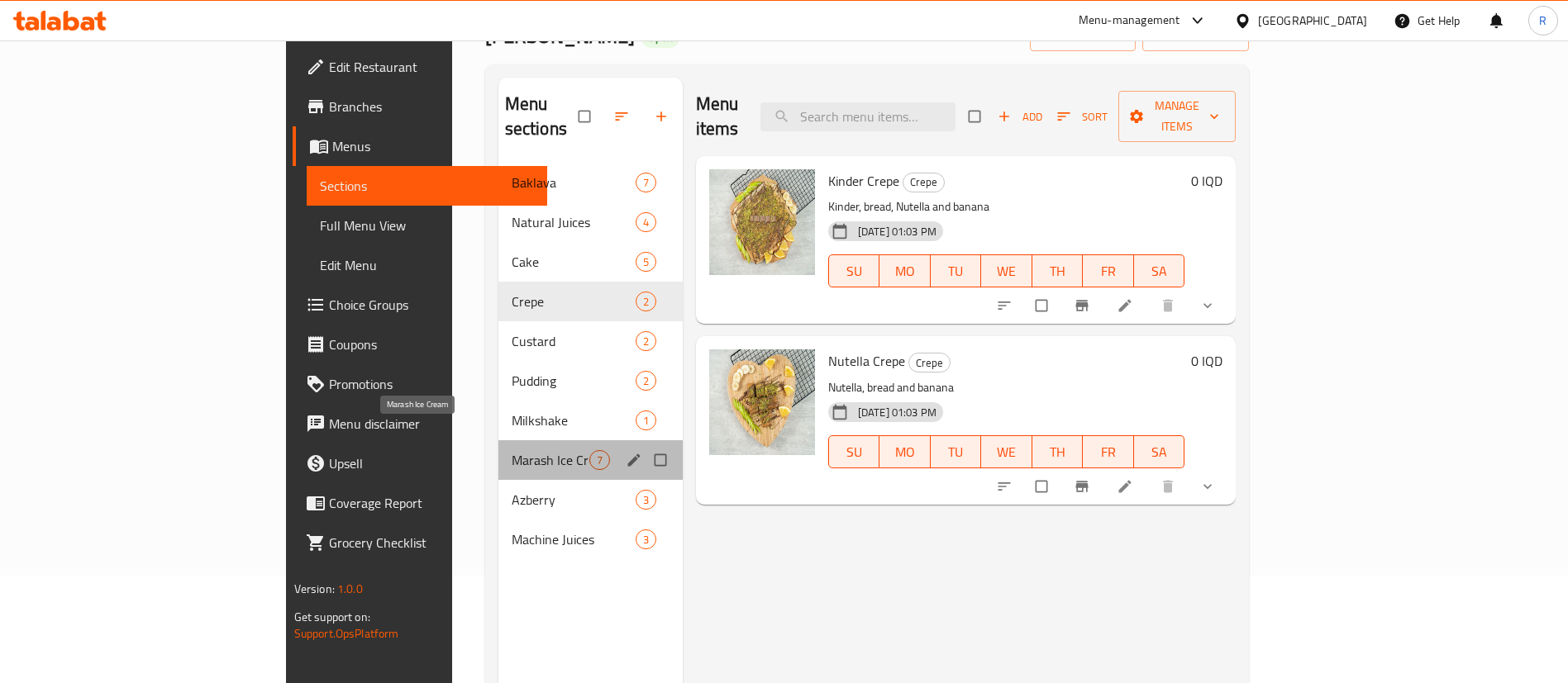
click at [511, 451] on span "Marash Ice Cream" at bounding box center [550, 461] width 78 height 20
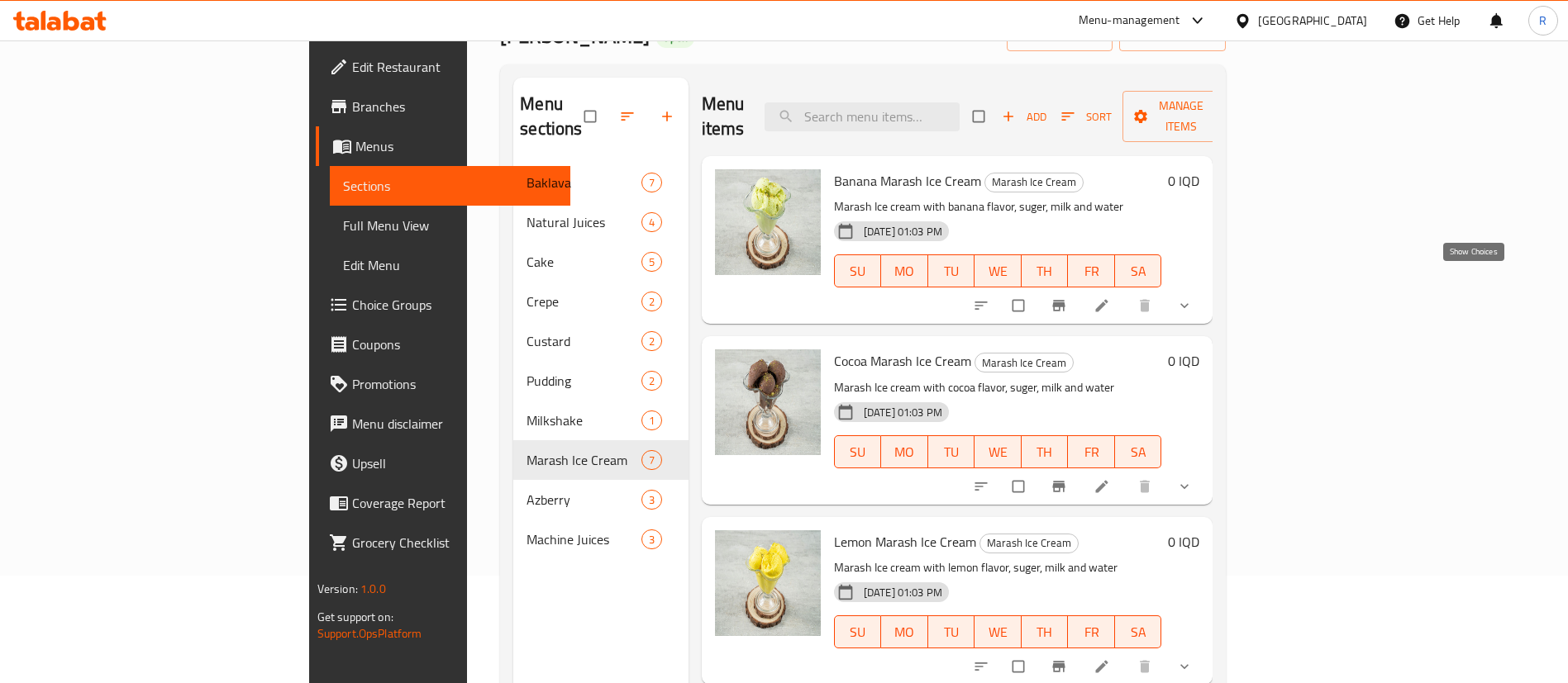
click at [1192, 298] on icon "show more" at bounding box center [1184, 305] width 17 height 17
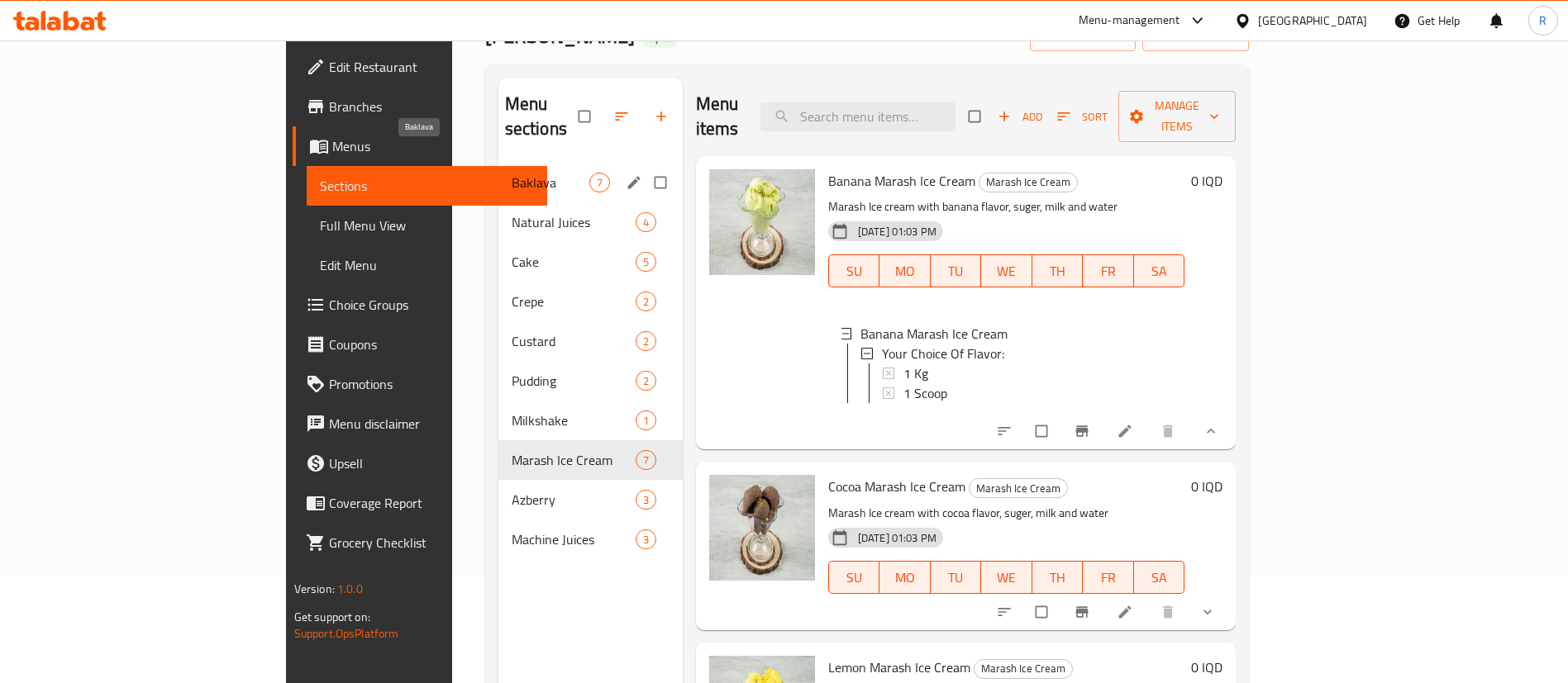
drag, startPoint x: 355, startPoint y: 159, endPoint x: 397, endPoint y: 179, distance: 46.5
click at [511, 173] on span "Baklava" at bounding box center [550, 183] width 78 height 20
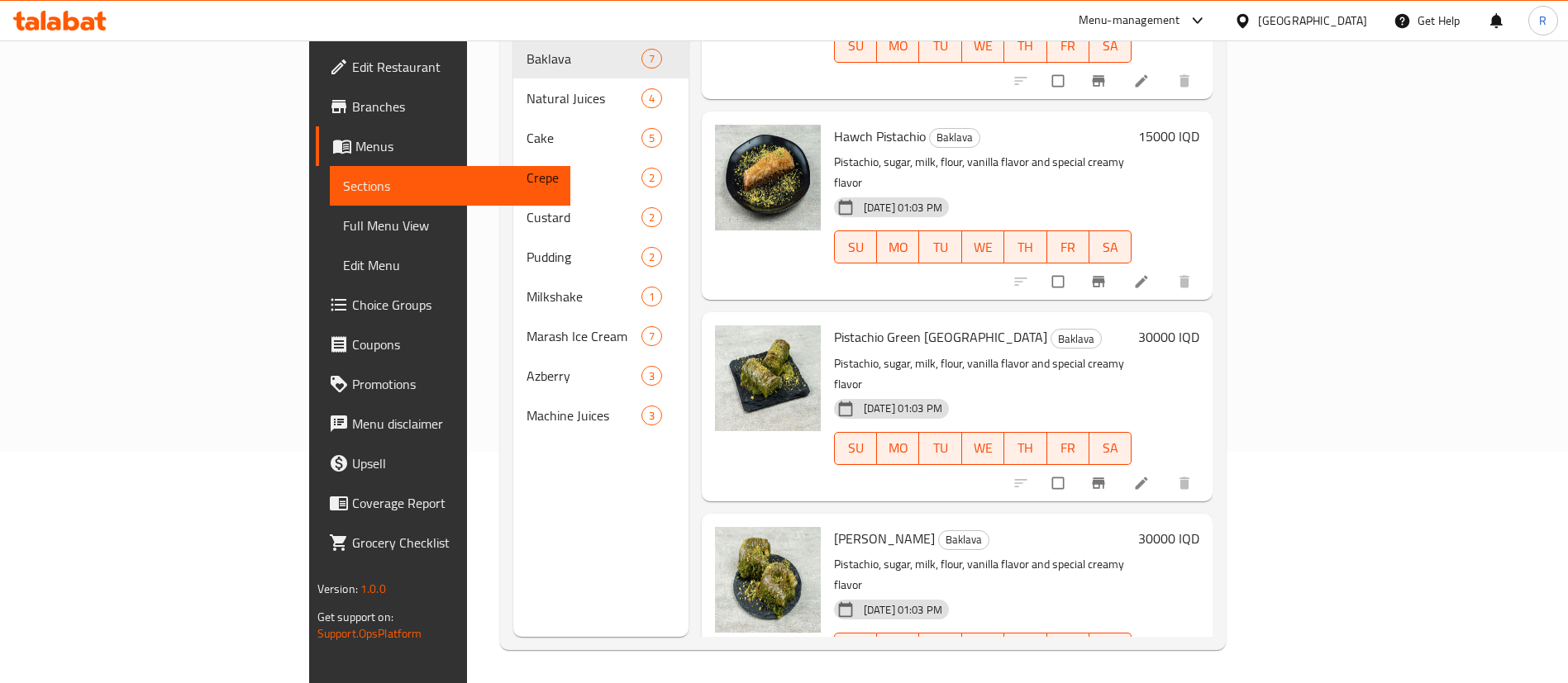
scroll to position [126, 0]
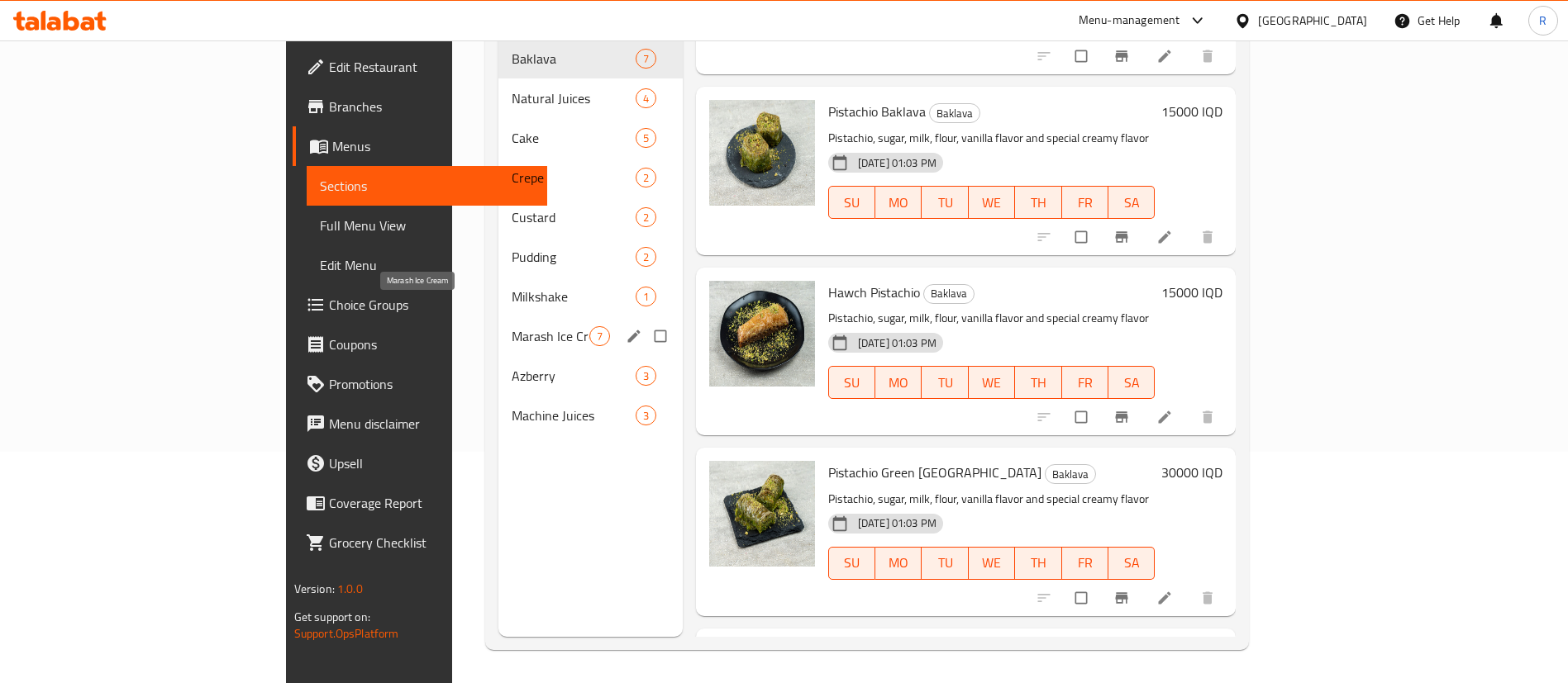
click at [511, 326] on span "Marash Ice Cream" at bounding box center [550, 336] width 78 height 20
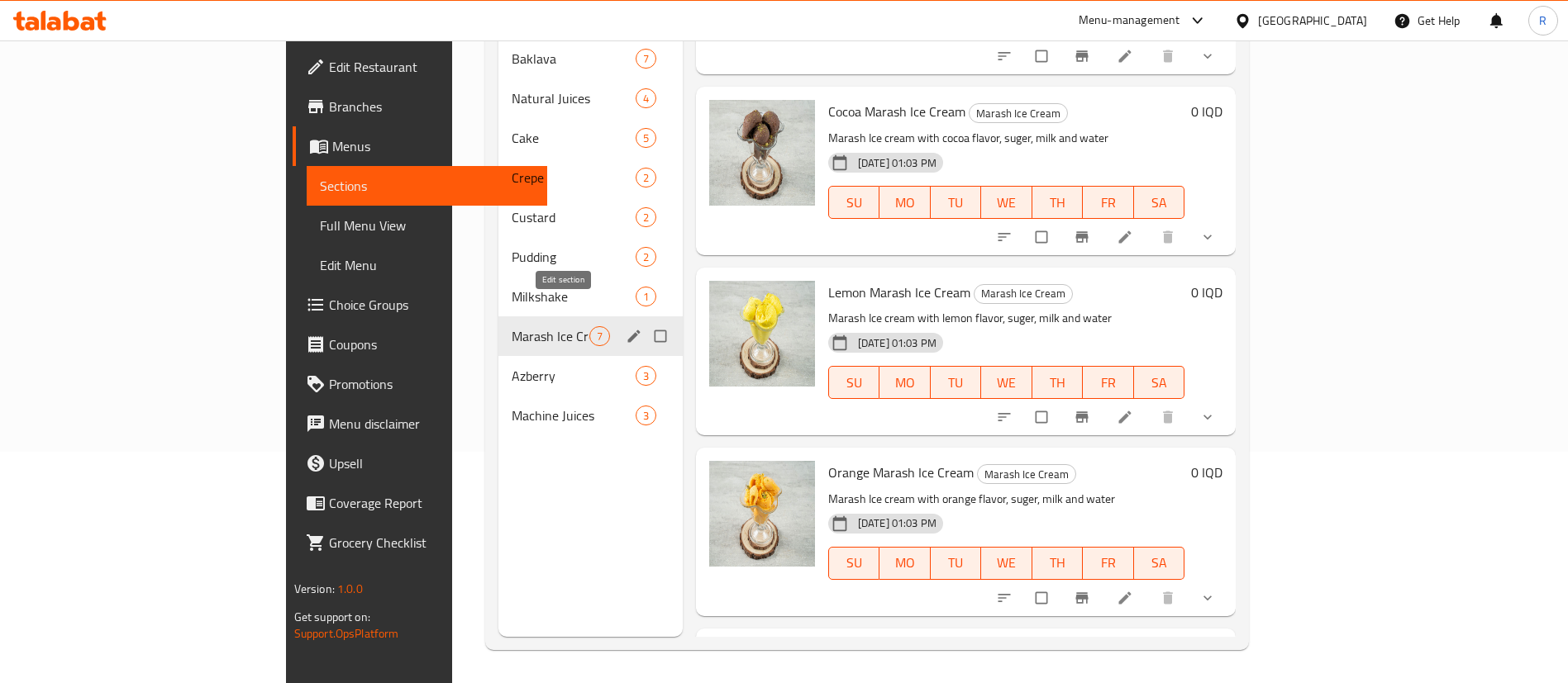
click at [626, 328] on icon "edit" at bounding box center [634, 336] width 17 height 17
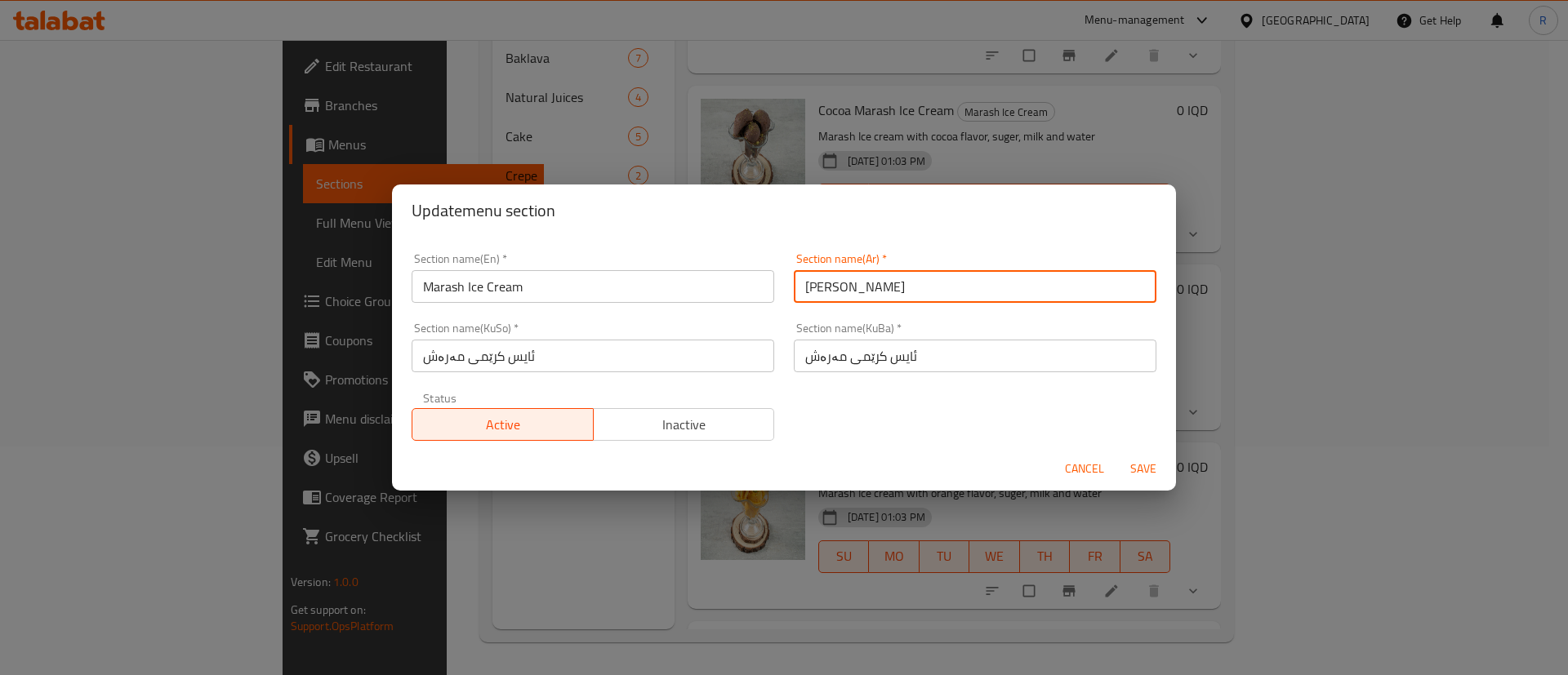
drag, startPoint x: 929, startPoint y: 283, endPoint x: 786, endPoint y: 291, distance: 143.2
click at [794, 291] on input "الايس كريم مرش" at bounding box center [975, 286] width 362 height 32
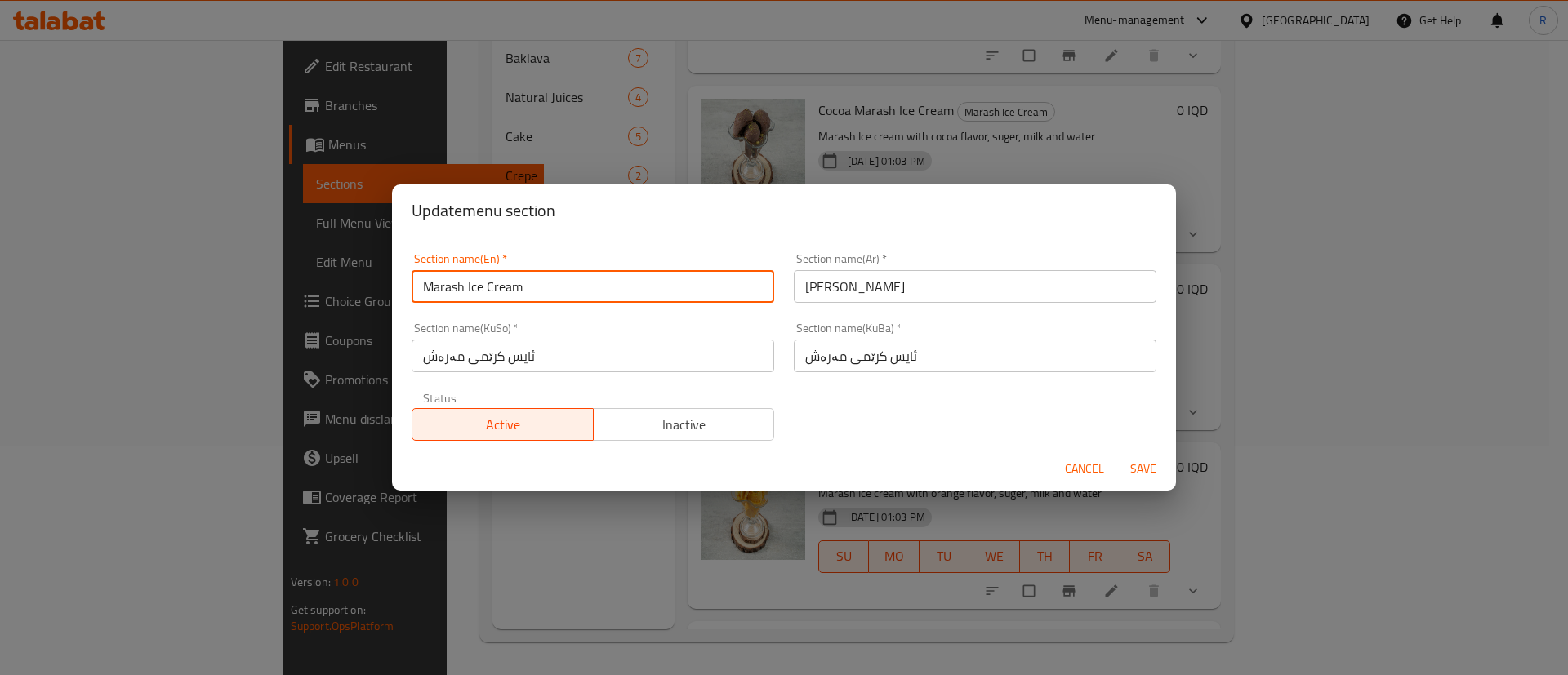
drag, startPoint x: 560, startPoint y: 286, endPoint x: 413, endPoint y: 297, distance: 147.4
click at [414, 299] on input "Marash Ice Cream" at bounding box center [592, 286] width 362 height 32
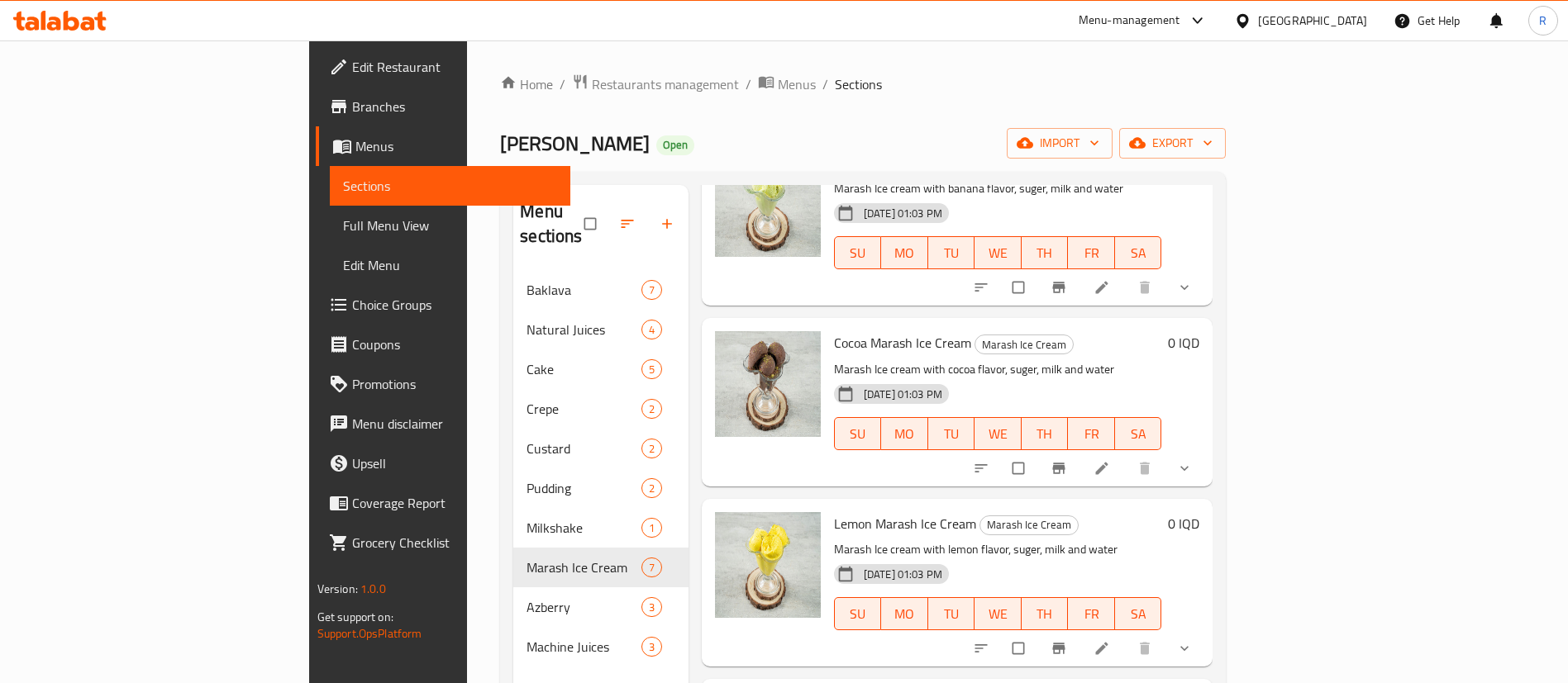
drag, startPoint x: 423, startPoint y: 141, endPoint x: 299, endPoint y: 152, distance: 124.5
click at [500, 152] on h2 "Zakaria Sweets Open" at bounding box center [597, 143] width 194 height 27
copy span "[PERSON_NAME]"
click at [666, 28] on div "Menu-management Iraq Get Help R" at bounding box center [784, 21] width 1568 height 40
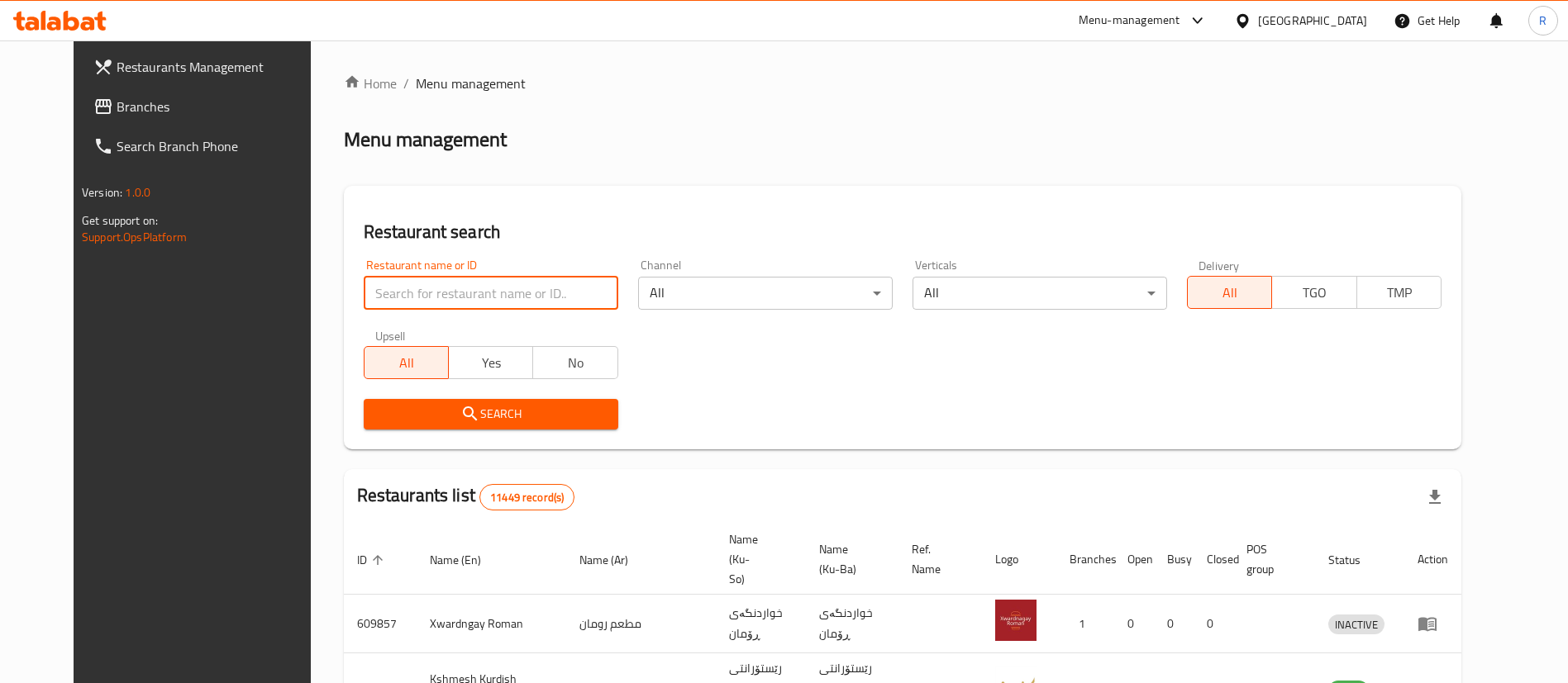
click at [420, 290] on input "search" at bounding box center [490, 293] width 254 height 33
type input "pizza d"
click at [461, 416] on icon "submit" at bounding box center [471, 414] width 20 height 20
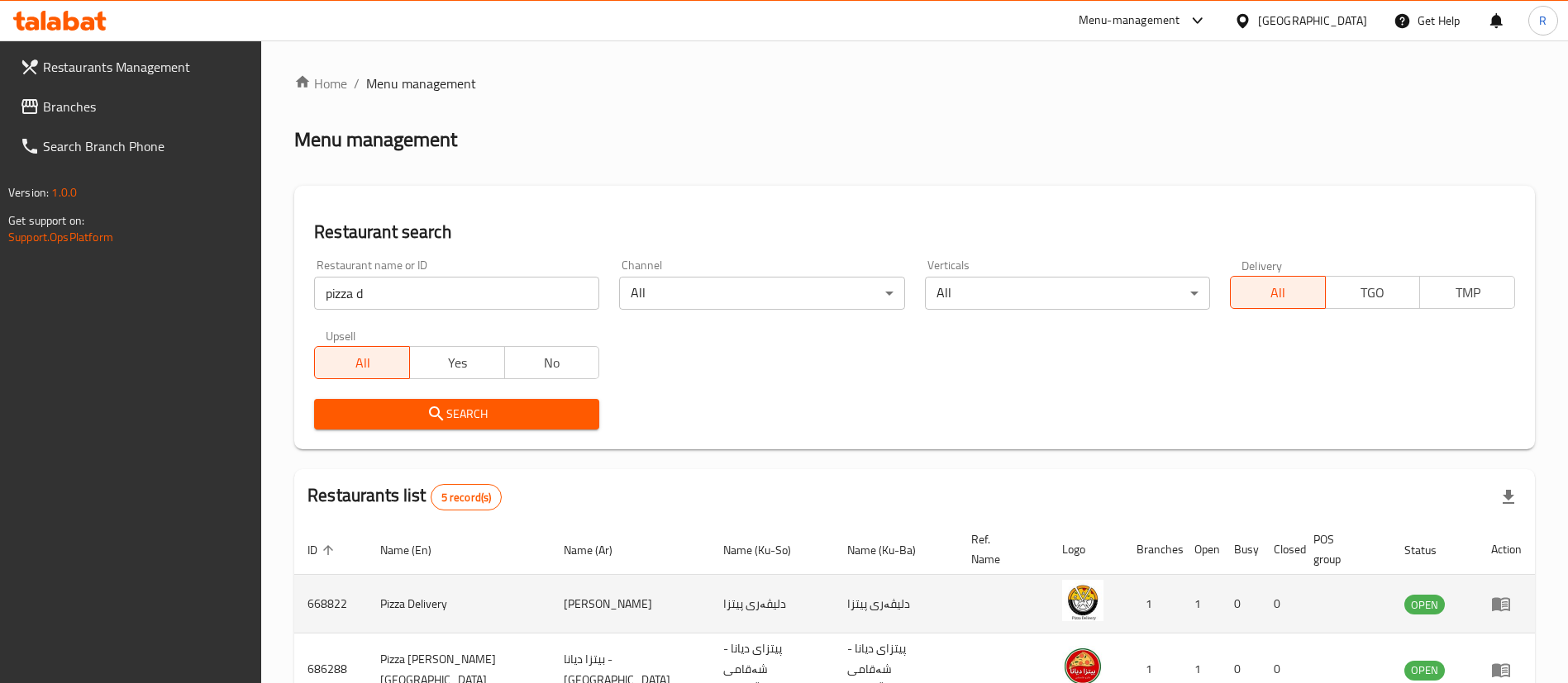
scroll to position [124, 0]
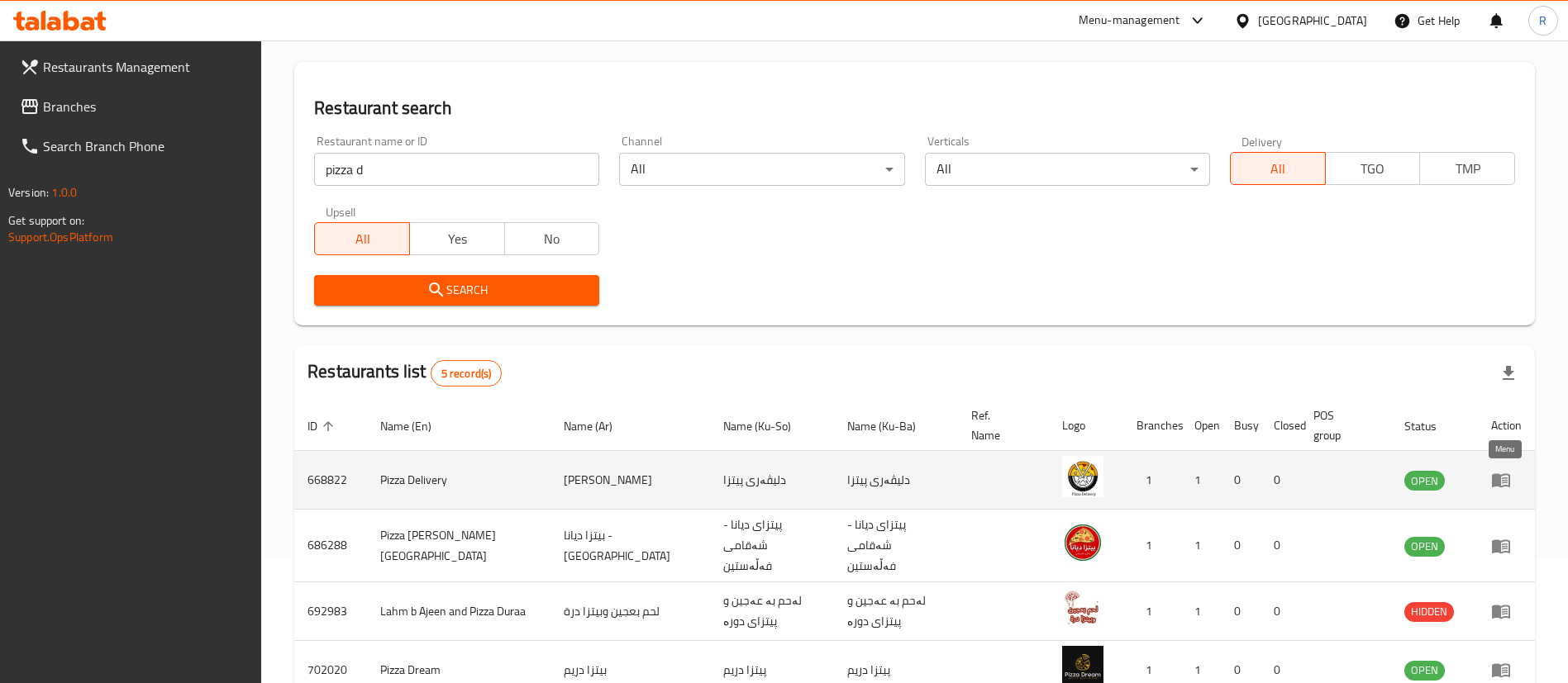
click at [1499, 476] on icon "enhanced table" at bounding box center [1501, 481] width 18 height 14
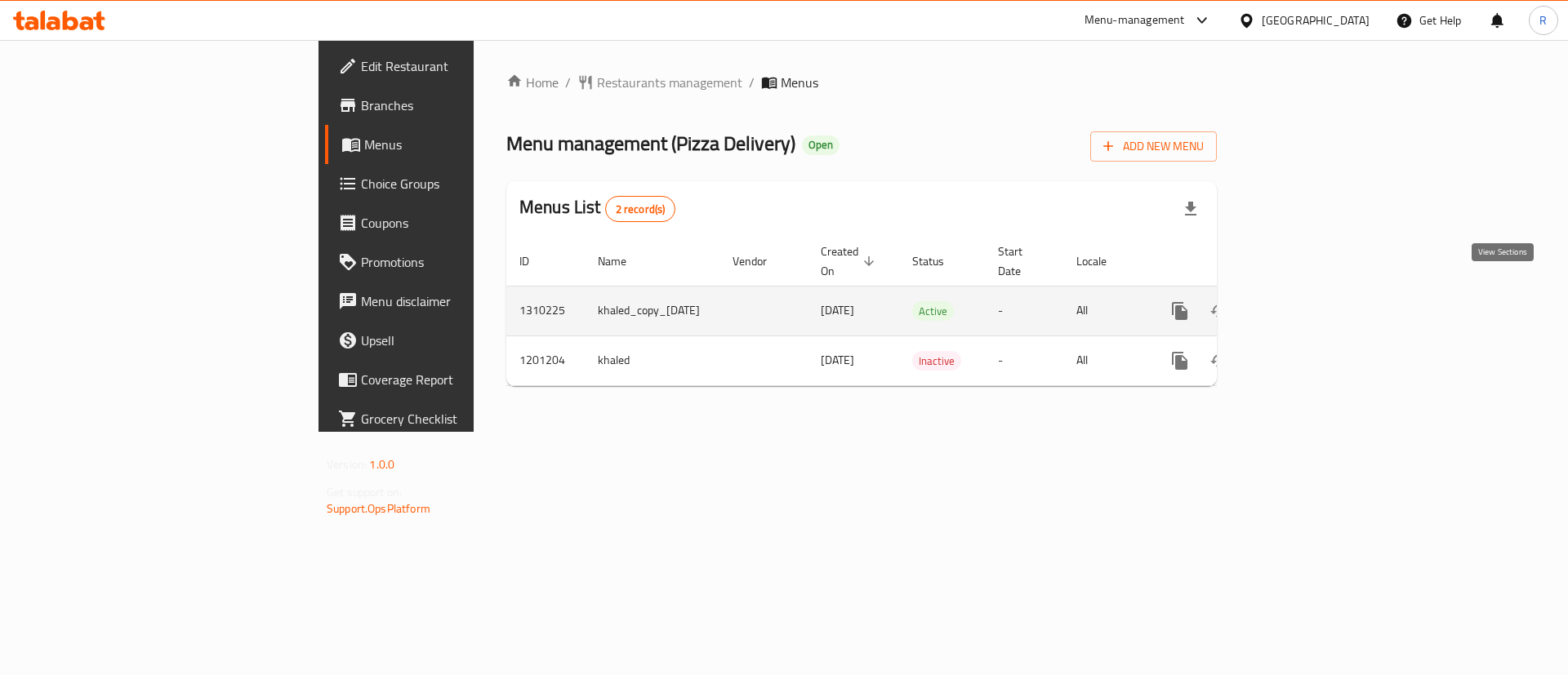
click at [1317, 293] on link "enhanced table" at bounding box center [1297, 311] width 39 height 39
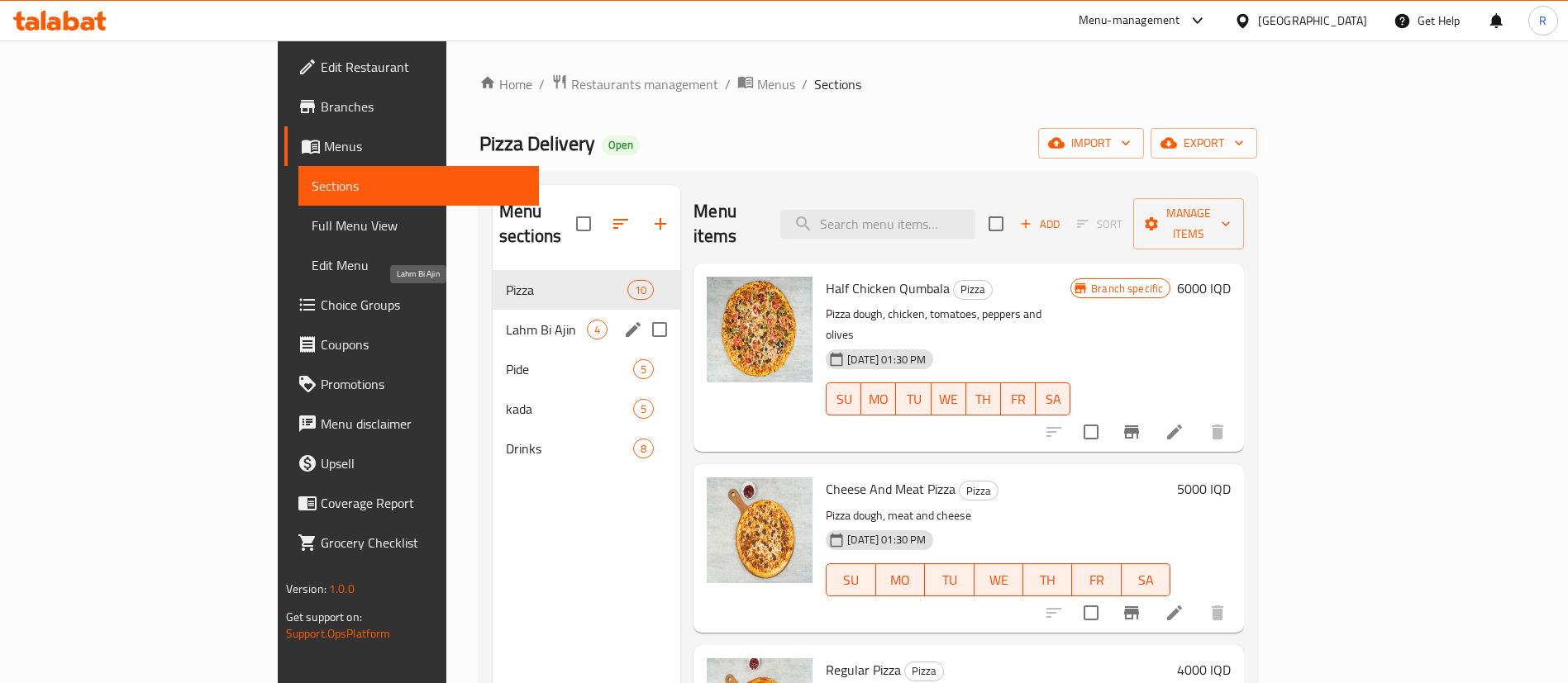
click at [506, 320] on span "Lahm Bi Ajin" at bounding box center [547, 330] width 81 height 20
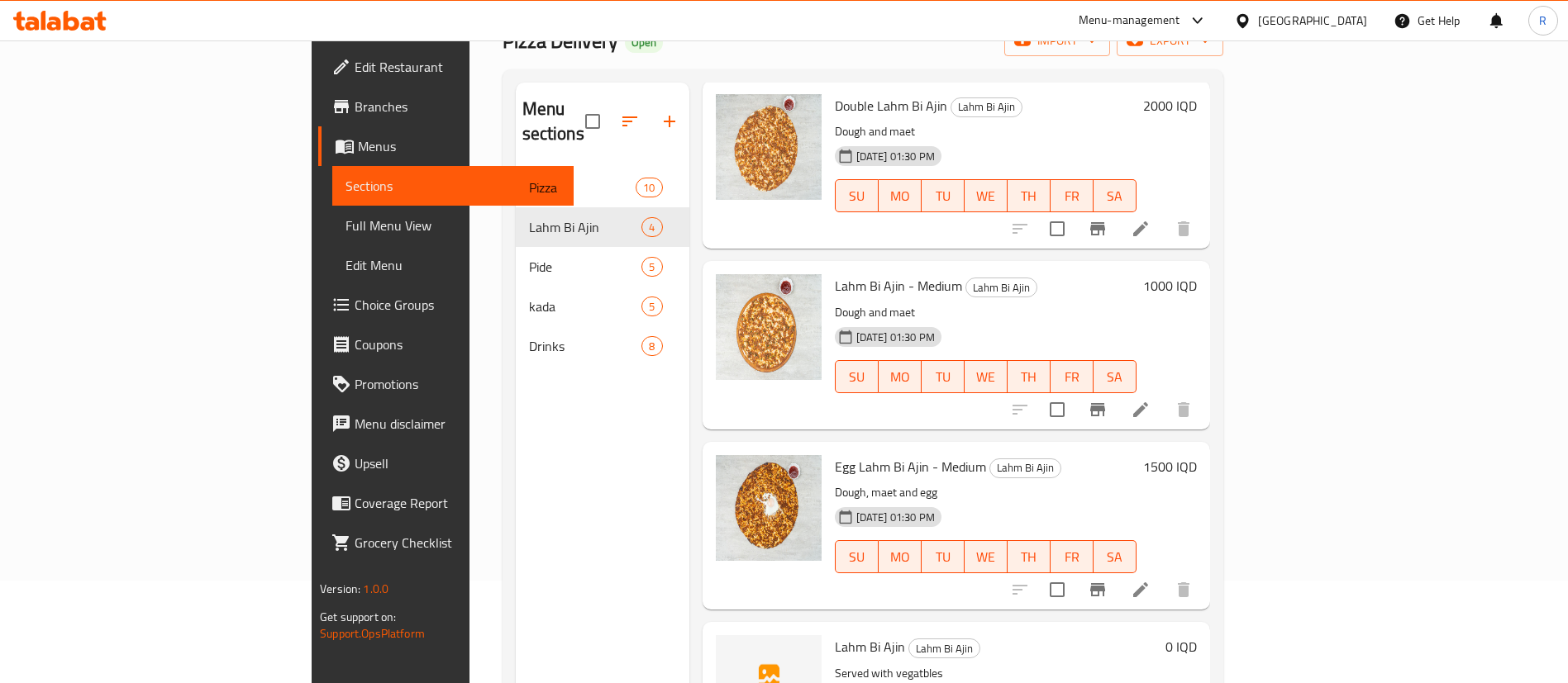
scroll to position [231, 0]
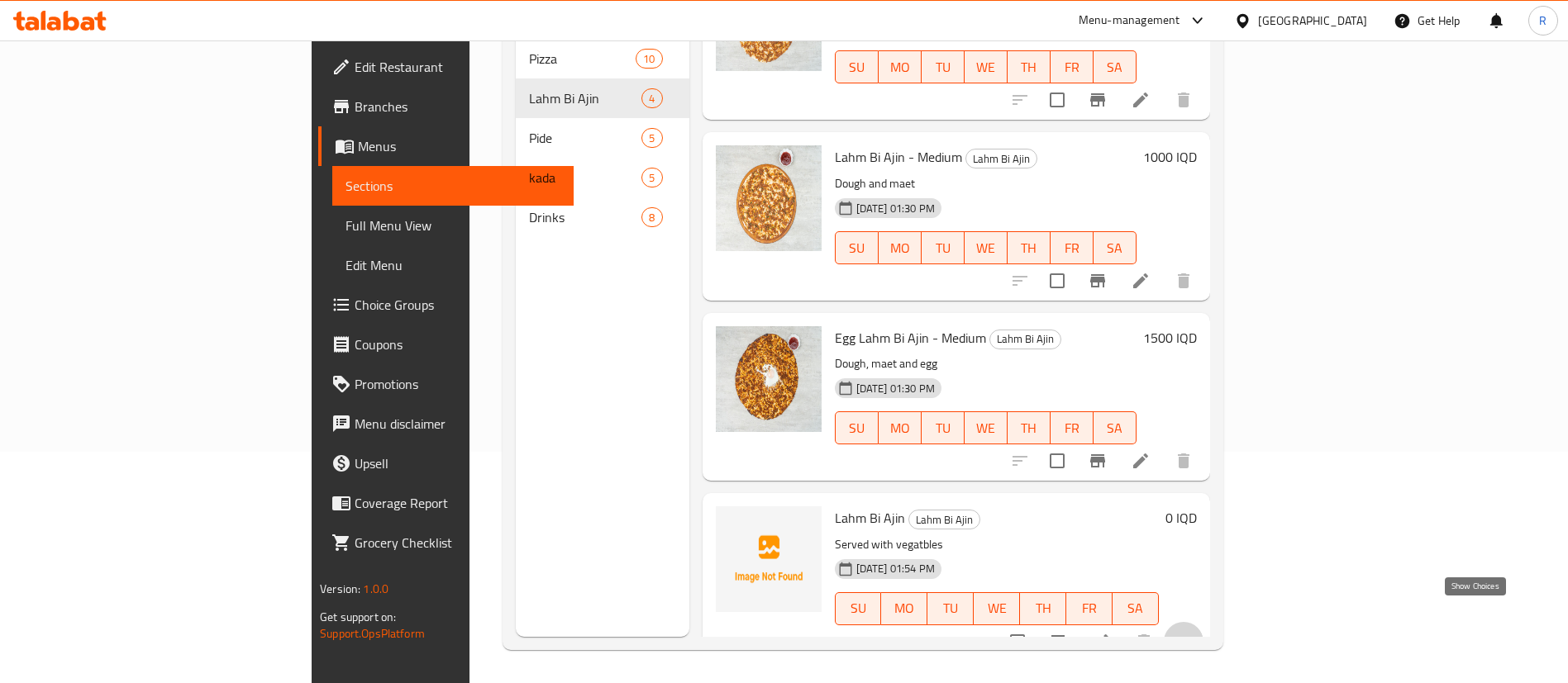
click at [1193, 633] on icon "show more" at bounding box center [1183, 642] width 20 height 20
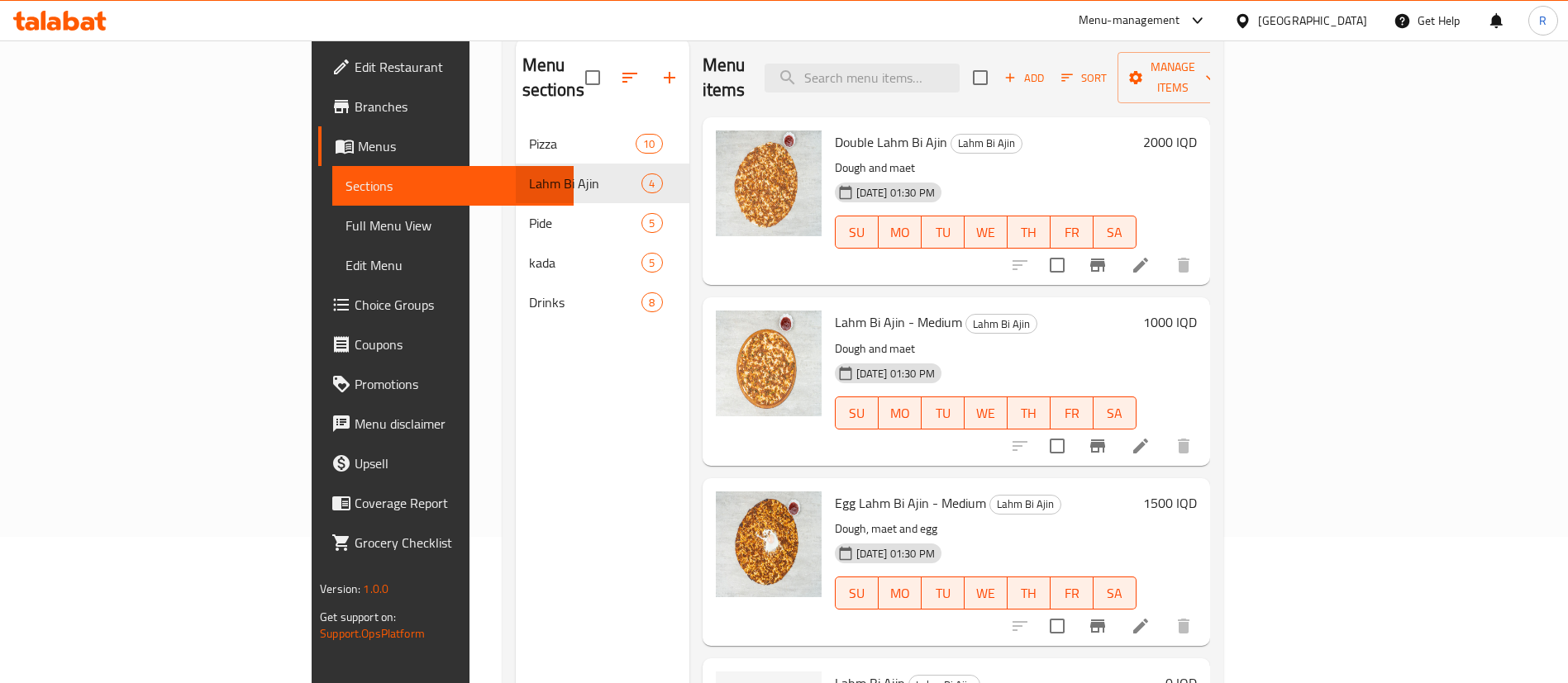
scroll to position [108, 0]
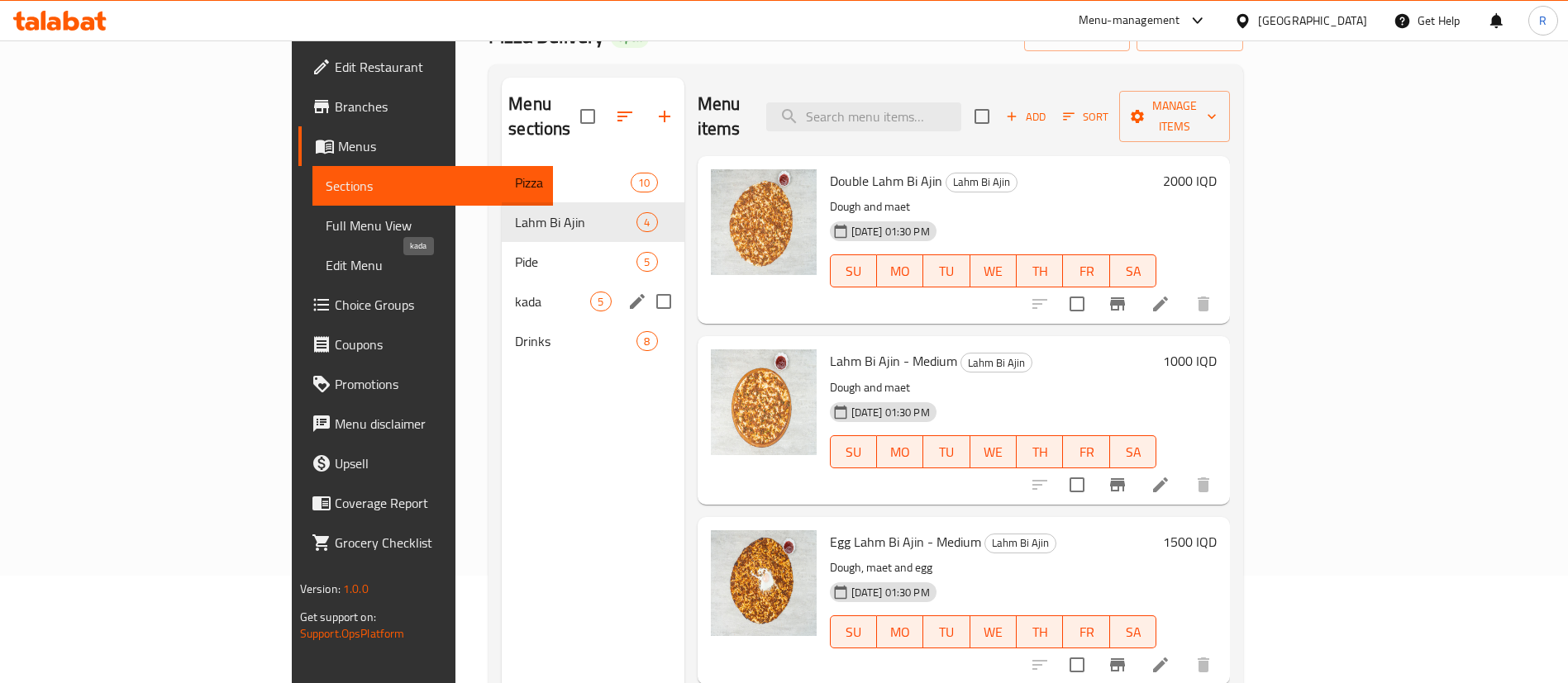
click at [515, 292] on span "kada" at bounding box center [553, 301] width 75 height 20
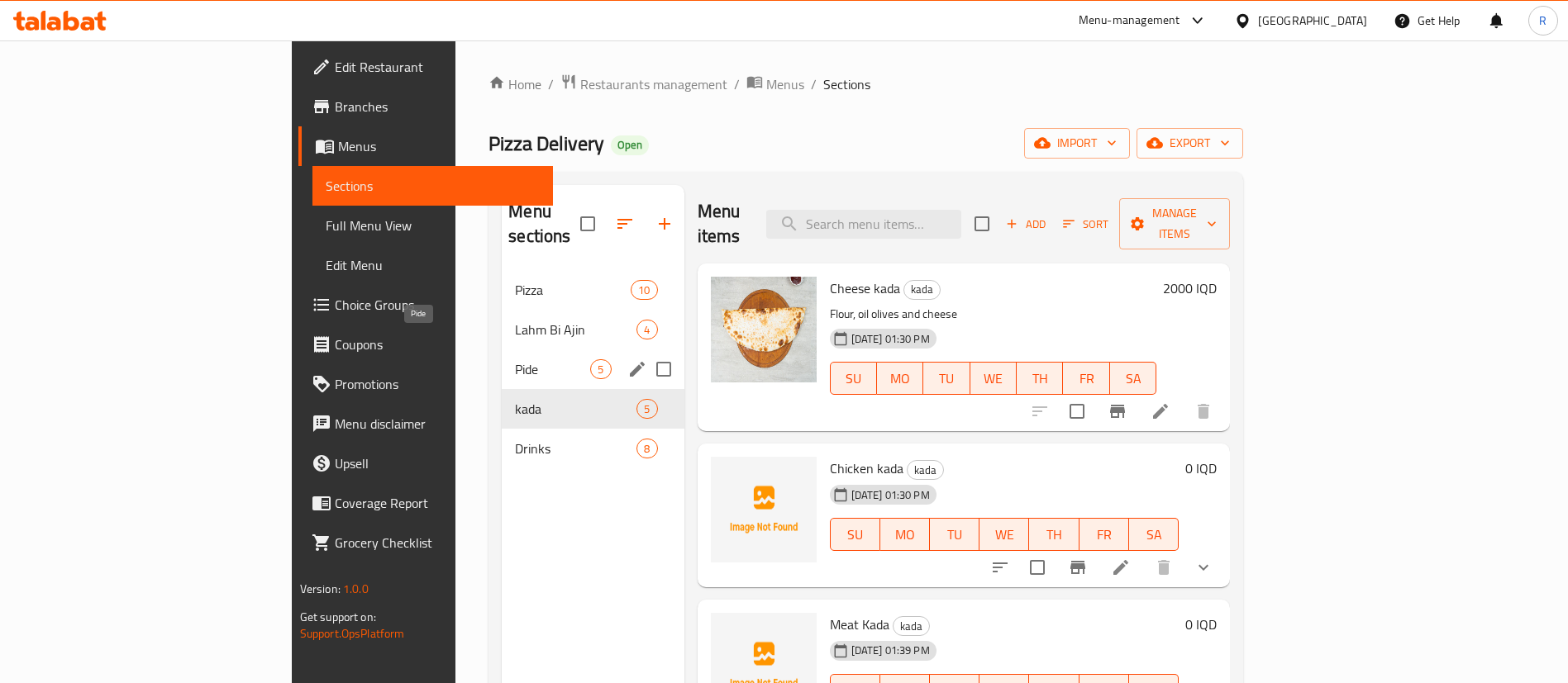
click at [515, 360] on span "Pide" at bounding box center [553, 370] width 75 height 20
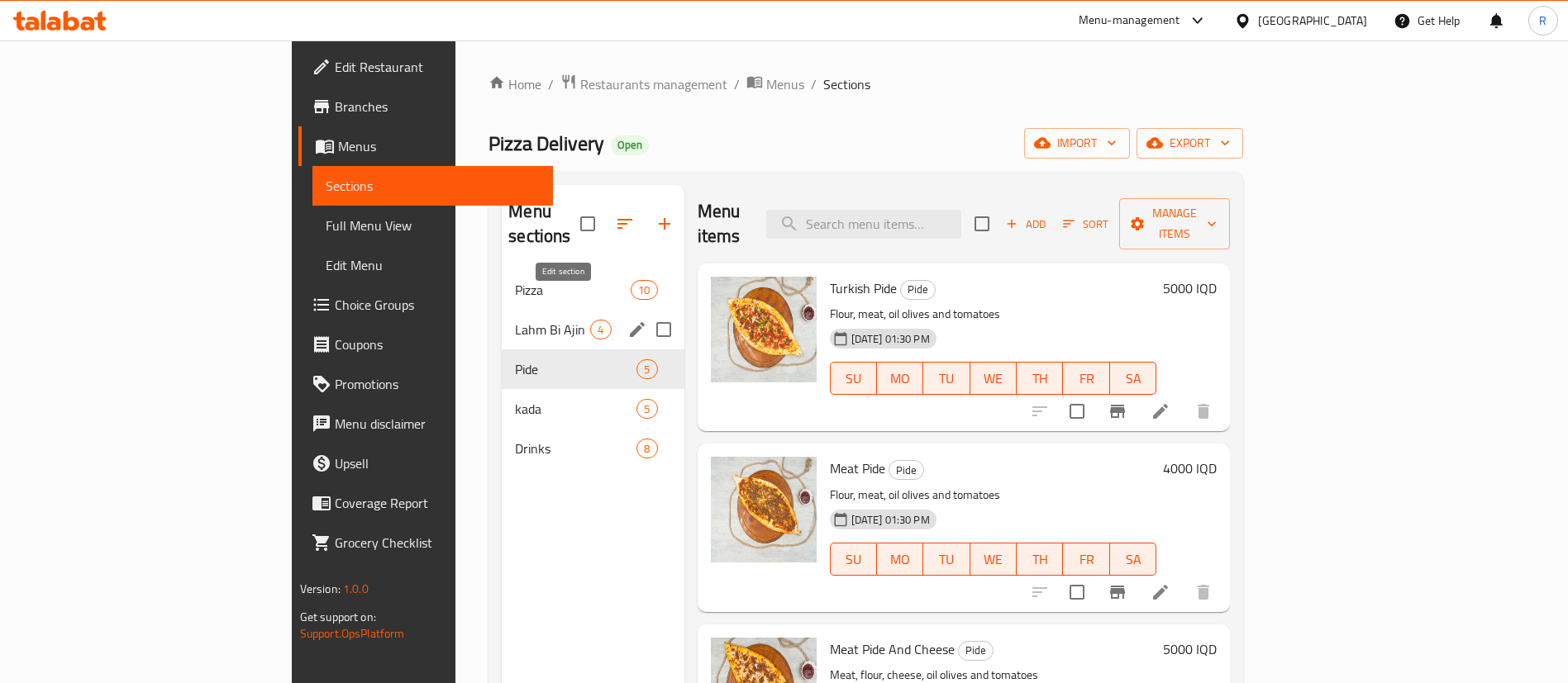
click at [628, 320] on icon "edit" at bounding box center [638, 330] width 20 height 20
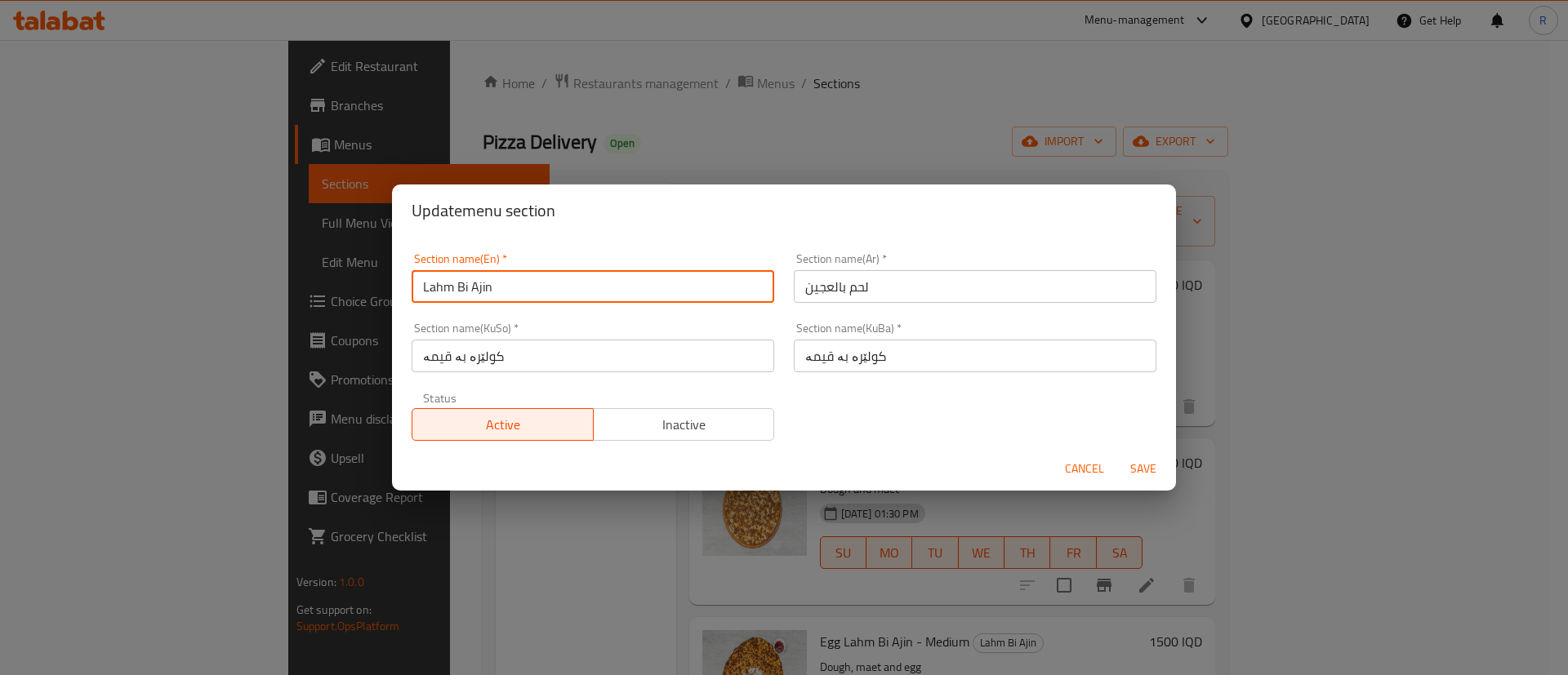
drag, startPoint x: 510, startPoint y: 291, endPoint x: 336, endPoint y: 296, distance: 174.1
click at [336, 296] on div "Update menu section Section name(En)   * Lahm Bi Ajin Section name(En) * Sectio…" at bounding box center [784, 337] width 1568 height 675
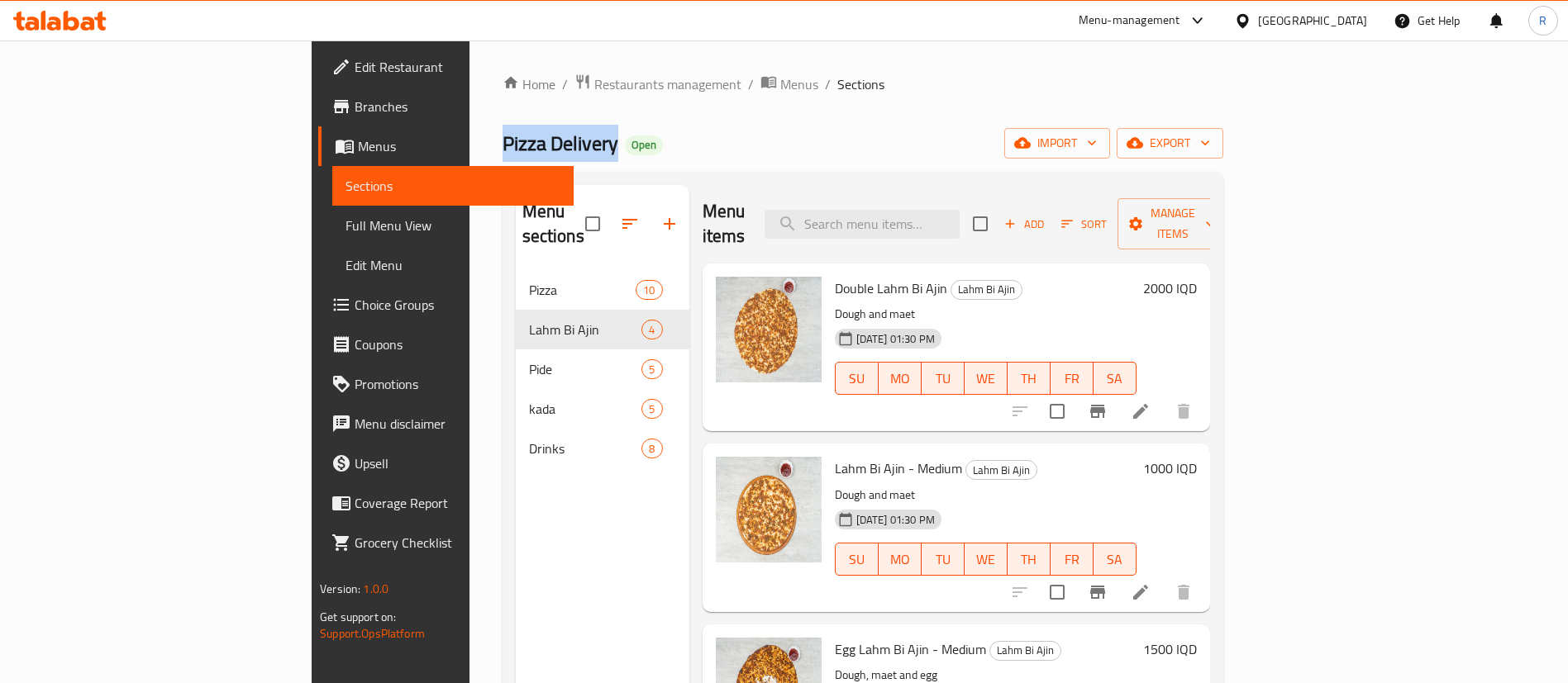
drag, startPoint x: 410, startPoint y: 145, endPoint x: 280, endPoint y: 150, distance: 130.1
click at [470, 150] on div "Home / Restaurants management / Menus / Sections Pizza Delivery Open import exp…" at bounding box center [863, 477] width 787 height 874
copy span "Pizza Delivery"
click at [799, 70] on div "Home / Restaurants management / Menus / Sections Pizza Delivery Open import exp…" at bounding box center [863, 477] width 787 height 874
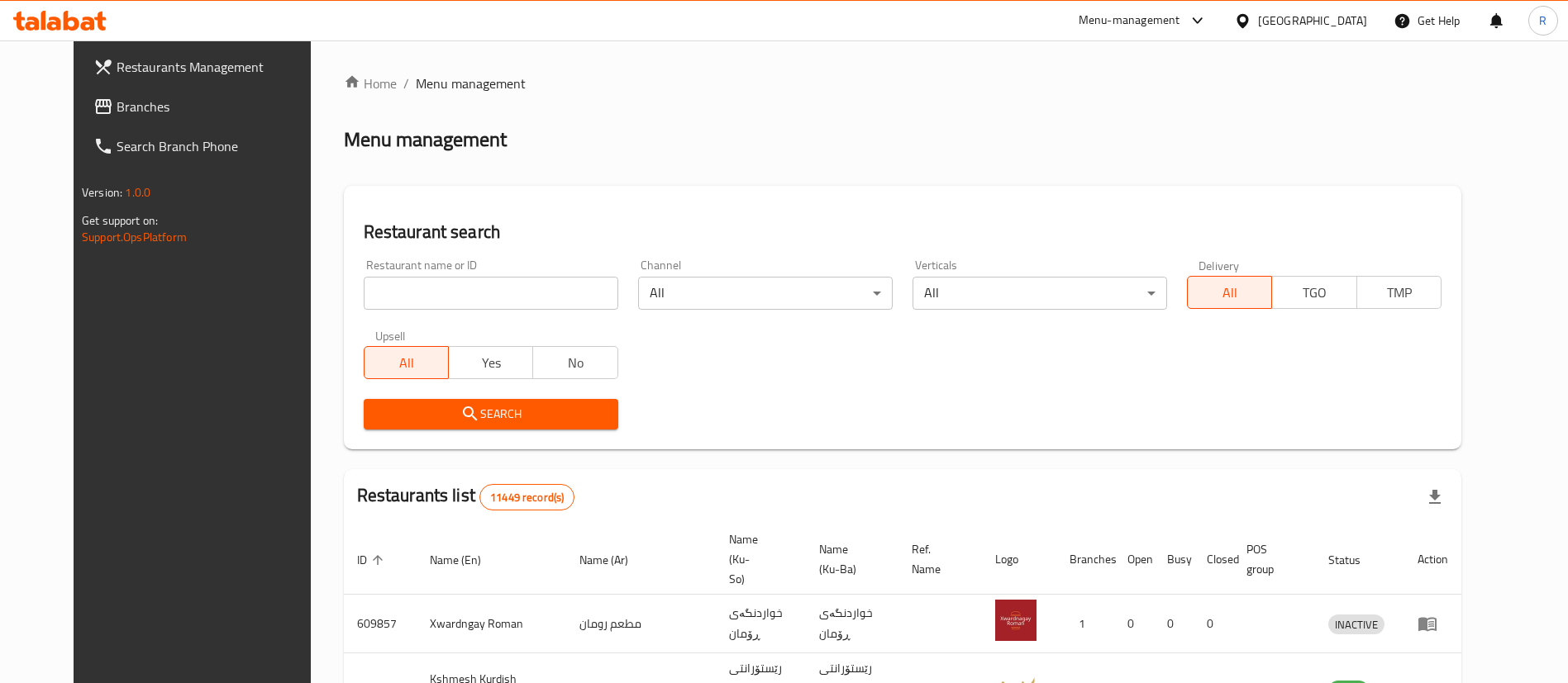
click at [451, 288] on input "search" at bounding box center [490, 293] width 254 height 33
type input "koft"
click button "Search" at bounding box center [490, 414] width 254 height 31
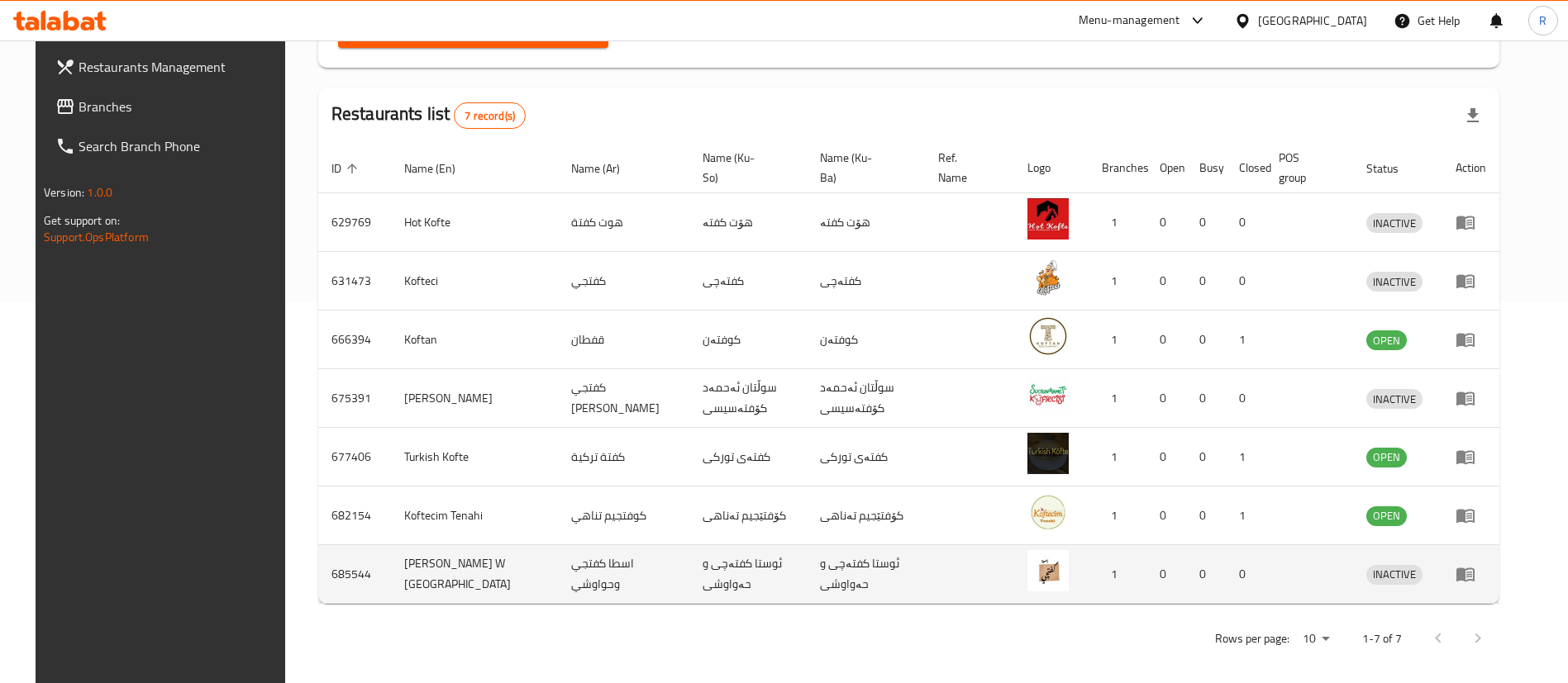
scroll to position [391, 0]
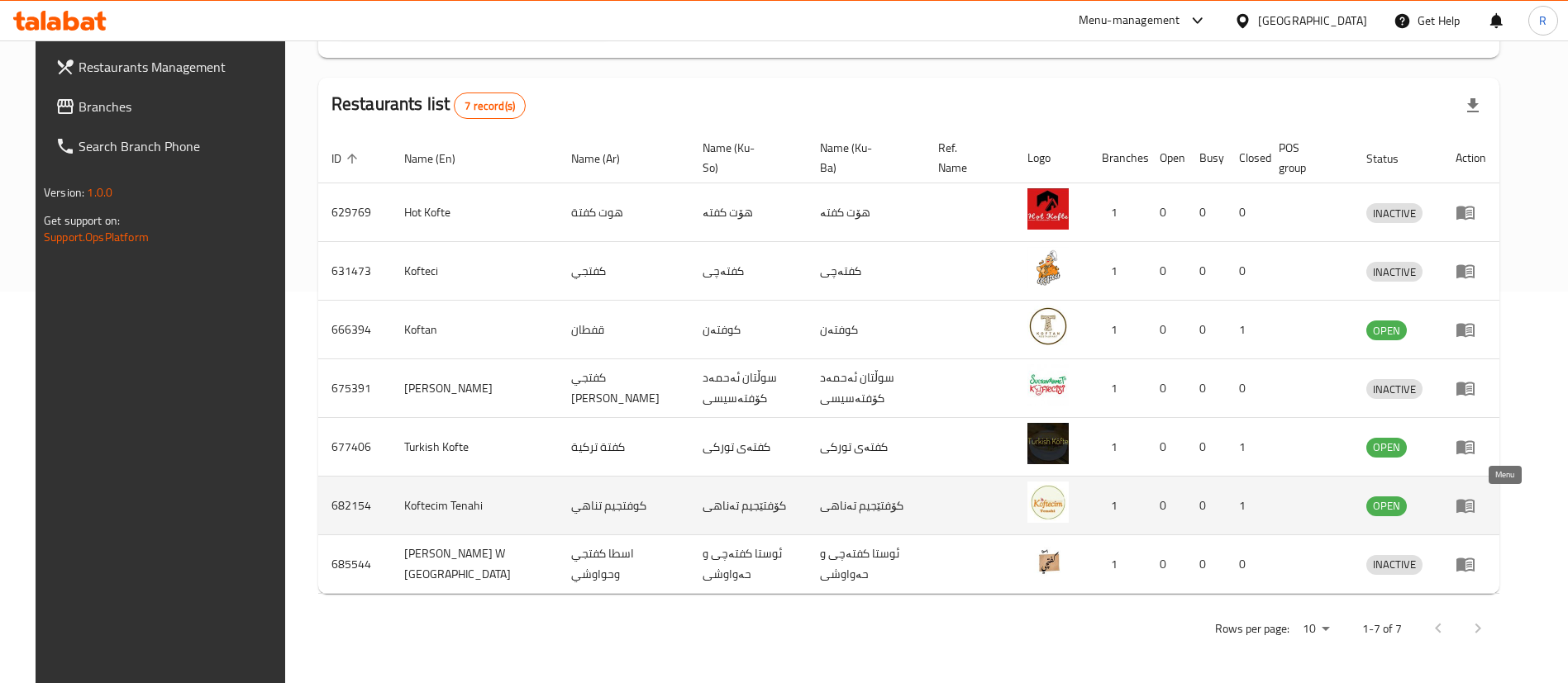
click at [1475, 505] on icon "enhanced table" at bounding box center [1465, 506] width 20 height 20
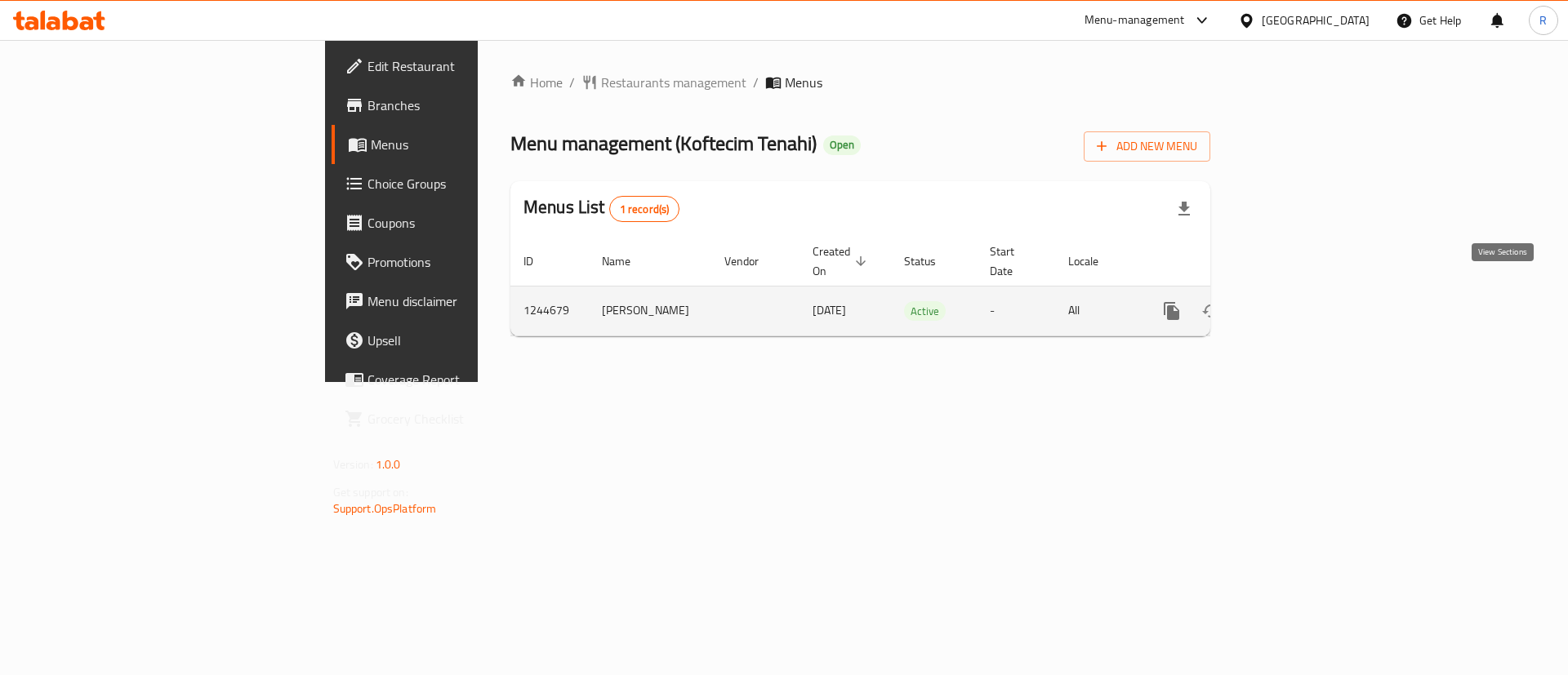
click at [1299, 301] on icon "enhanced table" at bounding box center [1290, 311] width 20 height 20
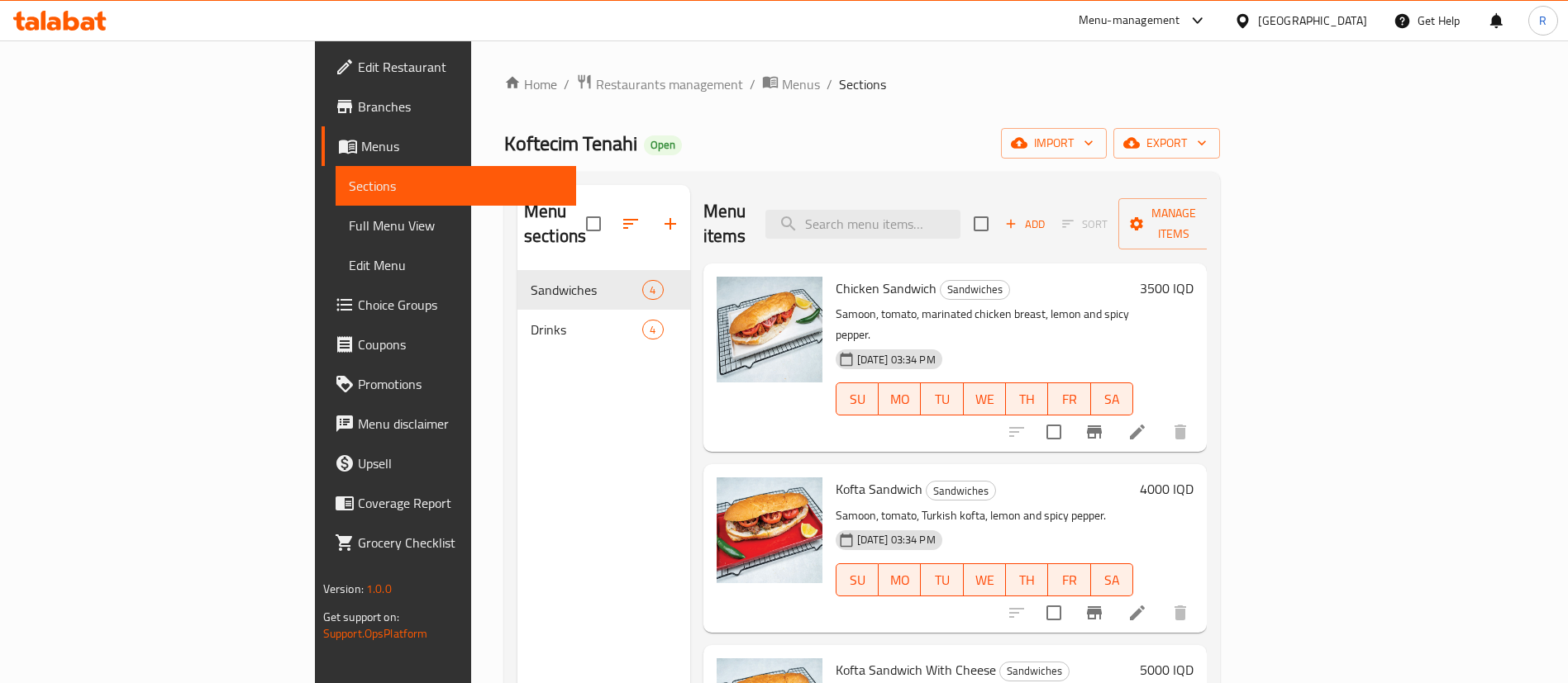
click at [1193, 277] on h6 "3500 IQD" at bounding box center [1167, 288] width 53 height 23
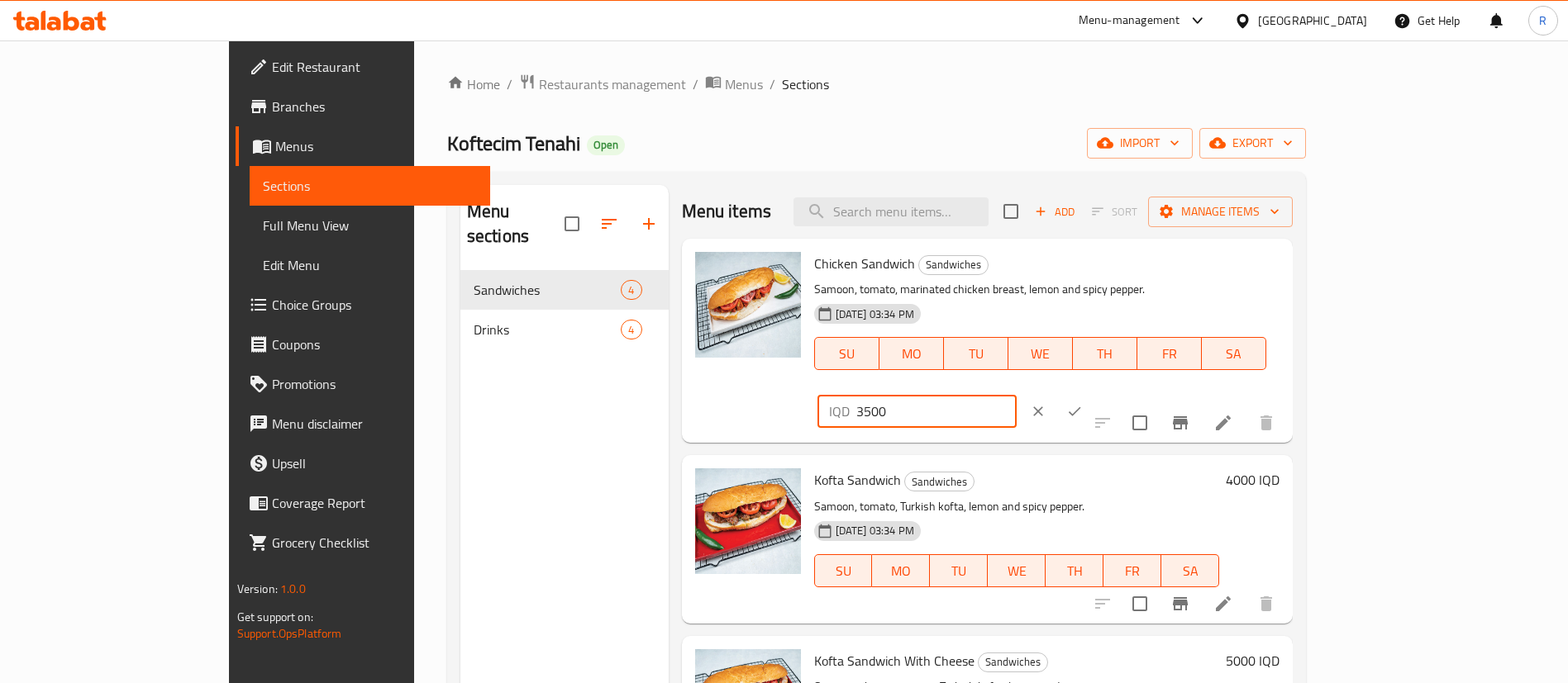
drag, startPoint x: 1242, startPoint y: 296, endPoint x: 1167, endPoint y: 297, distance: 75.0
click at [1167, 298] on div "Chicken Sandwich Sandwiches Samoon, tomato, marinated chicken breast, lemon and…" at bounding box center [1047, 340] width 479 height 191
type input "4000"
click at [1092, 393] on button "ok" at bounding box center [1074, 411] width 37 height 37
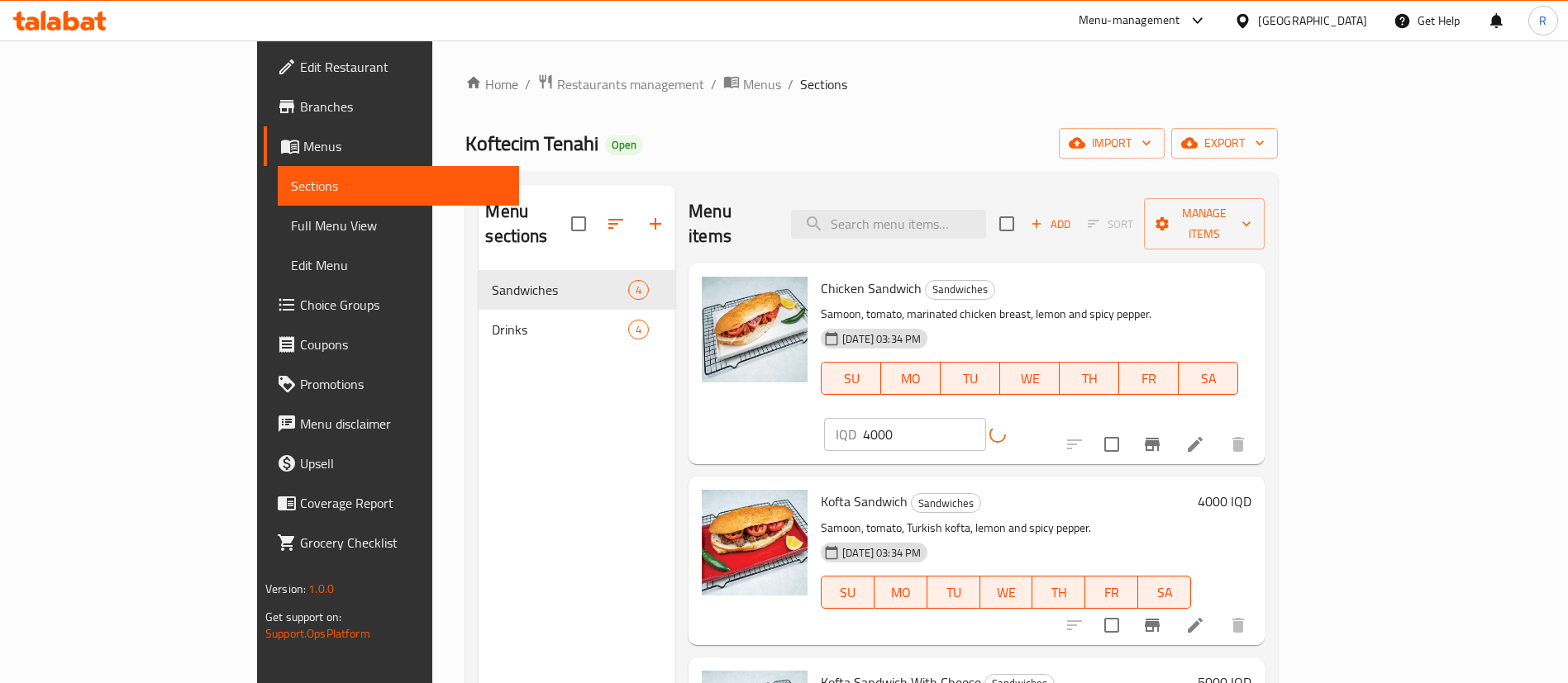
click at [1252, 490] on h6 "4000 IQD" at bounding box center [1224, 501] width 53 height 23
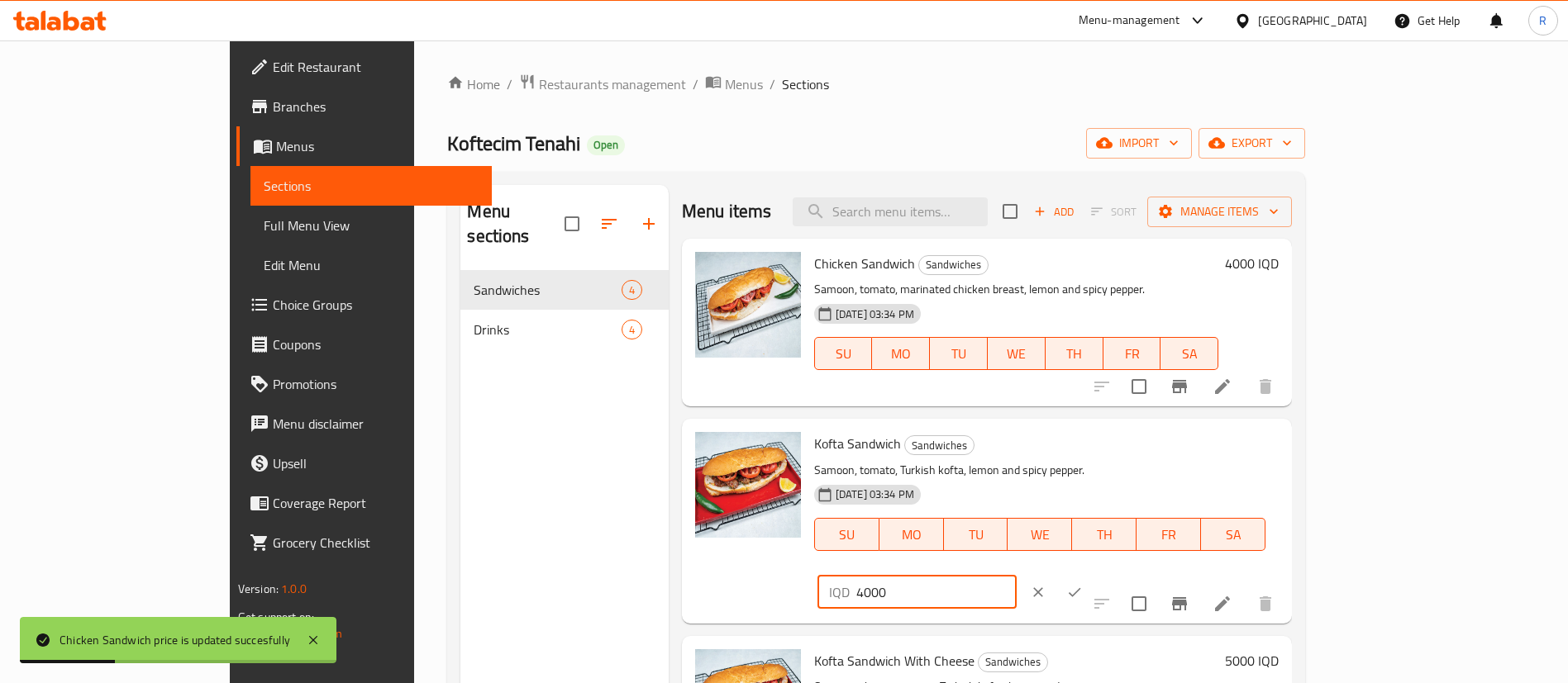
drag, startPoint x: 1281, startPoint y: 443, endPoint x: 1271, endPoint y: 446, distance: 10.4
click at [1016, 576] on input "4000" at bounding box center [936, 592] width 160 height 33
type input "4500"
click at [1083, 584] on icon "ok" at bounding box center [1074, 592] width 17 height 17
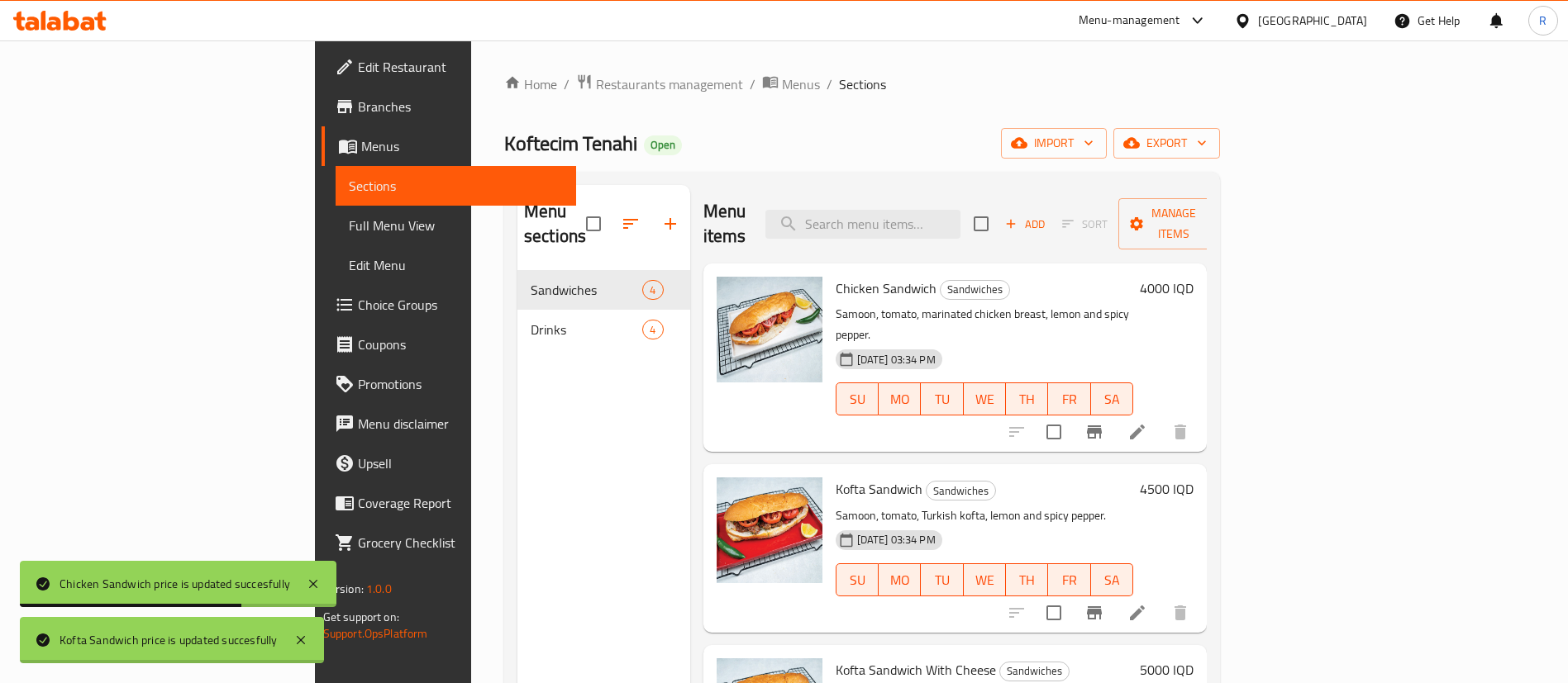
click at [1193, 658] on h6 "5000 IQD" at bounding box center [1167, 669] width 53 height 23
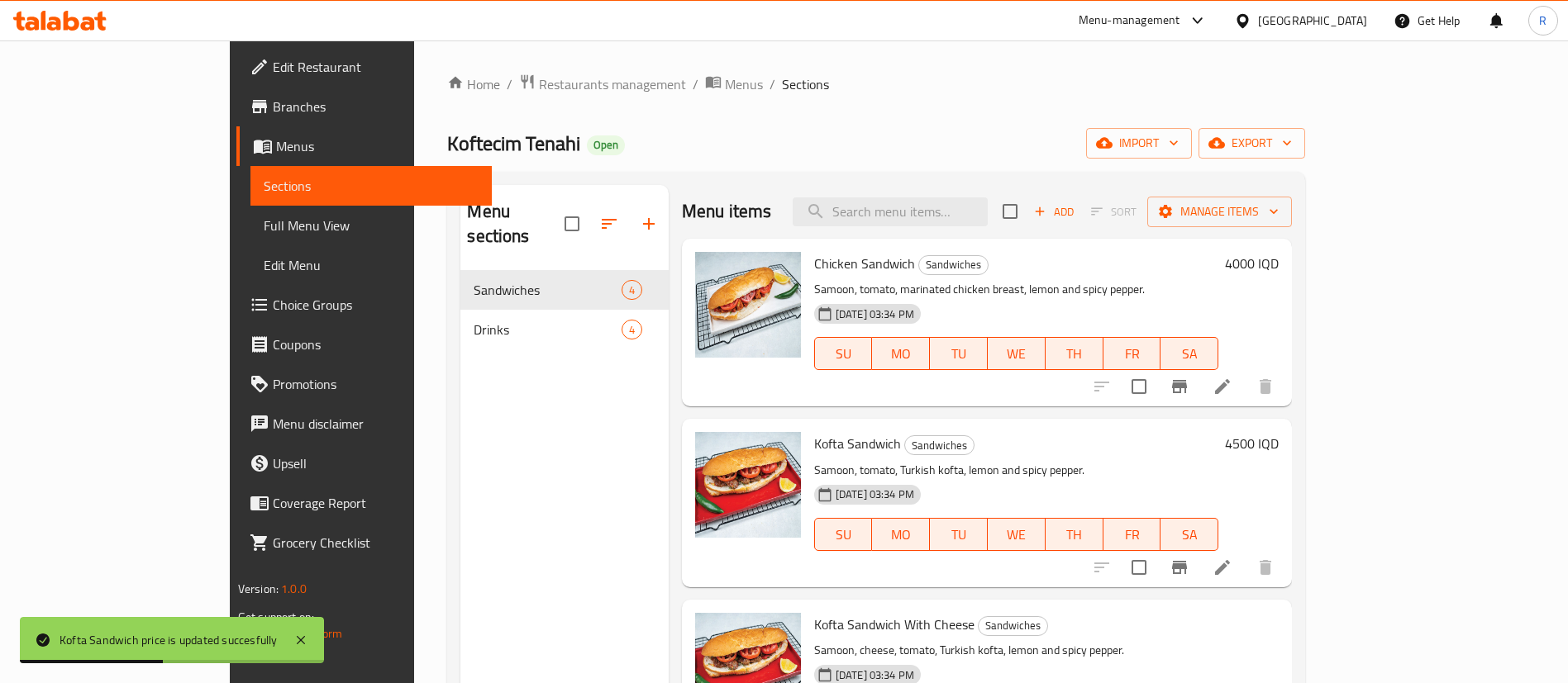
type input "5500"
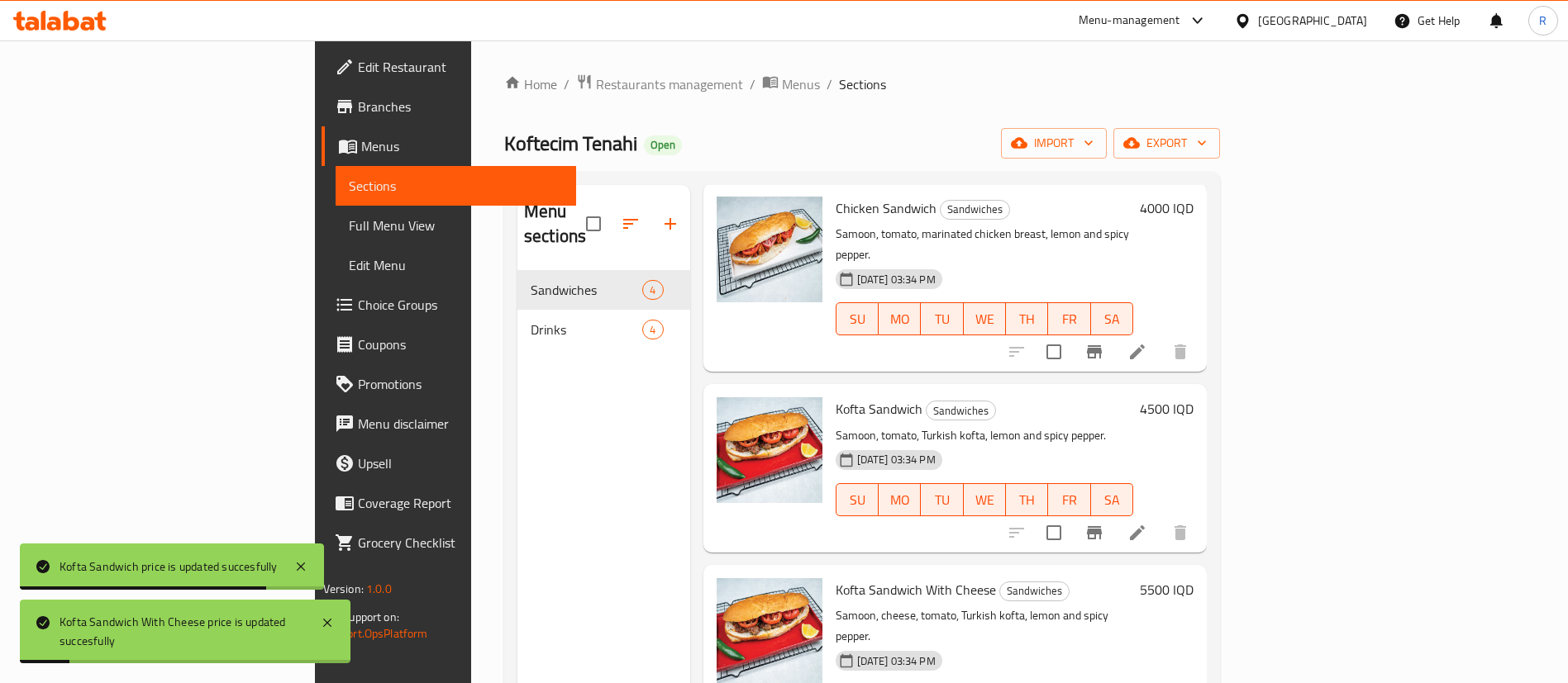
scroll to position [231, 0]
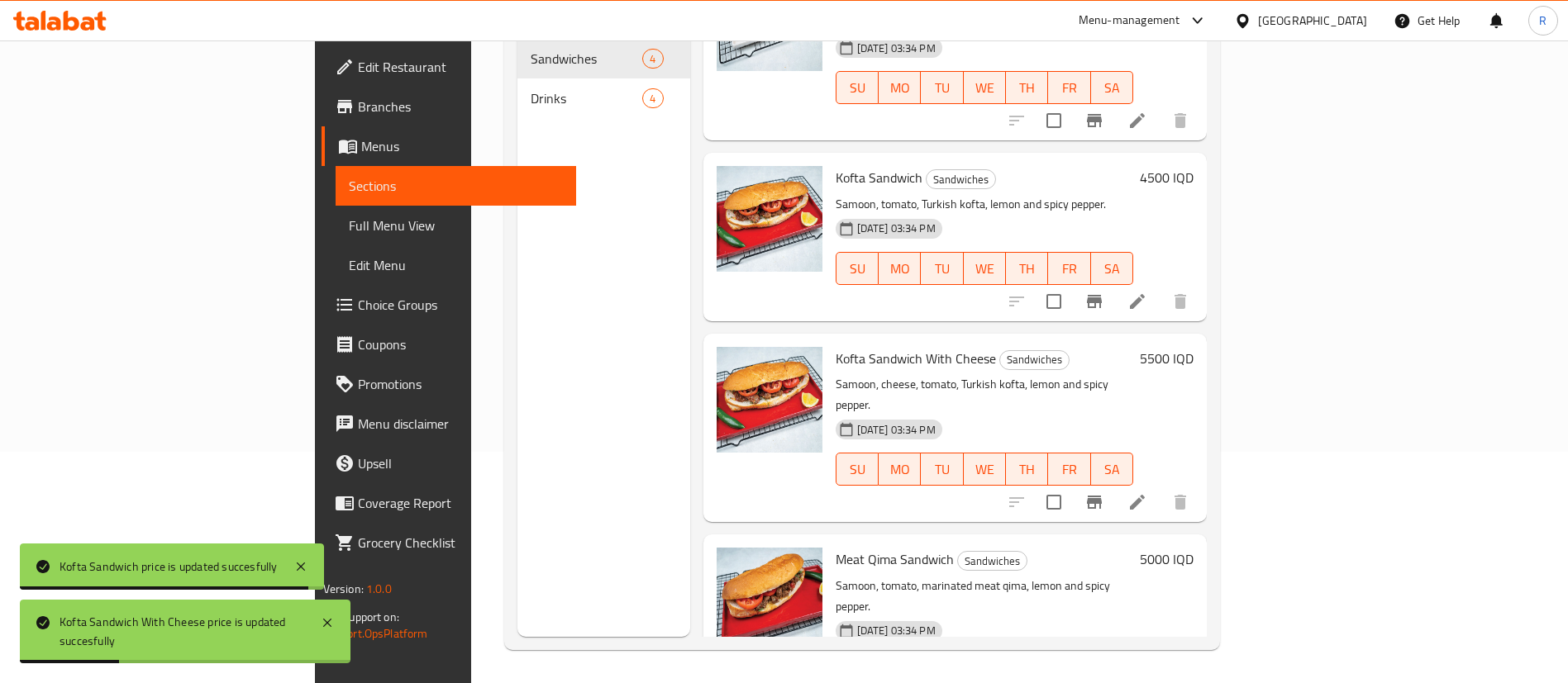
click at [1193, 548] on h6 "5000 IQD" at bounding box center [1167, 558] width 53 height 23
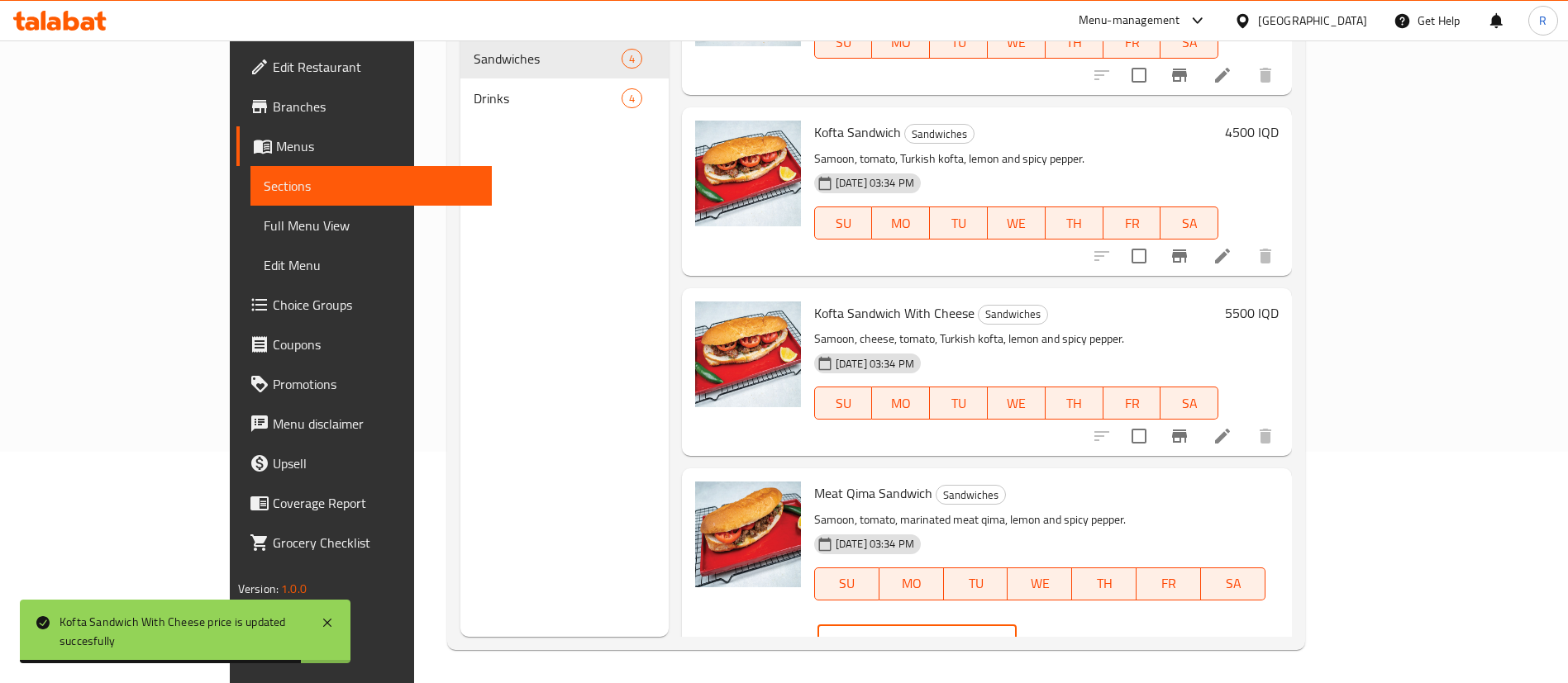
click at [1016, 626] on input "5000" at bounding box center [936, 641] width 160 height 33
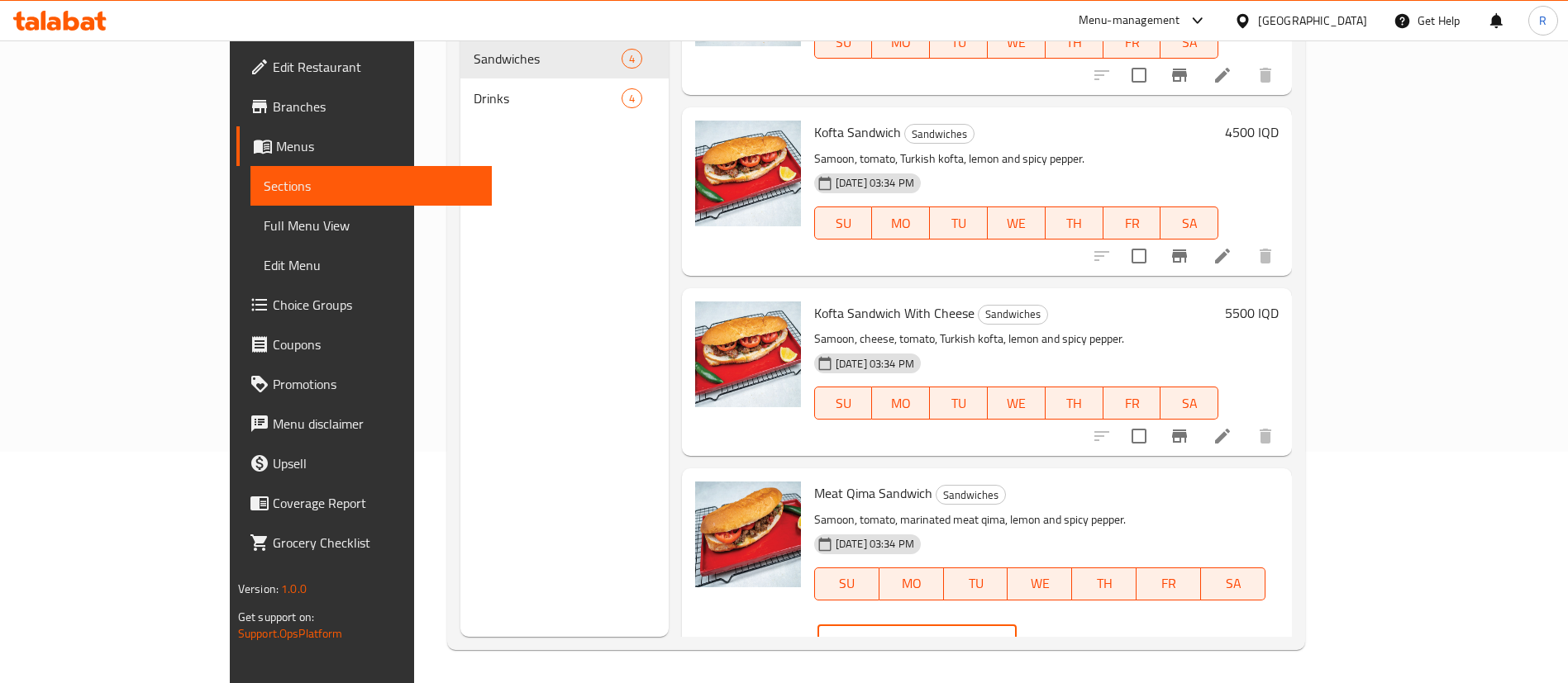
type input "5500"
click at [1083, 634] on icon "ok" at bounding box center [1074, 641] width 17 height 17
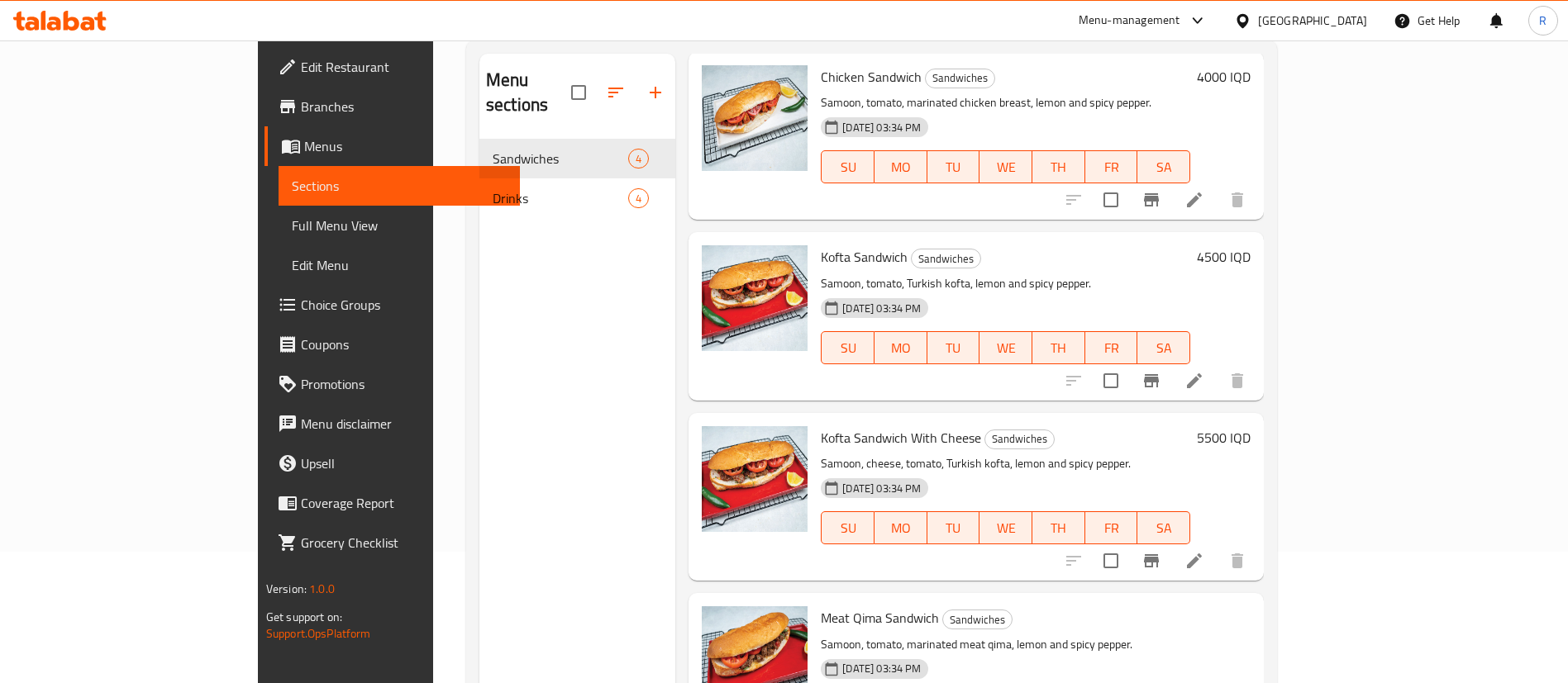
scroll to position [0, 0]
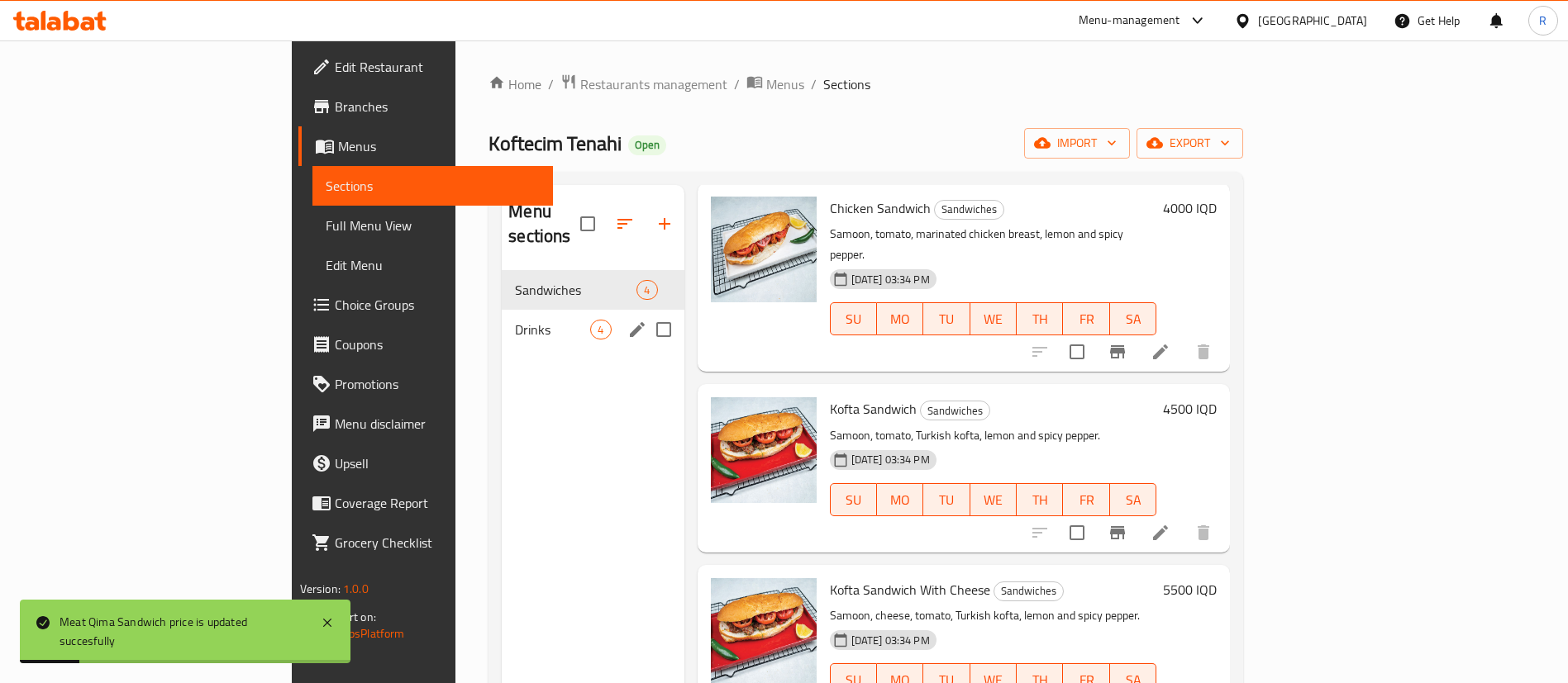
click at [515, 320] on span "Drinks" at bounding box center [553, 330] width 75 height 20
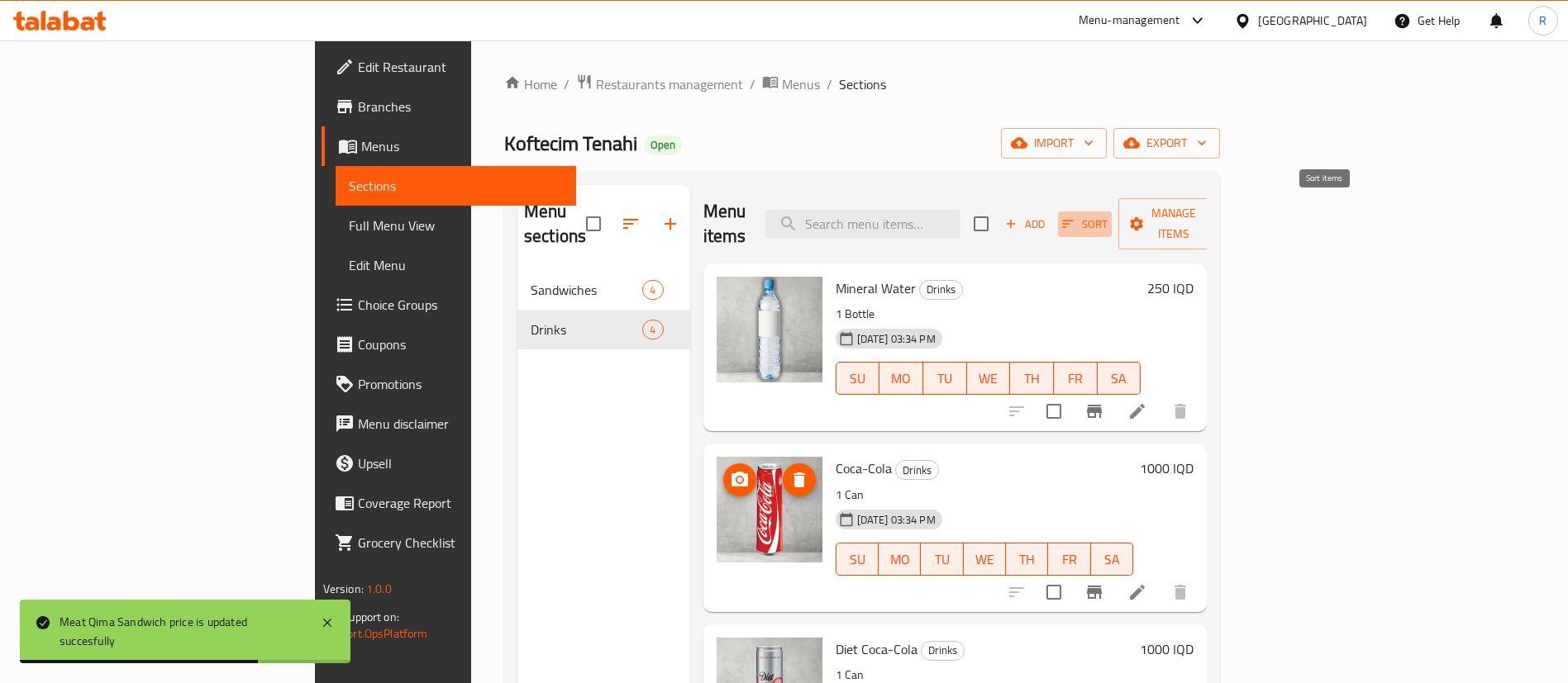
click at [1076, 216] on icon "button" at bounding box center [1068, 223] width 15 height 15
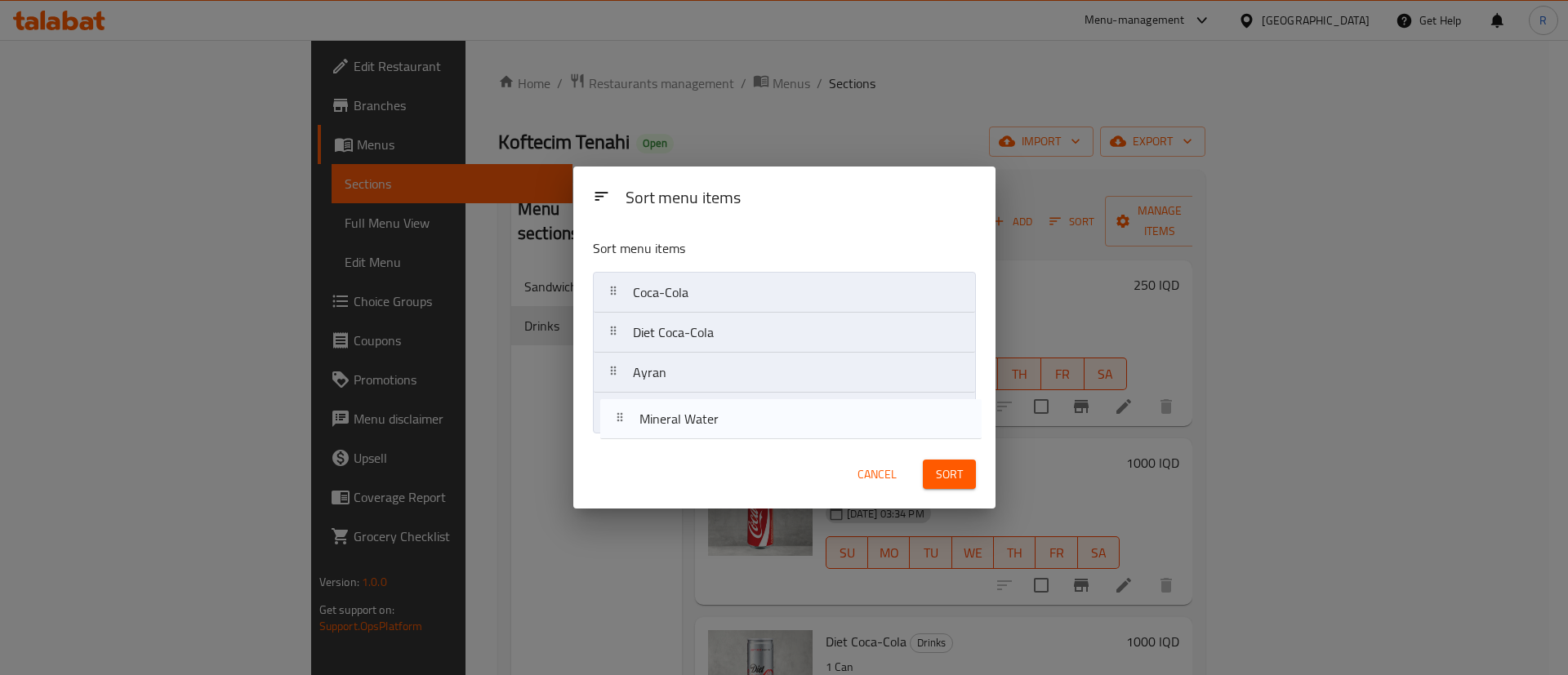
drag, startPoint x: 653, startPoint y: 289, endPoint x: 659, endPoint y: 432, distance: 143.1
click at [659, 432] on nav "Mineral Water Coca-Cola Diet Coca-Cola Ayran" at bounding box center [784, 353] width 383 height 162
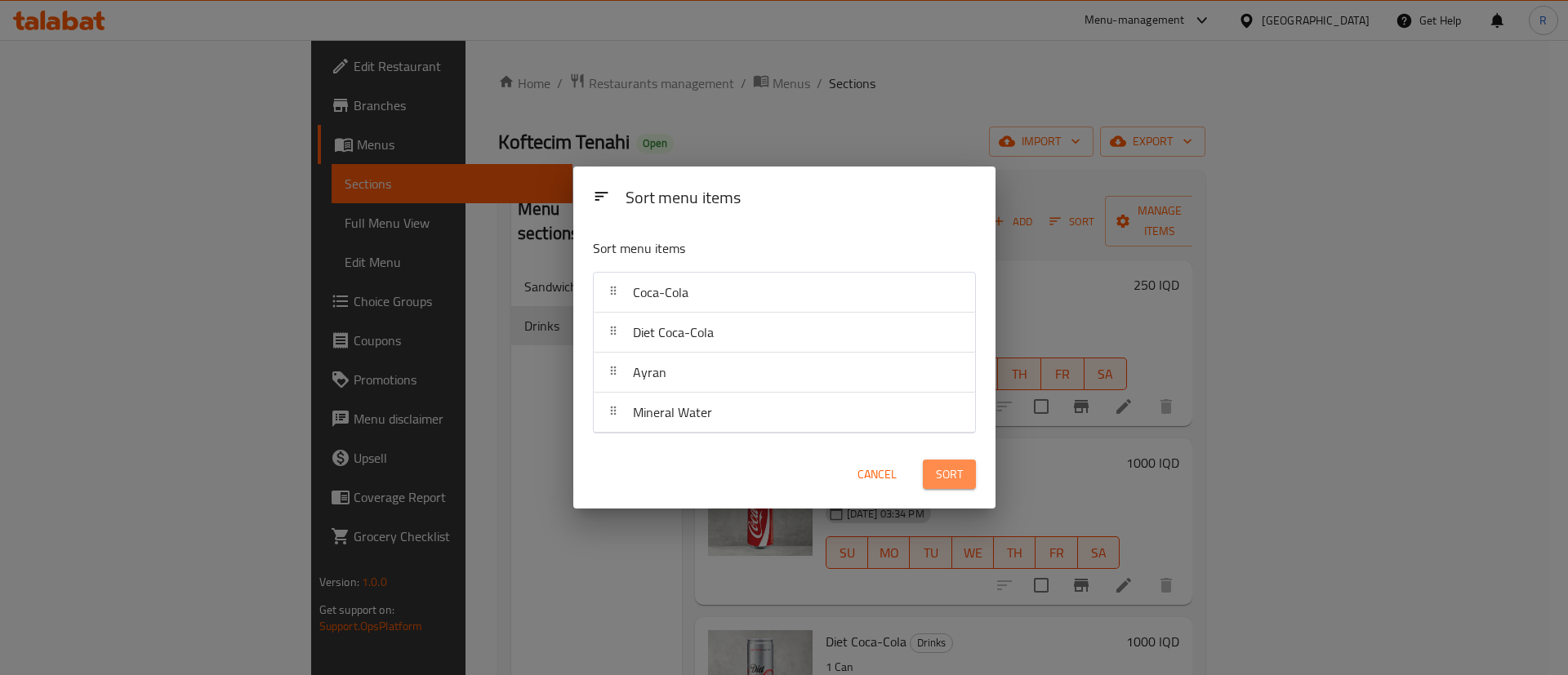
click at [943, 476] on span "Sort" at bounding box center [950, 475] width 27 height 21
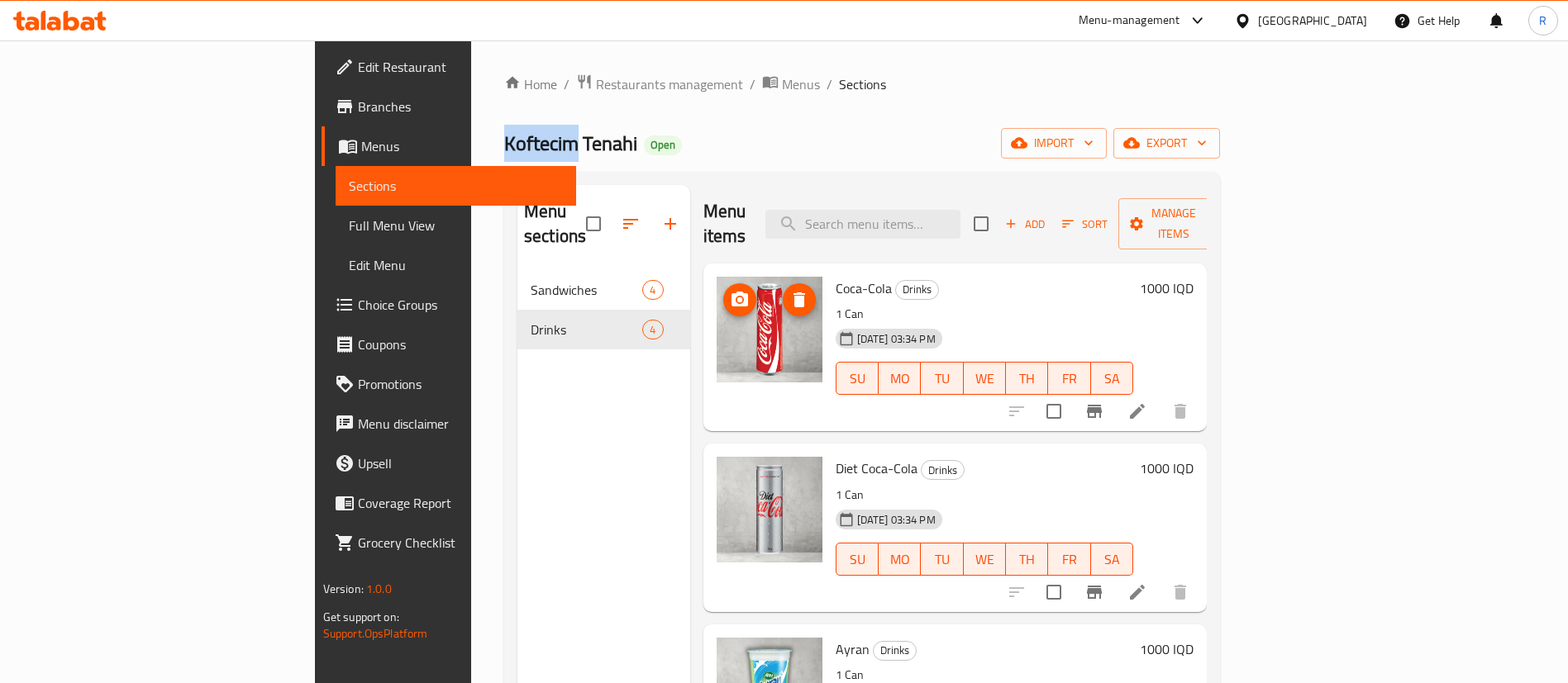
drag, startPoint x: 371, startPoint y: 145, endPoint x: 295, endPoint y: 150, distance: 76.2
click at [504, 150] on span "Koftecim Tenahi" at bounding box center [570, 143] width 133 height 38
copy span "Koftecim"
